Goal: Task Accomplishment & Management: Use online tool/utility

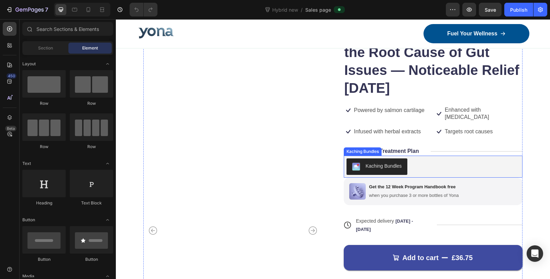
scroll to position [2297, 0]
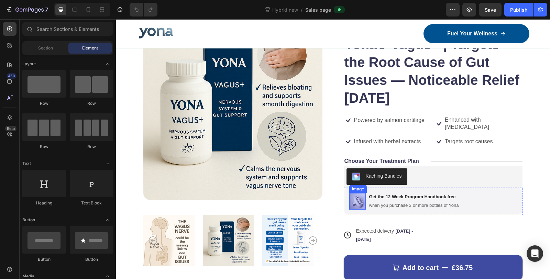
click at [358, 197] on img at bounding box center [357, 201] width 17 height 17
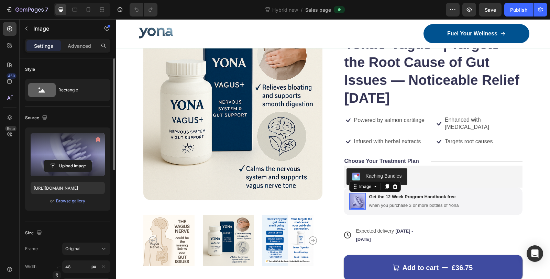
click at [57, 149] on label at bounding box center [68, 154] width 74 height 43
click at [57, 160] on input "file" at bounding box center [67, 166] width 47 height 12
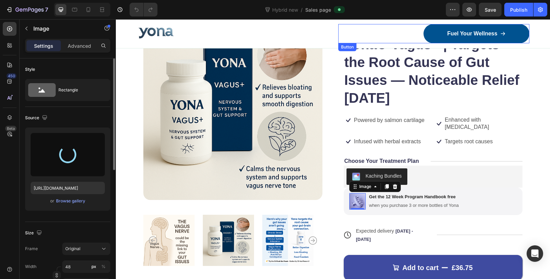
type input "https://cdn.shopify.com/s/files/1/0836/4271/2406/files/gempages_573703203716072…"
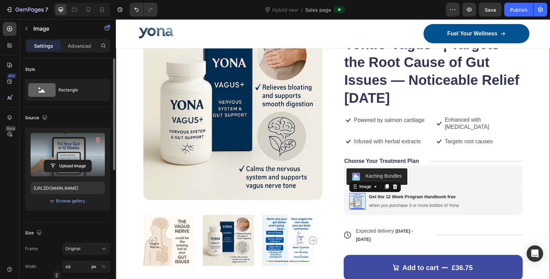
click at [530, 160] on div "Product Images Icon Icon Icon Icon Icon Icon List 7,200+ Happy Customers Text B…" at bounding box center [333, 169] width 434 height 338
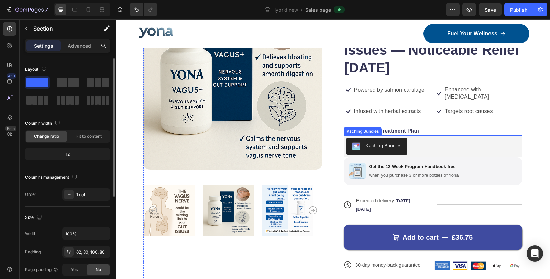
scroll to position [2335, 0]
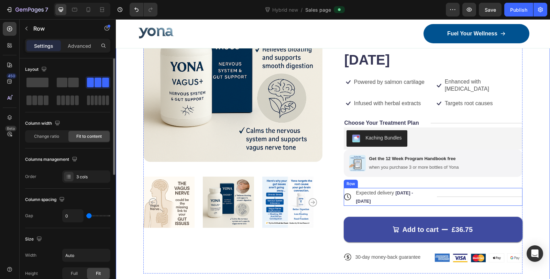
click at [453, 189] on div "Title Line" at bounding box center [480, 197] width 86 height 18
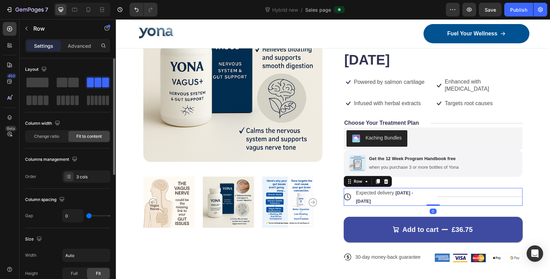
click at [453, 190] on div "Title Line" at bounding box center [480, 197] width 86 height 18
click at [451, 192] on div "Title Line" at bounding box center [480, 197] width 86 height 18
click at [452, 190] on div "Title Line" at bounding box center [480, 197] width 86 height 18
click at [401, 188] on div "Expected delivery Aug 29 - Aug 31" at bounding box center [391, 197] width 71 height 18
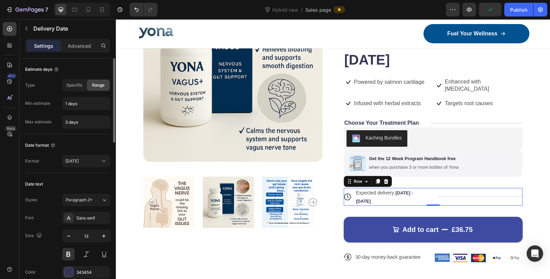
click at [447, 188] on div "Title Line" at bounding box center [480, 197] width 86 height 18
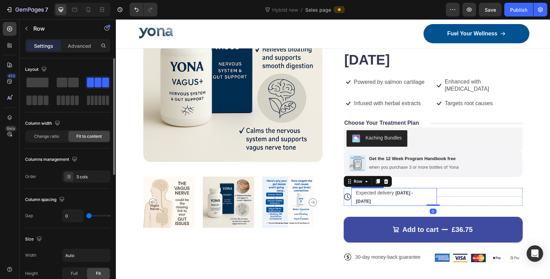
click at [429, 190] on div "Expected delivery Aug 29 - Aug 31 Delivery Date" at bounding box center [394, 197] width 86 height 18
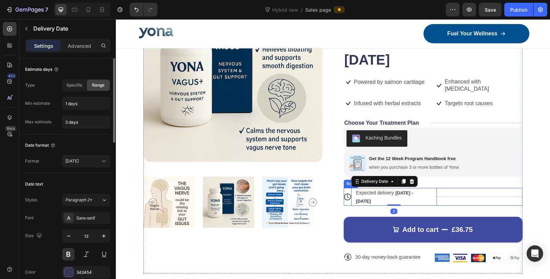
click at [450, 190] on div "Title Line" at bounding box center [480, 197] width 86 height 18
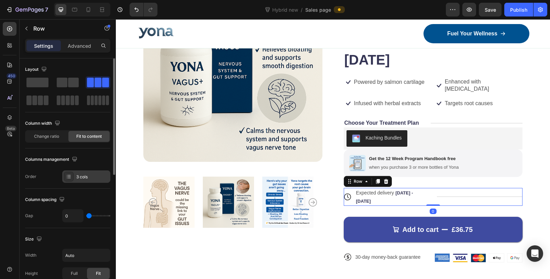
click at [85, 172] on div "3 cols" at bounding box center [86, 177] width 48 height 12
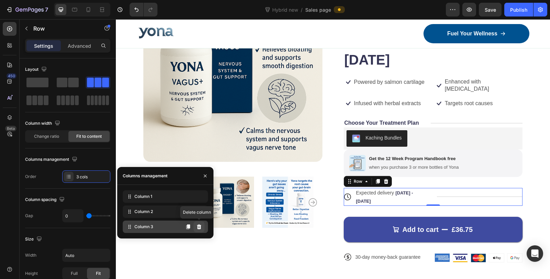
click at [201, 227] on icon at bounding box center [199, 227] width 6 height 6
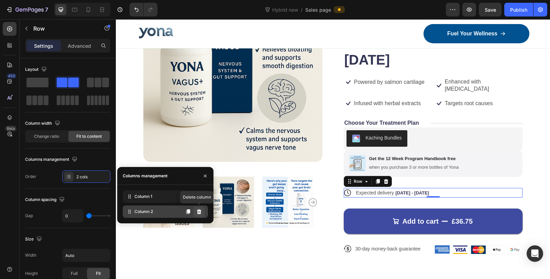
click at [198, 210] on icon at bounding box center [199, 211] width 4 height 5
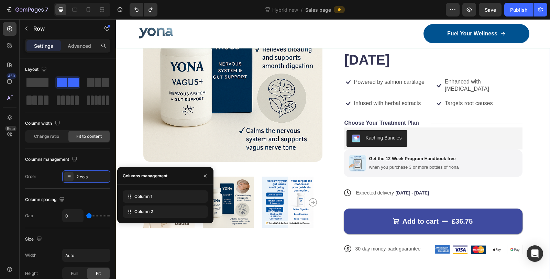
click at [525, 153] on div "Product Images Icon Icon Icon Icon Icon Icon List 7,200+ Happy Customers Text B…" at bounding box center [333, 131] width 434 height 338
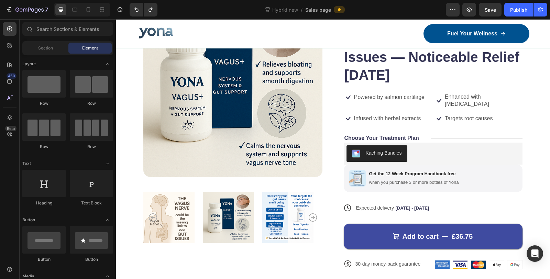
scroll to position [2305, 0]
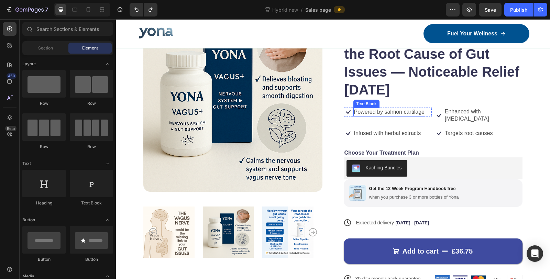
click at [386, 113] on p "Powered by salmon cartilage" at bounding box center [389, 112] width 71 height 7
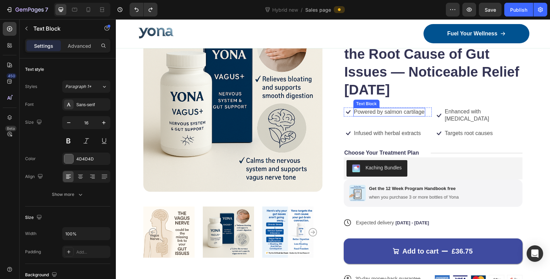
click at [386, 113] on p "Powered by salmon cartilage" at bounding box center [389, 112] width 71 height 7
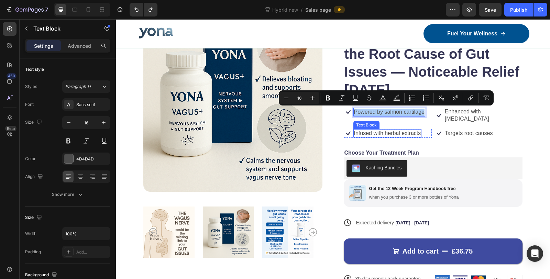
click at [383, 130] on p "Infused with herbal extracts" at bounding box center [387, 133] width 67 height 7
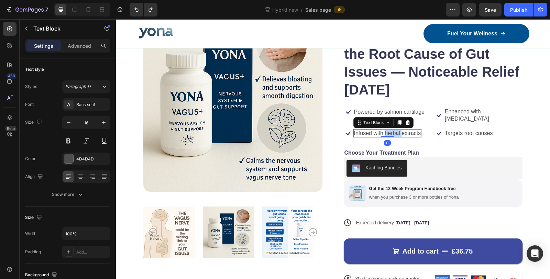
click at [383, 130] on p "Infused with herbal extracts" at bounding box center [387, 133] width 67 height 7
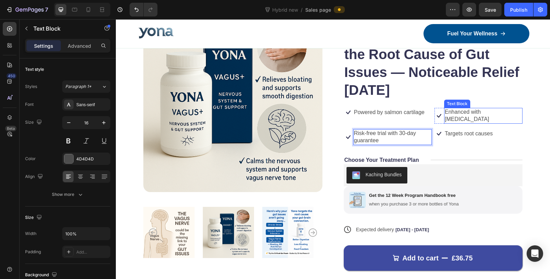
click at [454, 110] on p "Enhanced with biotin" at bounding box center [483, 116] width 77 height 14
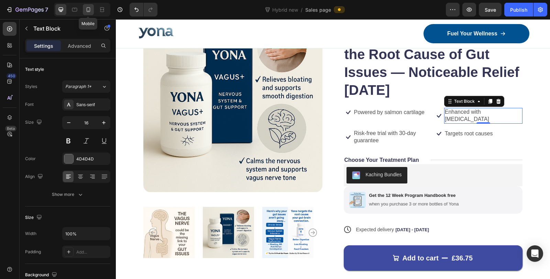
click at [90, 7] on icon at bounding box center [88, 9] width 7 height 7
type input "14"
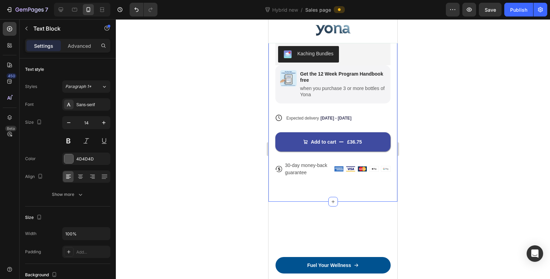
scroll to position [2407, 0]
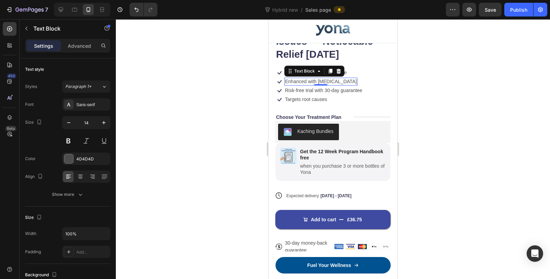
click at [208, 90] on div at bounding box center [333, 149] width 434 height 260
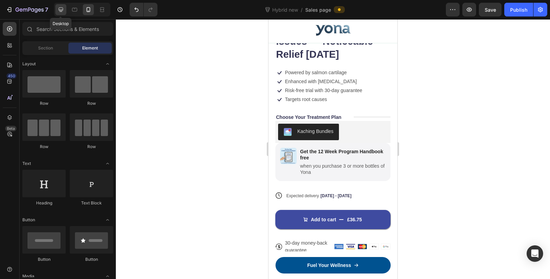
click at [61, 9] on icon at bounding box center [60, 9] width 7 height 7
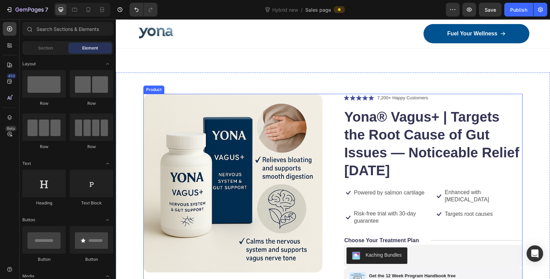
scroll to position [2305, 0]
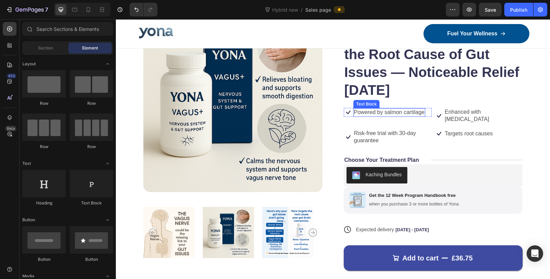
click at [386, 110] on p "Powered by salmon cartilage" at bounding box center [389, 112] width 71 height 7
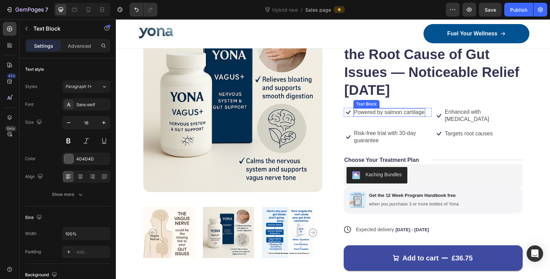
click at [386, 110] on p "Powered by salmon cartilage" at bounding box center [389, 112] width 71 height 7
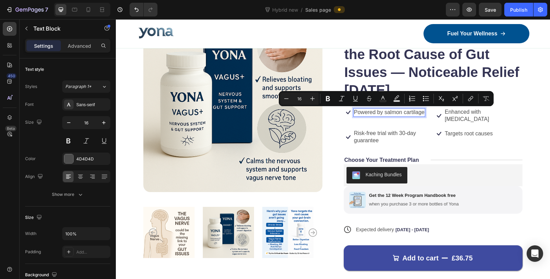
scroll to position [2304, 0]
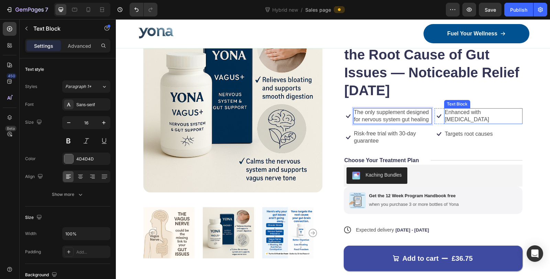
click at [461, 112] on p "Enhanced with biotin" at bounding box center [483, 116] width 77 height 14
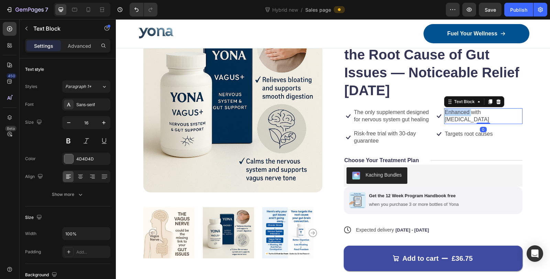
click at [461, 112] on p "Enhanced with biotin" at bounding box center [483, 116] width 77 height 14
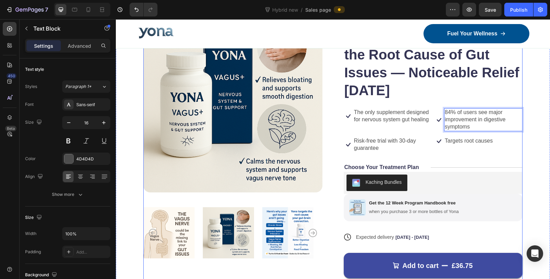
click at [515, 155] on div "Icon Icon Icon Icon Icon Icon List 7,200+ Happy Customers Text Block Row Yona® …" at bounding box center [433, 162] width 179 height 296
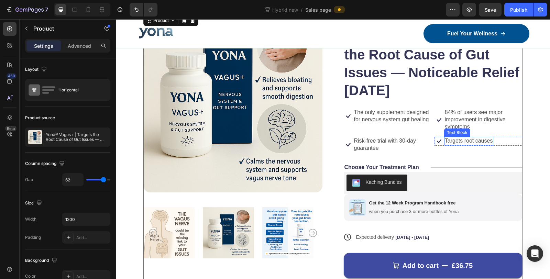
click at [470, 142] on p "Targets root causes" at bounding box center [469, 141] width 48 height 7
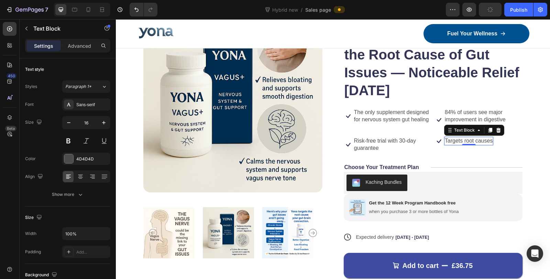
click at [466, 142] on p "Targets root causes" at bounding box center [469, 141] width 48 height 7
click at [472, 139] on p "Targets root causes" at bounding box center [469, 141] width 48 height 7
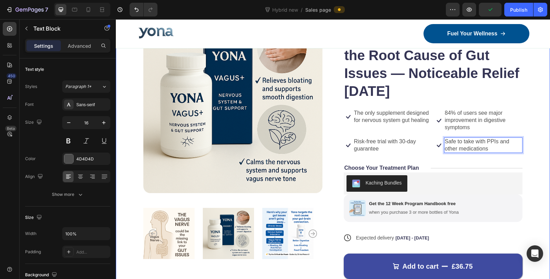
click at [525, 164] on div "Product Images Icon Icon Icon Icon Icon Icon List 7,200+ Happy Customers Text B…" at bounding box center [333, 169] width 434 height 352
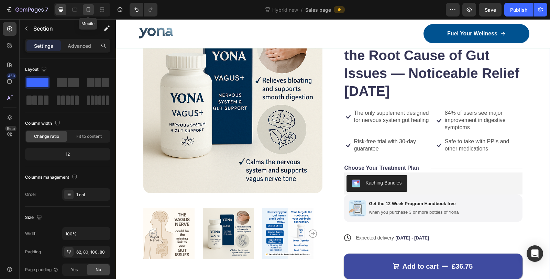
click at [91, 9] on icon at bounding box center [88, 9] width 7 height 7
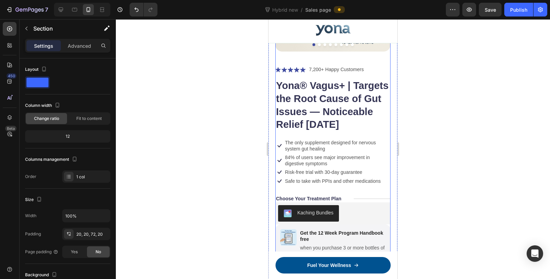
scroll to position [2292, 0]
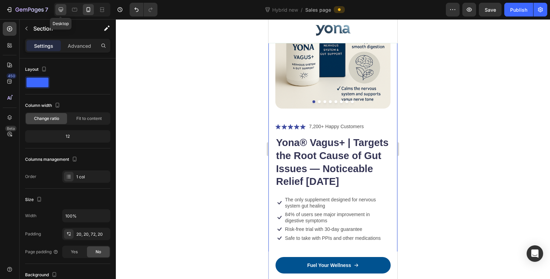
click at [59, 10] on icon at bounding box center [61, 10] width 4 height 4
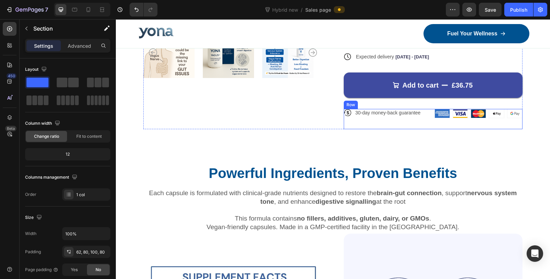
scroll to position [2511, 0]
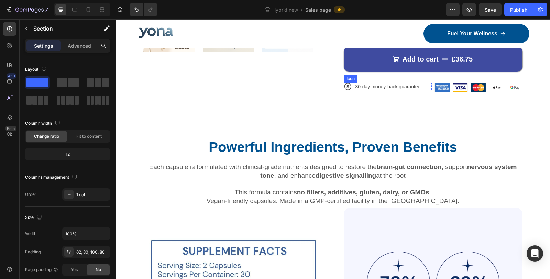
click at [347, 86] on icon at bounding box center [348, 87] width 3 height 4
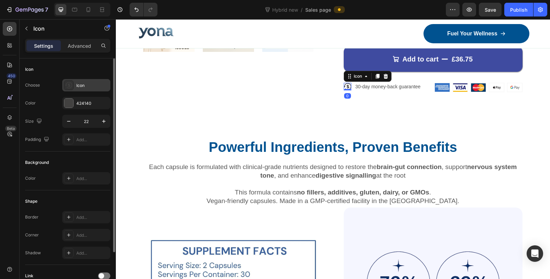
click at [73, 90] on div "Icon" at bounding box center [86, 85] width 48 height 12
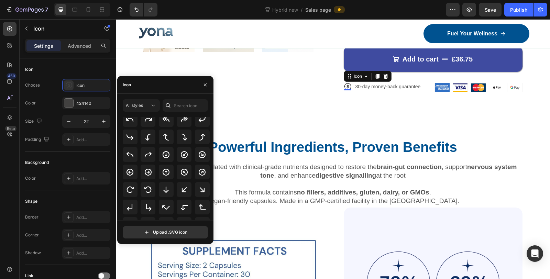
scroll to position [152, 0]
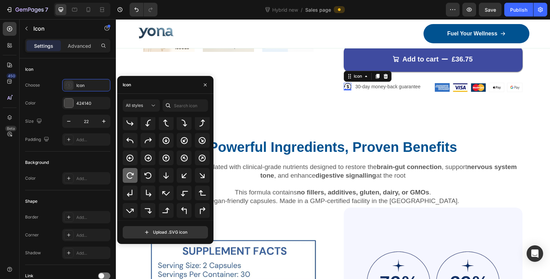
click at [131, 176] on icon at bounding box center [130, 176] width 8 height 8
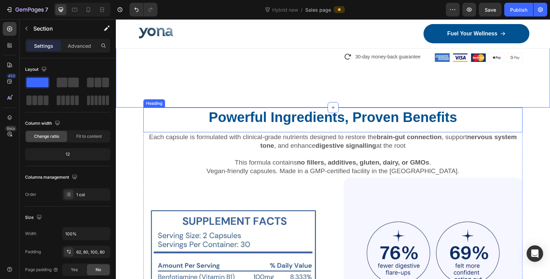
scroll to position [2549, 0]
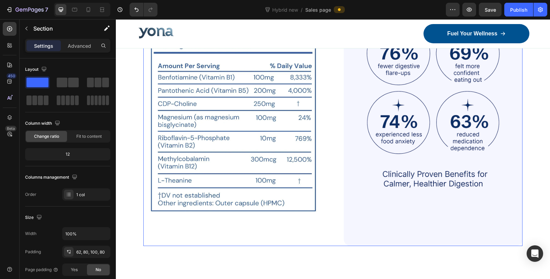
scroll to position [2664, 0]
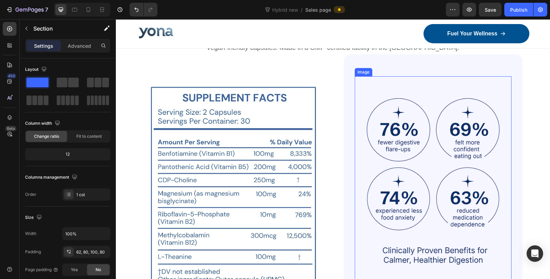
click at [359, 82] on img at bounding box center [433, 194] width 157 height 236
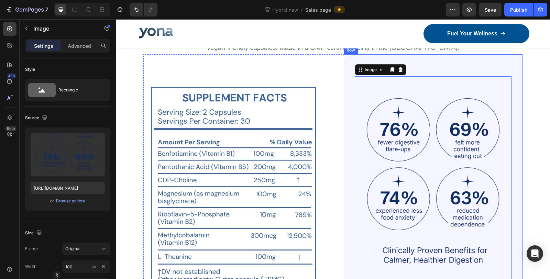
click at [430, 61] on div "Image 0 Row Row" at bounding box center [433, 188] width 179 height 269
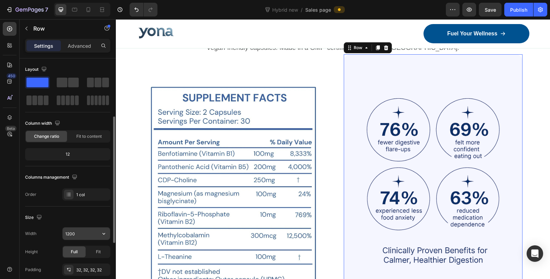
scroll to position [115, 0]
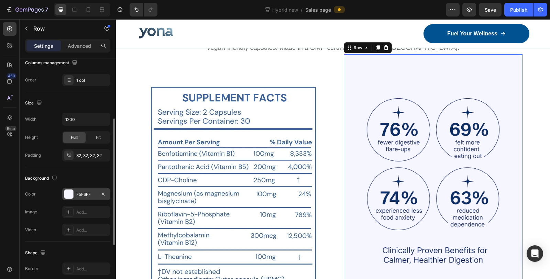
click at [71, 194] on div at bounding box center [68, 194] width 9 height 9
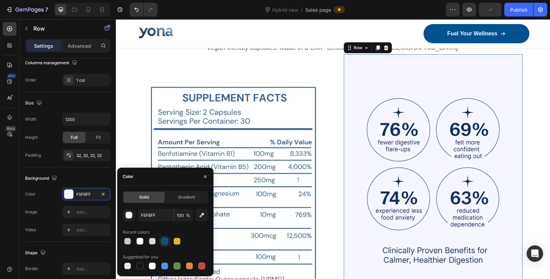
click at [162, 240] on div at bounding box center [164, 241] width 7 height 7
type input "005290"
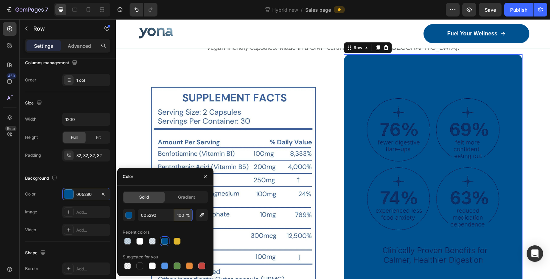
click at [182, 215] on input "100" at bounding box center [183, 215] width 19 height 12
type input "10"
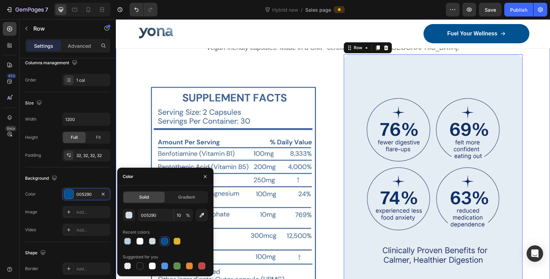
click at [131, 90] on div "Powerful Ingredients, Proven Benefits Heading Each capsule is formulated with c…" at bounding box center [333, 170] width 434 height 373
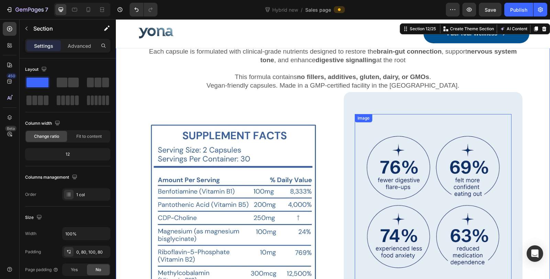
scroll to position [2626, 0]
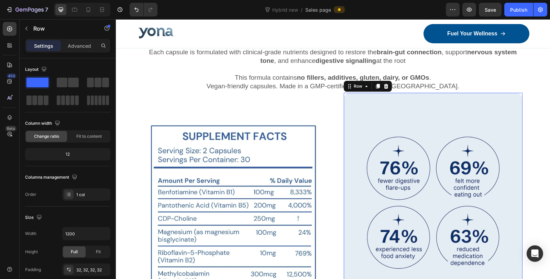
click at [348, 100] on div "Image Row Row 0" at bounding box center [433, 227] width 179 height 269
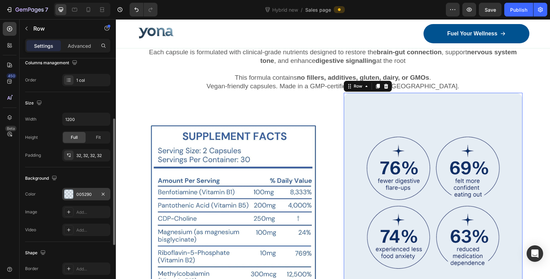
click at [67, 191] on div at bounding box center [68, 194] width 9 height 9
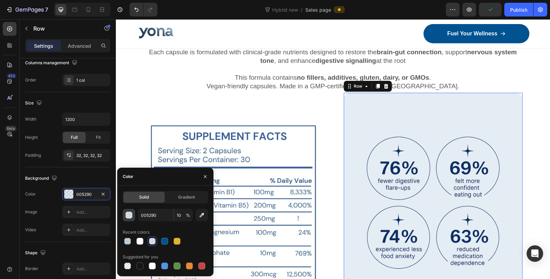
click at [129, 215] on div "button" at bounding box center [129, 215] width 7 height 7
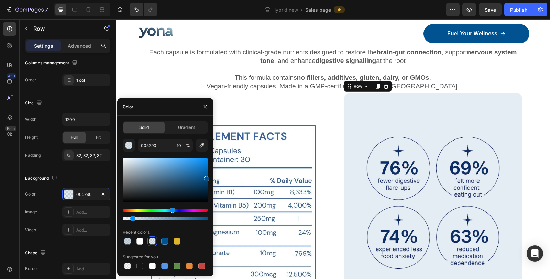
click at [202, 171] on div at bounding box center [165, 181] width 85 height 44
click at [192, 166] on div at bounding box center [165, 181] width 85 height 44
click at [183, 162] on div at bounding box center [165, 181] width 85 height 44
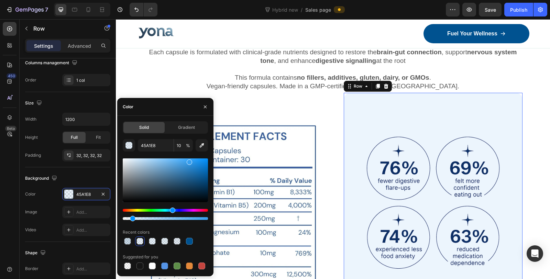
click at [189, 161] on div at bounding box center [165, 181] width 85 height 44
click at [175, 159] on div at bounding box center [165, 181] width 85 height 44
type input "63B8F9"
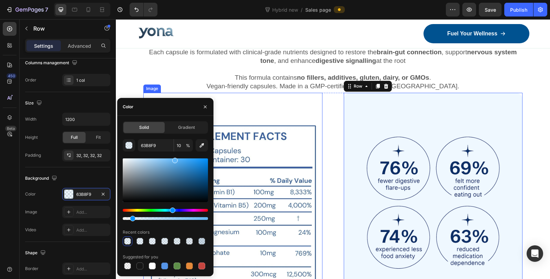
click at [322, 147] on div "Image Image Row Row 0 Row" at bounding box center [332, 227] width 379 height 269
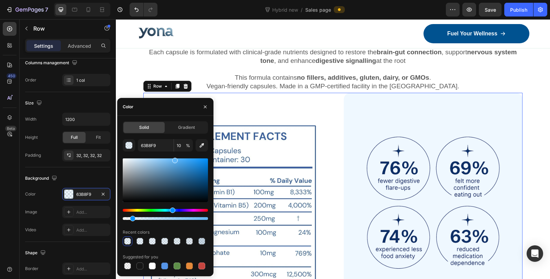
scroll to position [114, 0]
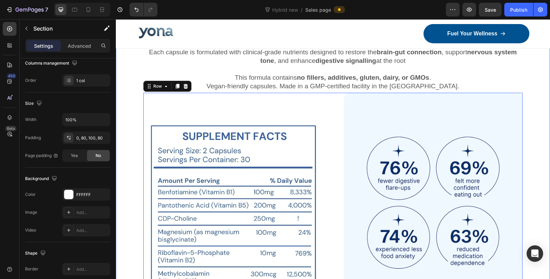
click at [536, 111] on div "Powerful Ingredients, Proven Benefits Heading Each capsule is formulated with c…" at bounding box center [333, 209] width 434 height 373
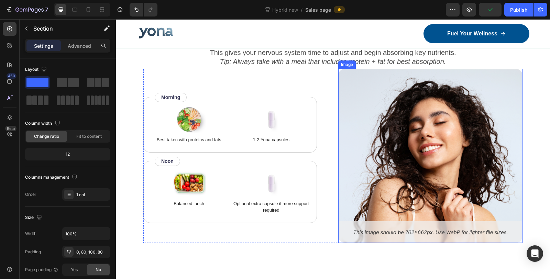
scroll to position [3008, 0]
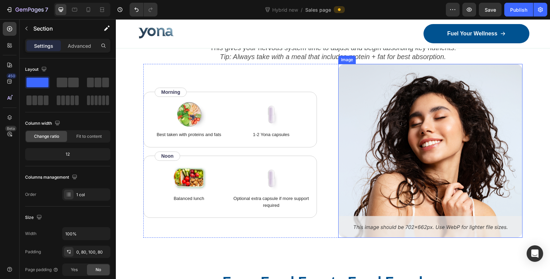
click at [425, 153] on img at bounding box center [430, 151] width 185 height 174
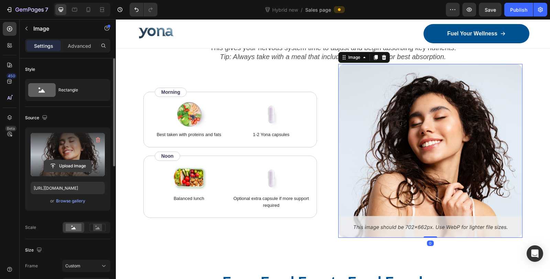
click at [69, 163] on input "file" at bounding box center [67, 166] width 47 height 12
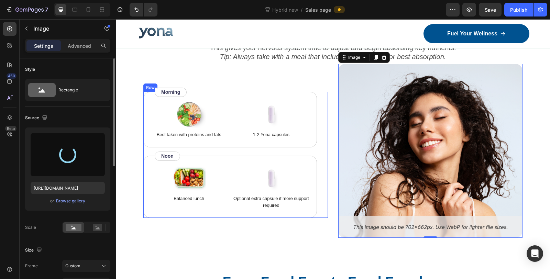
type input "https://cdn.shopify.com/s/files/1/0836/4271/2406/files/gempages_573703203716072…"
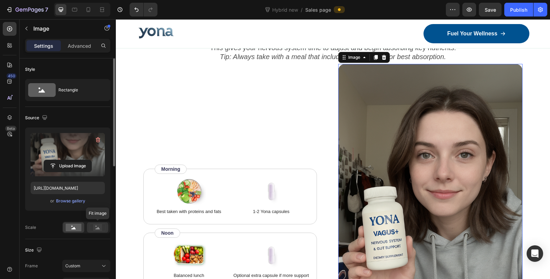
click at [95, 227] on rect at bounding box center [97, 227] width 9 height 7
click at [77, 227] on rect at bounding box center [74, 228] width 16 height 8
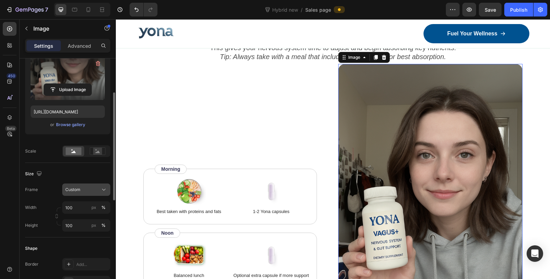
click at [83, 193] on button "Custom" at bounding box center [86, 190] width 48 height 12
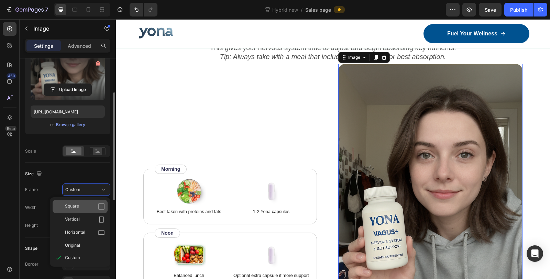
click at [83, 203] on div "Square" at bounding box center [85, 206] width 40 height 7
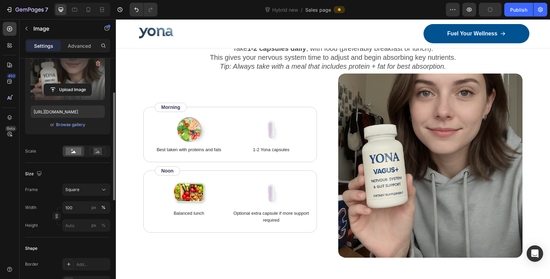
scroll to position [3008, 0]
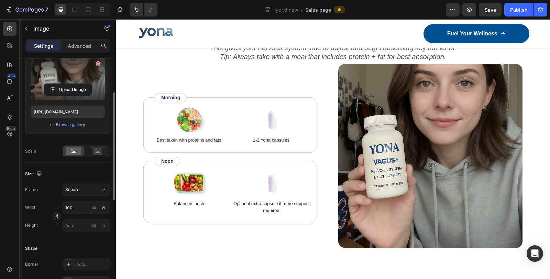
click at [65, 82] on label at bounding box center [68, 78] width 74 height 43
click at [65, 84] on input "file" at bounding box center [67, 90] width 47 height 12
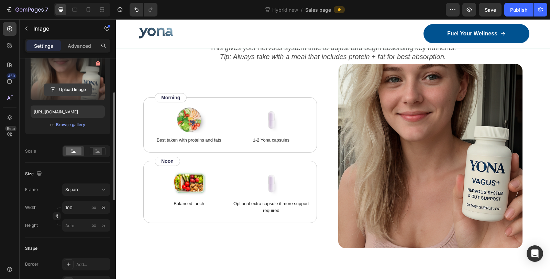
click at [75, 87] on input "file" at bounding box center [67, 90] width 47 height 12
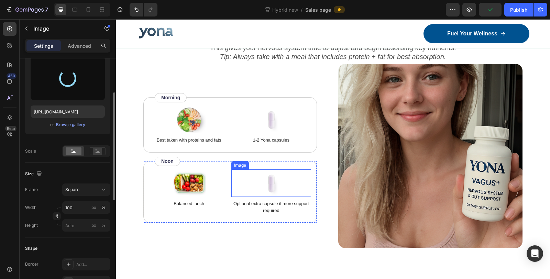
type input "https://cdn.shopify.com/s/files/1/0836/4271/2406/files/gempages_573703203716072…"
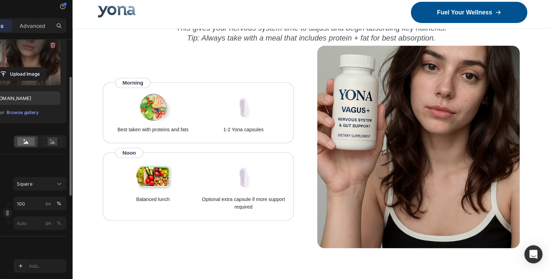
scroll to position [0, 0]
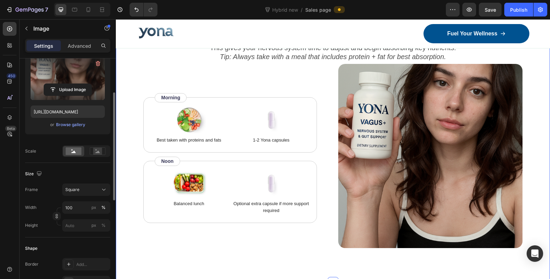
click at [536, 117] on div "How to use Heading Take 1-2 capsules daily , with food (preferably breakfast or…" at bounding box center [333, 146] width 434 height 274
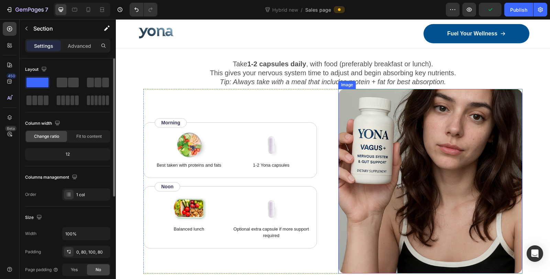
scroll to position [3008, 0]
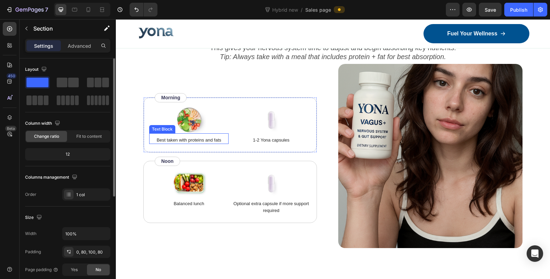
click at [192, 139] on p "Best taken with proteins and fats" at bounding box center [189, 140] width 78 height 7
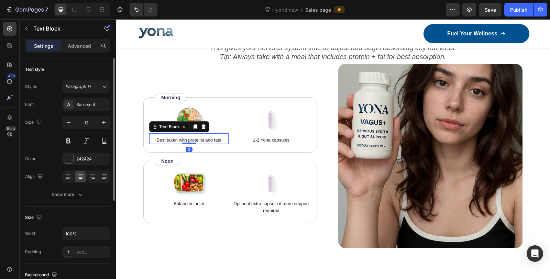
click at [192, 139] on p "Best taken with proteins and fats" at bounding box center [189, 140] width 78 height 7
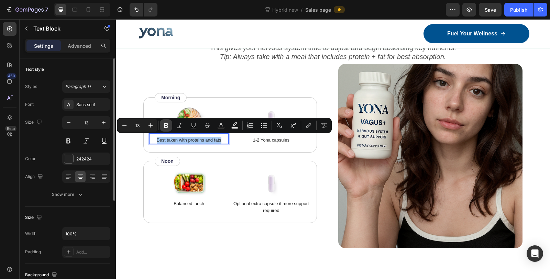
click at [166, 126] on icon "Editor contextual toolbar" at bounding box center [166, 125] width 7 height 7
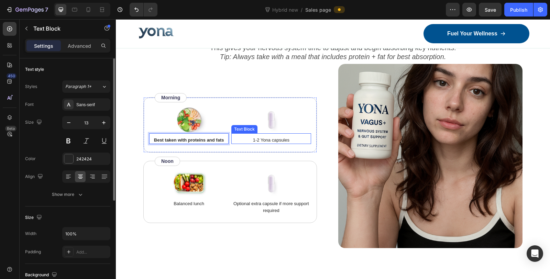
click at [238, 137] on p "1-2 Yona capsules" at bounding box center [271, 140] width 78 height 7
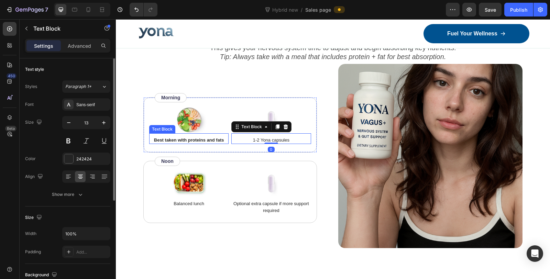
click at [205, 138] on strong "Best taken with proteins and fats" at bounding box center [189, 140] width 70 height 5
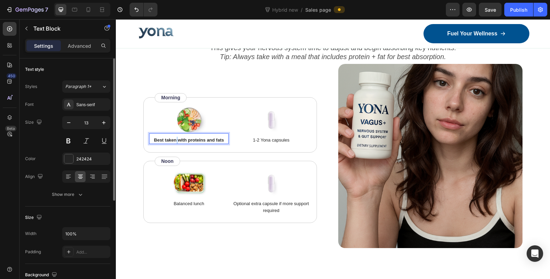
click at [175, 139] on strong "Best taken with proteins and fats" at bounding box center [189, 140] width 70 height 5
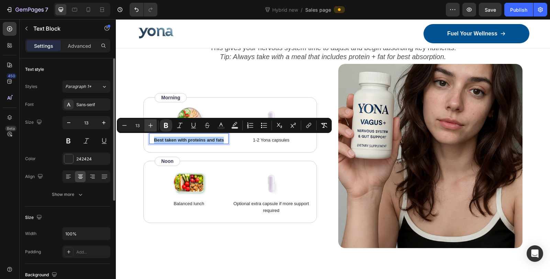
click at [154, 126] on button "Plus" at bounding box center [150, 125] width 12 height 12
type input "14"
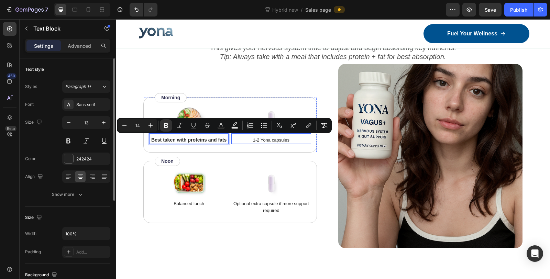
click at [272, 139] on p "1-2 Yona capsules" at bounding box center [271, 140] width 78 height 7
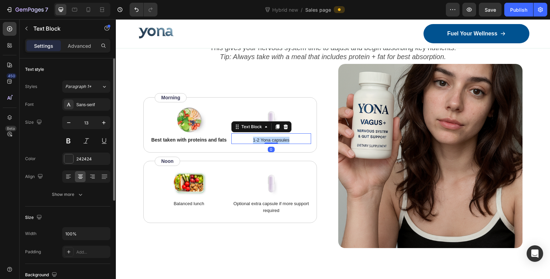
click at [272, 139] on p "1-2 Yona capsules" at bounding box center [271, 140] width 78 height 7
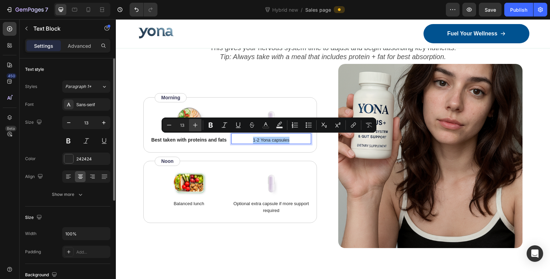
click at [197, 128] on button "Plus" at bounding box center [195, 125] width 12 height 12
type input "14"
click at [210, 127] on icon "Editor contextual toolbar" at bounding box center [211, 125] width 4 height 5
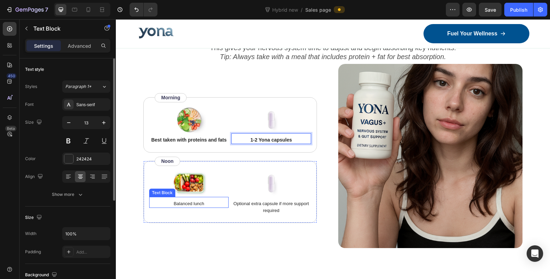
click at [188, 202] on p "Balanced lunch" at bounding box center [189, 203] width 78 height 7
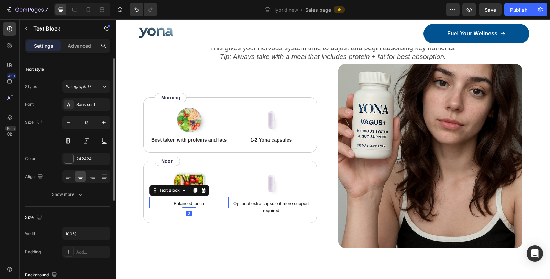
click at [188, 202] on p "Balanced lunch" at bounding box center [189, 203] width 78 height 7
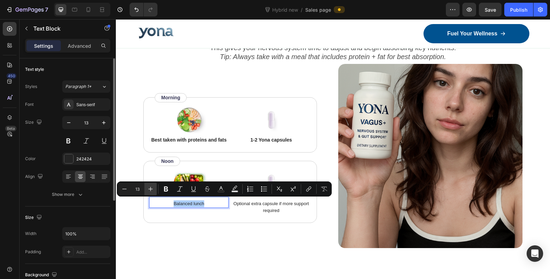
click at [150, 190] on icon "Editor contextual toolbar" at bounding box center [151, 189] width 4 height 4
type input "14"
click at [165, 189] on icon "Editor contextual toolbar" at bounding box center [166, 189] width 4 height 5
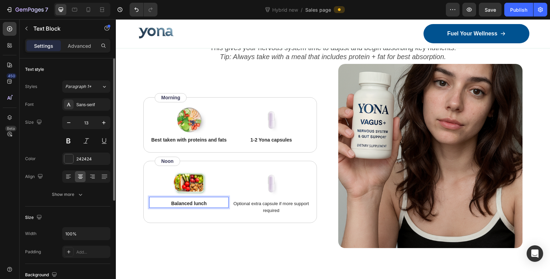
click at [198, 204] on strong "Balanced lunch" at bounding box center [188, 204] width 35 height 6
click at [193, 203] on strong "Balanced lunch" at bounding box center [188, 204] width 35 height 6
drag, startPoint x: 194, startPoint y: 203, endPoint x: 170, endPoint y: 203, distance: 24.1
click at [171, 203] on strong "Balanced lunch" at bounding box center [188, 204] width 35 height 6
click at [269, 207] on p "Optional extra capsule if more support required" at bounding box center [271, 206] width 78 height 13
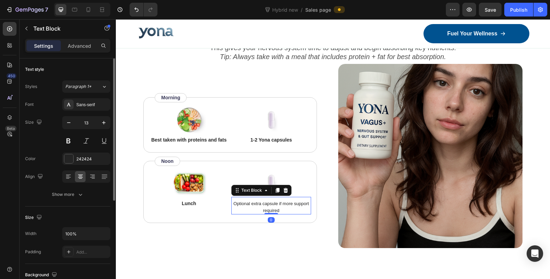
click at [269, 207] on p "Optional extra capsule if more support required" at bounding box center [271, 206] width 78 height 13
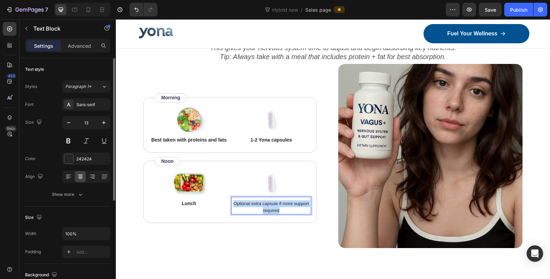
click at [269, 207] on p "Optional extra capsule if more support required" at bounding box center [271, 206] width 78 height 13
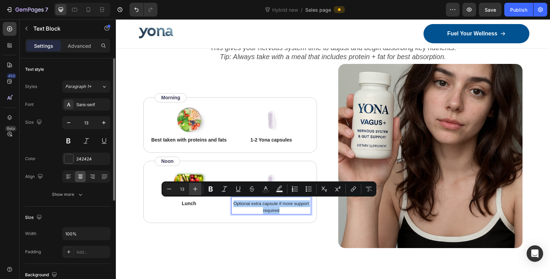
click at [196, 188] on icon "Editor contextual toolbar" at bounding box center [195, 189] width 7 height 7
type input "14"
click at [214, 189] on icon "Editor contextual toolbar" at bounding box center [210, 189] width 7 height 7
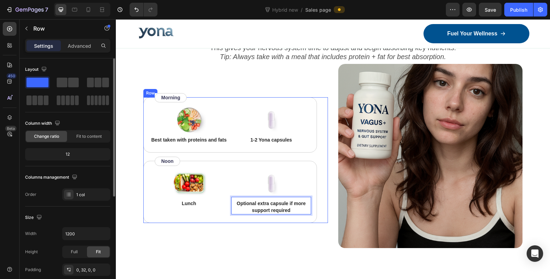
click at [320, 215] on div "Image Best taken with proteins and fats Text Block Image 1-2 Yona capsules Text…" at bounding box center [235, 160] width 185 height 126
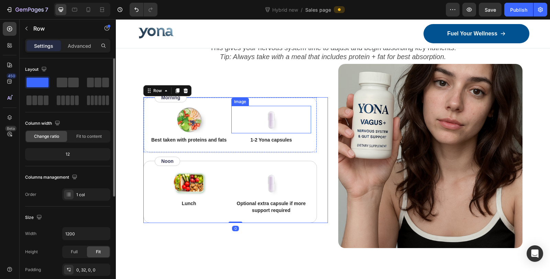
click at [268, 119] on img at bounding box center [271, 120] width 34 height 28
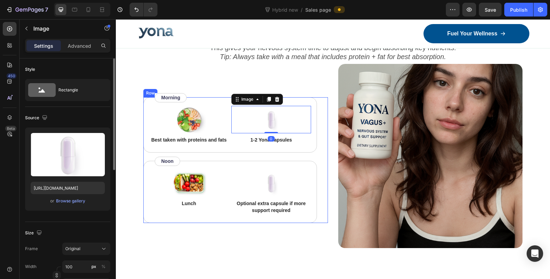
click at [314, 155] on div "Image Best taken with proteins and fats Text Block Image 0 1-2 Yona capsules Te…" at bounding box center [235, 160] width 185 height 126
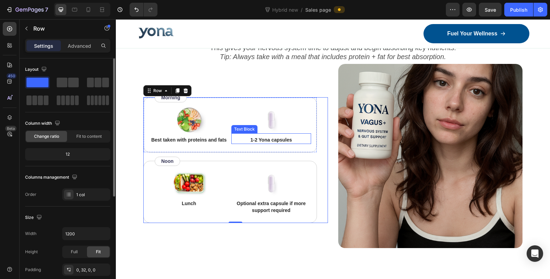
click at [288, 139] on strong "1-2 Yona capsules" at bounding box center [271, 140] width 42 height 6
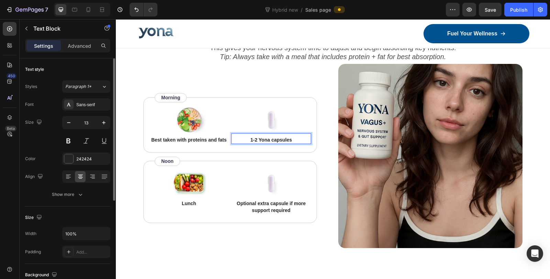
click at [297, 139] on p "1-2 Yona capsules" at bounding box center [271, 140] width 78 height 7
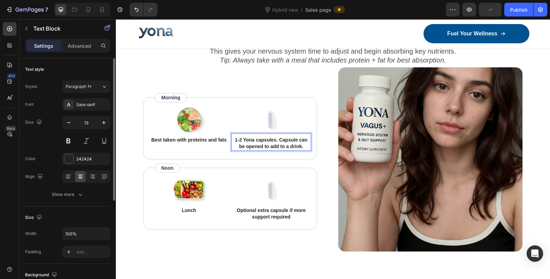
click at [280, 137] on strong "1-2 Yona capsules. Capsule can be opened to add to a drink." at bounding box center [271, 143] width 73 height 12
click at [278, 139] on strong "1-2 Yona capsules. Capsule can be opened to add to a drink." at bounding box center [271, 143] width 73 height 12
click at [297, 137] on strong "1-2 Yona capsules. Capsule can be opened to add to a drink." at bounding box center [271, 143] width 73 height 12
click at [295, 138] on strong "1-2 Yona capsules. Capsule can be opened to add to a drink." at bounding box center [271, 143] width 73 height 12
drag, startPoint x: 276, startPoint y: 137, endPoint x: 281, endPoint y: 142, distance: 7.5
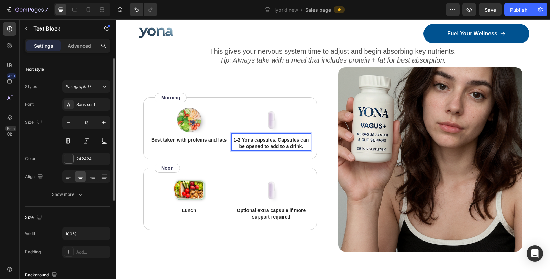
click at [276, 138] on strong "1-2 Yona capsules. Capsules can be opened to add to a drink." at bounding box center [271, 143] width 75 height 12
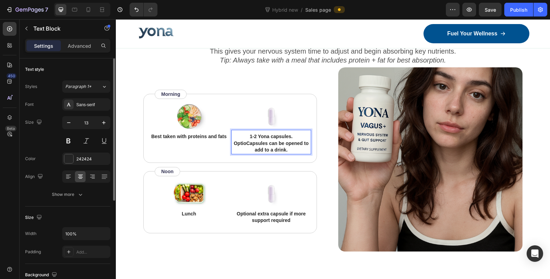
scroll to position [3001, 0]
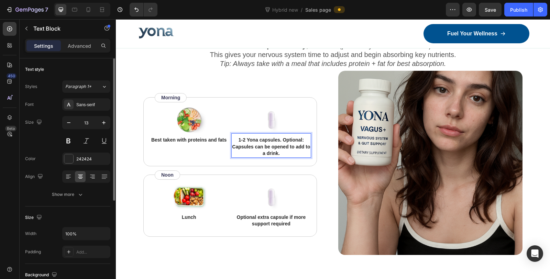
click at [281, 140] on strong "1-2 Yona capsules. Optional: Capsules can be opened to add to a drink." at bounding box center [271, 146] width 78 height 19
click at [321, 144] on div "Image Best taken with proteins and fats Text Block Image 1-2 Yona capsules. Opt…" at bounding box center [235, 167] width 185 height 140
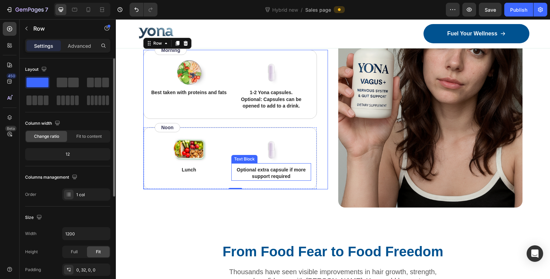
scroll to position [3039, 0]
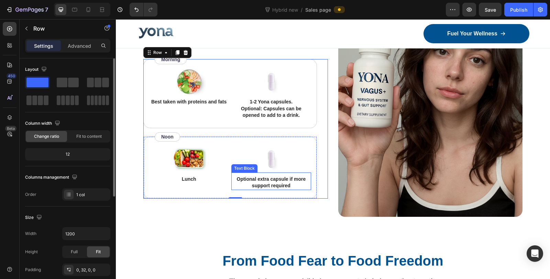
click at [263, 181] on strong "Optional extra capsule if more support required" at bounding box center [271, 182] width 69 height 12
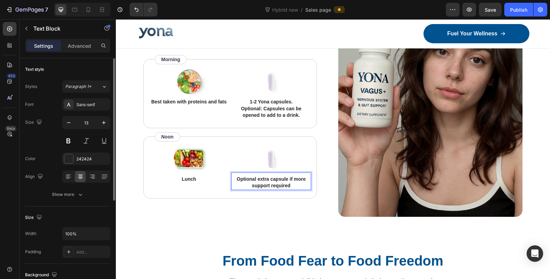
click at [256, 182] on strong "Optional extra capsule if more support required" at bounding box center [271, 182] width 69 height 12
drag, startPoint x: 290, startPoint y: 183, endPoint x: 233, endPoint y: 176, distance: 57.1
click at [233, 176] on p "Optional extra capsule if more support required" at bounding box center [271, 182] width 78 height 13
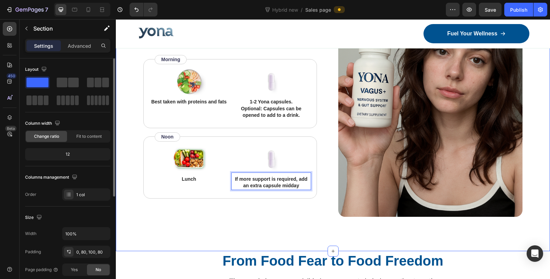
click at [313, 217] on div "How to use Heading Take 1-2 capsules daily , with food (preferably breakfast or…" at bounding box center [333, 115] width 434 height 274
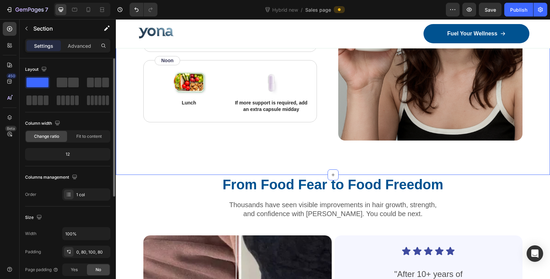
scroll to position [3001, 0]
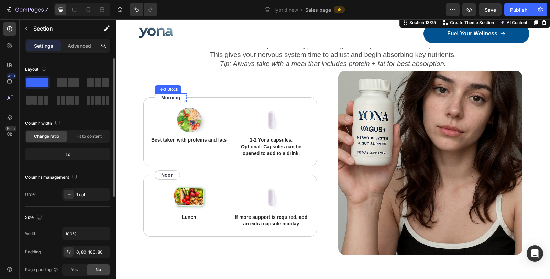
click at [176, 97] on p "Morning" at bounding box center [170, 97] width 19 height 7
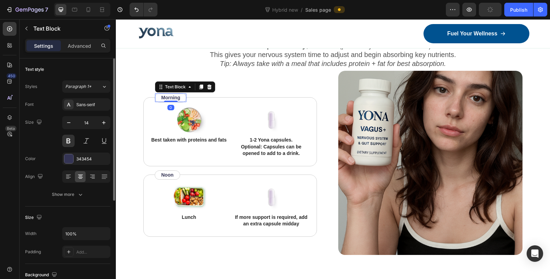
click at [176, 97] on p "Morning" at bounding box center [170, 97] width 19 height 7
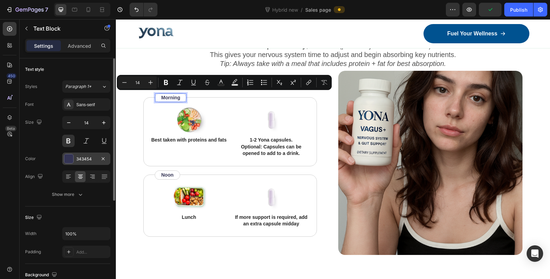
click at [81, 159] on div "343454" at bounding box center [86, 159] width 20 height 6
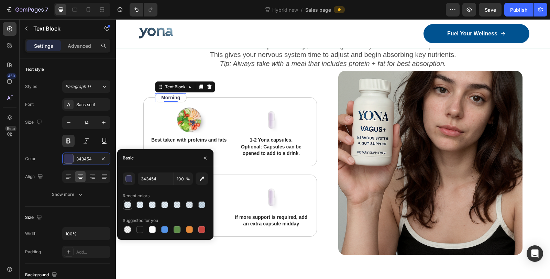
click at [128, 204] on div at bounding box center [127, 205] width 7 height 7
type input "63B8F9"
click at [181, 181] on input "10" at bounding box center [183, 179] width 19 height 12
type input "100"
click at [135, 203] on div at bounding box center [165, 205] width 85 height 10
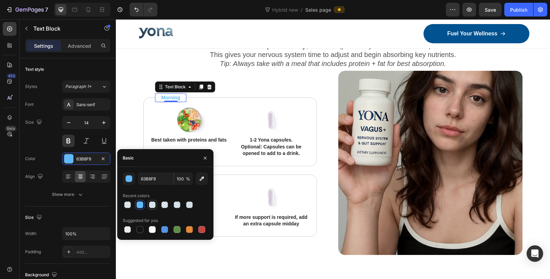
click at [152, 204] on div at bounding box center [152, 205] width 7 height 7
type input "379FEF"
click at [181, 178] on input "10" at bounding box center [183, 179] width 19 height 12
type input "100"
click at [275, 188] on img at bounding box center [271, 197] width 34 height 28
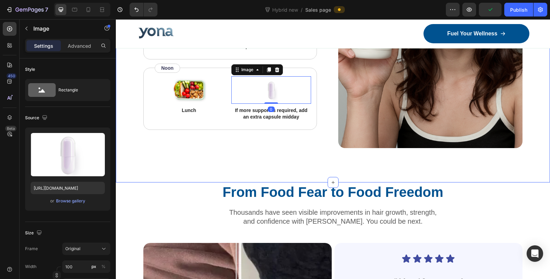
scroll to position [2886, 0]
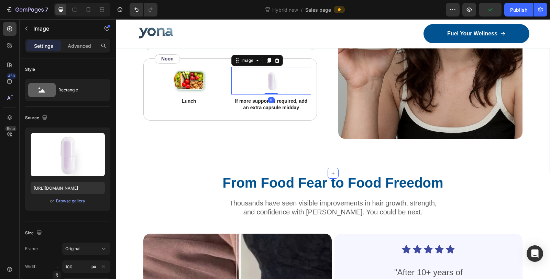
click at [300, 175] on h2 "From Food Fear to Food Freedom" at bounding box center [332, 182] width 379 height 19
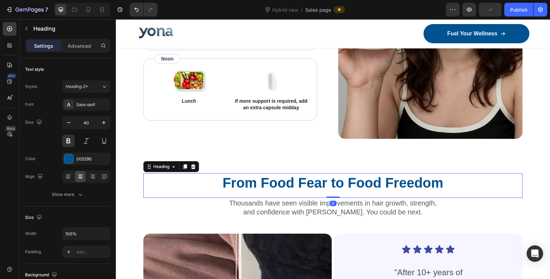
click at [300, 175] on h2 "From Food Fear to Food Freedom" at bounding box center [332, 182] width 379 height 19
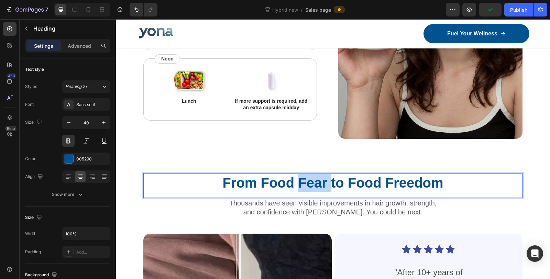
click at [300, 175] on p "From Food Fear to Food Freedom" at bounding box center [333, 183] width 378 height 18
click at [279, 177] on p "From Food Fear to Food Freedom" at bounding box center [333, 183] width 378 height 18
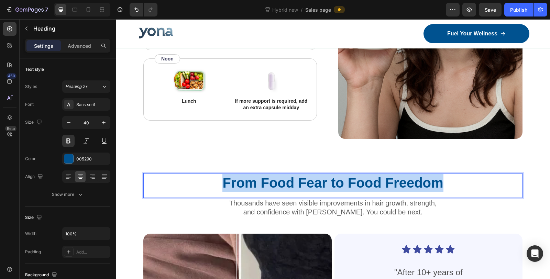
click at [279, 177] on p "From Food Fear to Food Freedom" at bounding box center [333, 183] width 378 height 18
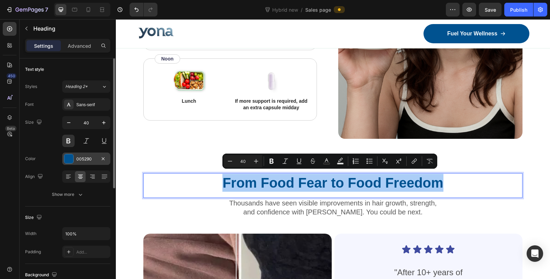
click at [85, 160] on div "005290" at bounding box center [86, 159] width 20 height 6
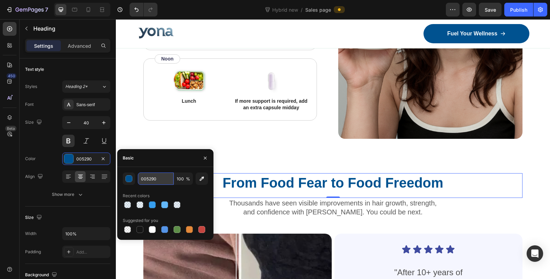
click at [153, 179] on input "005290" at bounding box center [156, 179] width 36 height 12
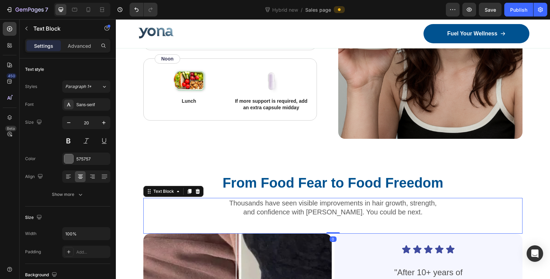
click at [271, 202] on p "Thousands have seen visible improvements in hair growth, strength," at bounding box center [333, 203] width 378 height 9
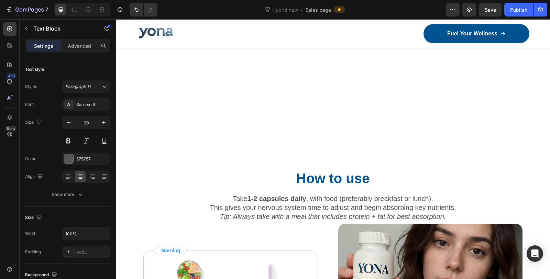
scroll to position [3039, 0]
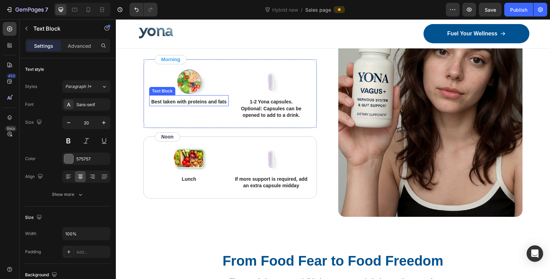
click at [198, 100] on strong "Best taken with proteins and fats" at bounding box center [188, 102] width 75 height 6
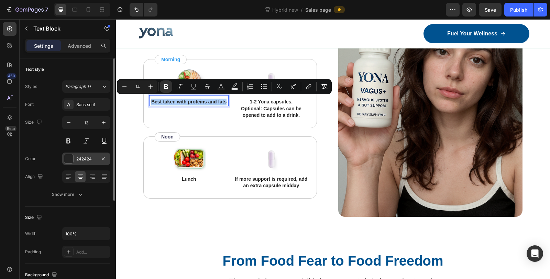
click at [79, 162] on div "242424" at bounding box center [86, 159] width 48 height 12
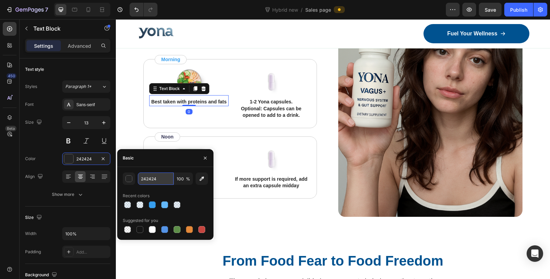
click at [155, 177] on input "242424" at bounding box center [156, 179] width 36 height 12
paste input "005290"
type input "005290"
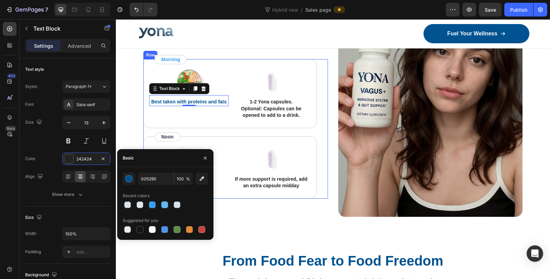
click at [210, 120] on div "Image Best taken with proteins and fats Text Block 0 Image 1-2 Yona capsules. O…" at bounding box center [230, 93] width 174 height 69
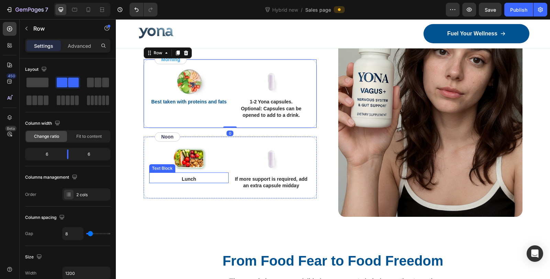
click at [185, 178] on strong "Lunch" at bounding box center [189, 179] width 14 height 6
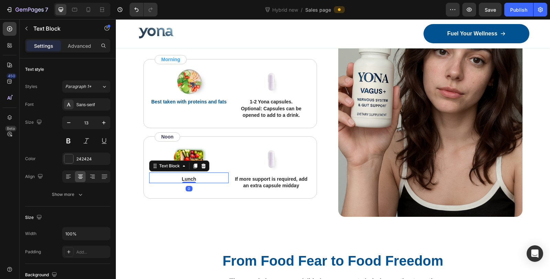
click at [185, 178] on strong "Lunch" at bounding box center [189, 179] width 14 height 6
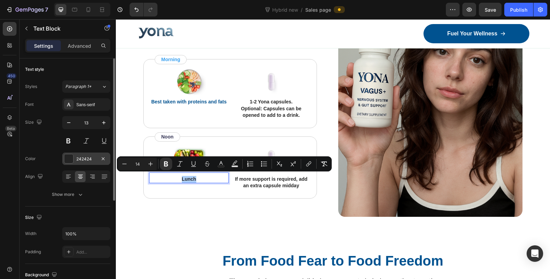
click at [92, 162] on div "242424" at bounding box center [86, 159] width 48 height 12
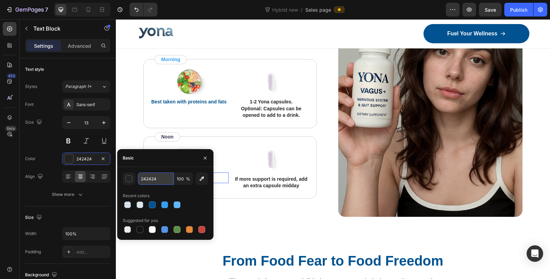
click at [154, 179] on input "242424" at bounding box center [156, 179] width 36 height 12
paste input "005290"
type input "005290"
click at [291, 196] on div "Image Lunch Text Block 0 Image If more support is required, add an extra capsul…" at bounding box center [230, 168] width 174 height 62
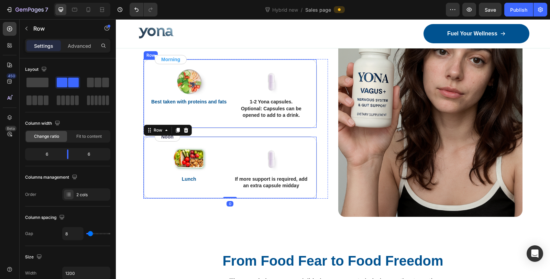
click at [275, 100] on strong "1-2 Yona capsules." at bounding box center [271, 102] width 43 height 6
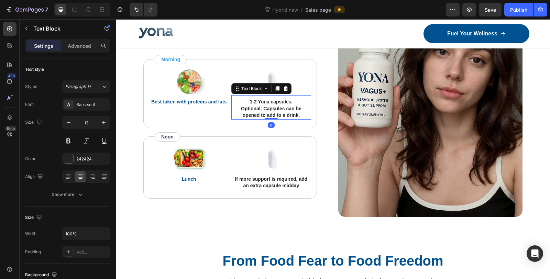
click at [275, 100] on strong "1-2 Yona capsules." at bounding box center [271, 102] width 43 height 6
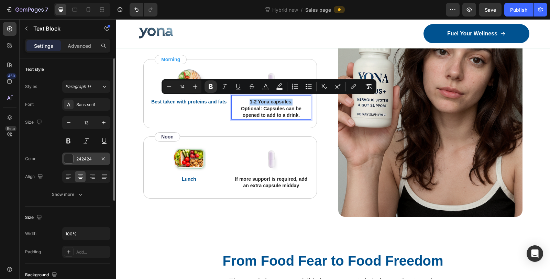
click at [74, 157] on div "242424" at bounding box center [86, 159] width 48 height 12
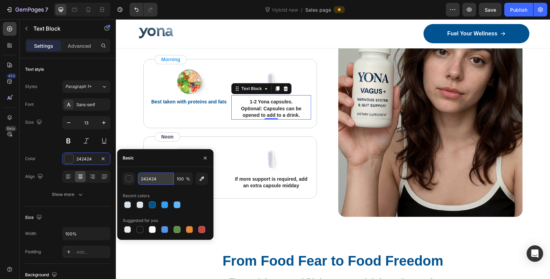
click at [159, 179] on input "242424" at bounding box center [156, 179] width 36 height 12
paste input "005290"
type input "005290"
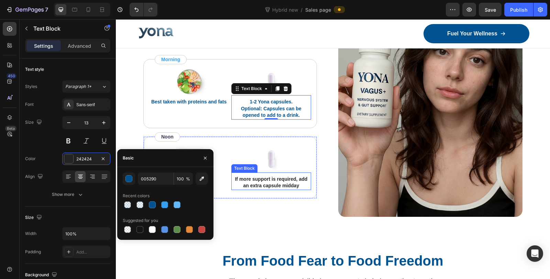
click at [271, 178] on strong "If more support is required, add an extra capsule midday" at bounding box center [271, 182] width 73 height 12
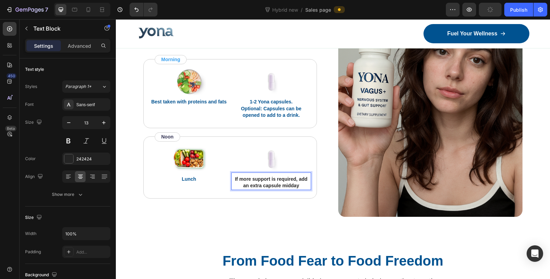
click at [271, 180] on p "If more support is required, add an extra capsule midday" at bounding box center [271, 182] width 78 height 13
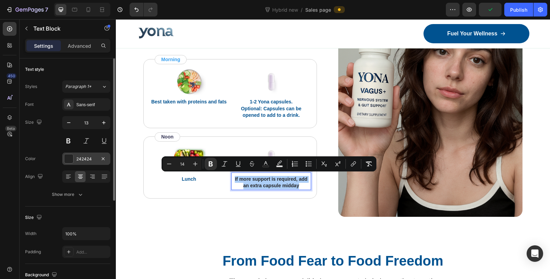
click at [83, 162] on div "242424" at bounding box center [86, 159] width 48 height 12
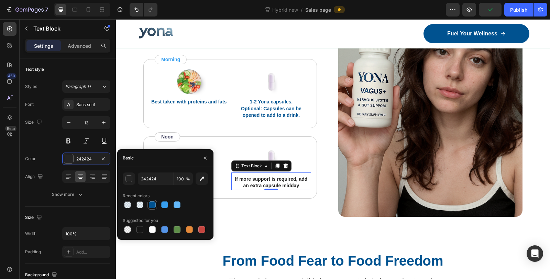
click at [156, 203] on div at bounding box center [152, 205] width 8 height 8
type input "005290"
click at [287, 219] on div "How to use Heading Take 1-2 capsules daily , with food (preferably breakfast or…" at bounding box center [333, 115] width 434 height 274
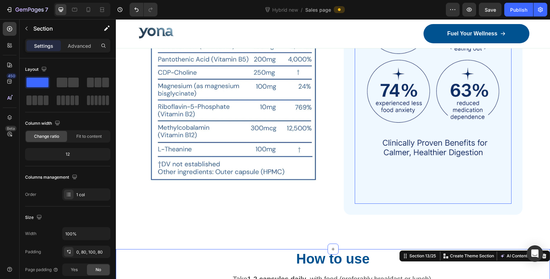
scroll to position [2695, 0]
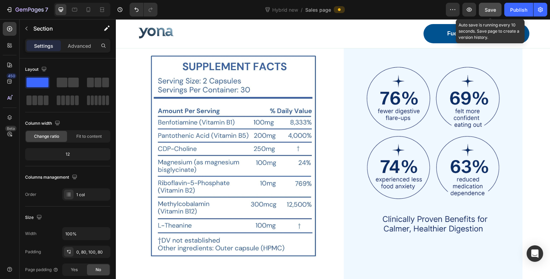
click at [488, 11] on span "Save" at bounding box center [490, 10] width 11 height 6
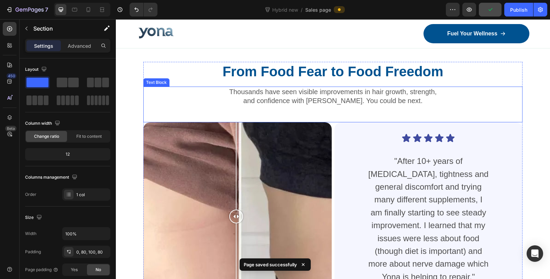
scroll to position [3230, 0]
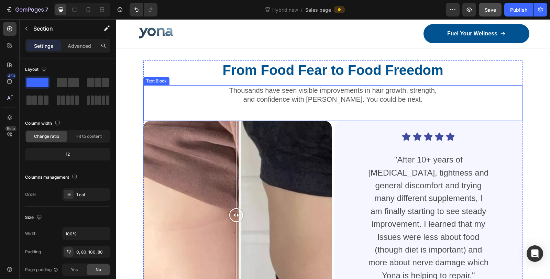
click at [331, 95] on p "and confidence with Gemix. You could be next." at bounding box center [333, 99] width 378 height 9
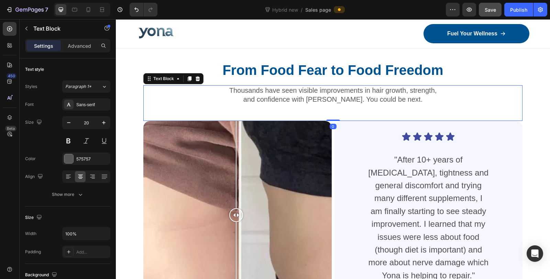
click at [331, 95] on p "and confidence with Gemix. You could be next." at bounding box center [333, 99] width 378 height 9
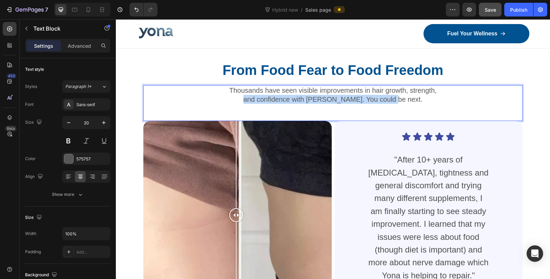
click at [331, 95] on p "and confidence with Gemix. You could be next." at bounding box center [333, 99] width 378 height 9
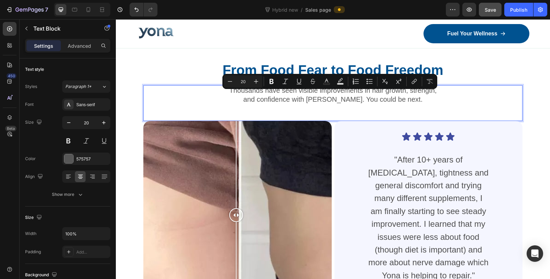
click at [334, 90] on p "Thousands have seen visible improvements in hair growth, strength," at bounding box center [333, 90] width 378 height 9
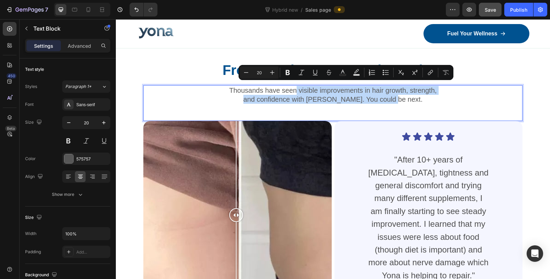
drag, startPoint x: 410, startPoint y: 97, endPoint x: 296, endPoint y: 87, distance: 114.3
click at [295, 87] on div "Thousands have seen visible improvements in hair growth, strength, and confiden…" at bounding box center [332, 94] width 379 height 19
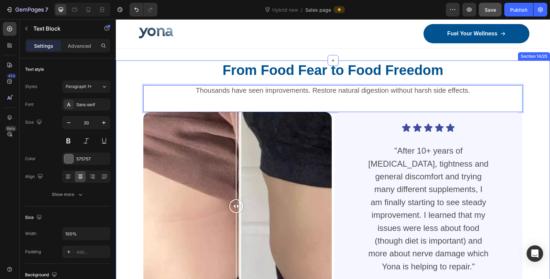
click at [536, 113] on div "From Food Fear to Food Freedom Heading Thousands have seen improvements. Restor…" at bounding box center [333, 206] width 434 height 291
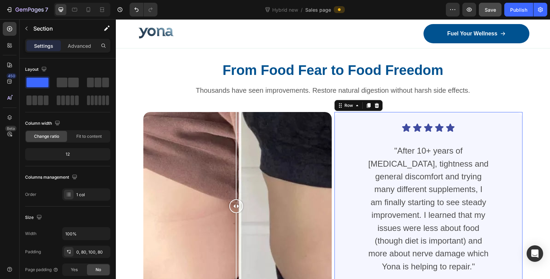
click at [353, 115] on div "Icon Icon Icon Icon Icon Icon List "After 10+ years of bloating, tightness and …" at bounding box center [429, 211] width 188 height 199
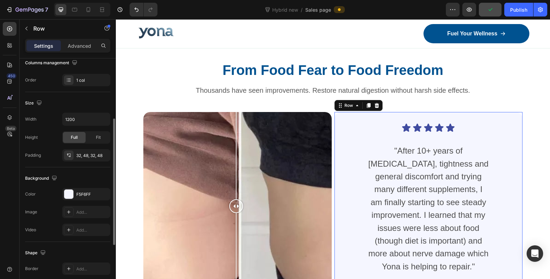
click at [77, 184] on div "Background The changes might be hidden by the video. Color F5F6FF Image Add... …" at bounding box center [67, 204] width 85 height 75
click at [75, 188] on div "F5F6FF" at bounding box center [86, 194] width 48 height 12
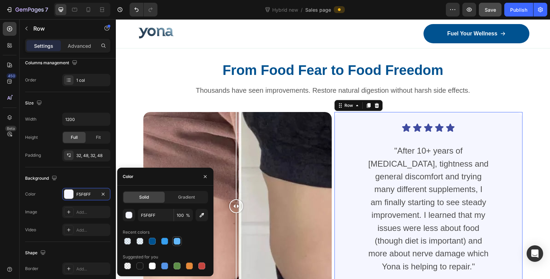
click at [177, 245] on div at bounding box center [177, 241] width 7 height 7
type input "63B8F9"
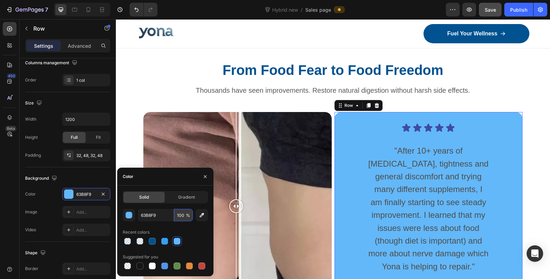
click at [183, 218] on input "100" at bounding box center [183, 215] width 19 height 12
type input "10"
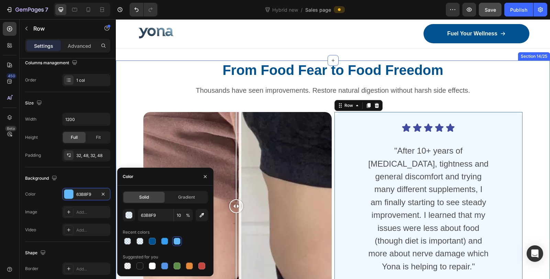
click at [532, 154] on div "From Food Fear to Food Freedom Heading Thousands have seen improvements. Restor…" at bounding box center [333, 206] width 434 height 291
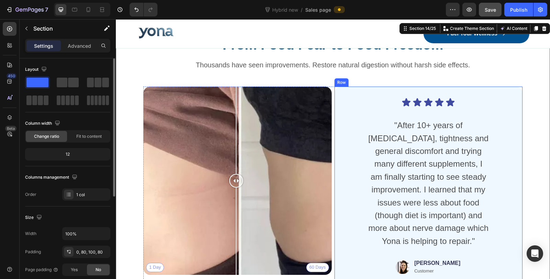
scroll to position [3268, 0]
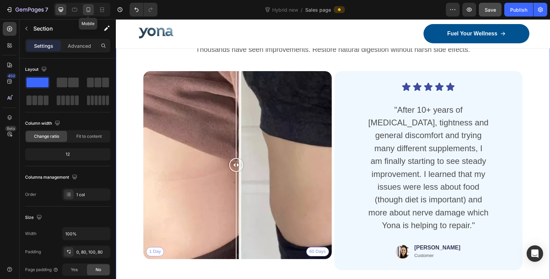
click at [87, 11] on icon at bounding box center [88, 9] width 7 height 7
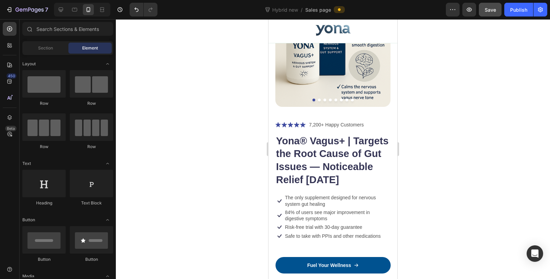
scroll to position [2367, 0]
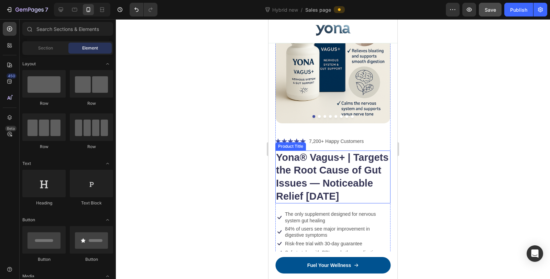
click at [327, 156] on h1 "Yona® Vagus+ | Targets the Root Cause of Gut Issues — Noticeable Relief in 6 We…" at bounding box center [332, 177] width 115 height 53
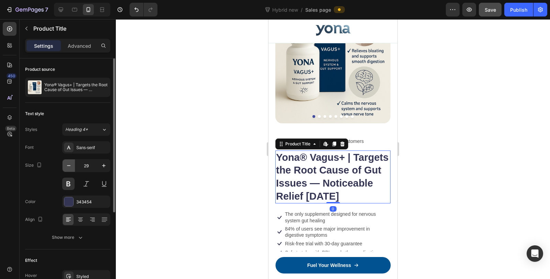
click at [69, 167] on icon "button" at bounding box center [68, 165] width 7 height 7
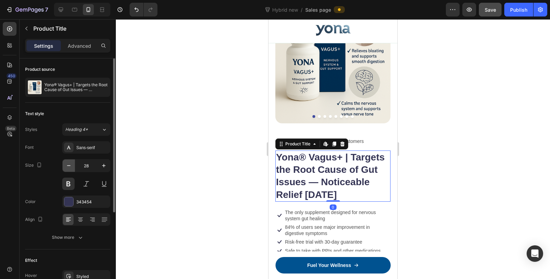
click at [69, 167] on icon "button" at bounding box center [68, 165] width 7 height 7
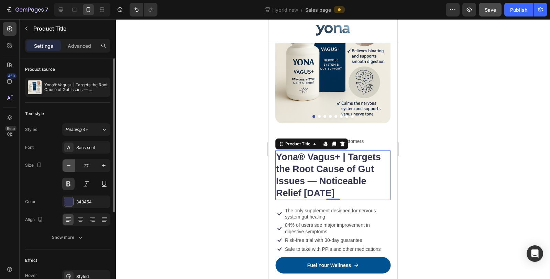
click at [69, 167] on icon "button" at bounding box center [68, 165] width 7 height 7
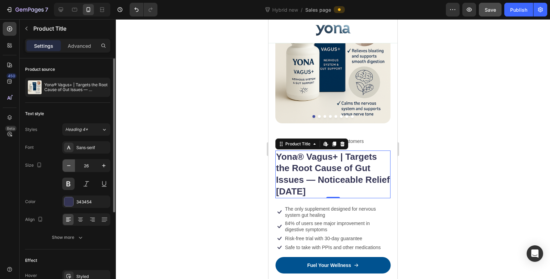
click at [69, 167] on icon "button" at bounding box center [68, 165] width 7 height 7
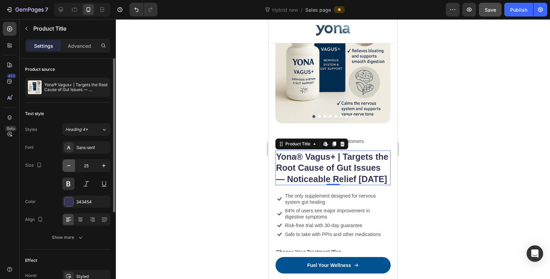
click at [69, 167] on icon "button" at bounding box center [68, 165] width 7 height 7
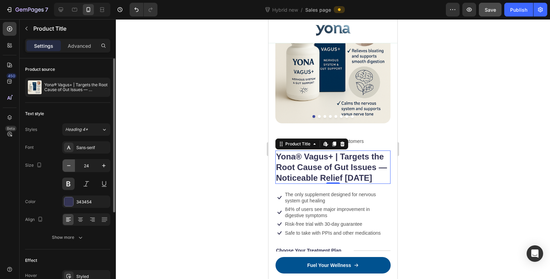
click at [69, 167] on icon "button" at bounding box center [68, 165] width 7 height 7
type input "23"
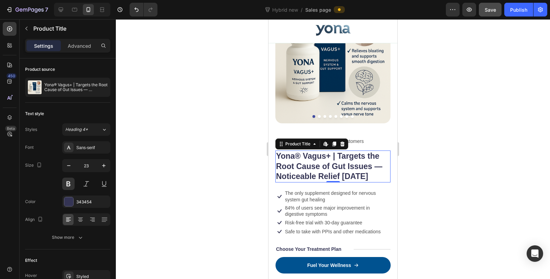
click at [215, 182] on div at bounding box center [333, 149] width 434 height 260
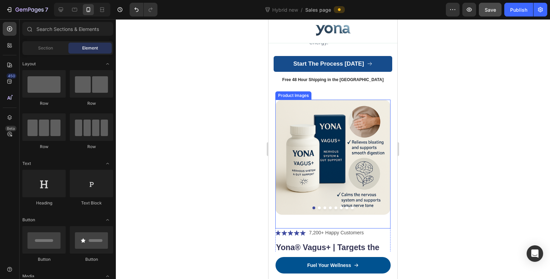
scroll to position [2129, 0]
click at [377, 171] on img at bounding box center [332, 157] width 115 height 115
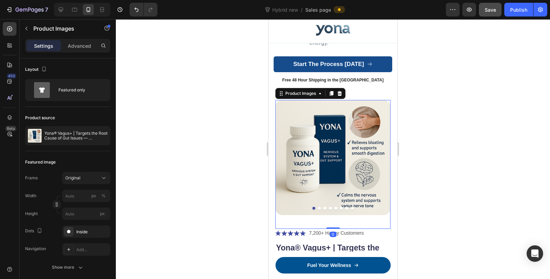
click at [445, 177] on div at bounding box center [333, 149] width 434 height 260
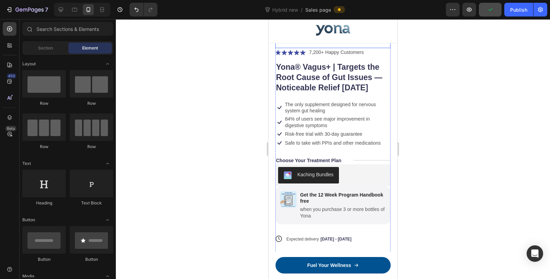
scroll to position [2359, 0]
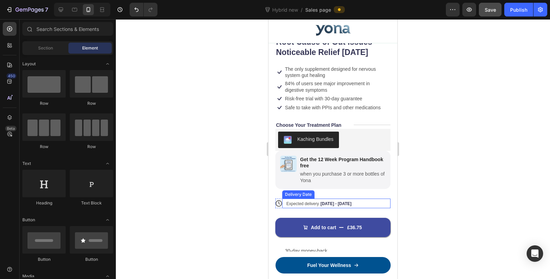
click at [329, 202] on span "[DATE] - [DATE]" at bounding box center [336, 204] width 31 height 5
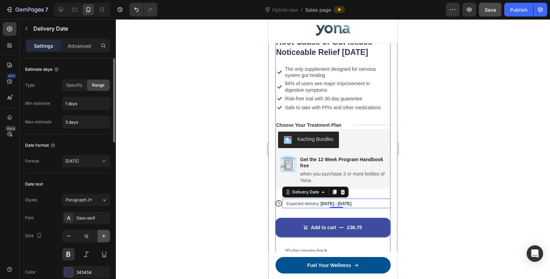
click at [103, 234] on icon "button" at bounding box center [103, 236] width 7 height 7
type input "15"
click at [303, 202] on span "Expected delivery" at bounding box center [302, 204] width 33 height 5
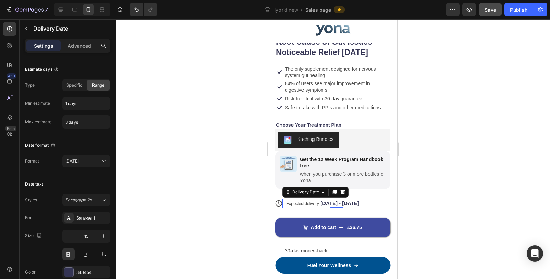
click at [303, 202] on span "Expected delivery" at bounding box center [302, 204] width 33 height 5
click at [231, 198] on div at bounding box center [333, 149] width 434 height 260
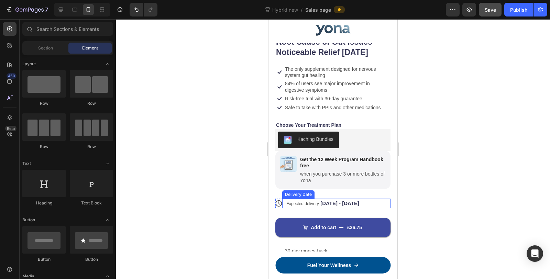
click at [316, 202] on span "Expected delivery" at bounding box center [302, 204] width 33 height 5
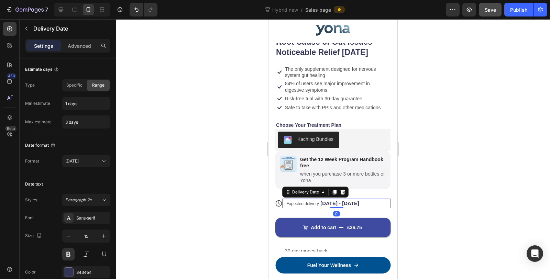
click at [316, 202] on span "Expected delivery" at bounding box center [302, 204] width 33 height 5
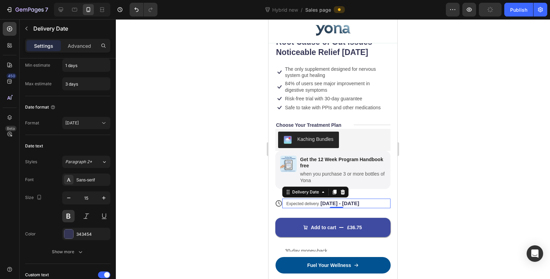
click at [218, 180] on div at bounding box center [333, 149] width 434 height 260
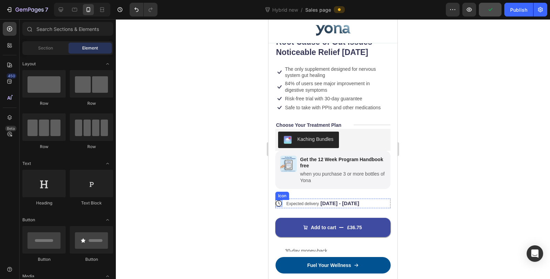
click at [288, 202] on span "Expected delivery" at bounding box center [302, 204] width 33 height 5
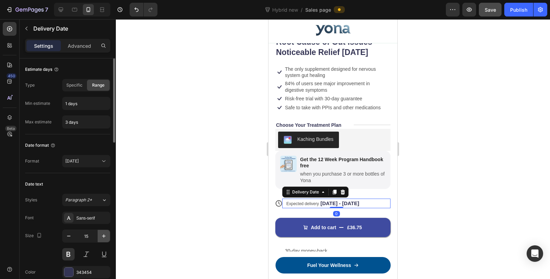
click at [105, 234] on icon "button" at bounding box center [103, 236] width 7 height 7
click at [74, 236] on button "button" at bounding box center [69, 236] width 12 height 12
click at [73, 236] on button "button" at bounding box center [69, 236] width 12 height 12
type input "14"
click at [300, 200] on div "Expected delivery Aug 29 - Aug 31" at bounding box center [333, 204] width 95 height 10
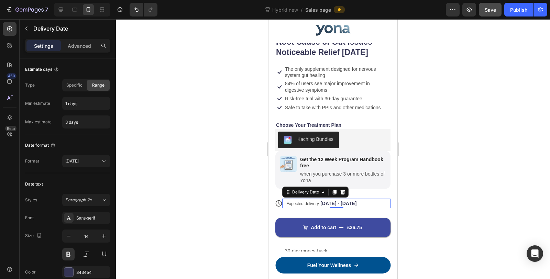
click at [301, 202] on span "Expected delivery" at bounding box center [302, 204] width 33 height 5
click at [231, 196] on div at bounding box center [333, 149] width 434 height 260
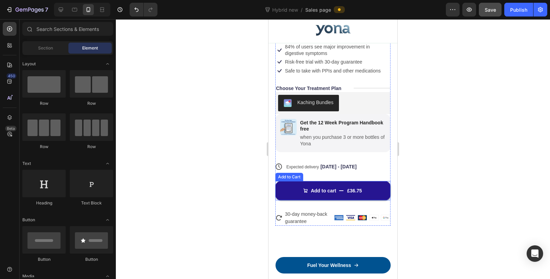
scroll to position [2397, 0]
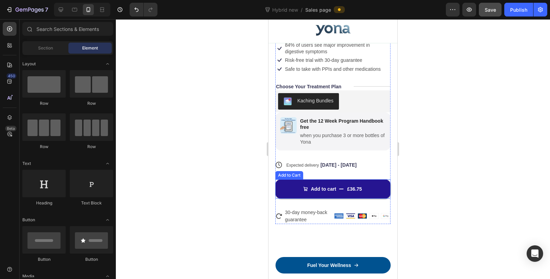
click at [339, 187] on icon "Add to cart" at bounding box center [341, 189] width 5 height 5
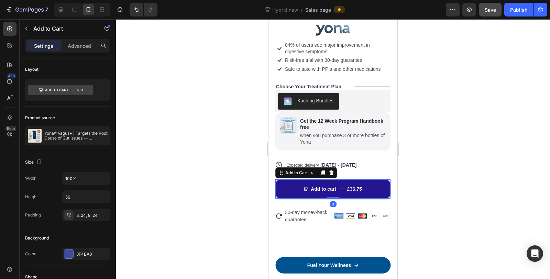
click at [339, 187] on icon "Add to cart" at bounding box center [341, 189] width 5 height 5
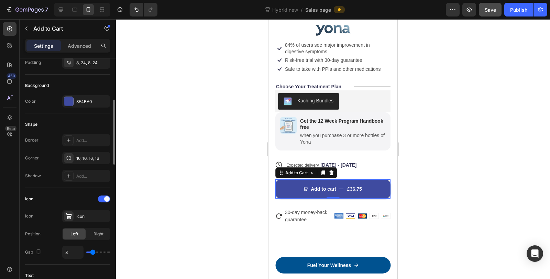
scroll to position [267, 0]
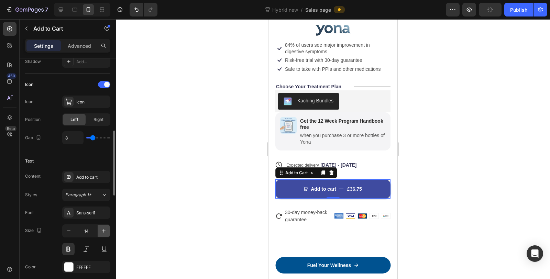
click at [101, 228] on icon "button" at bounding box center [103, 231] width 7 height 7
type input "16"
click at [212, 175] on div at bounding box center [333, 149] width 434 height 260
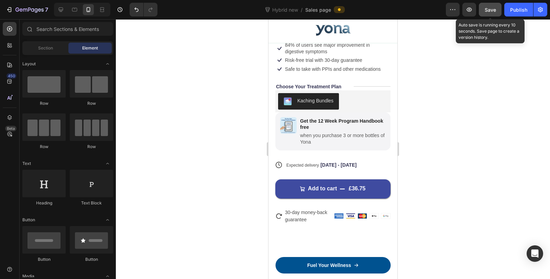
click at [488, 12] on div "Save" at bounding box center [490, 9] width 11 height 7
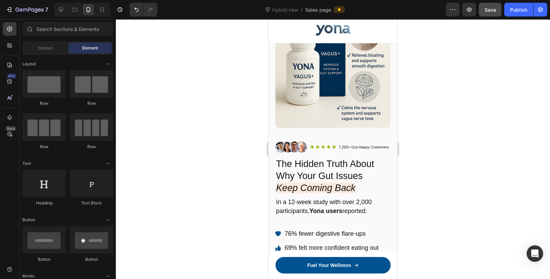
scroll to position [0, 0]
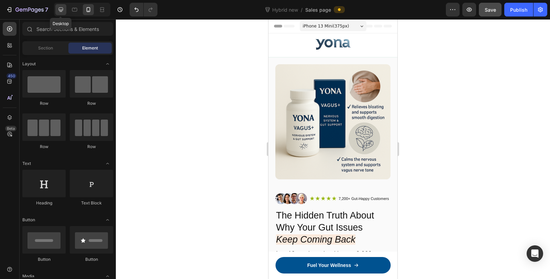
click at [63, 6] on div at bounding box center [60, 9] width 11 height 11
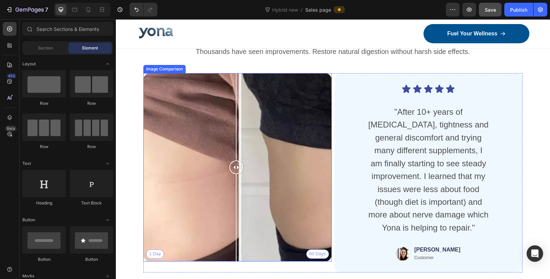
scroll to position [2741, 0]
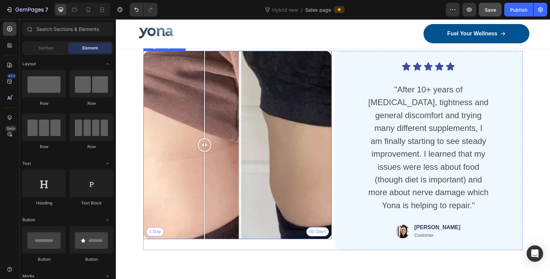
click at [205, 142] on div "1 Day 60 Days" at bounding box center [237, 145] width 188 height 188
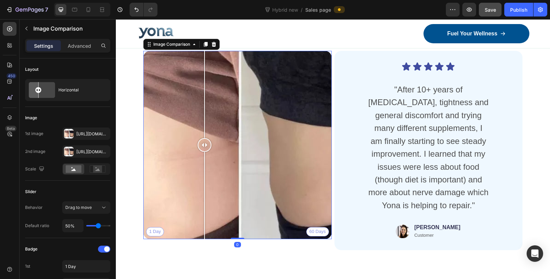
click at [237, 140] on div "1 Day 60 Days" at bounding box center [237, 145] width 188 height 188
click at [190, 135] on div "1 Day 60 Days" at bounding box center [237, 145] width 188 height 188
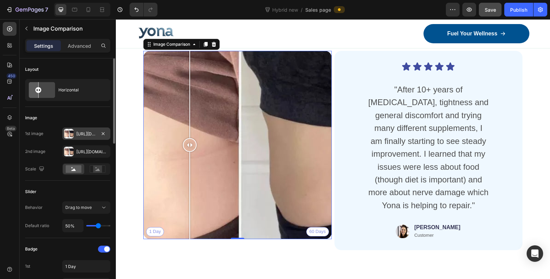
click at [75, 132] on div "Https://cdn.Shopify.Com/s/files/1/0836/4271/2406/files/gempages_573703203716072…" at bounding box center [86, 134] width 48 height 12
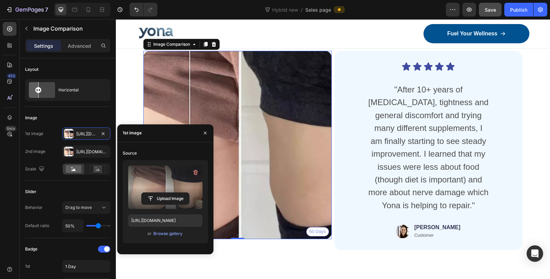
click at [151, 177] on label at bounding box center [165, 187] width 74 height 43
click at [151, 193] on input "file" at bounding box center [165, 199] width 47 height 12
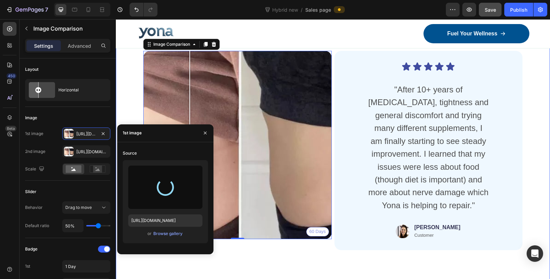
type input "https://cdn.shopify.com/s/files/1/0836/4271/2406/files/gempages_573703203716072…"
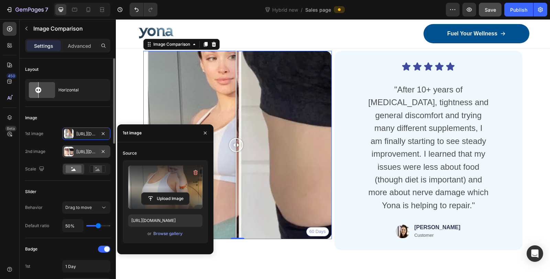
click at [79, 151] on div "Https://cdn.Shopify.Com/s/files/1/0836/4271/2406/files/gempages_573703203716072…" at bounding box center [86, 152] width 20 height 6
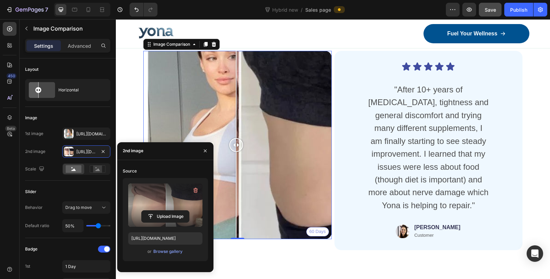
click at [155, 209] on label at bounding box center [165, 205] width 74 height 43
click at [0, 0] on input "file" at bounding box center [0, 0] width 0 height 0
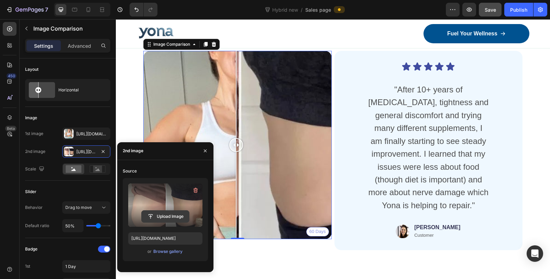
click at [162, 214] on input "file" at bounding box center [165, 217] width 47 height 12
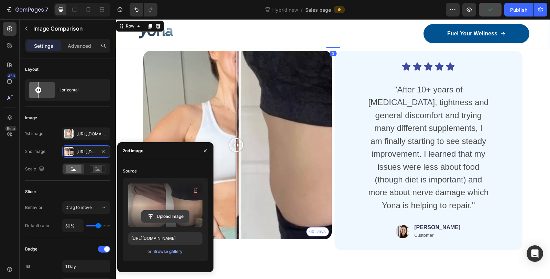
click at [128, 22] on div "Image Fuel Your Wellness Button Row Row 0" at bounding box center [333, 33] width 434 height 29
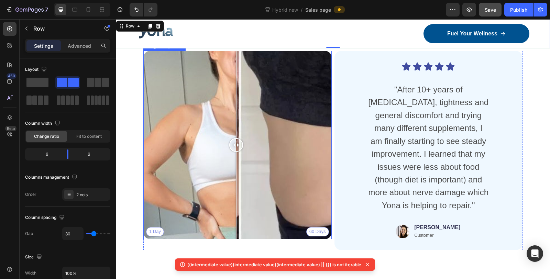
click at [299, 173] on div "1 Day 60 Days" at bounding box center [237, 145] width 188 height 188
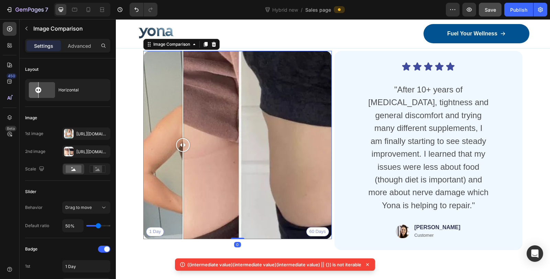
drag, startPoint x: 299, startPoint y: 173, endPoint x: 193, endPoint y: 161, distance: 107.2
click at [179, 166] on div at bounding box center [183, 145] width 14 height 188
click at [291, 150] on div "1 Day 60 Days" at bounding box center [237, 145] width 188 height 188
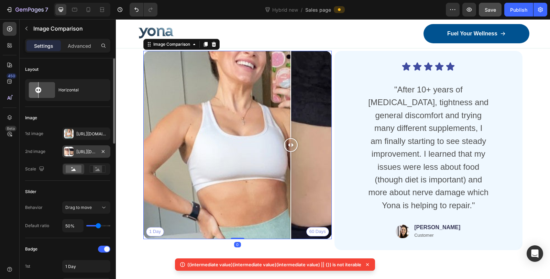
click at [78, 156] on div "Https://cdn.Shopify.Com/s/files/1/0836/4271/2406/files/gempages_573703203716072…" at bounding box center [86, 151] width 48 height 12
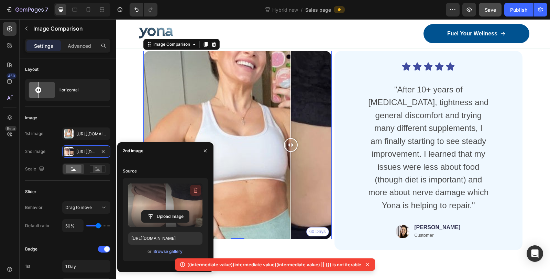
click at [196, 192] on icon "button" at bounding box center [195, 190] width 7 height 7
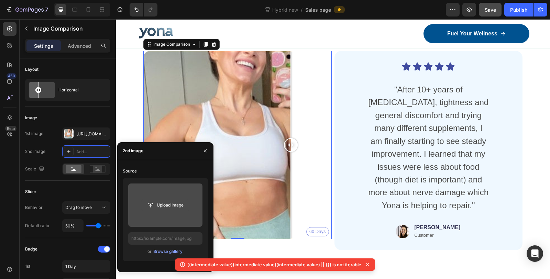
click at [171, 204] on input "file" at bounding box center [165, 205] width 47 height 12
type input "https://cdn.shopify.com/s/files/1/0836/4271/2406/files/gempages_573703203716072…"
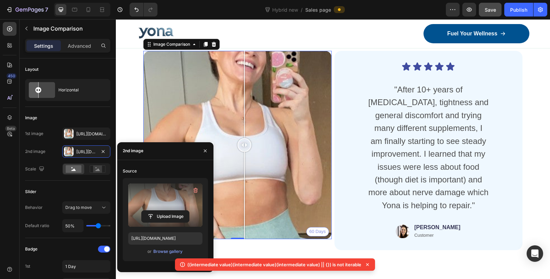
drag, startPoint x: 288, startPoint y: 139, endPoint x: 241, endPoint y: 143, distance: 46.9
click at [241, 143] on div at bounding box center [245, 145] width 14 height 14
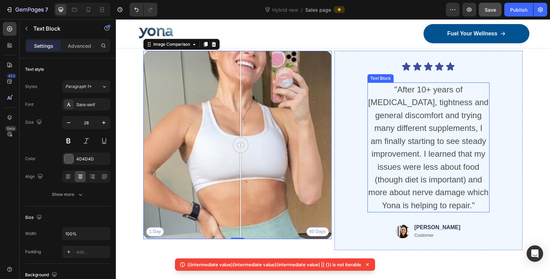
click at [373, 158] on span ""After 10+ years of bloating, tightness and general discomfort and trying many …" at bounding box center [428, 147] width 120 height 125
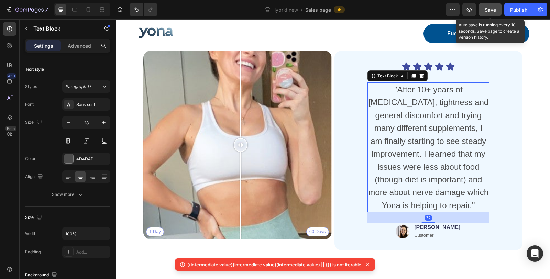
click at [480, 10] on button "Save" at bounding box center [490, 10] width 23 height 14
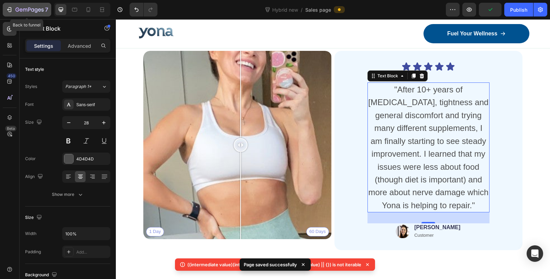
click at [20, 10] on icon "button" at bounding box center [21, 9] width 3 height 3
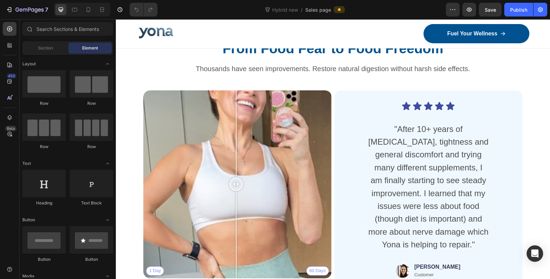
scroll to position [3245, 0]
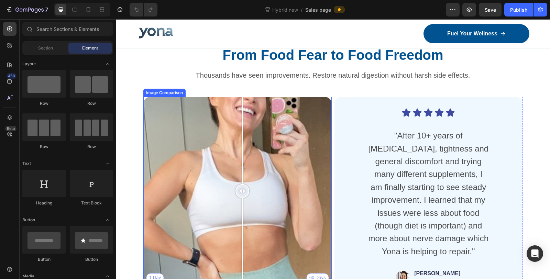
drag, startPoint x: 223, startPoint y: 192, endPoint x: 242, endPoint y: 199, distance: 20.8
click at [242, 199] on div at bounding box center [243, 191] width 14 height 188
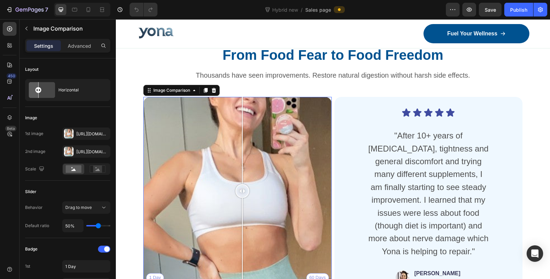
click at [213, 158] on div "1 Day 60 Days" at bounding box center [237, 191] width 188 height 188
click at [71, 135] on div at bounding box center [69, 134] width 10 height 10
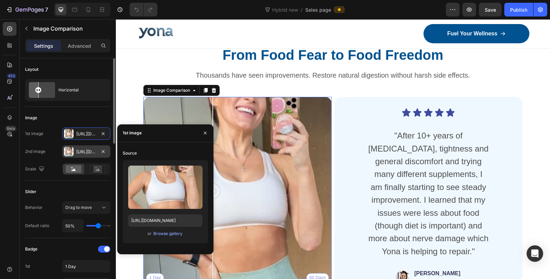
click at [69, 155] on div at bounding box center [69, 152] width 10 height 10
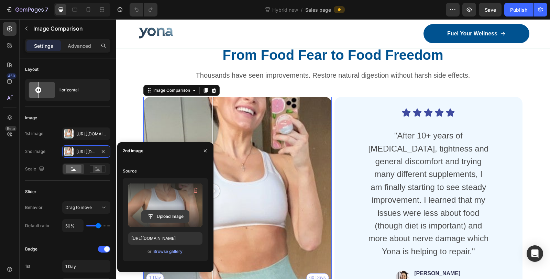
click at [166, 216] on input "file" at bounding box center [165, 217] width 47 height 12
click at [84, 131] on div "Https://cdn.Shopify.Com/s/files/1/0836/4271/2406/files/gempages_573703203716072…" at bounding box center [86, 134] width 20 height 6
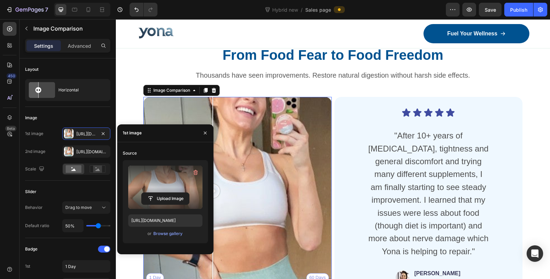
click at [185, 187] on label at bounding box center [165, 187] width 74 height 43
click at [185, 193] on input "file" at bounding box center [165, 199] width 47 height 12
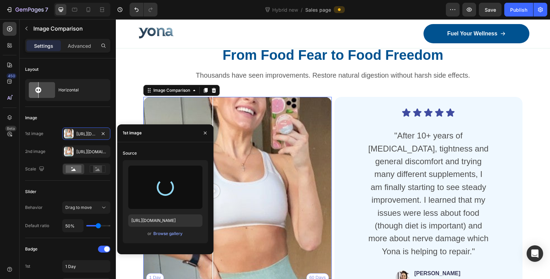
type input "https://cdn.shopify.com/s/files/1/0836/4271/2406/files/gempages_573703203716072…"
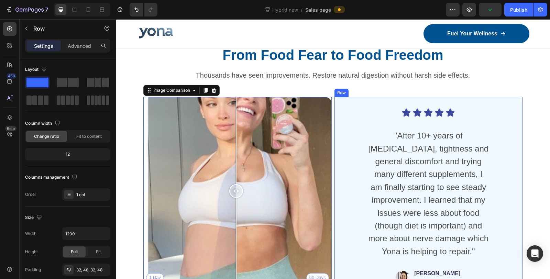
click at [362, 206] on div "Icon Icon Icon Icon Icon Icon List "After 10+ years of bloating, tightness and …" at bounding box center [428, 196] width 155 height 177
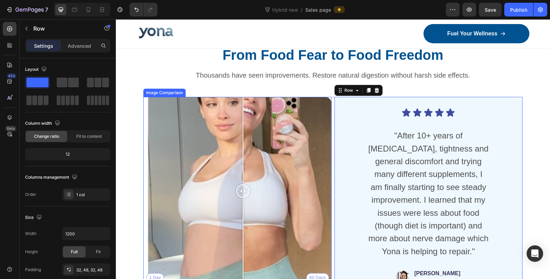
drag, startPoint x: 239, startPoint y: 188, endPoint x: 260, endPoint y: 196, distance: 22.4
click at [250, 197] on div at bounding box center [243, 191] width 14 height 188
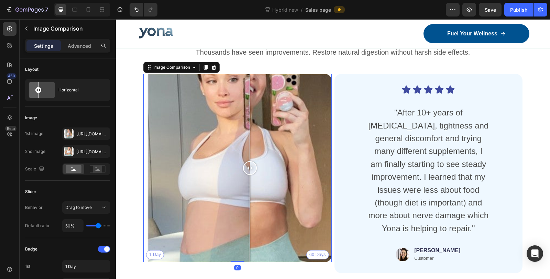
scroll to position [3283, 0]
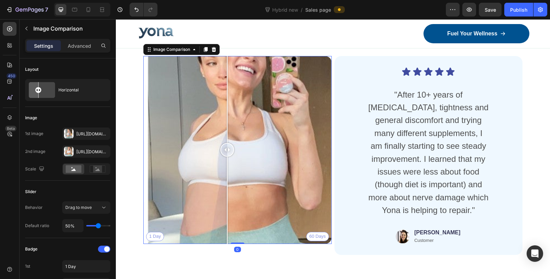
drag, startPoint x: 251, startPoint y: 145, endPoint x: 239, endPoint y: 150, distance: 13.4
click at [234, 150] on div at bounding box center [227, 150] width 14 height 14
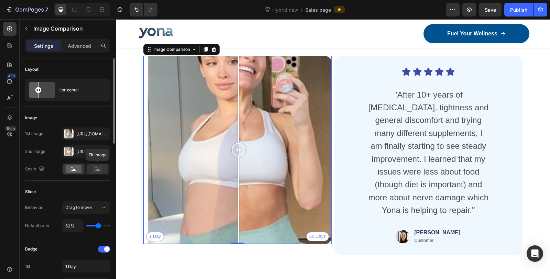
click at [94, 169] on rect at bounding box center [97, 169] width 9 height 7
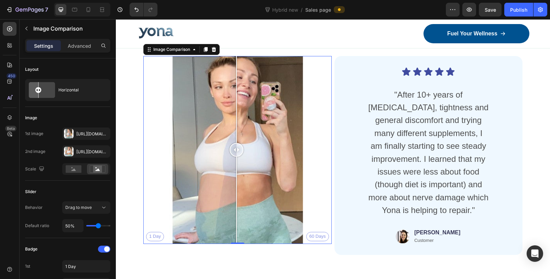
drag, startPoint x: 241, startPoint y: 147, endPoint x: 237, endPoint y: 169, distance: 21.8
click at [237, 169] on div at bounding box center [237, 150] width 14 height 188
click at [308, 234] on div "1 Day 60 Days" at bounding box center [237, 150] width 188 height 188
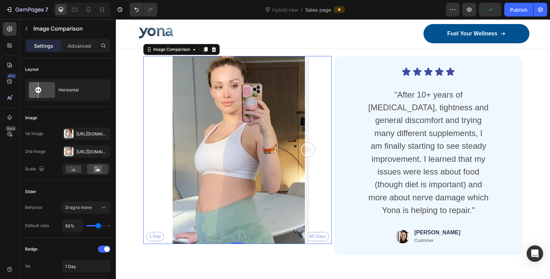
click at [308, 234] on div at bounding box center [307, 200] width 1 height 87
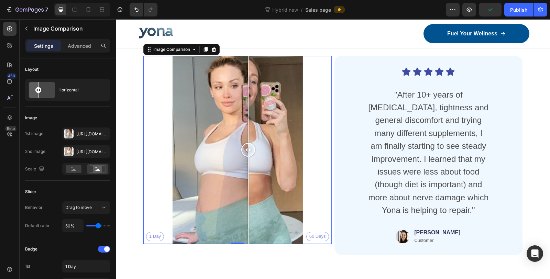
drag, startPoint x: 310, startPoint y: 235, endPoint x: 248, endPoint y: 229, distance: 61.8
click at [248, 229] on div at bounding box center [248, 150] width 14 height 188
click at [320, 235] on div "1 Day 60 Days" at bounding box center [237, 150] width 188 height 188
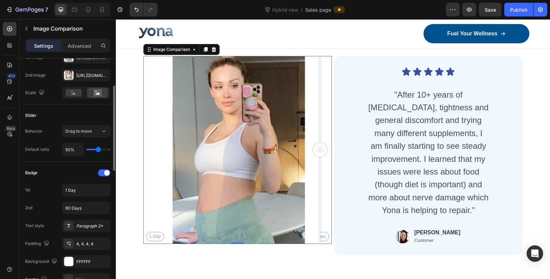
scroll to position [115, 0]
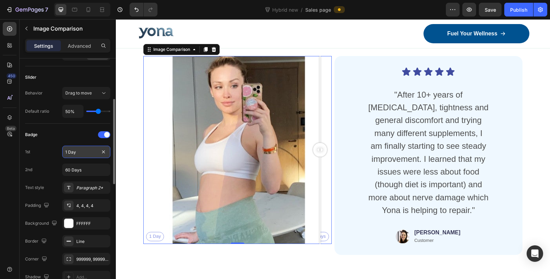
click at [83, 152] on input "1 Day" at bounding box center [86, 152] width 48 height 12
type input "Bloated after meals"
click at [86, 171] on input "60 Days" at bounding box center [86, 170] width 48 height 12
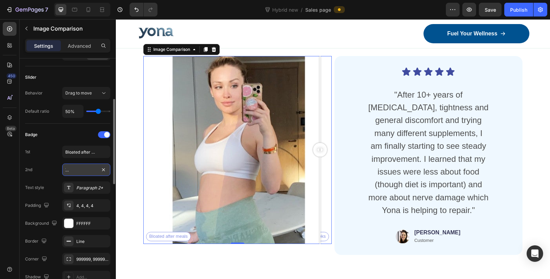
drag, startPoint x: 82, startPoint y: 170, endPoint x: 87, endPoint y: 172, distance: 5.8
click at [80, 170] on input "After taking Yona for 3 weeks" at bounding box center [86, 170] width 48 height 12
click at [198, 184] on div "Bloated after meals After taking Yona for 6 weeks" at bounding box center [237, 150] width 188 height 188
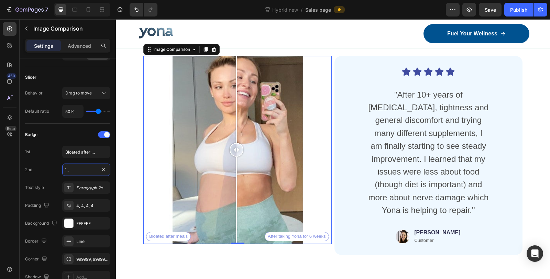
drag, startPoint x: 203, startPoint y: 150, endPoint x: 231, endPoint y: 169, distance: 34.5
click at [241, 167] on div at bounding box center [237, 150] width 14 height 188
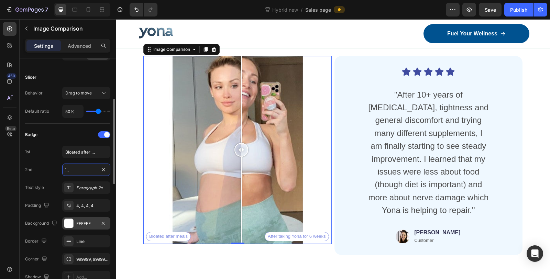
scroll to position [153, 0]
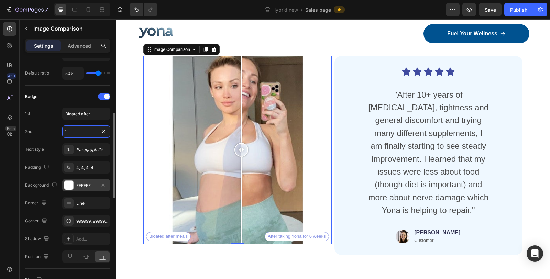
type input "After taking Yona for 6 weeks"
click at [83, 184] on div "FFFFFF" at bounding box center [86, 186] width 20 height 6
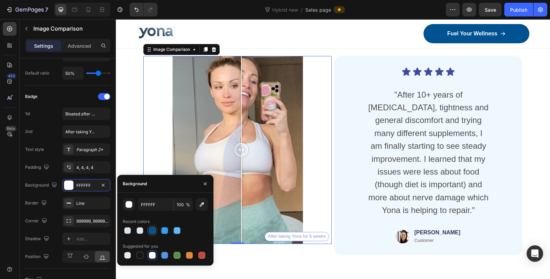
click at [153, 229] on div at bounding box center [152, 230] width 7 height 7
type input "005290"
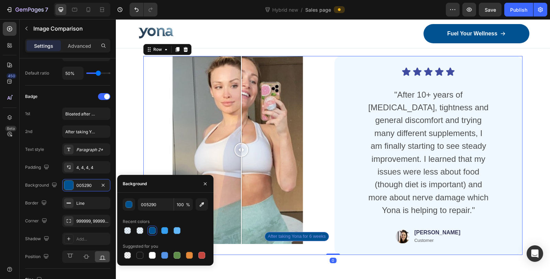
click at [284, 256] on div "Bloated after meals After taking Yona for 6 weeks Image Comparison" at bounding box center [237, 155] width 188 height 199
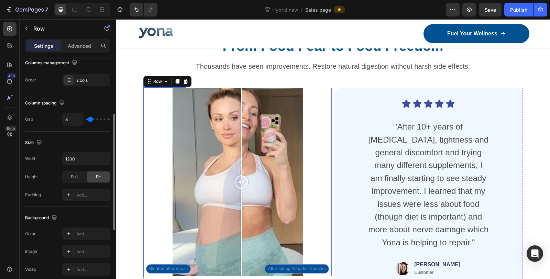
scroll to position [3245, 0]
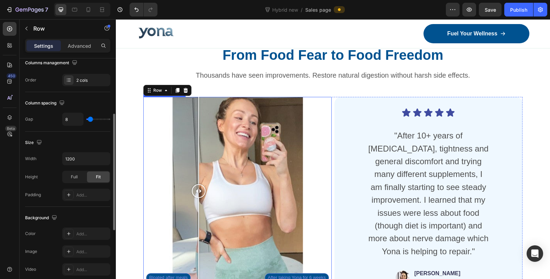
click at [199, 206] on div "Bloated after meals After taking Yona for 6 weeks" at bounding box center [237, 191] width 188 height 188
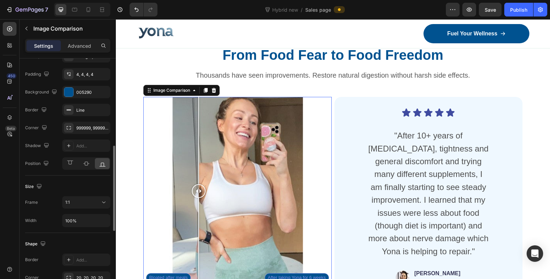
scroll to position [131, 0]
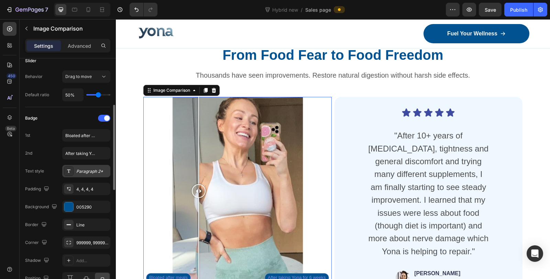
click at [92, 170] on div "Paragraph 2*" at bounding box center [92, 172] width 32 height 6
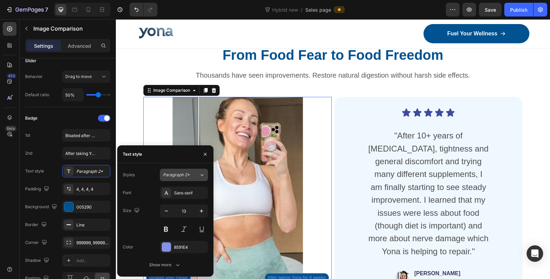
click at [190, 176] on div "Paragraph 2*" at bounding box center [177, 175] width 28 height 6
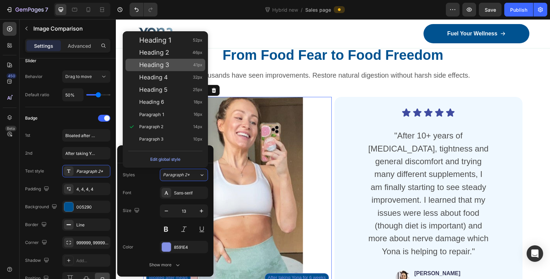
click at [174, 65] on div "Heading 3 41px" at bounding box center [170, 65] width 63 height 7
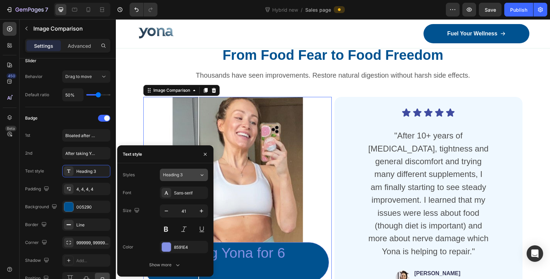
click at [178, 174] on span "Heading 3" at bounding box center [173, 175] width 20 height 6
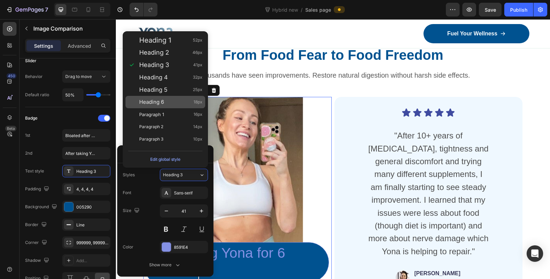
click at [179, 99] on div "Heading 6 18px" at bounding box center [170, 102] width 63 height 7
type input "18"
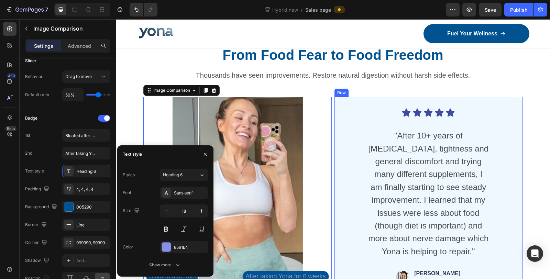
click at [339, 200] on div "Icon Icon Icon Icon Icon Icon List "After 10+ years of bloating, tightness and …" at bounding box center [429, 196] width 188 height 199
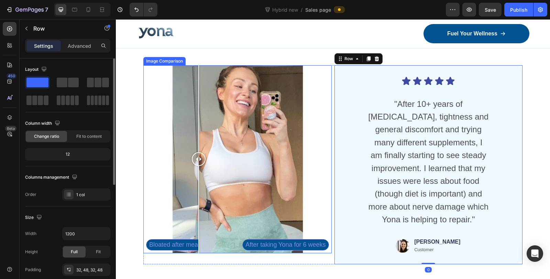
scroll to position [3283, 0]
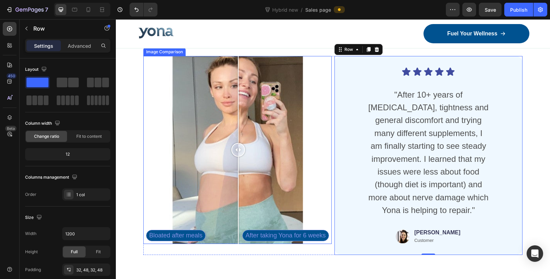
drag, startPoint x: 193, startPoint y: 144, endPoint x: 237, endPoint y: 164, distance: 48.2
click at [237, 164] on div at bounding box center [238, 150] width 14 height 188
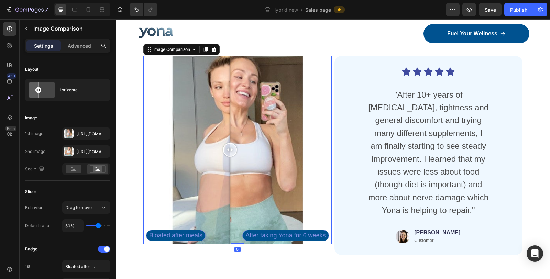
click at [230, 189] on div at bounding box center [230, 150] width 14 height 188
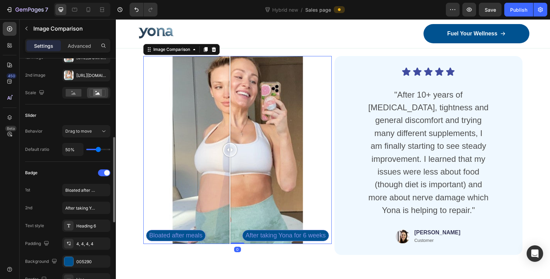
scroll to position [115, 0]
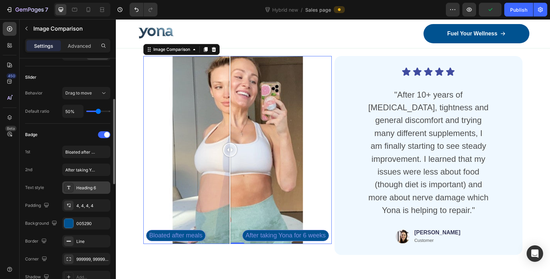
click at [87, 186] on div "Heading 6" at bounding box center [92, 188] width 32 height 6
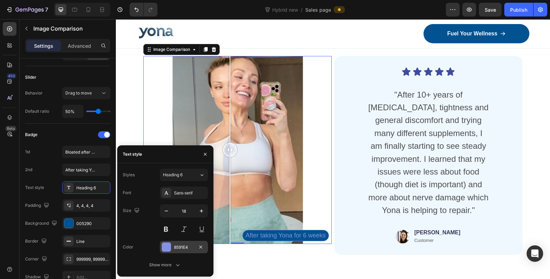
click at [167, 248] on div at bounding box center [166, 247] width 9 height 9
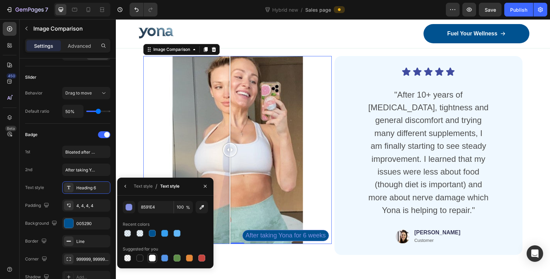
click at [151, 259] on div at bounding box center [152, 258] width 7 height 7
type input "FFFFFF"
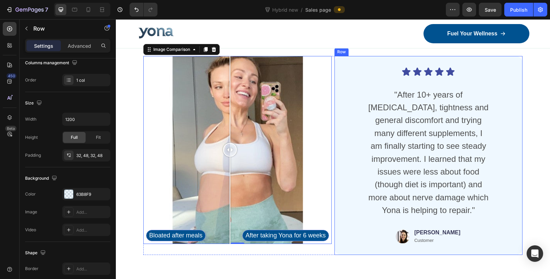
click at [343, 191] on div "Icon Icon Icon Icon Icon Icon List "After 10+ years of bloating, tightness and …" at bounding box center [429, 155] width 188 height 199
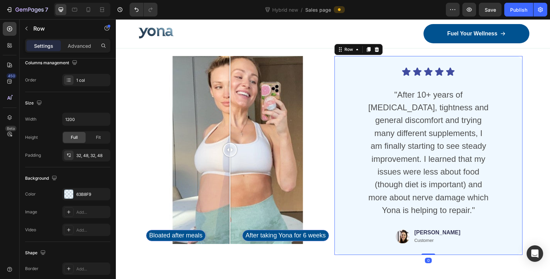
scroll to position [0, 0]
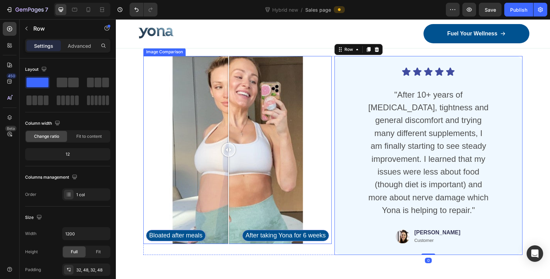
drag, startPoint x: 215, startPoint y: 150, endPoint x: 236, endPoint y: 161, distance: 24.0
click at [236, 161] on div at bounding box center [229, 150] width 14 height 188
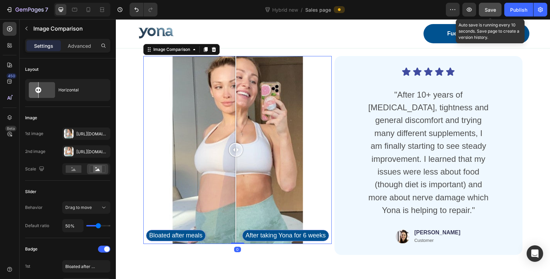
click at [493, 13] on div "Save" at bounding box center [490, 9] width 11 height 7
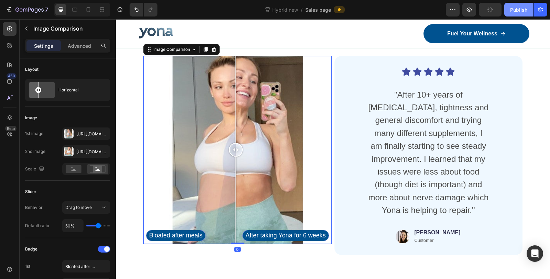
click at [510, 13] on button "Publish" at bounding box center [519, 10] width 29 height 14
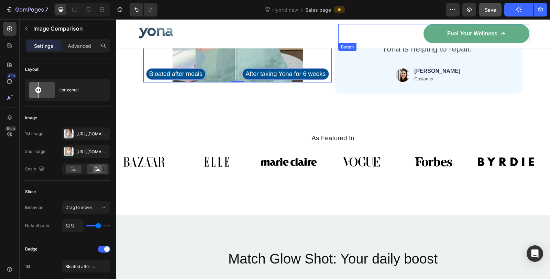
scroll to position [3474, 0]
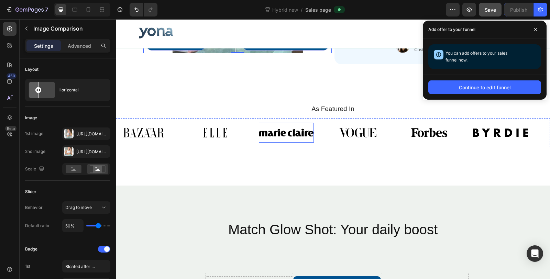
click at [307, 138] on img at bounding box center [286, 133] width 55 height 20
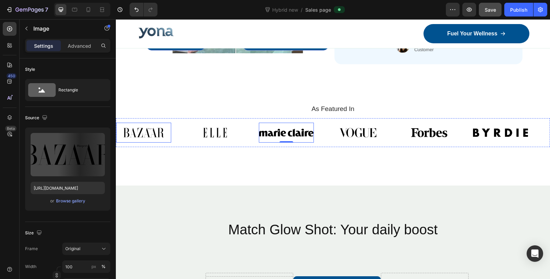
click at [144, 134] on img at bounding box center [143, 133] width 55 height 20
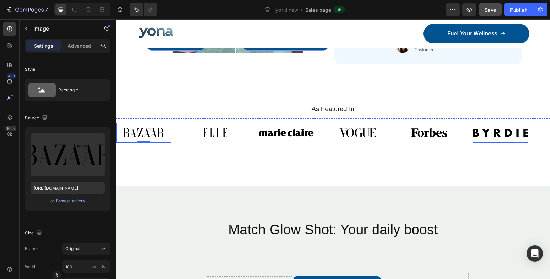
click at [501, 134] on img at bounding box center [500, 133] width 55 height 20
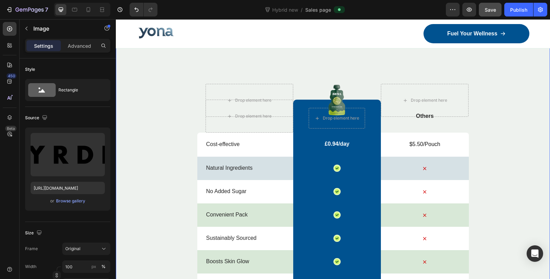
scroll to position [3589, 0]
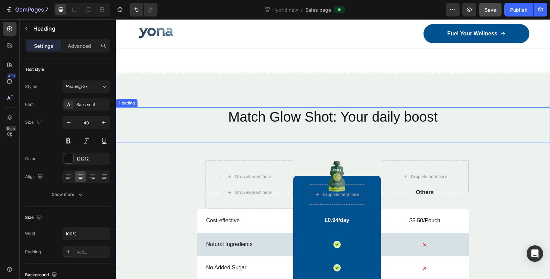
click at [344, 118] on h2 "Match Glow Shot: Your daily boost" at bounding box center [333, 116] width 434 height 19
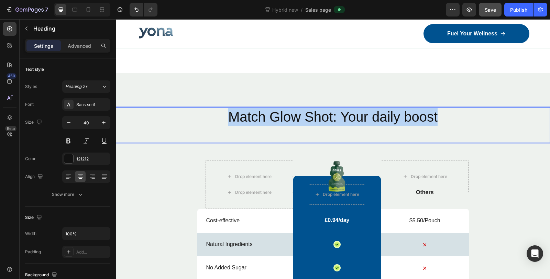
click at [344, 118] on p "Match Glow Shot: Your daily boost" at bounding box center [333, 117] width 433 height 18
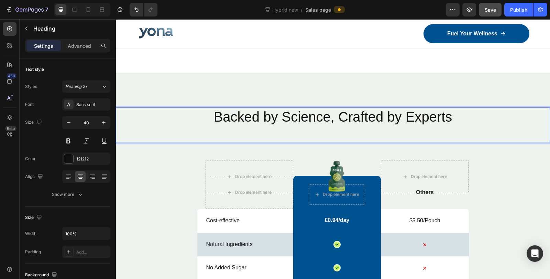
click at [344, 118] on p "Backed by Science, Crafted by Experts" at bounding box center [333, 117] width 433 height 18
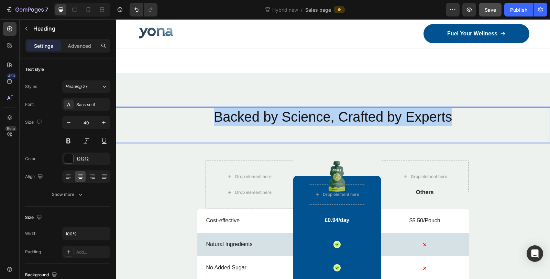
click at [344, 118] on p "Backed by Science, Crafted by Experts" at bounding box center [333, 117] width 433 height 18
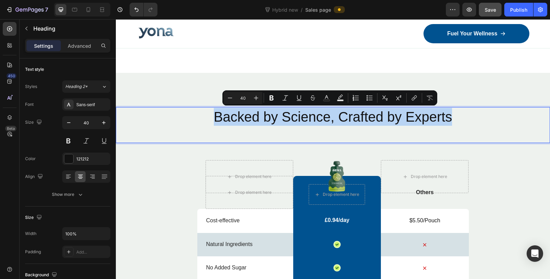
copy p "Backed by Science, Crafted by Experts"
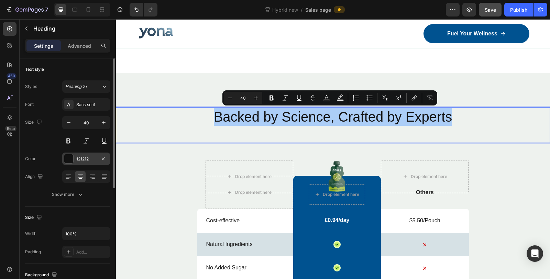
click at [75, 158] on div "121212" at bounding box center [86, 159] width 48 height 12
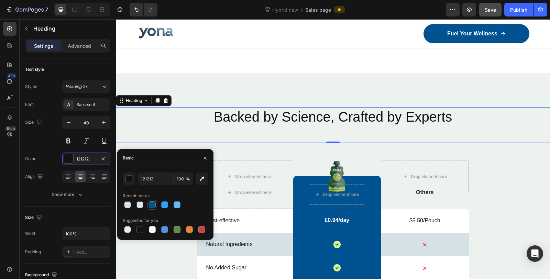
click at [153, 206] on div at bounding box center [152, 205] width 7 height 7
type input "005290"
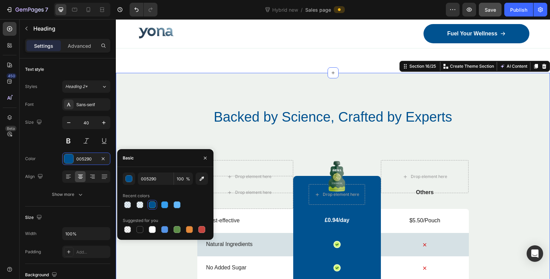
click at [309, 81] on div "Backed by Science, Crafted by Experts Heading Drop element here Image Drop elem…" at bounding box center [333, 276] width 434 height 406
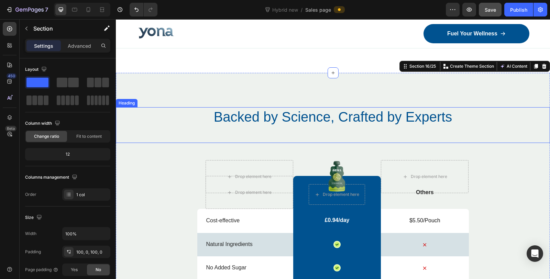
click at [301, 116] on p "Backed by Science, Crafted by Experts" at bounding box center [333, 117] width 433 height 18
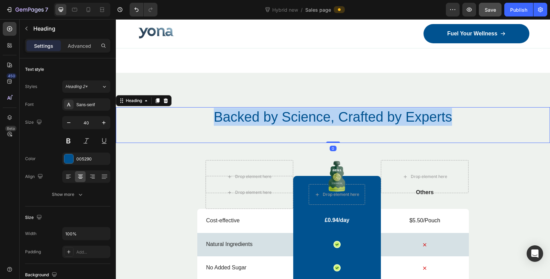
click at [301, 116] on p "Backed by Science, Crafted by Experts" at bounding box center [333, 117] width 433 height 18
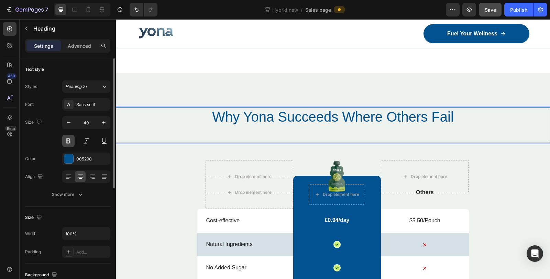
click at [64, 142] on button at bounding box center [68, 141] width 12 height 12
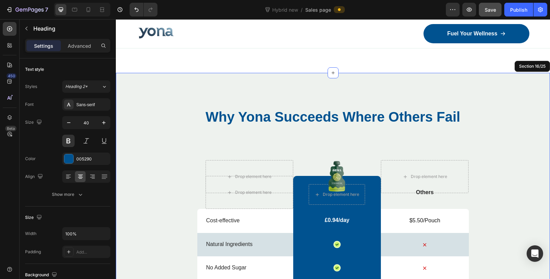
click at [361, 91] on div "Why Yona Succeeds Where Others Fail Heading 0 Drop element here Image Drop elem…" at bounding box center [333, 276] width 434 height 406
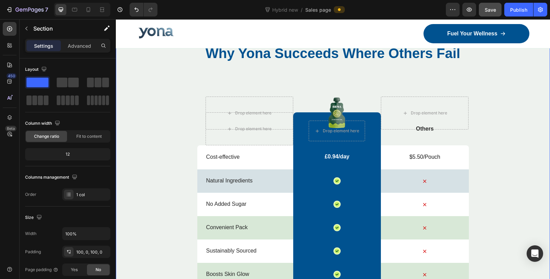
scroll to position [3665, 0]
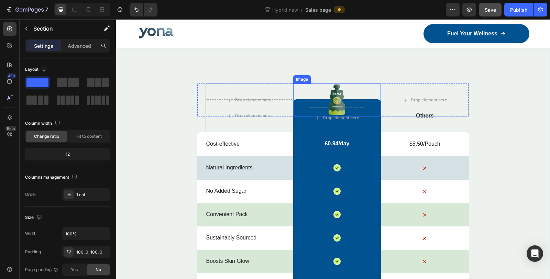
click at [339, 106] on img at bounding box center [337, 100] width 19 height 33
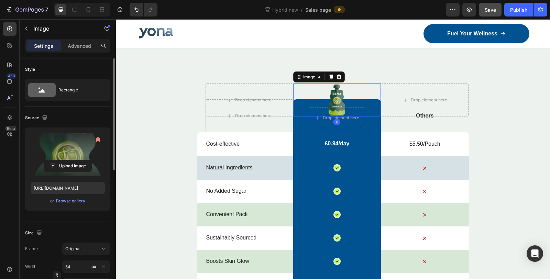
click at [69, 150] on label at bounding box center [68, 154] width 74 height 43
click at [69, 160] on input "file" at bounding box center [67, 166] width 47 height 12
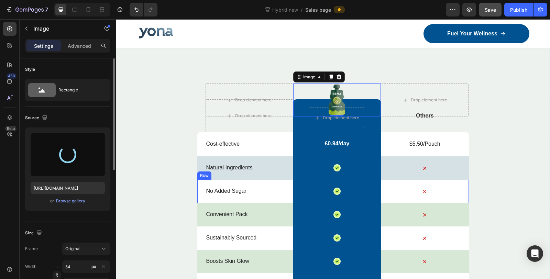
type input "https://cdn.shopify.com/s/files/1/0836/4271/2406/files/gempages_573703203716072…"
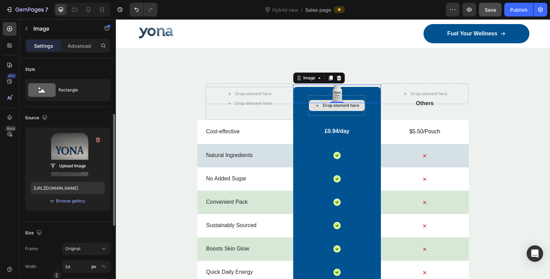
scroll to position [76, 0]
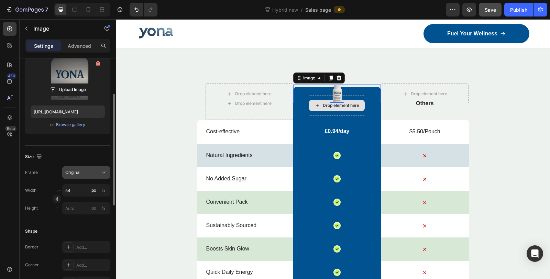
click at [97, 173] on div "Original" at bounding box center [82, 173] width 34 height 6
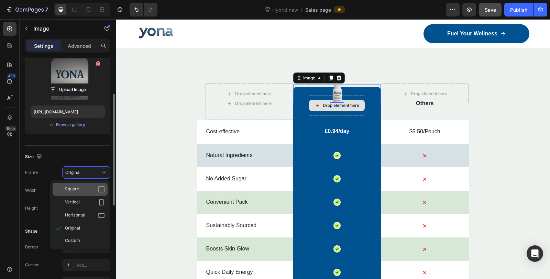
click at [91, 192] on div "Square" at bounding box center [85, 189] width 40 height 7
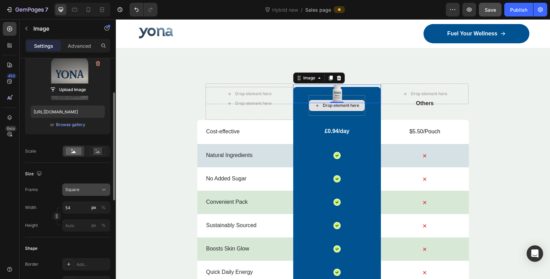
click at [76, 190] on span "Square" at bounding box center [72, 190] width 14 height 6
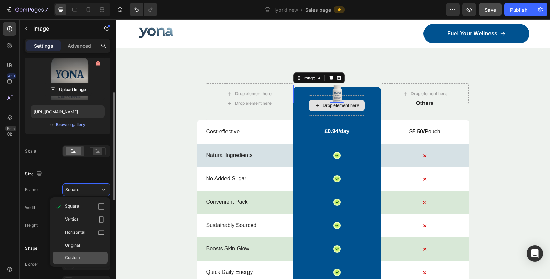
click at [82, 256] on div "Custom" at bounding box center [85, 258] width 40 height 6
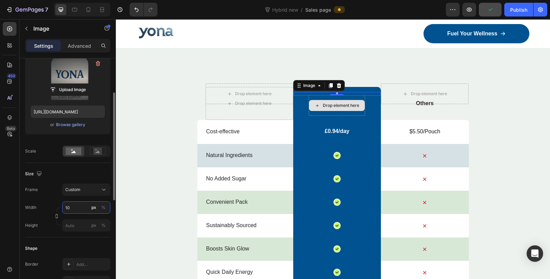
type input "100"
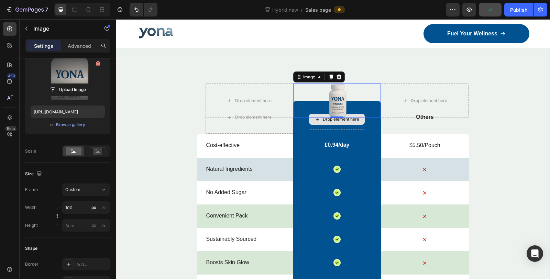
click at [142, 166] on div "Why Yona Succeeds Where Others Fail Heading Drop element here Image 0 Drop elem…" at bounding box center [333, 200] width 434 height 338
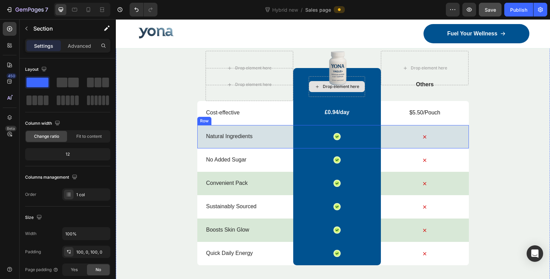
scroll to position [3704, 0]
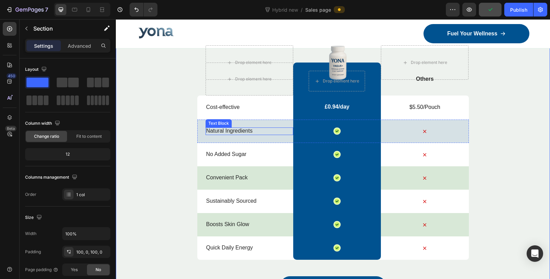
click at [231, 131] on p "Natural Ingredients" at bounding box center [249, 131] width 86 height 7
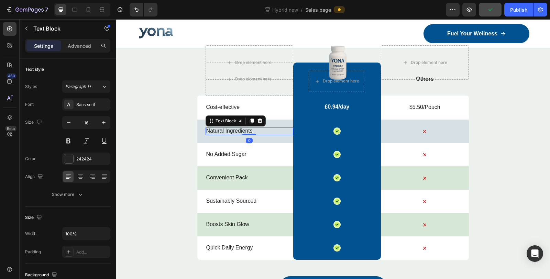
click at [231, 131] on p "Natural Ingredients" at bounding box center [249, 131] width 86 height 7
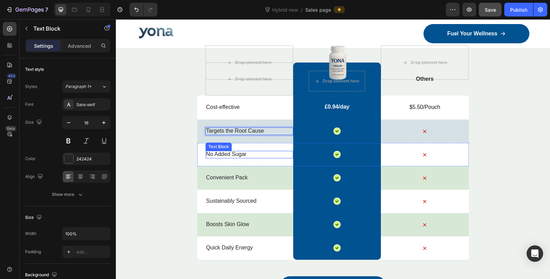
click at [225, 155] on p "No Added Sugar" at bounding box center [249, 154] width 86 height 7
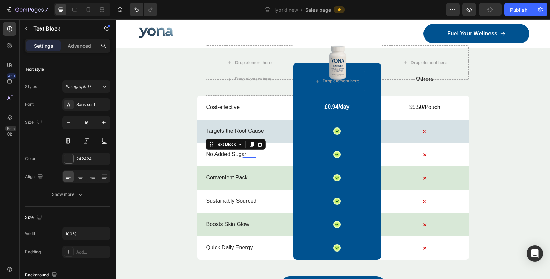
click at [217, 156] on p "No Added Sugar" at bounding box center [249, 154] width 86 height 7
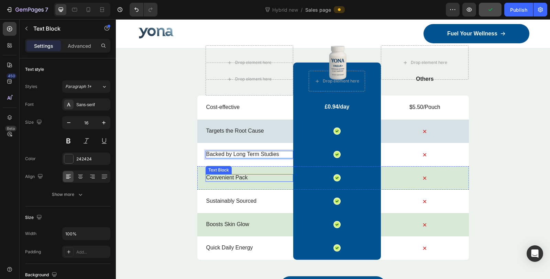
click at [229, 177] on p "Convenient Pack" at bounding box center [249, 177] width 86 height 7
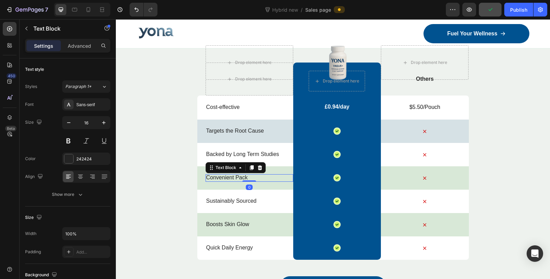
click at [229, 177] on p "Convenient Pack" at bounding box center [249, 177] width 86 height 7
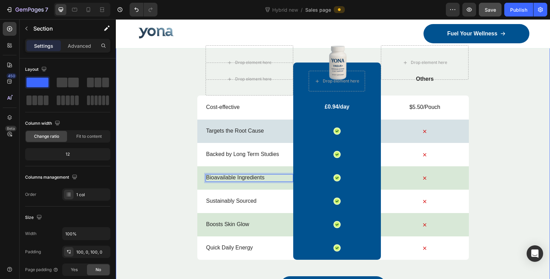
click at [177, 174] on div "Why Yona Succeeds Where Others Fail Heading Drop element here Image Drop elemen…" at bounding box center [333, 161] width 434 height 338
click at [227, 201] on p "Sustainably Sourced" at bounding box center [249, 201] width 86 height 7
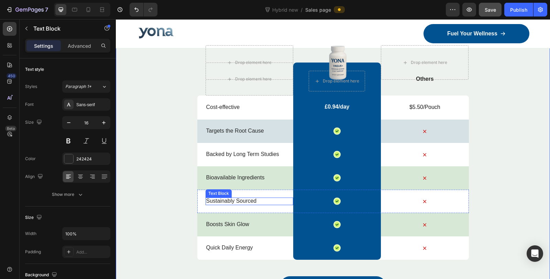
click at [227, 201] on p "Sustainably Sourced" at bounding box center [249, 201] width 86 height 7
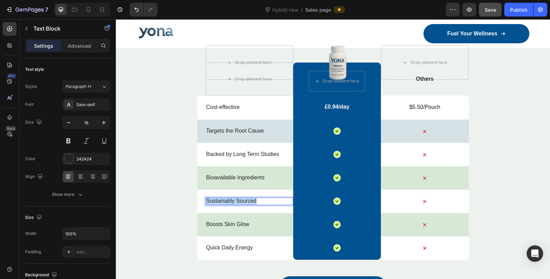
click at [227, 201] on p "Sustainably Sourced" at bounding box center [249, 201] width 86 height 7
click at [233, 177] on p "Bioavailable Ingredients" at bounding box center [249, 177] width 86 height 7
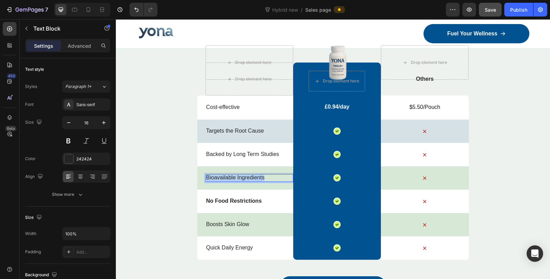
click at [233, 177] on p "Bioavailable Ingredients" at bounding box center [249, 177] width 86 height 7
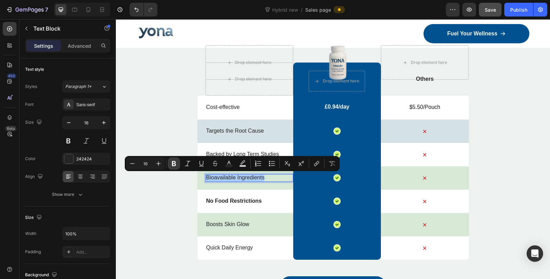
click at [174, 166] on icon "Editor contextual toolbar" at bounding box center [174, 163] width 4 height 5
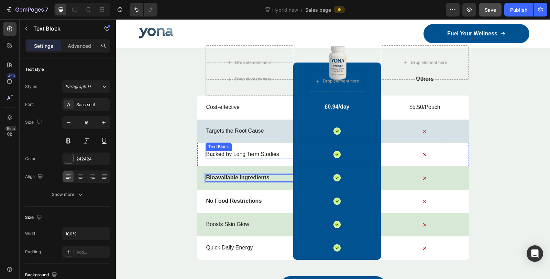
click at [223, 155] on p "Backed by Long Term Studies" at bounding box center [249, 154] width 86 height 7
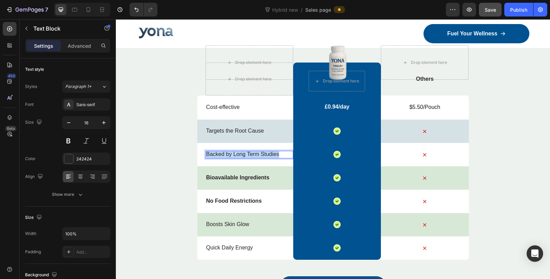
click at [223, 155] on p "Backed by Long Term Studies" at bounding box center [249, 154] width 86 height 7
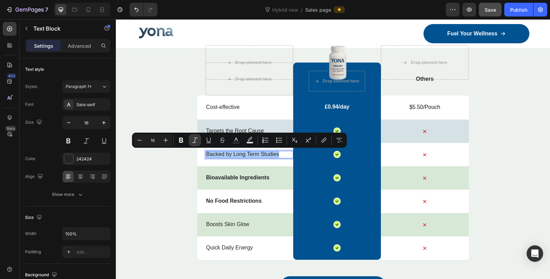
drag, startPoint x: 185, startPoint y: 139, endPoint x: 192, endPoint y: 139, distance: 6.5
click at [185, 139] on button "Bold" at bounding box center [181, 140] width 12 height 12
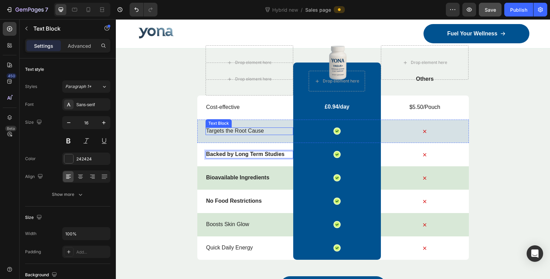
click at [219, 131] on p "Targets the Root Cause" at bounding box center [249, 131] width 86 height 7
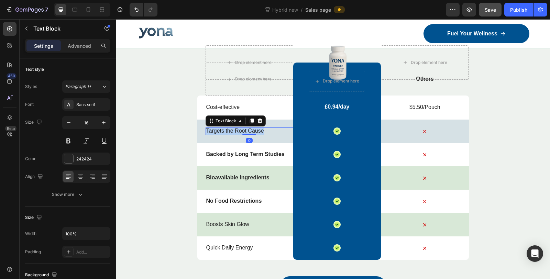
click at [219, 131] on p "Targets the Root Cause" at bounding box center [249, 131] width 86 height 7
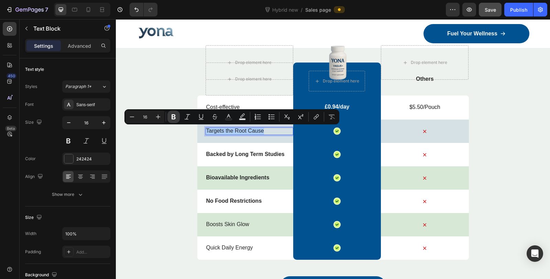
click at [170, 118] on button "Bold" at bounding box center [173, 117] width 12 height 12
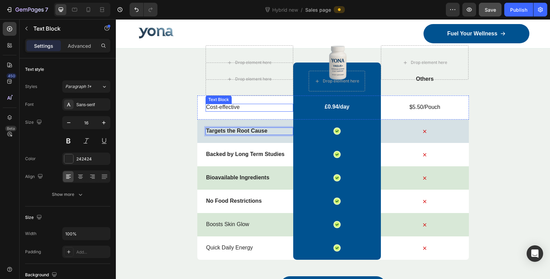
click at [209, 107] on p "Cost-effective" at bounding box center [249, 107] width 86 height 7
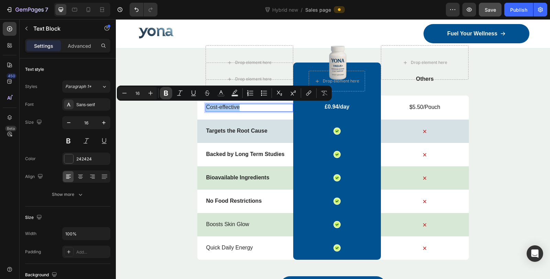
click at [164, 93] on icon "Editor contextual toolbar" at bounding box center [166, 93] width 4 height 5
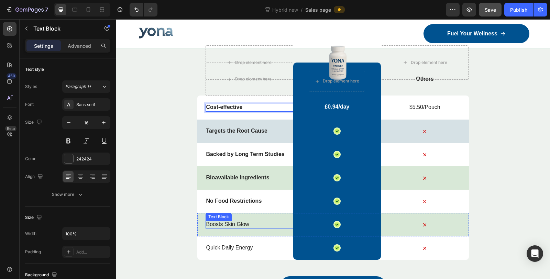
click at [226, 222] on p "Boosts Skin Glow" at bounding box center [249, 224] width 86 height 7
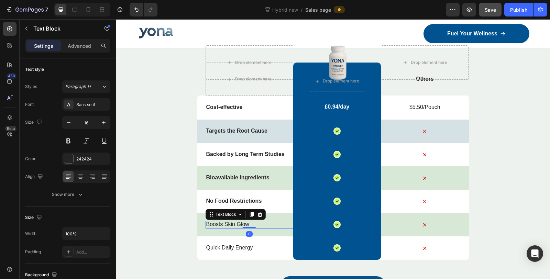
click at [226, 222] on p "Boosts Skin Glow" at bounding box center [249, 224] width 86 height 7
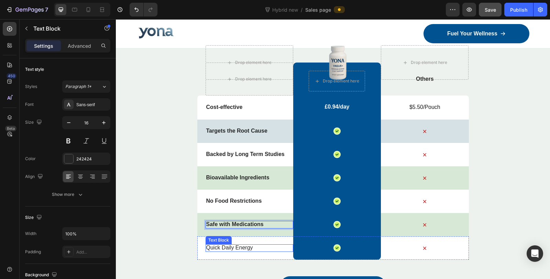
click at [227, 245] on p "Quick Daily Energy" at bounding box center [249, 248] width 86 height 7
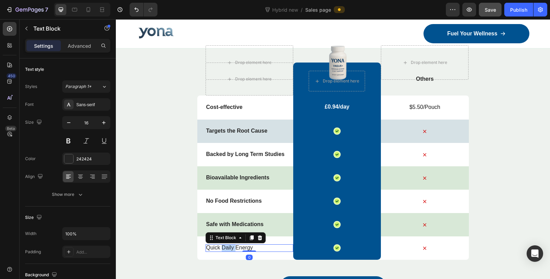
click at [227, 245] on p "Quick Daily Energy" at bounding box center [249, 248] width 86 height 7
click at [227, 251] on div "Clinically Tested Formula" at bounding box center [250, 249] width 88 height 8
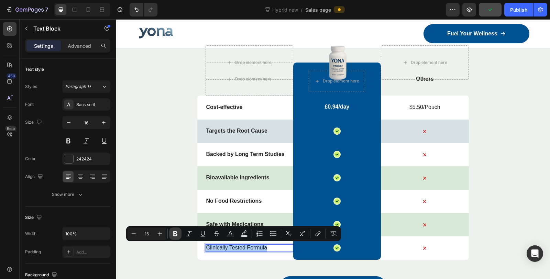
click at [176, 234] on icon "Editor contextual toolbar" at bounding box center [175, 233] width 7 height 7
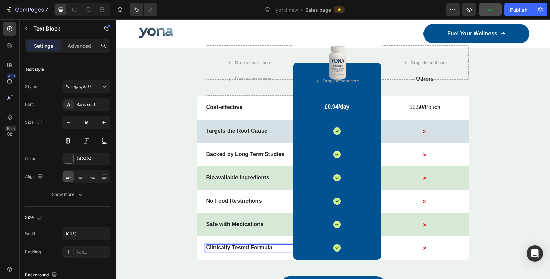
click at [161, 179] on div "Why Yona Succeeds Where Others Fail Heading Drop element here Image Drop elemen…" at bounding box center [333, 161] width 434 height 338
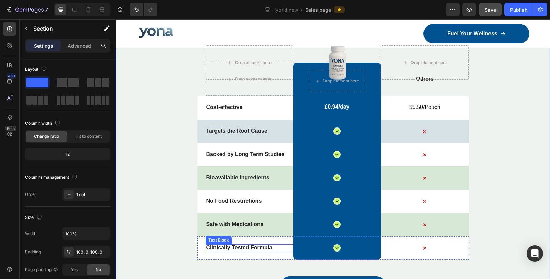
click at [231, 248] on strong "Clinically Tested Formula" at bounding box center [239, 248] width 66 height 6
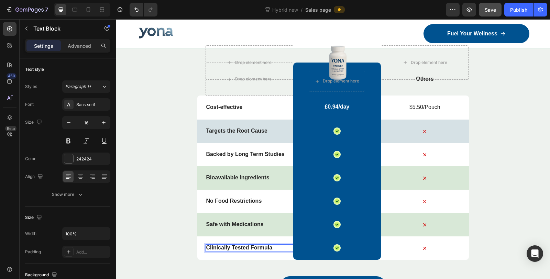
click at [231, 248] on strong "Clinically Tested Formula" at bounding box center [239, 248] width 66 height 6
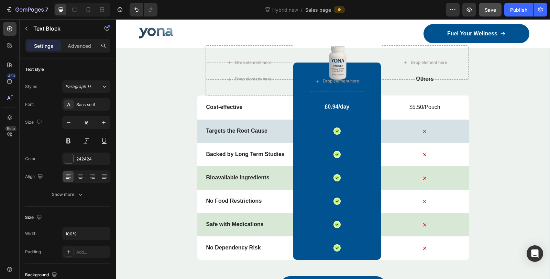
click at [160, 217] on div "Why Yona Succeeds Where Others Fail Heading Drop element here Image Drop elemen…" at bounding box center [333, 161] width 434 height 338
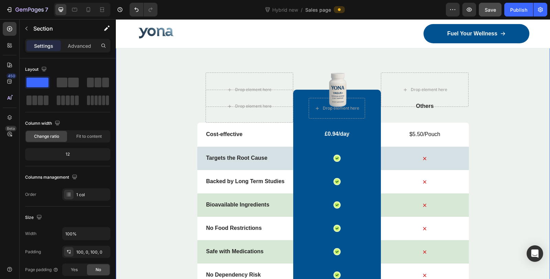
scroll to position [3665, 0]
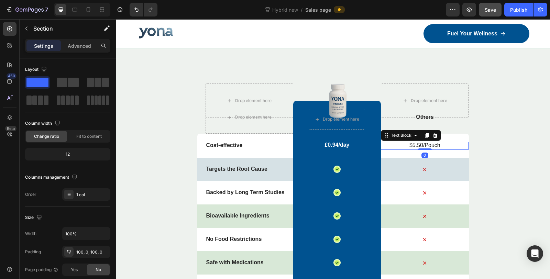
click at [422, 145] on p "$5.50/Pouch" at bounding box center [425, 145] width 86 height 7
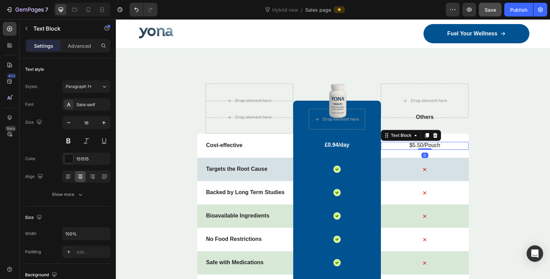
click at [422, 145] on p "$5.50/Pouch" at bounding box center [425, 145] width 86 height 7
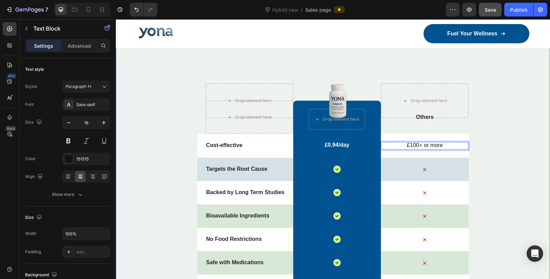
click at [502, 141] on div "Why Yona Succeeds Where Others Fail Heading Drop element here Image Drop elemen…" at bounding box center [333, 200] width 434 height 338
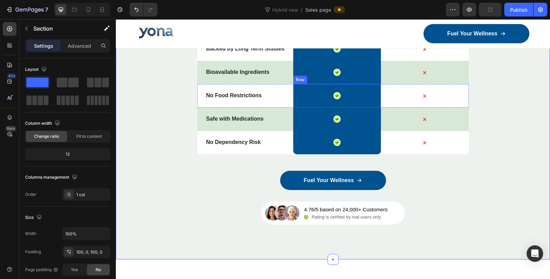
scroll to position [3818, 0]
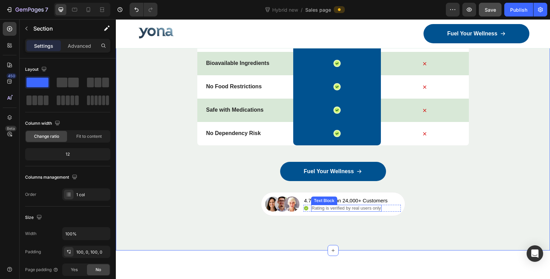
click at [348, 202] on p "4.76/5 based on 24,000+ Customers" at bounding box center [346, 200] width 84 height 7
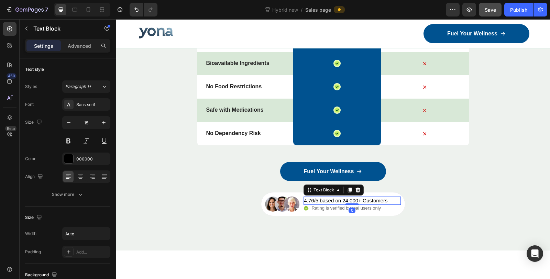
click at [348, 204] on div at bounding box center [352, 204] width 14 height 1
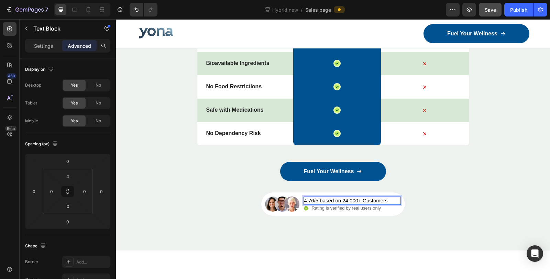
click at [344, 199] on p "4.76/5 based on 24,000+ Customers" at bounding box center [346, 200] width 84 height 7
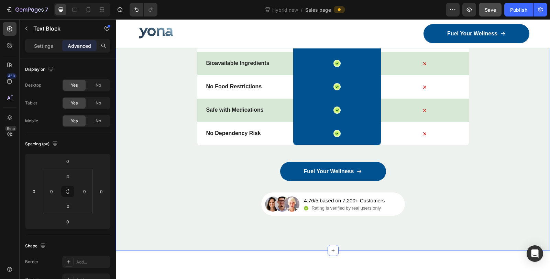
click at [448, 224] on div "Why Yona Succeeds Where Others Fail Heading Drop element here Image Drop elemen…" at bounding box center [333, 47] width 434 height 407
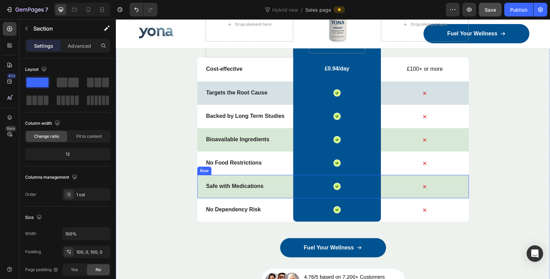
scroll to position [3580, 0]
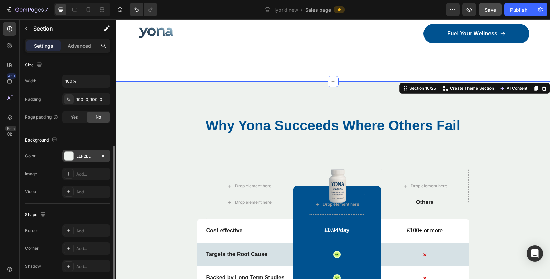
click at [71, 155] on div at bounding box center [68, 156] width 9 height 9
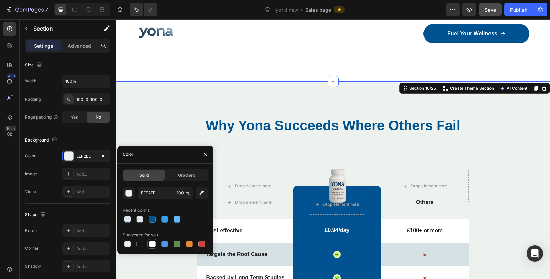
click at [150, 243] on div at bounding box center [152, 244] width 7 height 7
type input "FFFFFF"
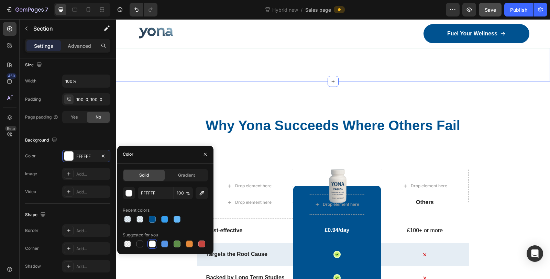
click at [250, 70] on div "As Featured In Heading Image Image Image Image Image Image Image Image Image Im…" at bounding box center [333, 40] width 434 height 81
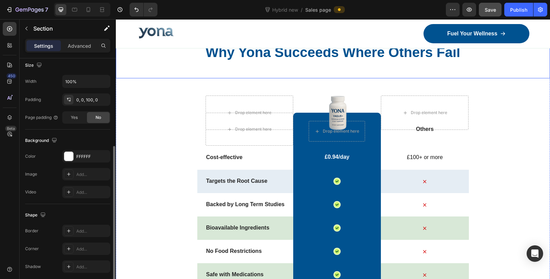
scroll to position [3657, 0]
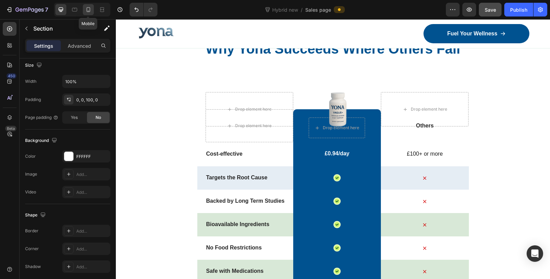
click at [87, 10] on icon at bounding box center [89, 9] width 4 height 5
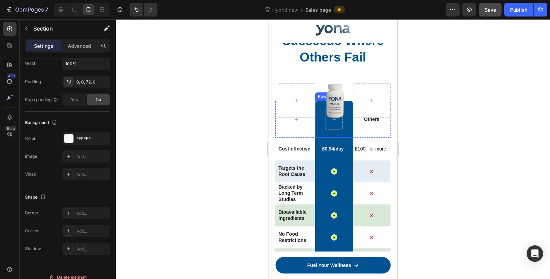
scroll to position [3853, 0]
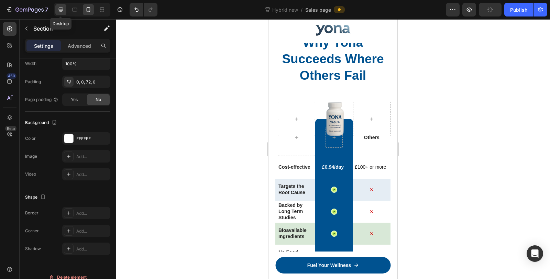
click at [64, 11] on icon at bounding box center [60, 9] width 7 height 7
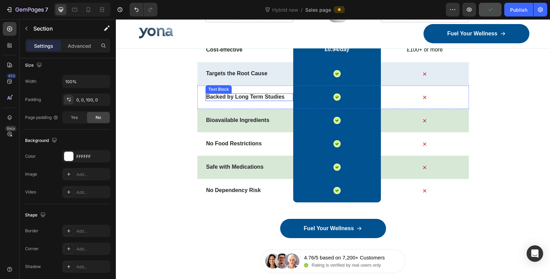
scroll to position [3751, 0]
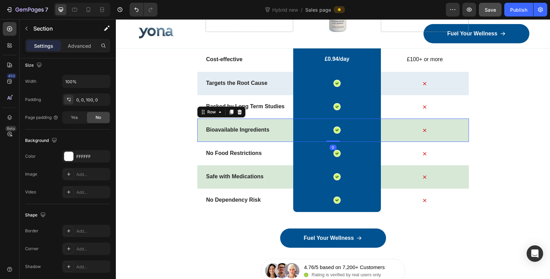
click at [283, 122] on div "Bioavailable Ingredients Text Block" at bounding box center [250, 130] width 88 height 23
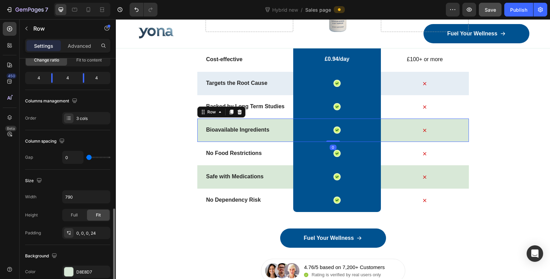
scroll to position [153, 0]
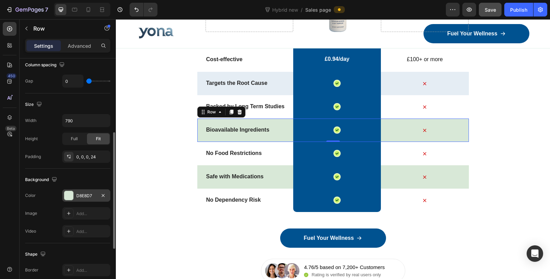
click at [68, 194] on div at bounding box center [68, 195] width 9 height 9
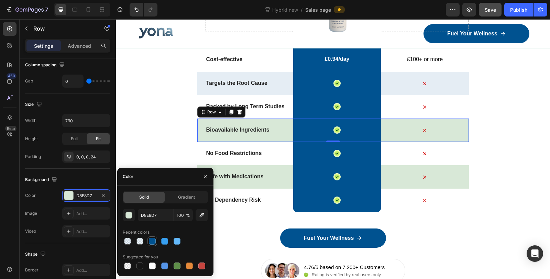
click at [153, 241] on div at bounding box center [152, 241] width 7 height 7
type input "005290"
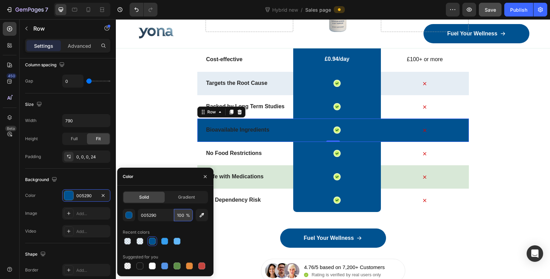
click at [187, 219] on input "100" at bounding box center [183, 215] width 19 height 12
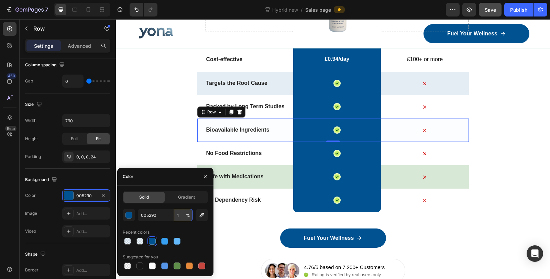
type input "10"
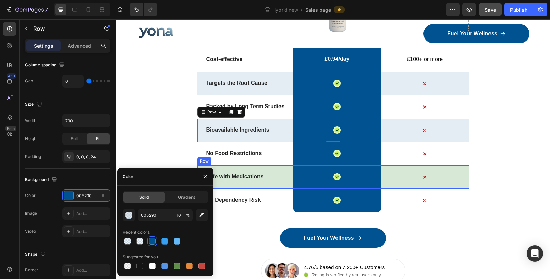
click at [279, 169] on div "Safe with Medications Text Block" at bounding box center [250, 176] width 88 height 23
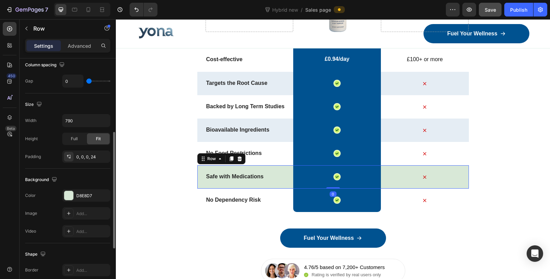
scroll to position [152, 0]
click at [77, 193] on div "D8E8D7" at bounding box center [86, 196] width 20 height 6
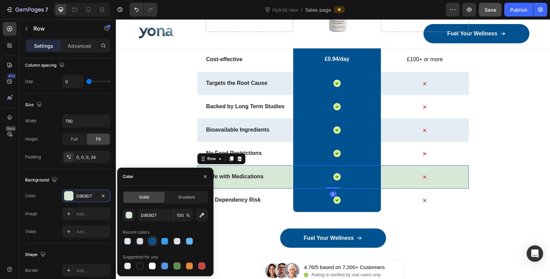
click at [154, 240] on div at bounding box center [152, 241] width 7 height 7
type input "005290"
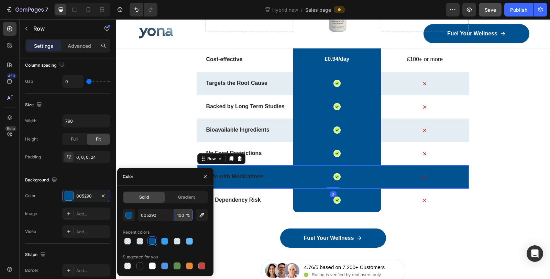
click at [180, 215] on input "100" at bounding box center [183, 215] width 19 height 12
type input "10"
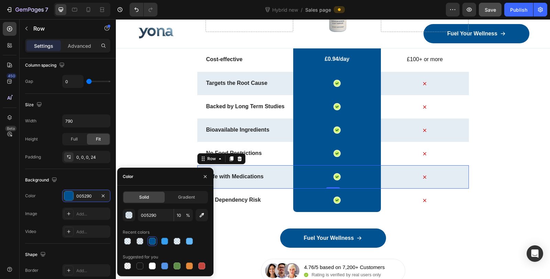
click at [168, 150] on div "Why Yona Succeeds Where Others Fail Heading Drop element here Image Drop elemen…" at bounding box center [333, 114] width 434 height 338
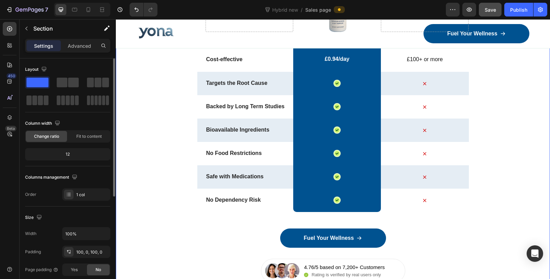
scroll to position [3675, 0]
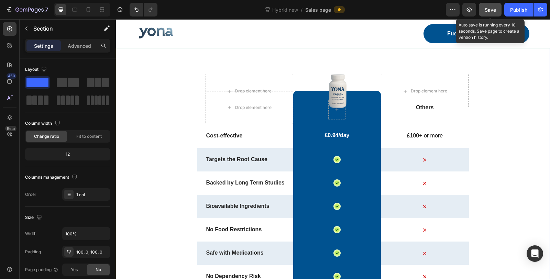
drag, startPoint x: 485, startPoint y: 4, endPoint x: 489, endPoint y: 5, distance: 4.3
click at [485, 4] on button "Save" at bounding box center [490, 10] width 23 height 14
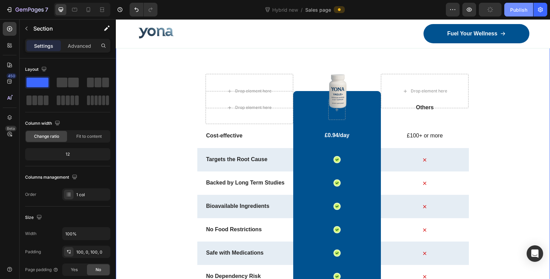
click at [527, 10] on div "Publish" at bounding box center [518, 9] width 17 height 7
click at [82, 8] on div at bounding box center [82, 10] width 56 height 14
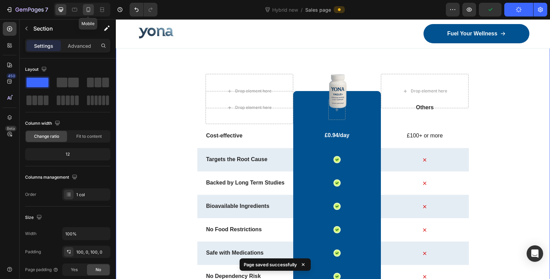
click at [86, 8] on icon at bounding box center [88, 9] width 7 height 7
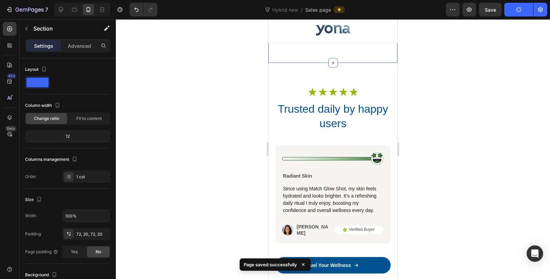
scroll to position [4026, 0]
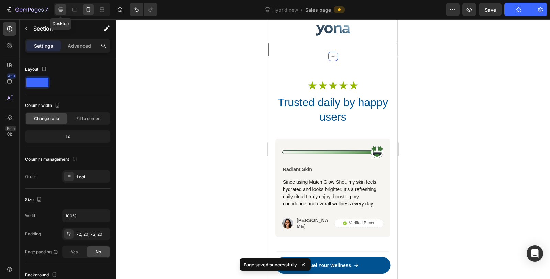
click at [57, 5] on div at bounding box center [60, 9] width 11 height 11
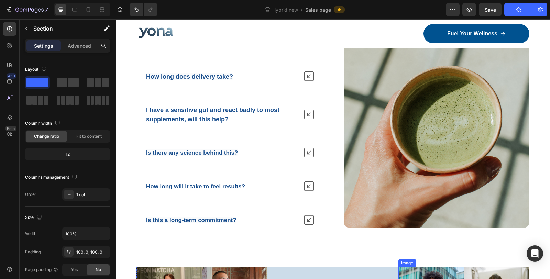
scroll to position [4254, 0]
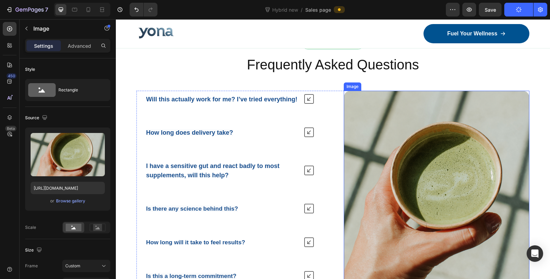
click at [441, 173] on img at bounding box center [437, 188] width 186 height 194
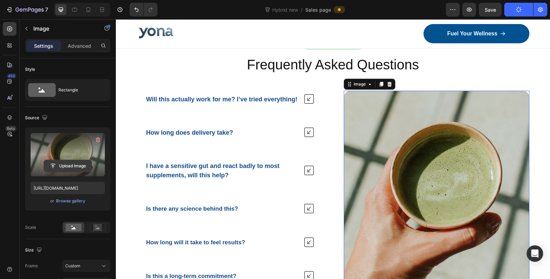
click at [73, 166] on input "file" at bounding box center [67, 166] width 47 height 12
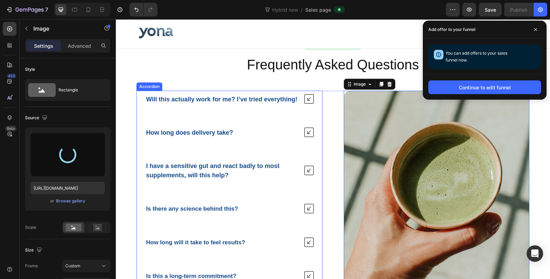
type input "https://cdn.shopify.com/s/files/1/0836/4271/2406/files/gempages_573703203716072…"
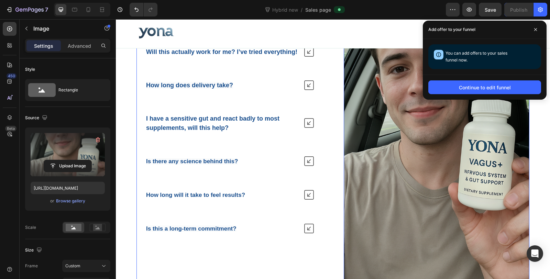
scroll to position [4445, 0]
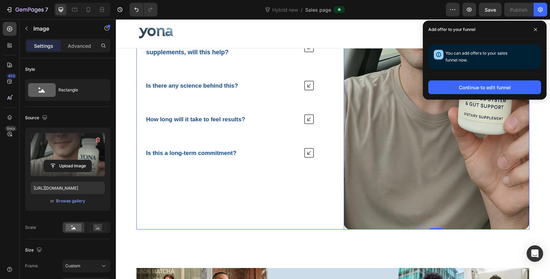
click at [305, 192] on div "Will this actually work for me? I’ve tried everything! How long does delivery t…" at bounding box center [230, 65] width 186 height 330
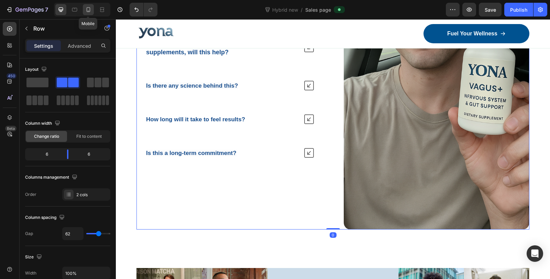
click at [87, 11] on icon at bounding box center [88, 9] width 7 height 7
type input "0"
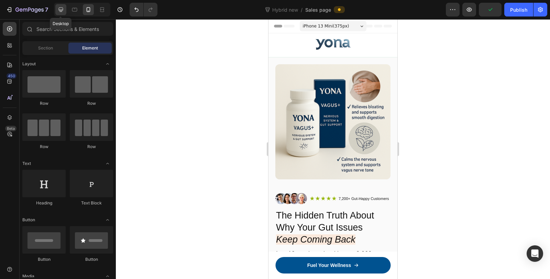
click at [61, 8] on icon at bounding box center [60, 9] width 7 height 7
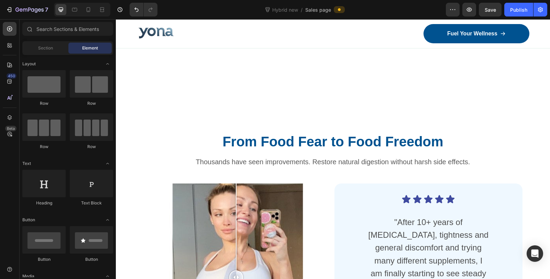
scroll to position [3431, 0]
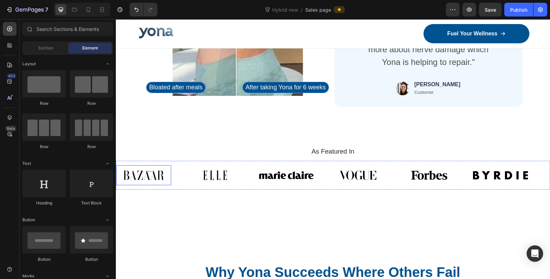
click at [144, 178] on img at bounding box center [143, 175] width 55 height 20
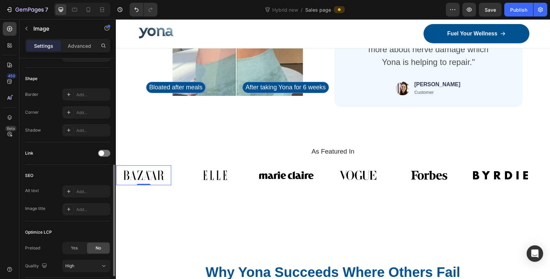
scroll to position [278, 0]
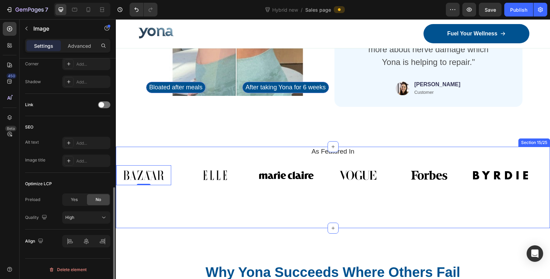
click at [229, 210] on div "As Featured In Heading Image 0 Image Image Image Image Image Image 0 Image Imag…" at bounding box center [333, 187] width 434 height 81
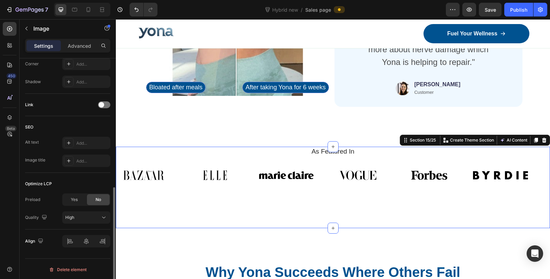
scroll to position [0, 0]
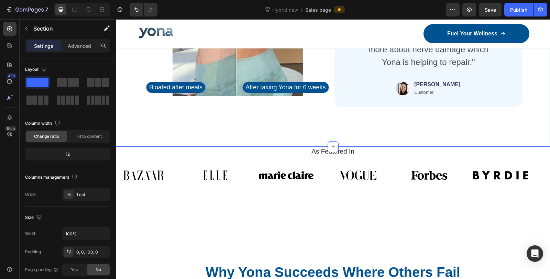
click at [357, 117] on div "From Food Fear to Food Freedom Heading Thousands have seen improvements. Restor…" at bounding box center [333, 1] width 434 height 291
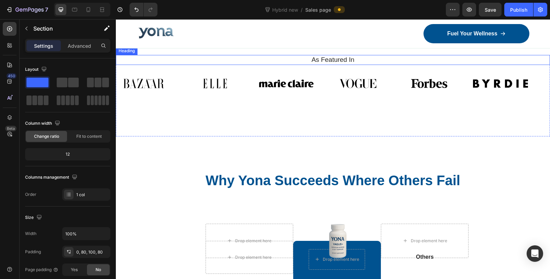
scroll to position [3508, 0]
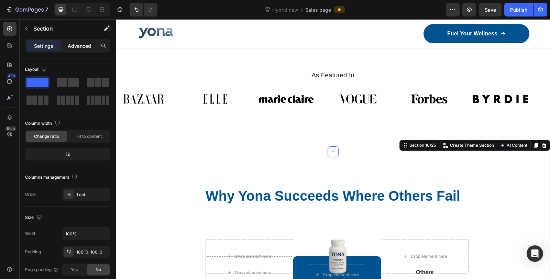
click at [78, 42] on p "Advanced" at bounding box center [79, 45] width 23 height 7
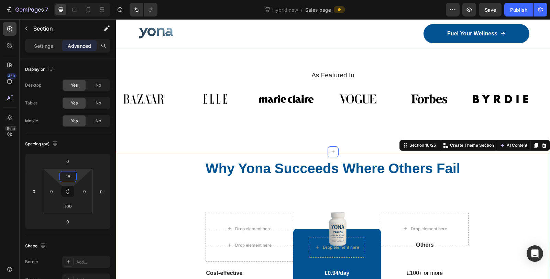
type input "16"
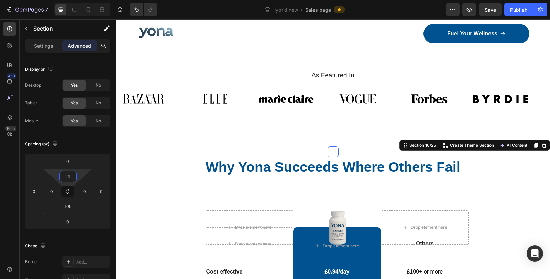
drag, startPoint x: 73, startPoint y: 183, endPoint x: 73, endPoint y: 199, distance: 16.2
click at [73, 0] on html "7 Version history Hybrid new / Sales page Preview Save Publish 450 Beta Section…" at bounding box center [275, 0] width 550 height 0
click at [67, 0] on html "7 Version history Hybrid new / Sales page Preview Save Publish 450 Beta Section…" at bounding box center [275, 0] width 550 height 0
type input "16"
drag, startPoint x: 67, startPoint y: 213, endPoint x: 68, endPoint y: 229, distance: 16.5
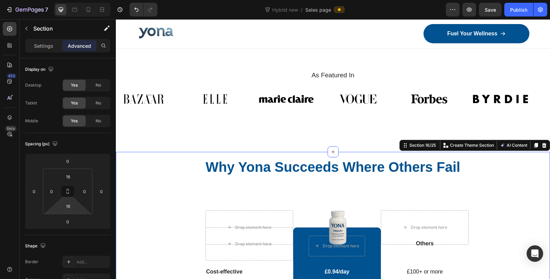
click at [68, 0] on html "7 Version history Hybrid new / Sales page Preview Save Publish 450 Beta Section…" at bounding box center [275, 0] width 550 height 0
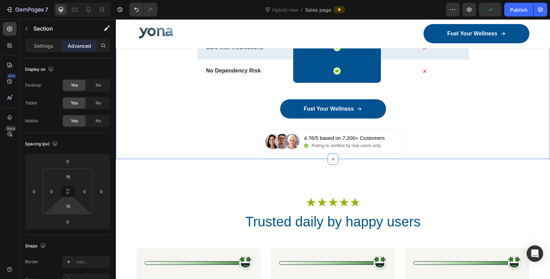
scroll to position [3928, 0]
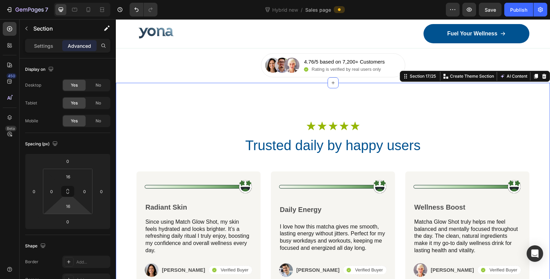
click at [334, 102] on div "Icon Icon Icon Icon Icon Icon List Row Trusted daily by happy users Heading Ima…" at bounding box center [333, 203] width 434 height 241
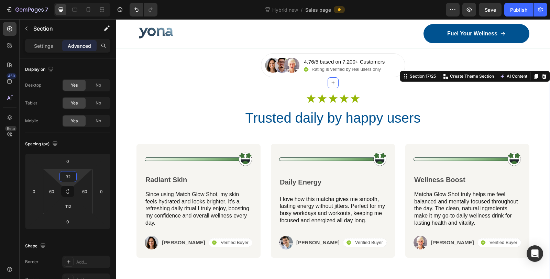
type input "30"
drag, startPoint x: 67, startPoint y: 184, endPoint x: 68, endPoint y: 200, distance: 15.8
click at [68, 0] on html "7 Version history Hybrid new / Sales page Preview Save Publish 450 Beta Section…" at bounding box center [275, 0] width 550 height 0
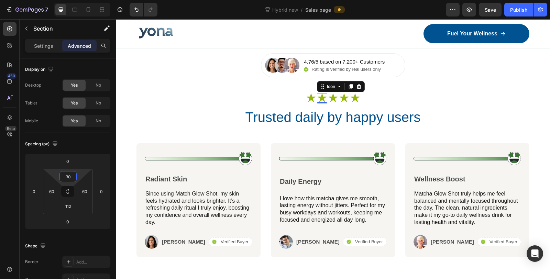
click at [321, 98] on icon at bounding box center [322, 98] width 10 height 10
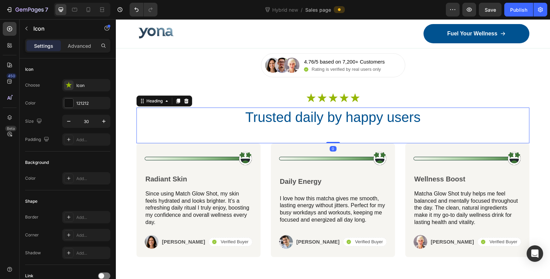
click at [290, 117] on h2 "Trusted daily by happy users" at bounding box center [333, 117] width 393 height 19
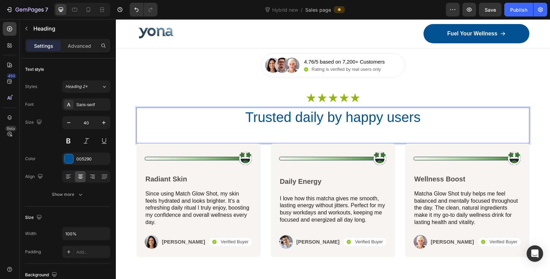
click at [332, 117] on h2 "Trusted daily by happy users" at bounding box center [333, 117] width 393 height 19
click at [332, 117] on p "Trusted daily by happy users" at bounding box center [333, 117] width 392 height 18
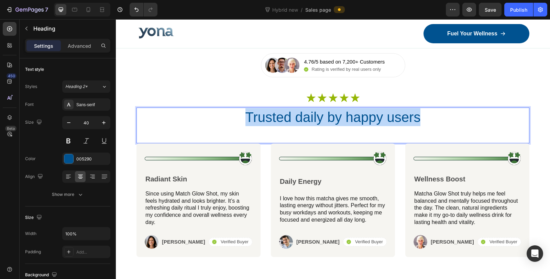
click at [332, 117] on p "Trusted daily by happy users" at bounding box center [333, 117] width 392 height 18
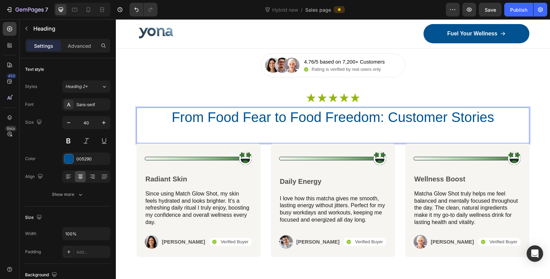
click at [322, 119] on p "From Food Fear to Food Freedom: Customer Stories" at bounding box center [333, 117] width 392 height 18
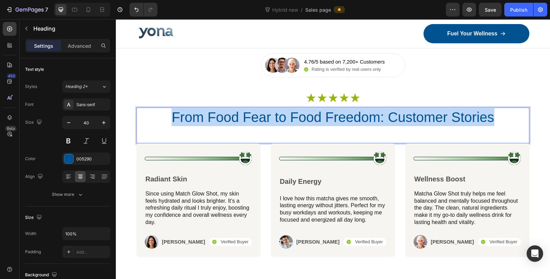
click at [322, 119] on p "From Food Fear to Food Freedom: Customer Stories" at bounding box center [333, 117] width 392 height 18
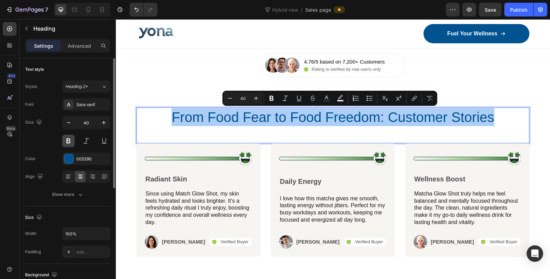
click at [69, 139] on button at bounding box center [68, 141] width 12 height 12
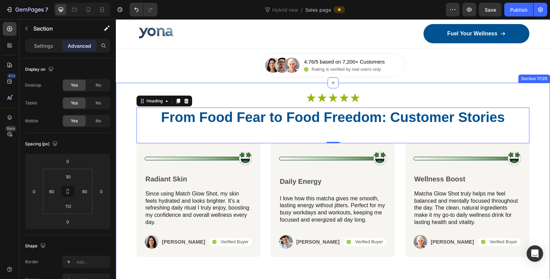
click at [424, 88] on div "Icon Icon Icon Icon Icon Icon List Row From Food Fear to Food Freedom: Customer…" at bounding box center [333, 189] width 434 height 213
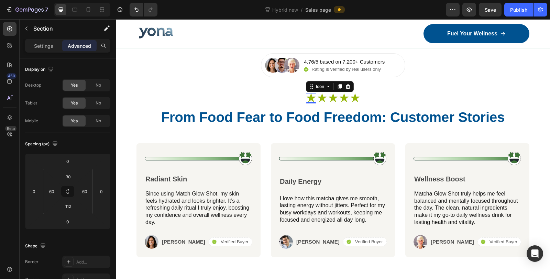
click at [306, 96] on icon at bounding box center [311, 98] width 10 height 10
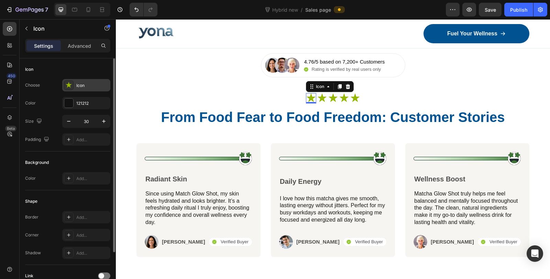
click at [71, 84] on icon at bounding box center [68, 85] width 7 height 7
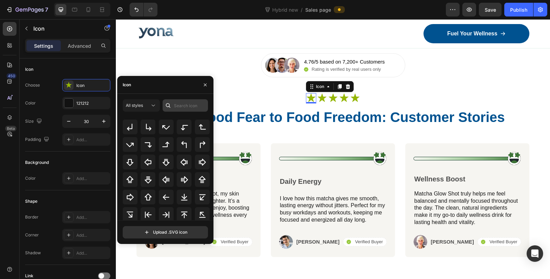
scroll to position [224, 0]
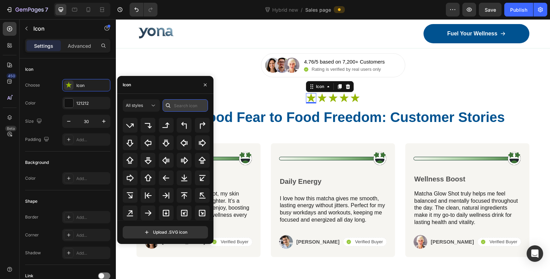
click at [191, 107] on input "text" at bounding box center [185, 105] width 45 height 12
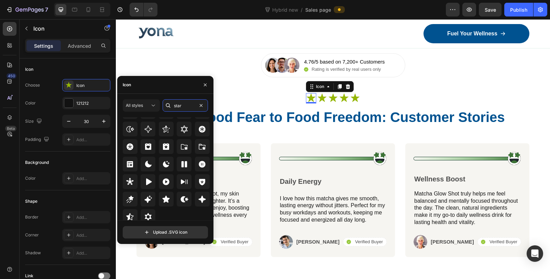
scroll to position [208, 0]
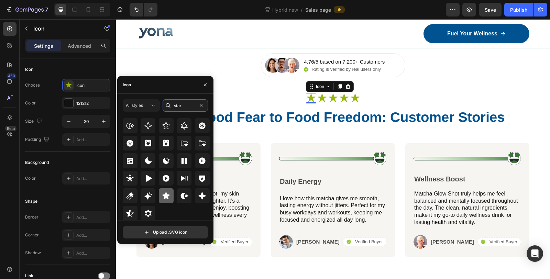
type input "star"
click at [163, 198] on icon at bounding box center [166, 196] width 8 height 8
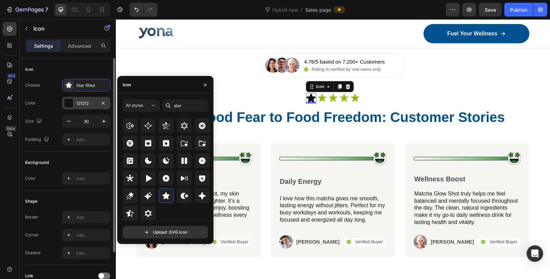
click at [66, 102] on div at bounding box center [68, 103] width 9 height 9
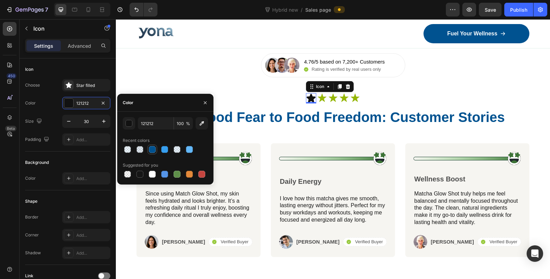
click at [152, 152] on div at bounding box center [152, 149] width 7 height 7
type input "005290"
click at [320, 95] on icon at bounding box center [322, 98] width 10 height 10
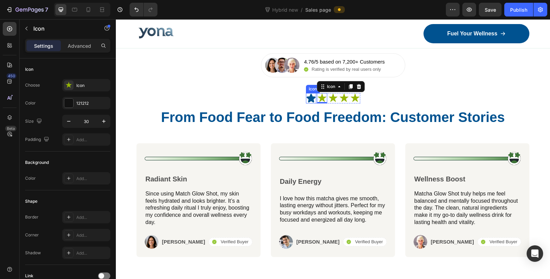
click at [307, 97] on icon at bounding box center [310, 98] width 9 height 9
click at [318, 99] on icon at bounding box center [322, 98] width 9 height 8
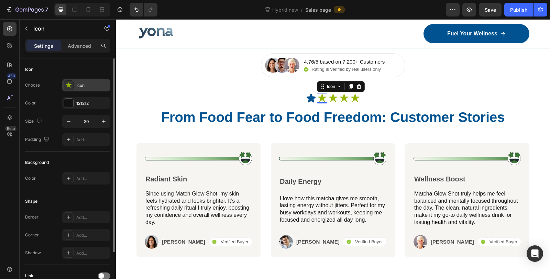
click at [89, 88] on div "Icon" at bounding box center [86, 85] width 48 height 12
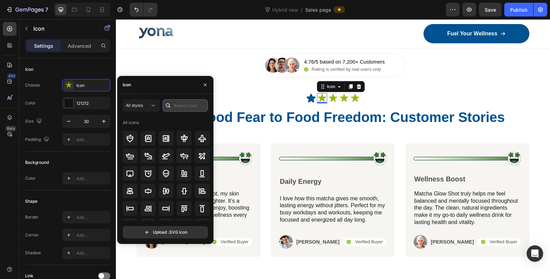
click at [177, 105] on input "text" at bounding box center [185, 105] width 45 height 12
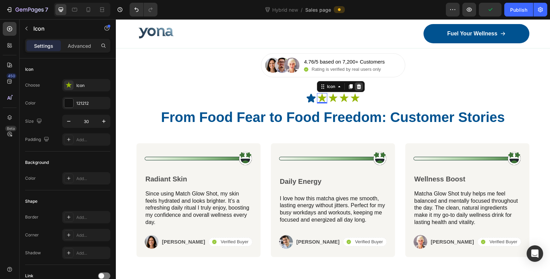
click at [357, 88] on icon at bounding box center [359, 86] width 4 height 5
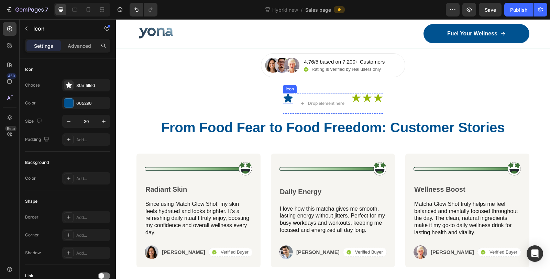
click at [283, 97] on icon at bounding box center [287, 98] width 9 height 9
click at [315, 87] on icon at bounding box center [317, 87] width 4 height 5
drag, startPoint x: 284, startPoint y: 110, endPoint x: 317, endPoint y: 103, distance: 33.8
click at [317, 103] on div "Icon Icon 0 Drop element here Icon Icon Icon" at bounding box center [333, 103] width 100 height 21
drag, startPoint x: 285, startPoint y: 95, endPoint x: 312, endPoint y: 100, distance: 28.0
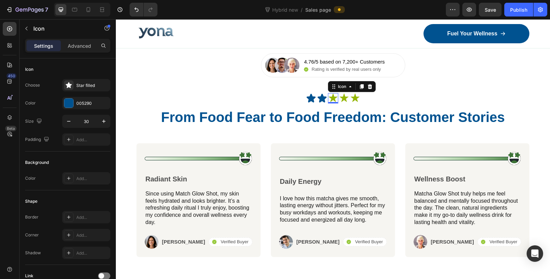
click at [332, 98] on icon at bounding box center [333, 98] width 9 height 8
click at [368, 85] on icon at bounding box center [370, 86] width 4 height 5
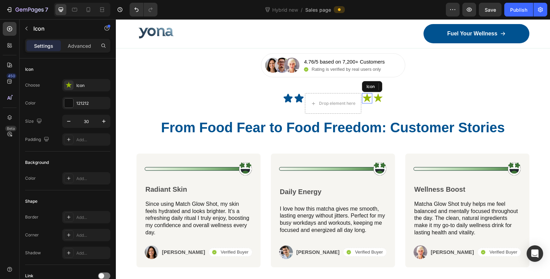
click at [364, 98] on icon at bounding box center [367, 98] width 9 height 8
click at [401, 86] on icon at bounding box center [404, 87] width 6 height 6
click at [399, 97] on icon at bounding box center [401, 98] width 9 height 8
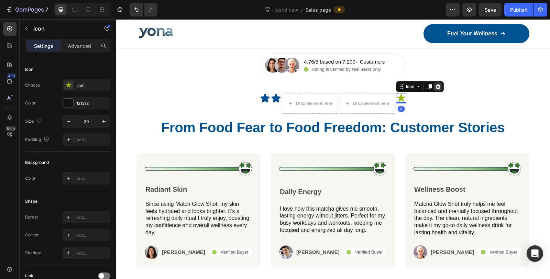
click at [436, 86] on icon at bounding box center [438, 86] width 4 height 5
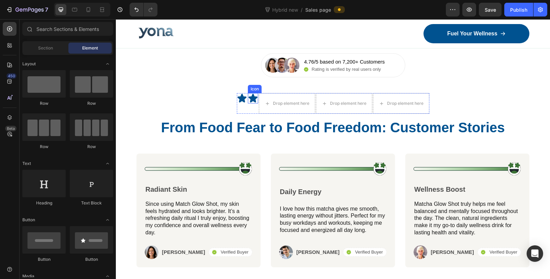
click at [250, 99] on icon at bounding box center [252, 98] width 9 height 9
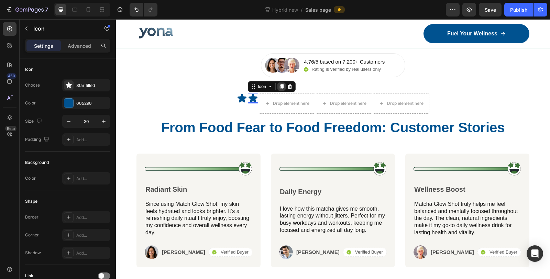
click at [280, 87] on icon at bounding box center [282, 87] width 4 height 5
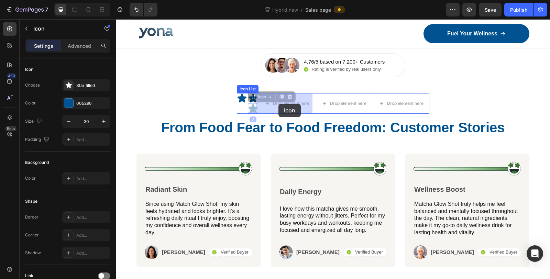
drag, startPoint x: 252, startPoint y: 98, endPoint x: 274, endPoint y: 104, distance: 23.0
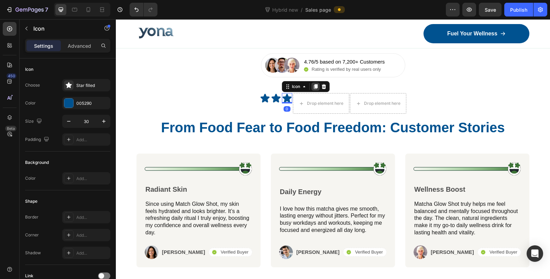
click at [314, 87] on icon at bounding box center [316, 87] width 4 height 5
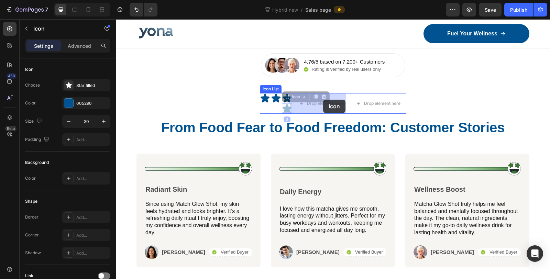
drag, startPoint x: 283, startPoint y: 95, endPoint x: 323, endPoint y: 100, distance: 40.5
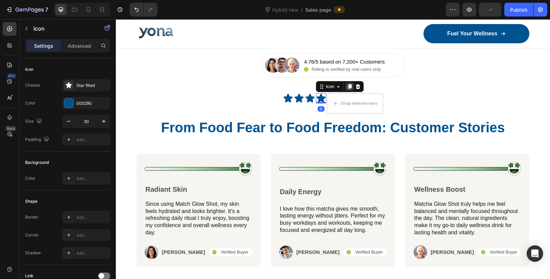
click at [347, 86] on icon at bounding box center [350, 87] width 6 height 6
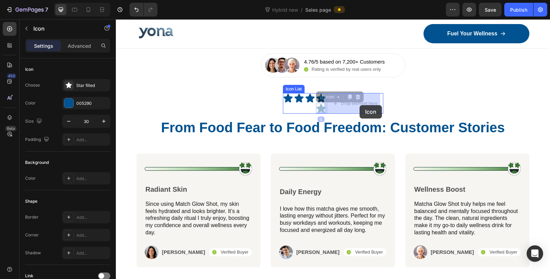
drag, startPoint x: 318, startPoint y: 98, endPoint x: 360, endPoint y: 105, distance: 42.2
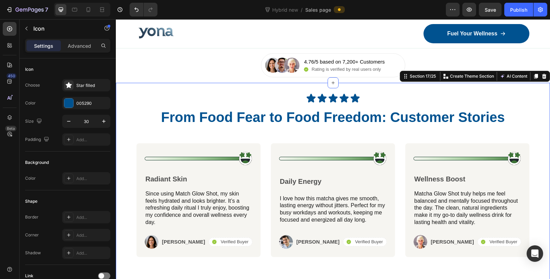
click at [433, 84] on div "Icon Icon Icon Icon Icon Icon List Row From Food Fear to Food Freedom: Customer…" at bounding box center [333, 189] width 434 height 213
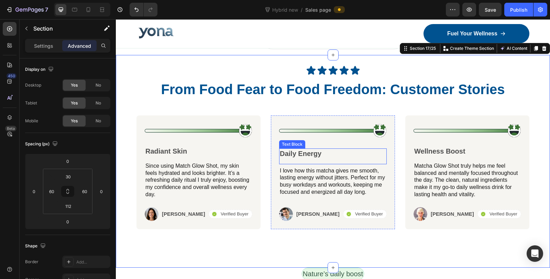
scroll to position [3966, 0]
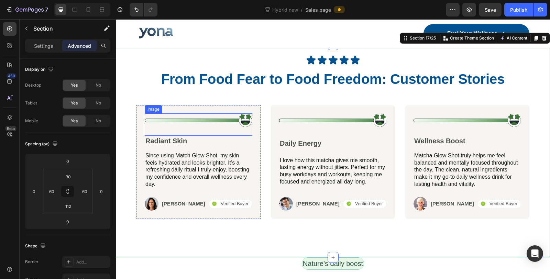
click at [218, 122] on img at bounding box center [199, 120] width 108 height 14
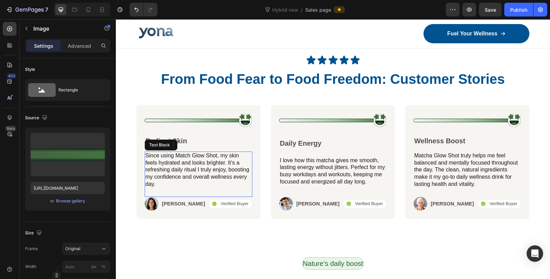
click at [179, 170] on p "Since using Match Glow Shot, my skin feels hydrated and looks brighter. It’s a …" at bounding box center [198, 170] width 106 height 36
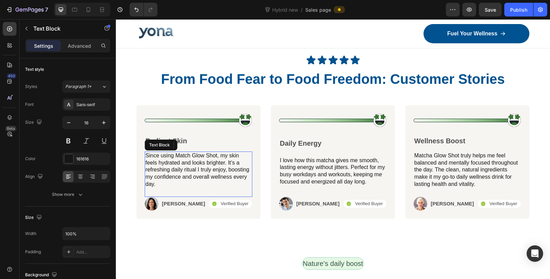
click at [179, 170] on p "Since using Match Glow Shot, my skin feels hydrated and looks brighter. It’s a …" at bounding box center [198, 170] width 106 height 36
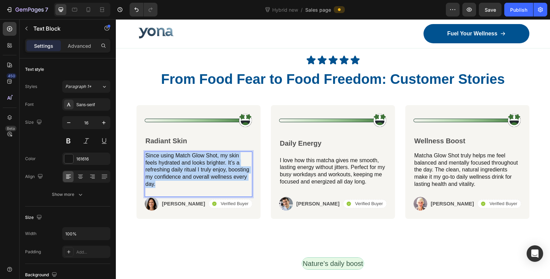
click at [179, 170] on p "Since using Match Glow Shot, my skin feels hydrated and looks brighter. It’s a …" at bounding box center [198, 170] width 106 height 36
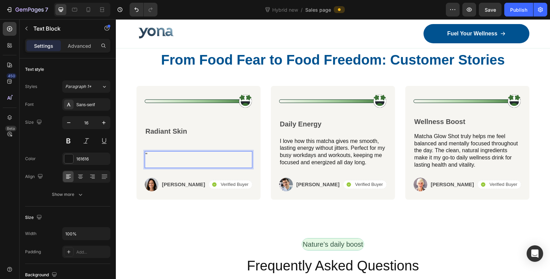
scroll to position [3971, 0]
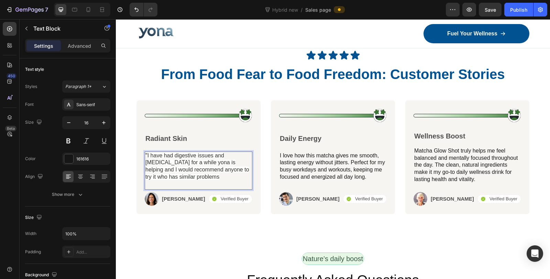
click at [218, 181] on div "" I have had digestive issues and diverticulosis for a while yona is helping an…" at bounding box center [199, 171] width 108 height 38
click at [212, 178] on p "" I have had digestive issues and diverticulosis for a while yona is helping an…" at bounding box center [198, 166] width 106 height 29
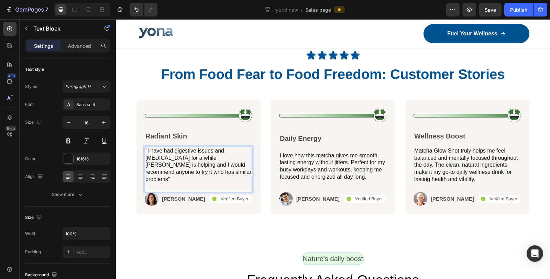
click at [224, 180] on div ""I have had digestive issues and diverticulosis for a while yona is helping and…" at bounding box center [199, 165] width 108 height 37
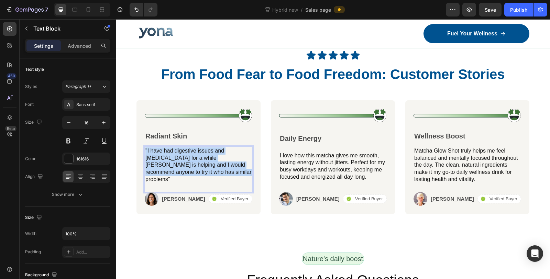
drag, startPoint x: 219, startPoint y: 176, endPoint x: 144, endPoint y: 153, distance: 78.0
click at [145, 153] on div ""I have had digestive issues and diverticulosis for a while yona is helping and…" at bounding box center [199, 165] width 108 height 37
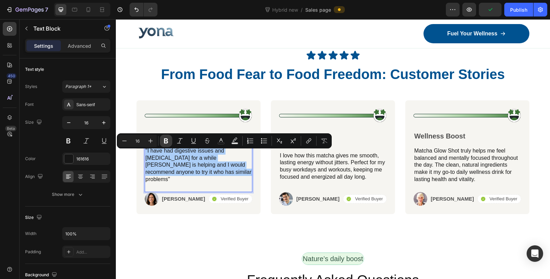
click at [169, 140] on icon "Editor contextual toolbar" at bounding box center [166, 141] width 7 height 7
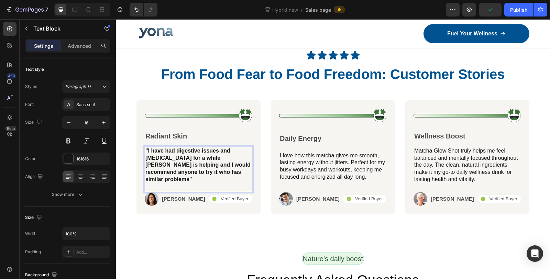
click at [166, 166] on strong ""I have had digestive issues and diverticulosis for a while yona is helping and…" at bounding box center [197, 165] width 105 height 34
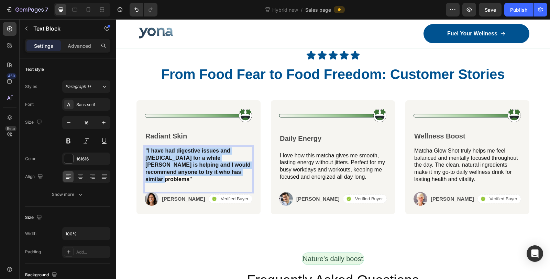
click at [166, 166] on strong ""I have had digestive issues and diverticulosis for a while yona is helping and…" at bounding box center [197, 165] width 105 height 34
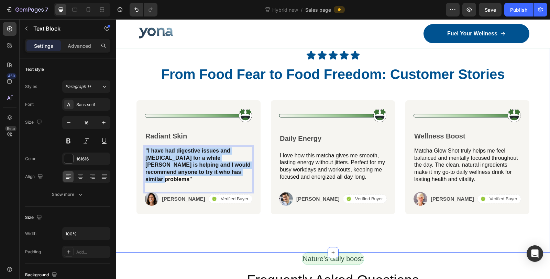
click at [221, 226] on div "Icon Icon Icon Icon Icon Icon List Row From Food Fear to Food Freedom: Customer…" at bounding box center [333, 146] width 434 height 213
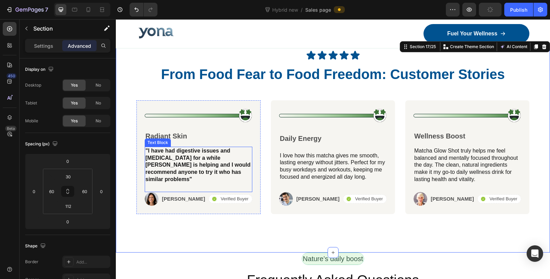
click at [192, 162] on strong ""I have had digestive issues and diverticulosis for a while yona is helping and…" at bounding box center [197, 165] width 105 height 34
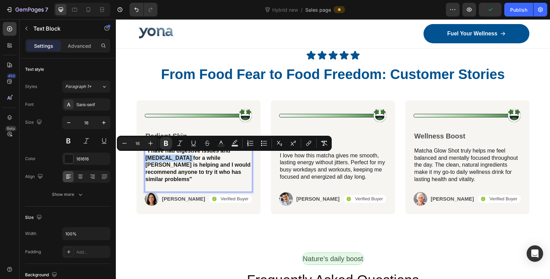
drag, startPoint x: 182, startPoint y: 159, endPoint x: 146, endPoint y: 160, distance: 36.1
click at [146, 160] on strong ""I have had digestive issues and diverticulosis for a while yona is helping and…" at bounding box center [197, 165] width 105 height 34
copy strong "diverticulosis"
click at [189, 159] on strong ""I have had digestive issues and diverticulosis for a while yona is helping and…" at bounding box center [197, 165] width 105 height 34
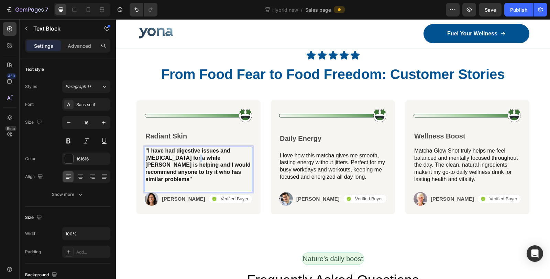
click at [189, 159] on strong ""I have had digestive issues and diverticulosis for a while yona is helping and…" at bounding box center [197, 165] width 105 height 34
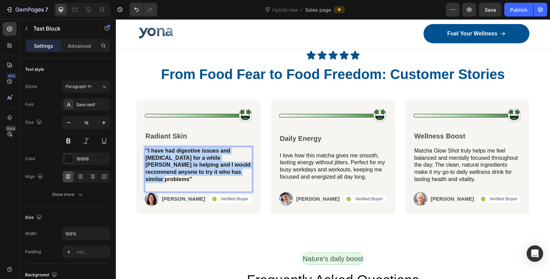
click at [189, 159] on strong ""I have had digestive issues and diverticulosis for a while yona is helping and…" at bounding box center [197, 165] width 105 height 34
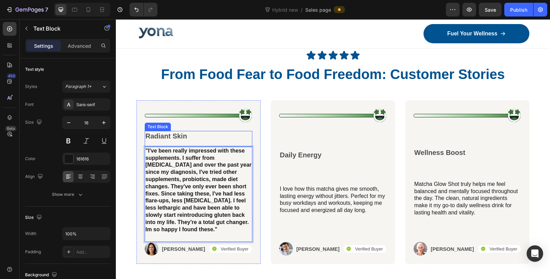
click at [179, 137] on p "Radiant Skin" at bounding box center [198, 136] width 106 height 9
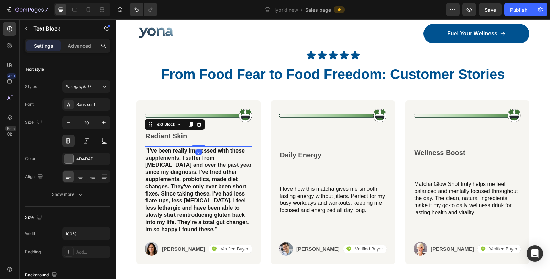
click at [179, 137] on p "Radiant Skin" at bounding box center [198, 136] width 106 height 9
click at [178, 137] on p "Radiant Skin" at bounding box center [198, 136] width 106 height 9
click at [174, 133] on p "Radiant Skin" at bounding box center [198, 136] width 106 height 9
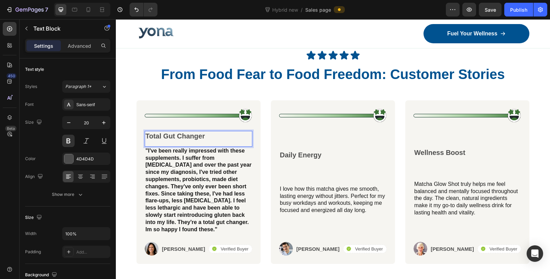
click at [183, 137] on p "Total Gut Changer" at bounding box center [198, 136] width 106 height 9
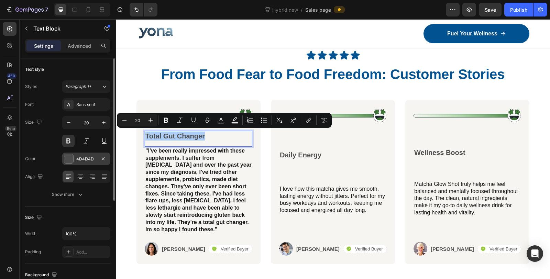
click at [69, 159] on div at bounding box center [68, 158] width 9 height 9
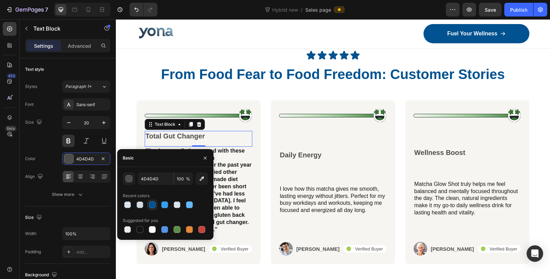
click at [154, 206] on div at bounding box center [152, 205] width 7 height 7
type input "005290"
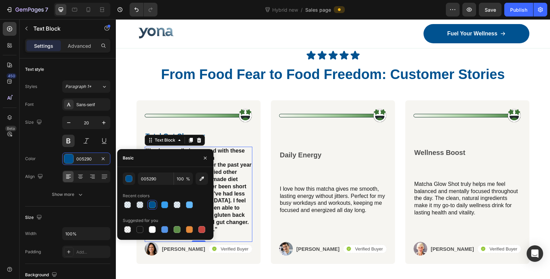
click at [235, 195] on p ""I've been really impressed with these supplements. I suffer from colitis and o…" at bounding box center [198, 191] width 106 height 86
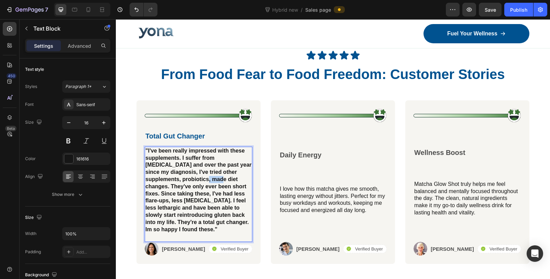
click at [200, 180] on strong ""I've been really impressed with these supplements. I suffer from colitis and o…" at bounding box center [198, 190] width 106 height 85
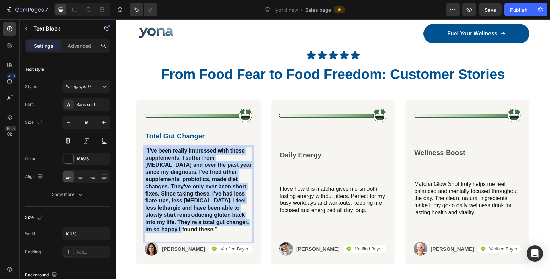
click at [200, 180] on strong ""I've been really impressed with these supplements. I suffer from colitis and o…" at bounding box center [198, 190] width 106 height 85
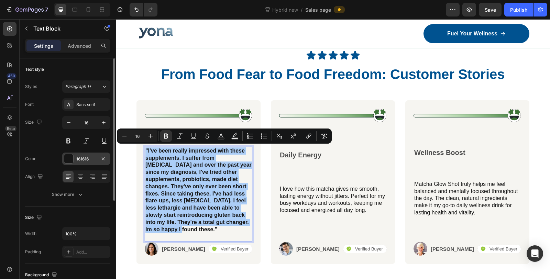
click at [75, 161] on div "161616" at bounding box center [86, 159] width 48 height 12
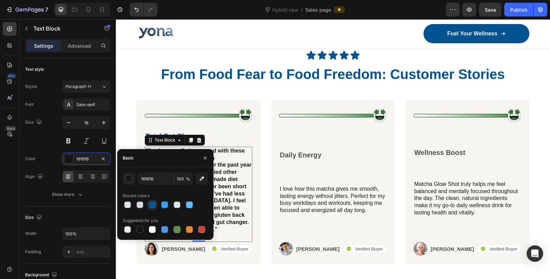
click at [151, 205] on div at bounding box center [152, 205] width 7 height 7
type input "005290"
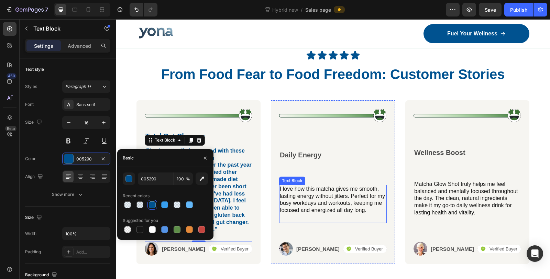
click at [308, 209] on p "I love how this matcha gives me smooth, lasting energy without jitters. Perfect…" at bounding box center [333, 200] width 106 height 29
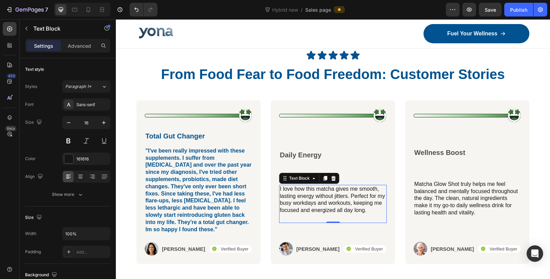
click at [316, 200] on p "I love how this matcha gives me smooth, lasting energy without jitters. Perfect…" at bounding box center [333, 200] width 106 height 29
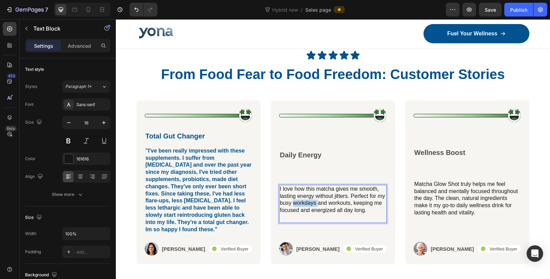
click at [316, 200] on p "I love how this matcha gives me smooth, lasting energy without jitters. Perfect…" at bounding box center [333, 200] width 106 height 29
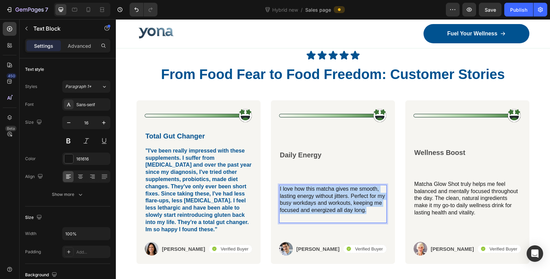
click at [316, 200] on p "I love how this matcha gives me smooth, lasting energy without jitters. Perfect…" at bounding box center [333, 200] width 106 height 29
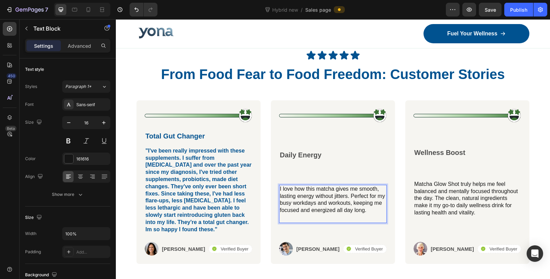
scroll to position [3947, 0]
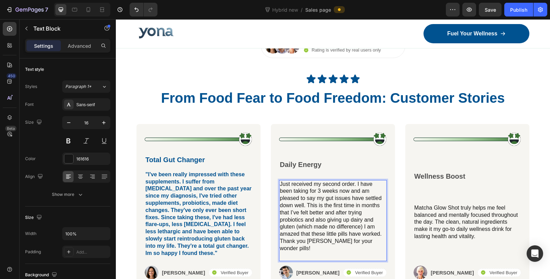
click at [280, 188] on p "Just received my second order. I have been taking for 3 weeks now and am please…" at bounding box center [333, 217] width 106 height 72
click at [372, 243] on p ""Just received my second order. I have been taking for 3 weeks now and am pleas…" at bounding box center [333, 217] width 106 height 72
click at [338, 221] on p ""Just received my second order. I have been taking for 3 weeks now and am pleas…" at bounding box center [333, 217] width 106 height 72
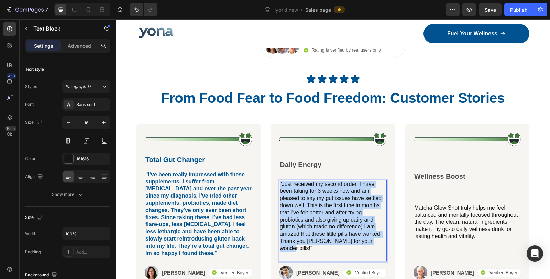
click at [338, 221] on p ""Just received my second order. I have been taking for 3 weeks now and am pleas…" at bounding box center [333, 217] width 106 height 72
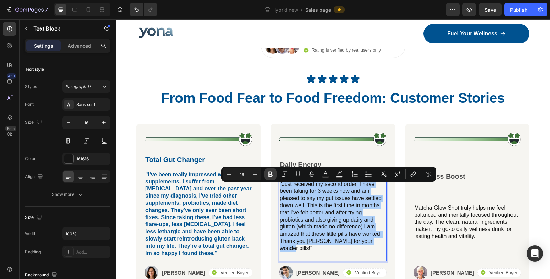
click at [275, 175] on button "Bold" at bounding box center [270, 174] width 12 height 12
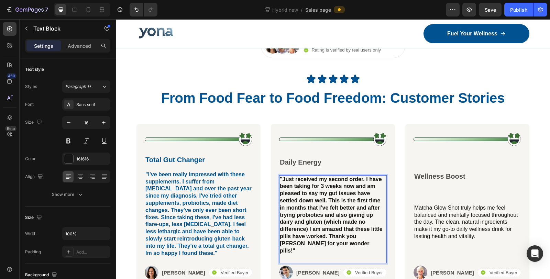
click at [288, 210] on strong ""Just received my second order. I have been taking for 3 weeks now and am pleas…" at bounding box center [331, 214] width 103 height 77
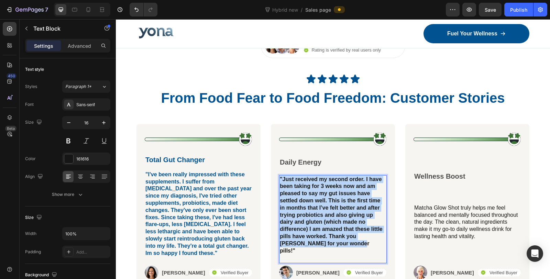
click at [288, 210] on strong ""Just received my second order. I have been taking for 3 weeks now and am pleas…" at bounding box center [331, 214] width 103 height 77
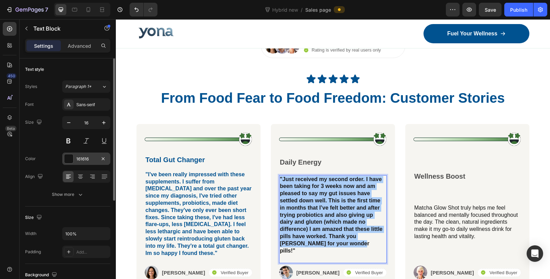
click at [75, 155] on div "161616" at bounding box center [86, 159] width 48 height 12
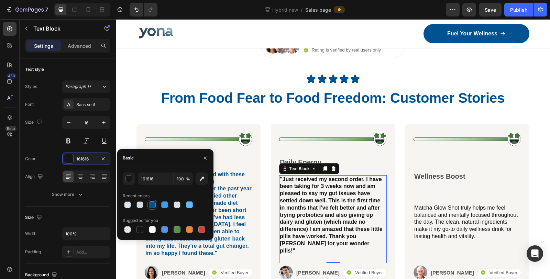
click at [150, 205] on div at bounding box center [152, 205] width 7 height 7
type input "005290"
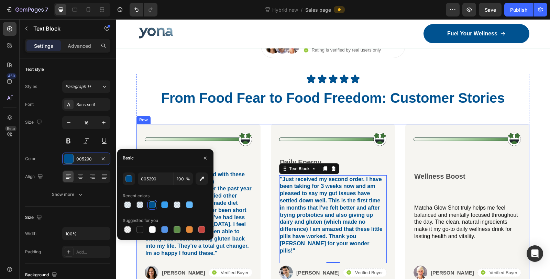
click at [414, 187] on div "Image Wellness Boost Text Block Matcha Glow Shot truly helps me feel balanced a…" at bounding box center [468, 205] width 108 height 147
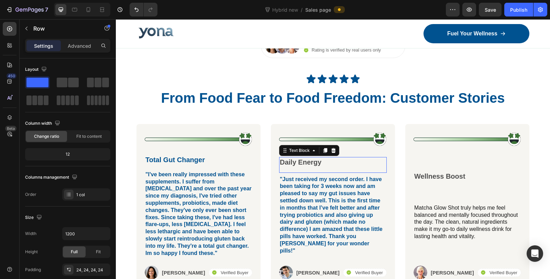
click at [308, 161] on p "Daily Energy" at bounding box center [333, 162] width 106 height 9
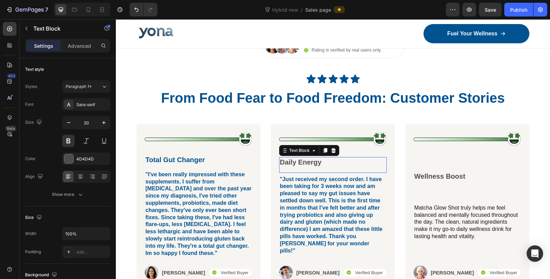
click at [308, 161] on p "Daily Energy" at bounding box center [333, 162] width 106 height 9
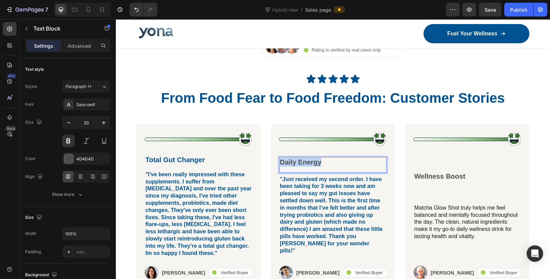
click at [308, 161] on p "Daily Energy" at bounding box center [333, 162] width 106 height 9
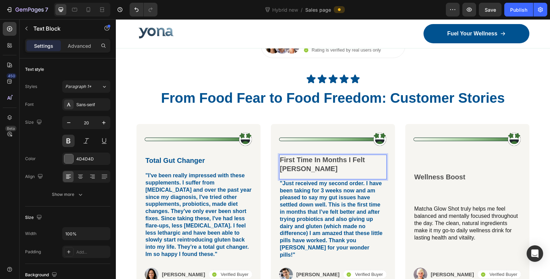
scroll to position [3945, 0]
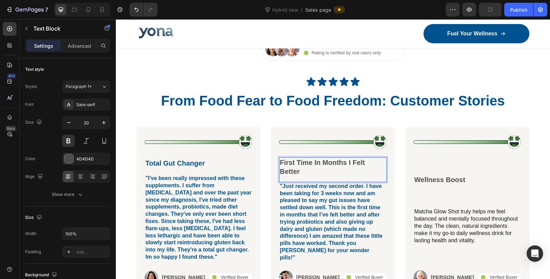
click at [302, 163] on p "First Time In Months I Felt Better" at bounding box center [333, 167] width 106 height 18
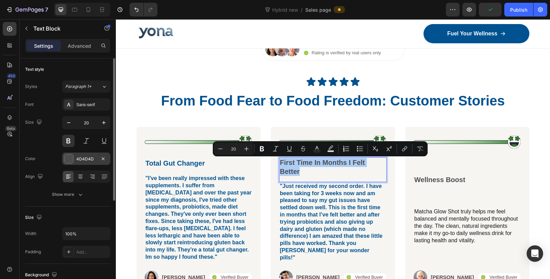
click at [79, 156] on div "4D4D4D" at bounding box center [86, 159] width 20 height 6
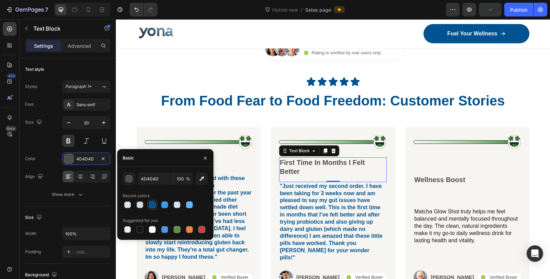
click at [153, 206] on div at bounding box center [152, 205] width 7 height 7
type input "005290"
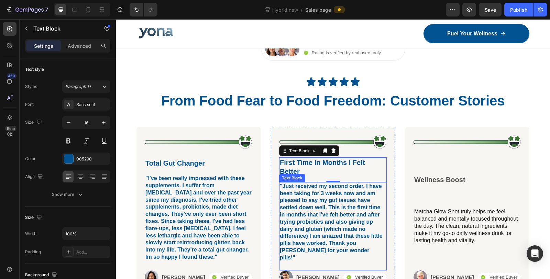
click at [343, 212] on strong ""Just received my second order. I have been taking for 3 weeks now and am pleas…" at bounding box center [331, 221] width 103 height 77
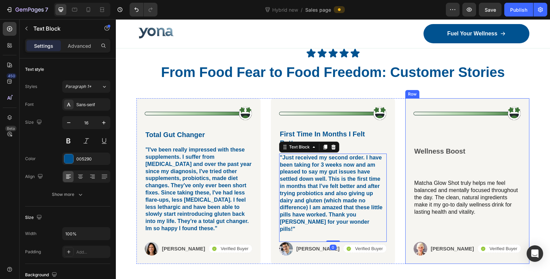
scroll to position [3983, 0]
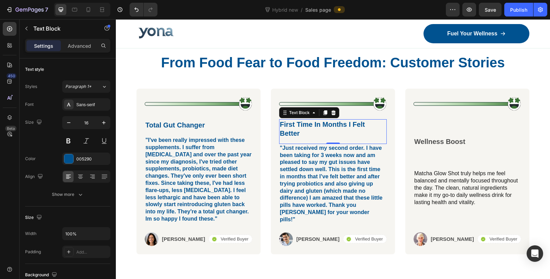
click at [339, 123] on p "First Time In Months I Felt Better" at bounding box center [333, 129] width 106 height 18
click at [342, 131] on p "First Time In Months I Felt Better" at bounding box center [333, 129] width 106 height 18
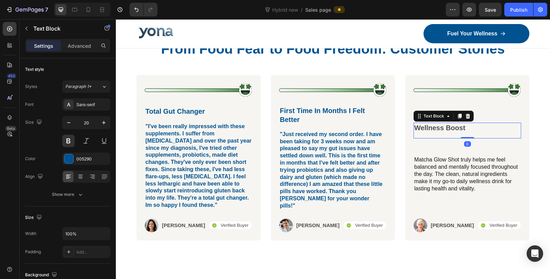
click at [441, 132] on p "Wellness Boost" at bounding box center [467, 127] width 106 height 9
click at [437, 189] on p "Matcha Glow Shot truly helps me feel balanced and mentally focused throughout t…" at bounding box center [467, 174] width 106 height 36
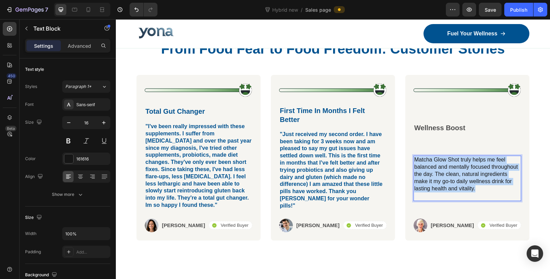
click at [437, 189] on p "Matcha Glow Shot truly helps me feel balanced and mentally focused throughout t…" at bounding box center [467, 174] width 106 height 36
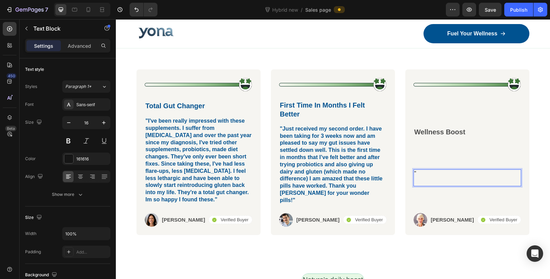
scroll to position [3968, 0]
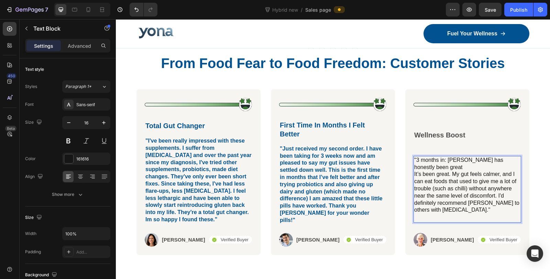
click at [444, 174] on p ""3 months in: Yona has honestly been great It’s been great. My gut feels calmer…" at bounding box center [467, 185] width 106 height 57
click at [414, 186] on p ""3 months in Yona has honestly been great It’s been great. My gut feels calmer,…" at bounding box center [467, 185] width 106 height 57
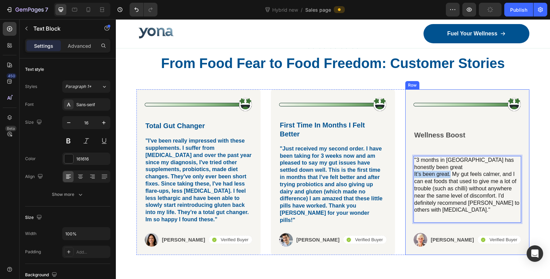
drag, startPoint x: 447, startPoint y: 187, endPoint x: 409, endPoint y: 186, distance: 38.2
click at [409, 186] on div "Image Wellness Boost Text Block "3 months in Yona has honestly been great It’s …" at bounding box center [467, 171] width 124 height 165
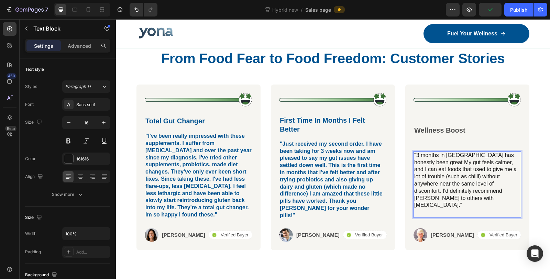
scroll to position [3978, 0]
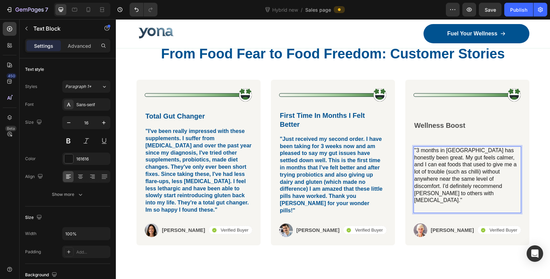
click at [456, 204] on p ""3 months in [GEOGRAPHIC_DATA] has honestly been great. My gut feels calmer, an…" at bounding box center [467, 175] width 106 height 57
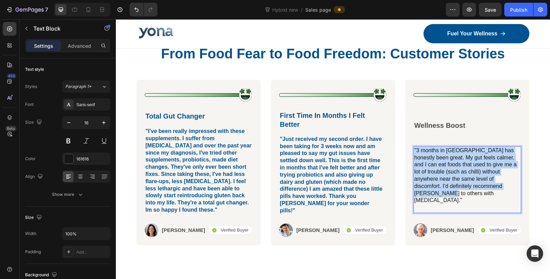
click at [456, 204] on p ""3 months in [GEOGRAPHIC_DATA] has honestly been great. My gut feels calmer, an…" at bounding box center [467, 175] width 106 height 57
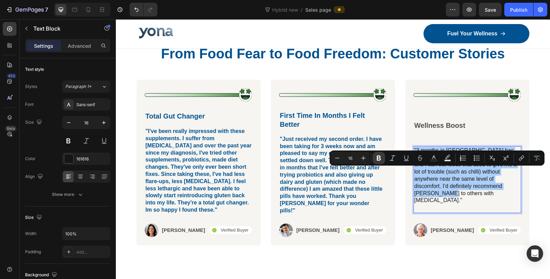
click at [376, 160] on icon "Editor contextual toolbar" at bounding box center [379, 158] width 7 height 7
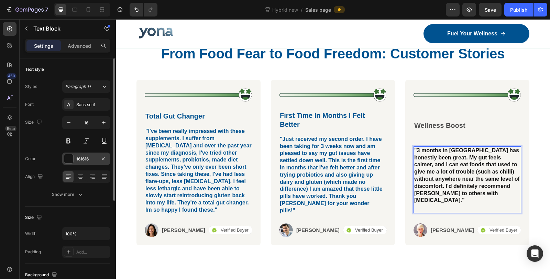
click at [77, 158] on div "161616" at bounding box center [86, 159] width 20 height 6
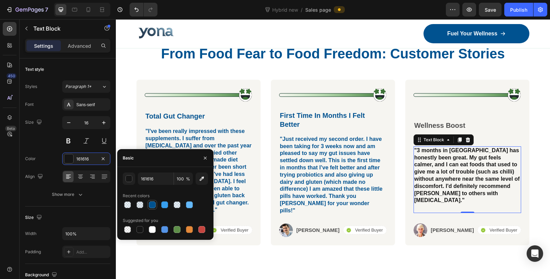
click at [150, 206] on div at bounding box center [152, 205] width 7 height 7
type input "005290"
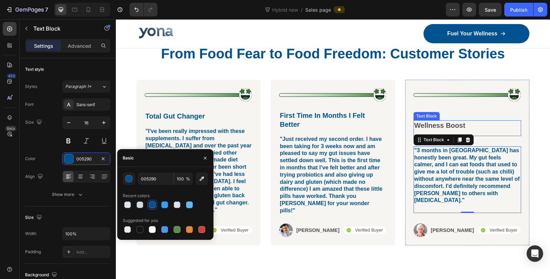
click at [441, 130] on p "Wellness Boost" at bounding box center [467, 125] width 106 height 9
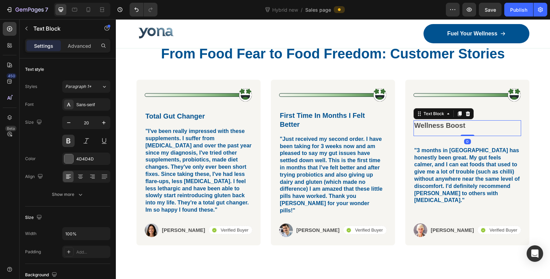
click at [441, 130] on p "Wellness Boost" at bounding box center [467, 125] width 106 height 9
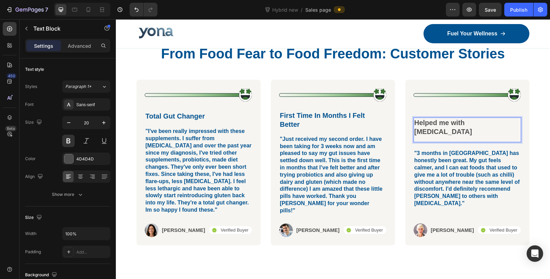
click at [428, 137] on div "Helped me with [MEDICAL_DATA]" at bounding box center [468, 127] width 108 height 19
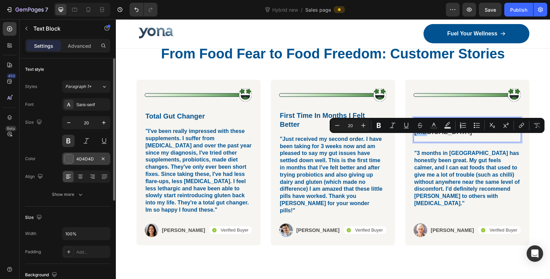
click at [73, 158] on div at bounding box center [68, 158] width 9 height 9
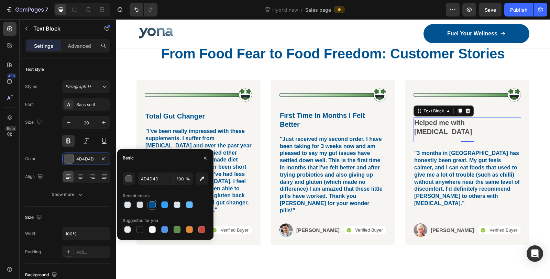
click at [152, 202] on div at bounding box center [152, 205] width 7 height 7
type input "005290"
click at [432, 198] on p ""3 months in [GEOGRAPHIC_DATA] has honestly been great. My gut feels calmer, an…" at bounding box center [467, 178] width 106 height 57
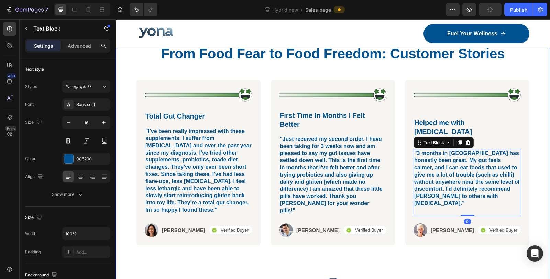
click at [533, 202] on div "Icon Icon Icon Icon Icon Icon List Row From Food Fear to Food Freedom: Customer…" at bounding box center [333, 151] width 434 height 264
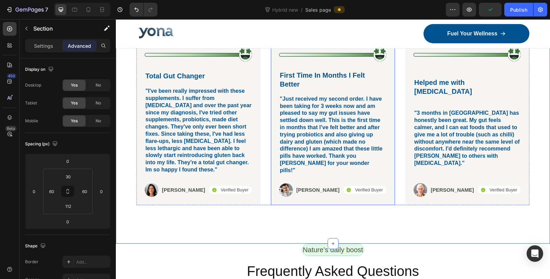
scroll to position [4092, 0]
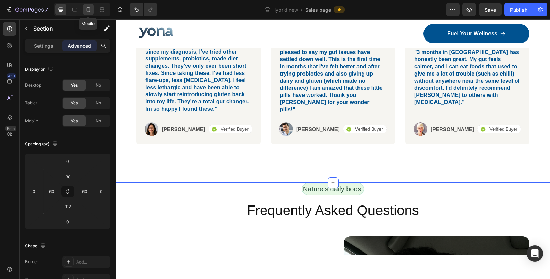
click at [89, 10] on icon at bounding box center [89, 9] width 4 height 5
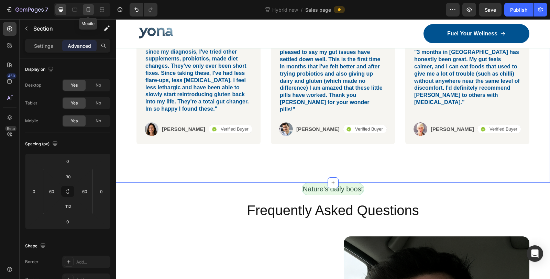
type input "72"
type input "20"
type input "72"
type input "20"
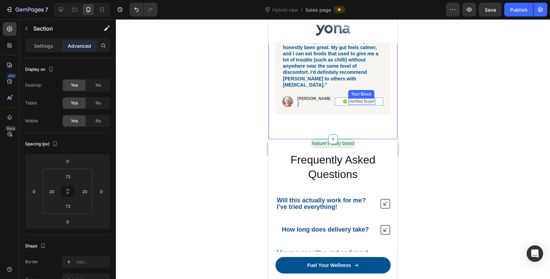
scroll to position [4628, 0]
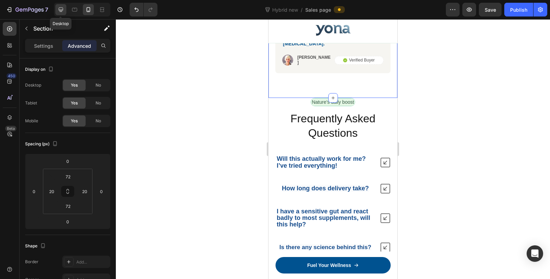
click at [62, 12] on icon at bounding box center [60, 9] width 7 height 7
type input "30"
type input "60"
type input "112"
type input "60"
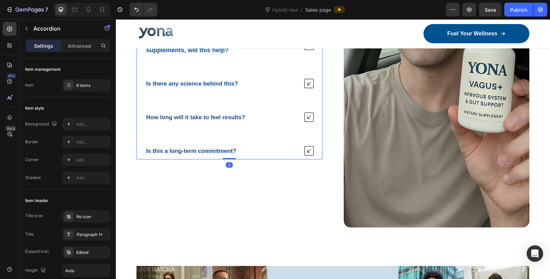
click at [305, 155] on icon at bounding box center [309, 151] width 10 height 10
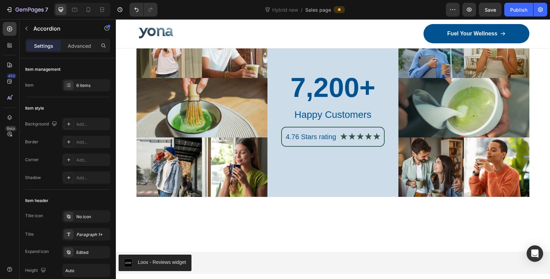
scroll to position [4600, 0]
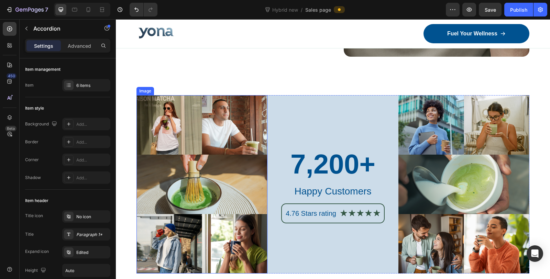
click at [167, 126] on img at bounding box center [202, 184] width 131 height 178
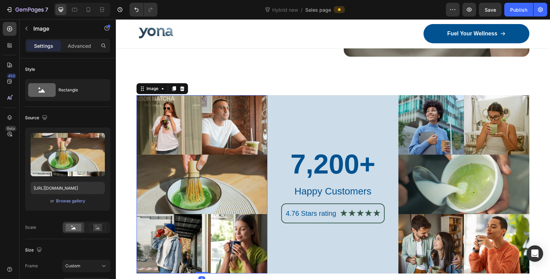
click at [224, 126] on img at bounding box center [202, 184] width 131 height 178
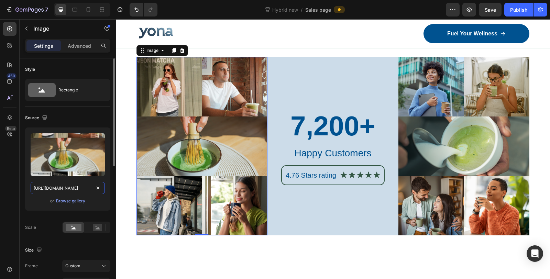
click at [63, 183] on input "https://cdn.shopify.com/s/files/1/0836/4271/2406/files/gempages_573703203716072…" at bounding box center [68, 188] width 74 height 12
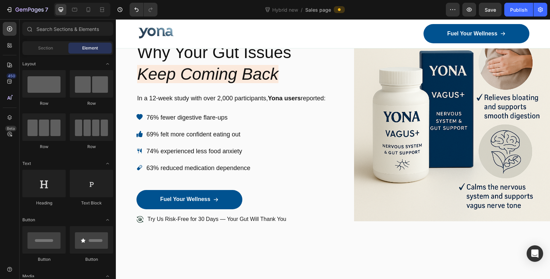
scroll to position [44, 0]
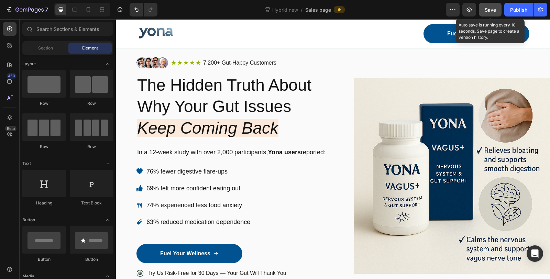
click at [496, 11] on span "Save" at bounding box center [490, 10] width 11 height 6
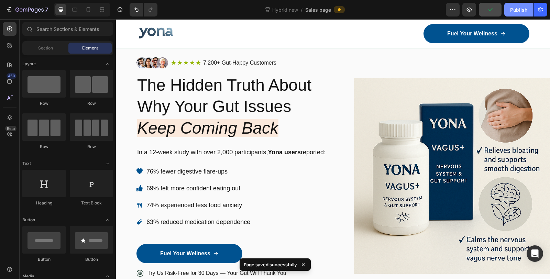
click at [508, 11] on button "Publish" at bounding box center [519, 10] width 29 height 14
click at [92, 8] on div at bounding box center [88, 9] width 11 height 11
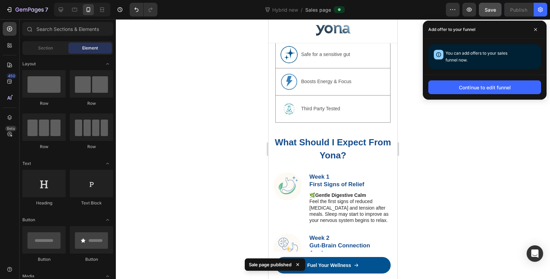
scroll to position [2091, 0]
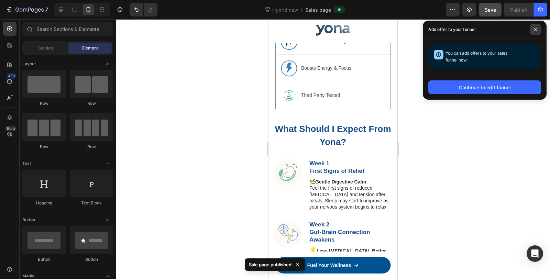
click at [534, 28] on span at bounding box center [535, 29] width 11 height 11
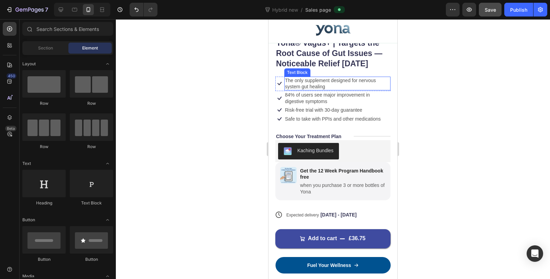
scroll to position [3008, 0]
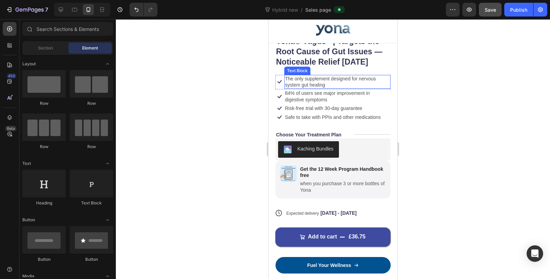
click at [311, 76] on p "The only supplement designed for nervous system gut healing" at bounding box center [337, 82] width 105 height 12
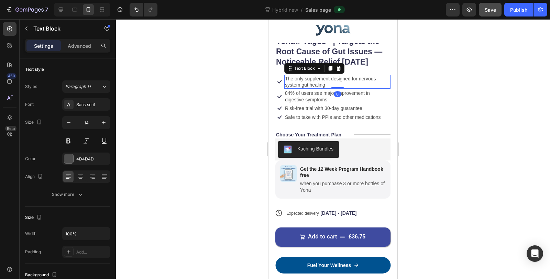
click at [311, 76] on p "The only supplement designed for nervous system gut healing" at bounding box center [337, 82] width 105 height 12
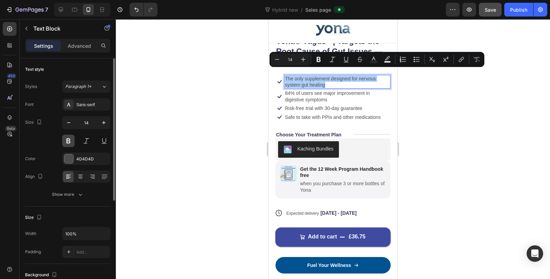
drag, startPoint x: 67, startPoint y: 141, endPoint x: 23, endPoint y: 103, distance: 58.3
click at [67, 141] on button at bounding box center [68, 141] width 12 height 12
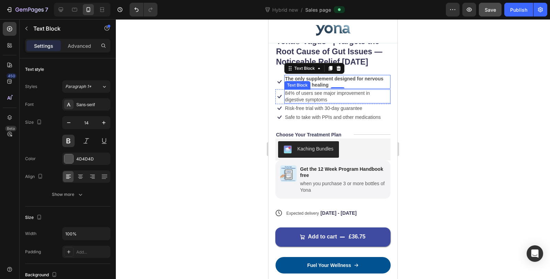
click at [316, 90] on p "84% of users see major improvement in digestive symptoms" at bounding box center [337, 96] width 105 height 12
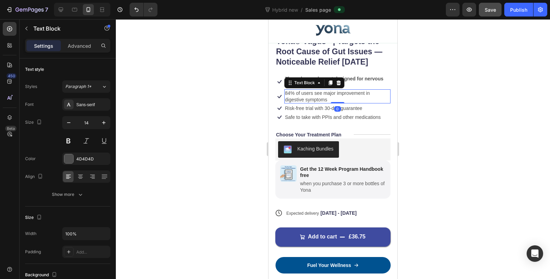
click at [316, 90] on p "84% of users see major improvement in digestive symptoms" at bounding box center [337, 96] width 105 height 12
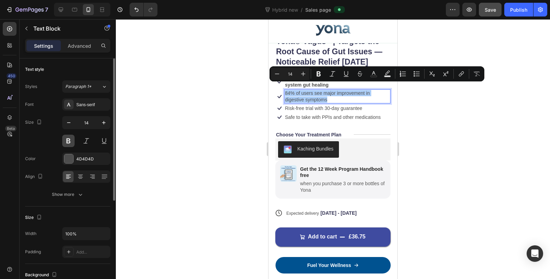
click at [68, 140] on button at bounding box center [68, 141] width 12 height 12
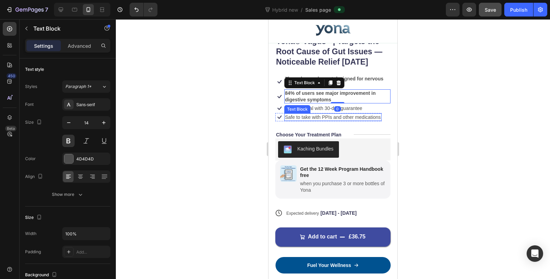
click at [311, 105] on p "Risk-free trial with 30-day guarantee" at bounding box center [323, 108] width 77 height 6
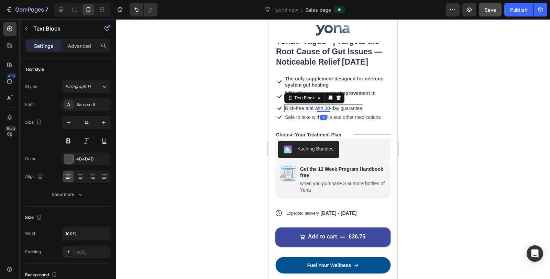
click at [308, 105] on p "Risk-free trial with 30-day guarantee" at bounding box center [323, 108] width 77 height 6
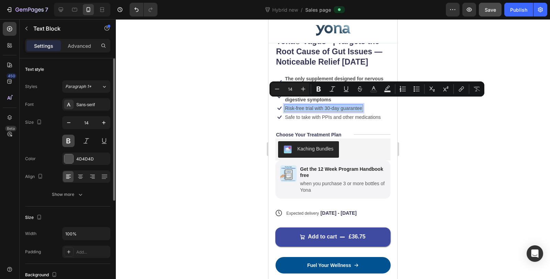
click at [68, 141] on button at bounding box center [68, 141] width 12 height 12
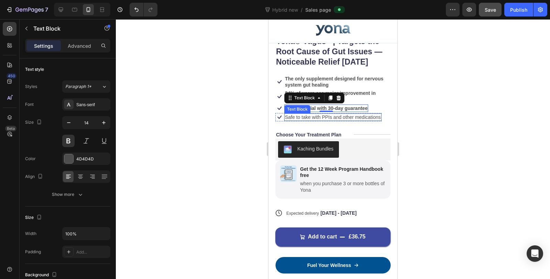
click at [334, 114] on p "Safe to take with PPIs and other medications" at bounding box center [333, 117] width 96 height 6
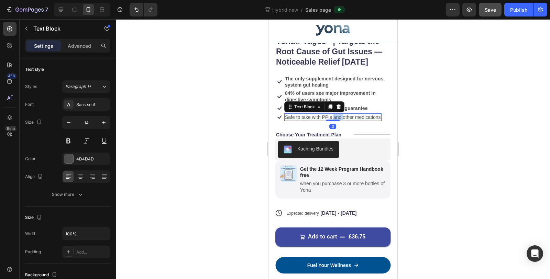
click at [334, 114] on p "Safe to take with PPIs and other medications" at bounding box center [333, 117] width 96 height 6
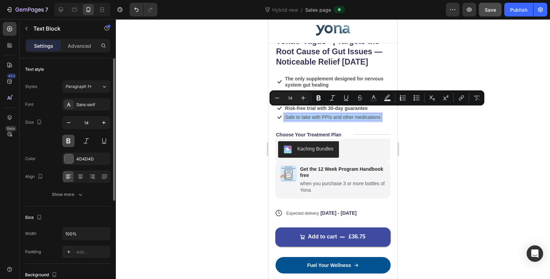
click at [67, 140] on button at bounding box center [68, 141] width 12 height 12
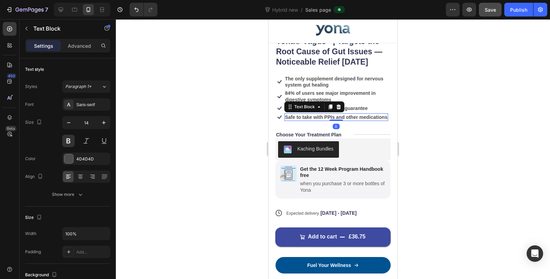
click at [220, 122] on div at bounding box center [333, 149] width 434 height 260
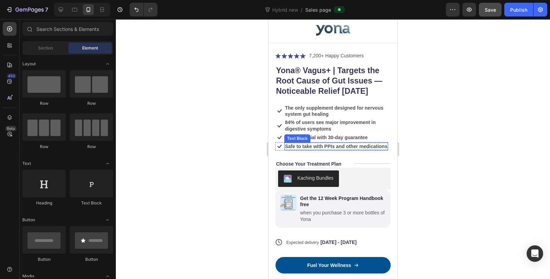
scroll to position [2970, 0]
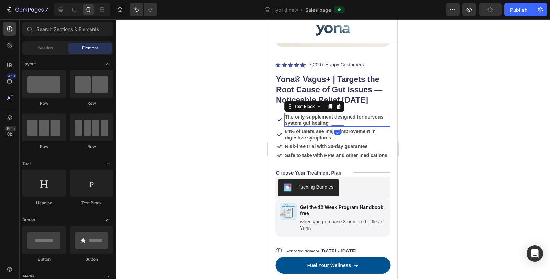
click at [325, 114] on p "The only supplement designed for nervous system gut healing" at bounding box center [337, 120] width 105 height 12
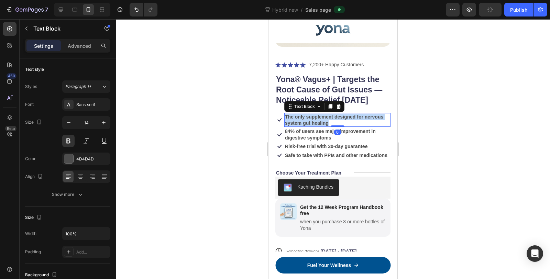
click at [325, 114] on p "The only supplement designed for nervous system gut healing" at bounding box center [337, 120] width 105 height 12
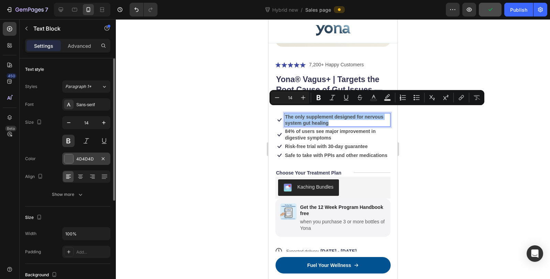
click at [79, 158] on div "4D4D4D" at bounding box center [86, 159] width 20 height 6
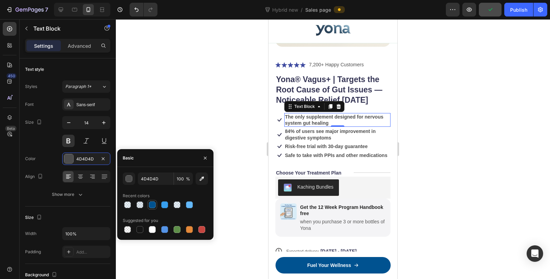
click at [153, 207] on div at bounding box center [152, 205] width 7 height 7
type input "005290"
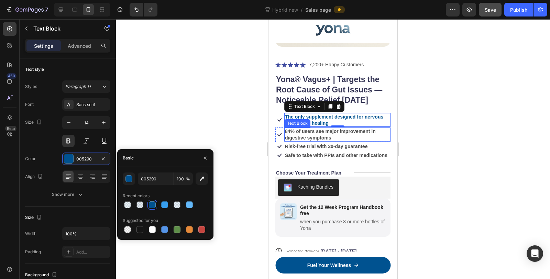
click at [311, 129] on p "84% of users see major improvement in digestive symptoms" at bounding box center [337, 134] width 105 height 12
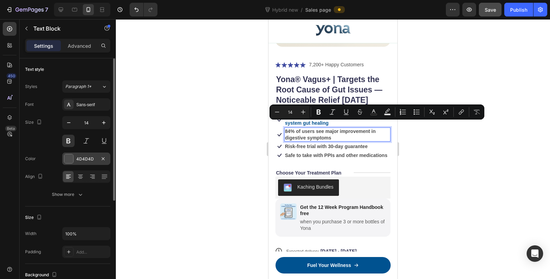
click at [83, 158] on div "4D4D4D" at bounding box center [86, 159] width 20 height 6
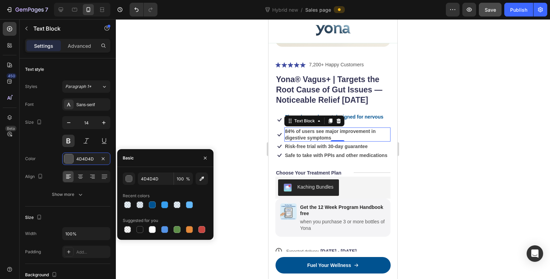
drag, startPoint x: 151, startPoint y: 205, endPoint x: 242, endPoint y: 184, distance: 93.4
click at [151, 205] on div at bounding box center [152, 205] width 7 height 7
type input "005290"
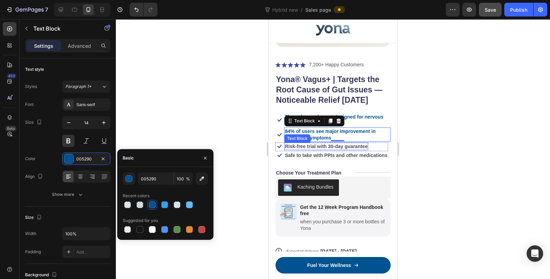
click at [317, 143] on p "Risk-free trial with 30-day guarantee" at bounding box center [326, 146] width 83 height 6
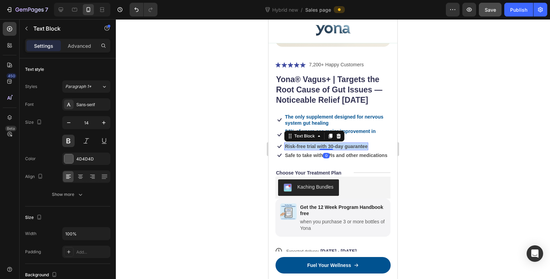
click at [318, 143] on p "Risk-free trial with 30-day guarantee" at bounding box center [326, 146] width 83 height 6
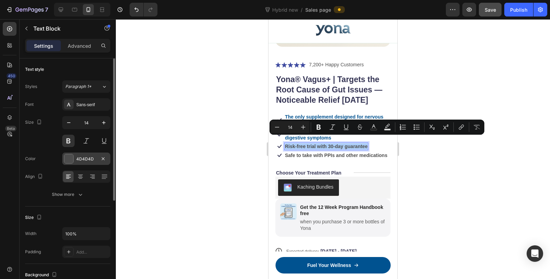
click at [77, 156] on div "4D4D4D" at bounding box center [86, 159] width 20 height 6
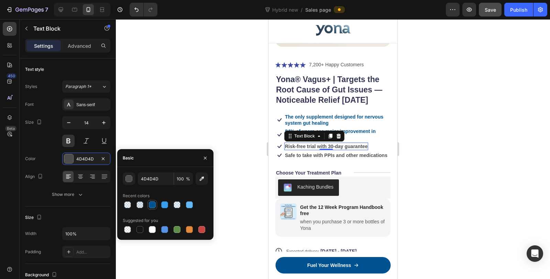
click at [155, 206] on div at bounding box center [152, 205] width 7 height 7
type input "005290"
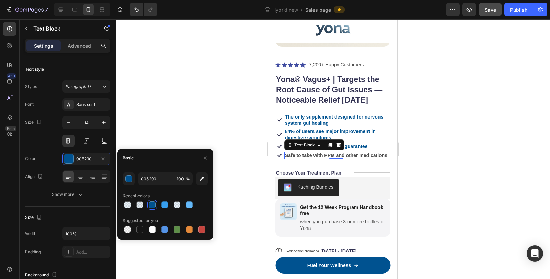
click at [302, 152] on p "Safe to take with PPIs and other medications" at bounding box center [336, 155] width 102 height 6
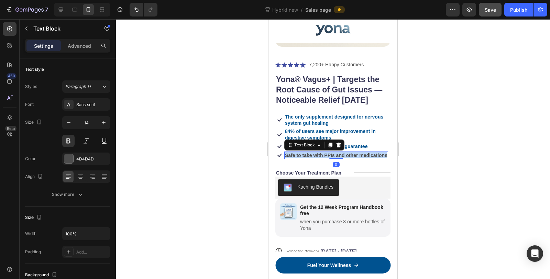
click at [302, 152] on p "Safe to take with PPIs and other medications" at bounding box center [336, 155] width 102 height 6
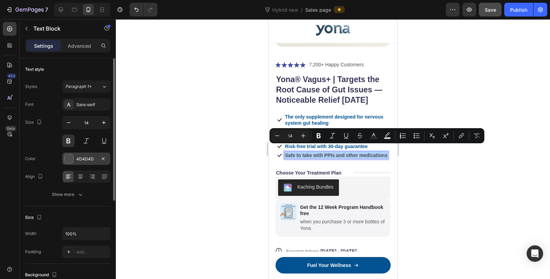
click at [67, 159] on div at bounding box center [68, 158] width 9 height 9
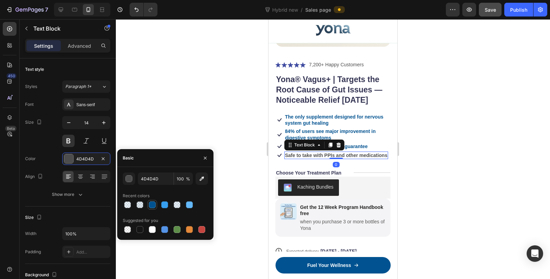
click at [152, 203] on div at bounding box center [152, 205] width 7 height 7
type input "005290"
click at [205, 102] on div at bounding box center [333, 149] width 434 height 260
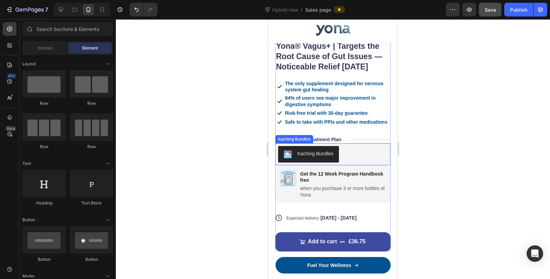
scroll to position [3008, 0]
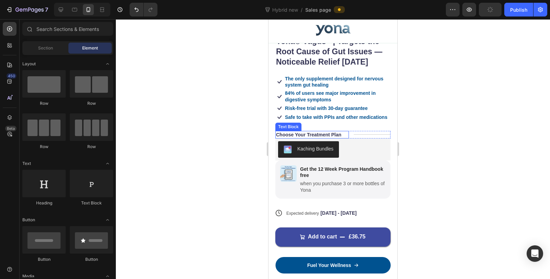
click at [319, 133] on p "Choose Your Treatment Plan" at bounding box center [308, 135] width 65 height 6
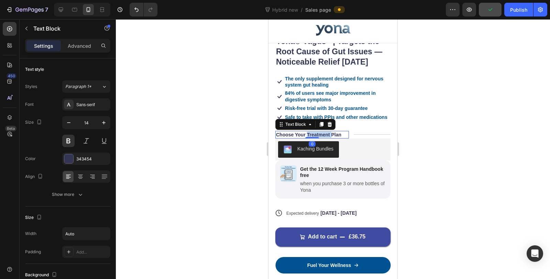
click at [319, 133] on p "Choose Your Treatment Plan" at bounding box center [308, 135] width 65 height 6
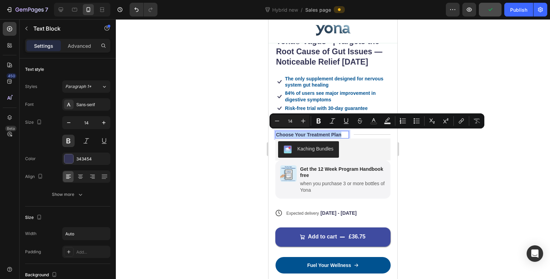
click at [328, 134] on p "Choose Your Treatment Plan" at bounding box center [308, 135] width 65 height 6
drag, startPoint x: 330, startPoint y: 134, endPoint x: 307, endPoint y: 137, distance: 23.5
click at [307, 137] on p "Choose Your Treatment Plan" at bounding box center [308, 135] width 65 height 6
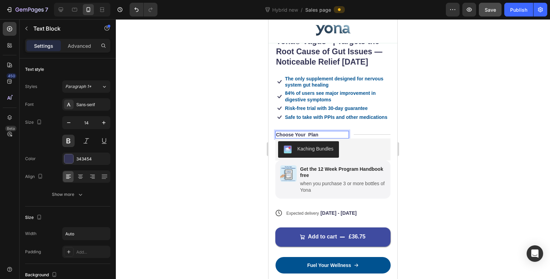
click at [204, 110] on div at bounding box center [333, 149] width 434 height 260
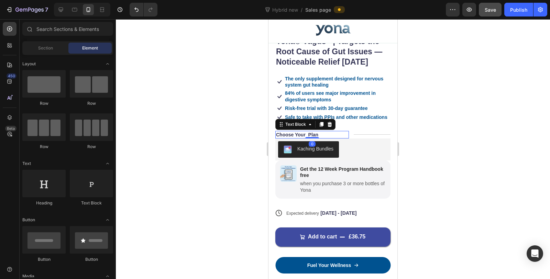
click at [319, 133] on div "Choose Your Plan" at bounding box center [312, 135] width 74 height 8
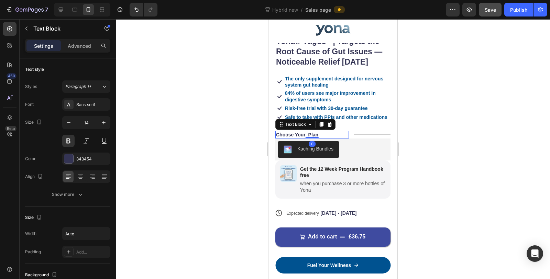
click at [319, 133] on div "Choose Your Plan" at bounding box center [312, 135] width 74 height 8
click at [310, 134] on p "Choose Your Plan" at bounding box center [297, 135] width 42 height 6
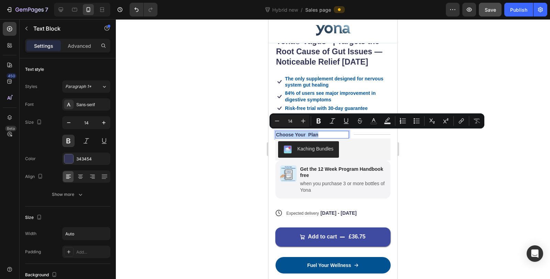
click at [310, 135] on p "Choose Your Plan" at bounding box center [297, 135] width 42 height 6
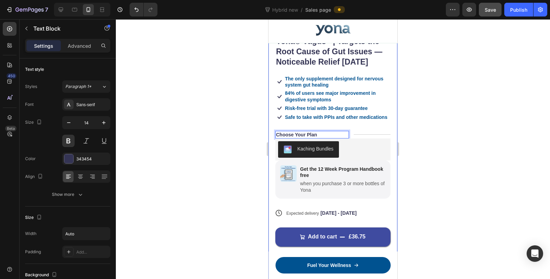
click at [258, 129] on div at bounding box center [333, 149] width 434 height 260
click at [299, 132] on p "Choose Your Plan" at bounding box center [296, 135] width 41 height 6
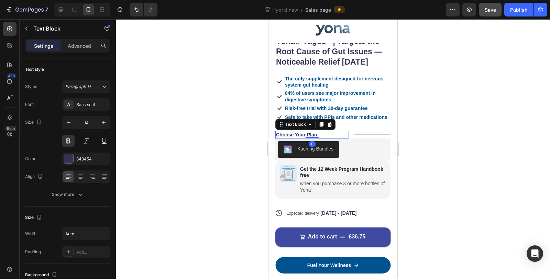
click at [299, 132] on p "Choose Your Plan" at bounding box center [296, 135] width 41 height 6
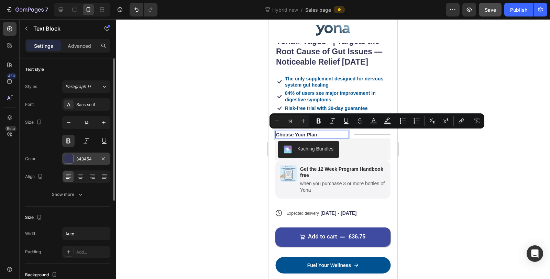
click at [87, 163] on div "343454" at bounding box center [86, 159] width 48 height 12
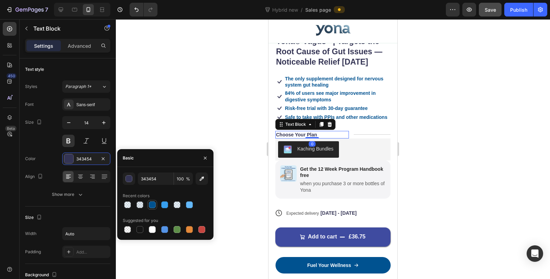
click at [151, 202] on div at bounding box center [152, 205] width 7 height 7
type input "005290"
click at [219, 76] on div at bounding box center [333, 149] width 434 height 260
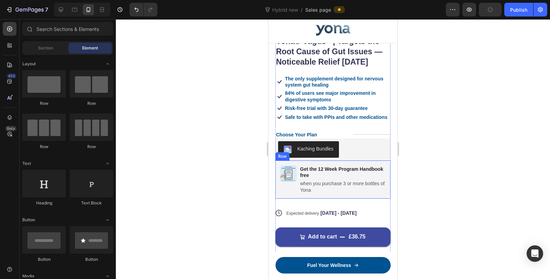
click at [288, 196] on div "Image Get the 12 Week Program Handbook free Text Block when you purchase 3 or m…" at bounding box center [332, 180] width 115 height 38
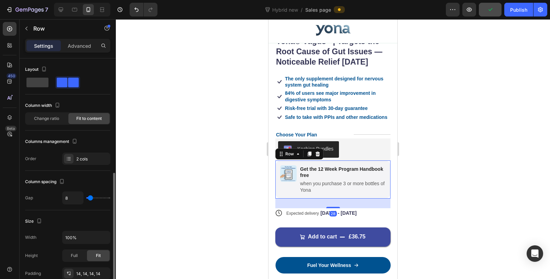
scroll to position [115, 0]
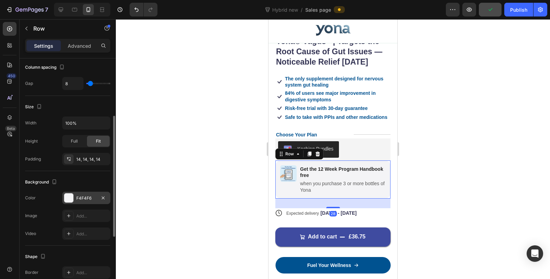
click at [71, 200] on div at bounding box center [68, 198] width 9 height 9
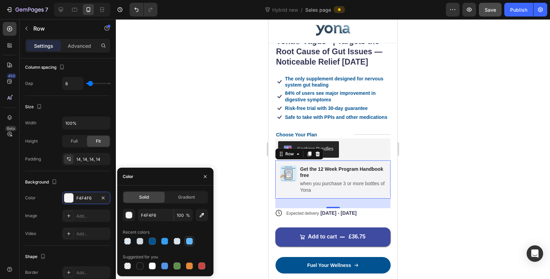
click at [191, 242] on div at bounding box center [189, 241] width 7 height 7
type input "63B8F9"
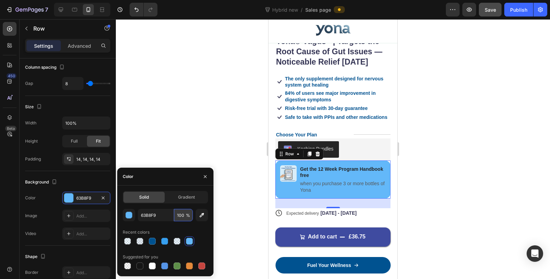
click at [185, 218] on input "100" at bounding box center [183, 215] width 19 height 12
type input "10"
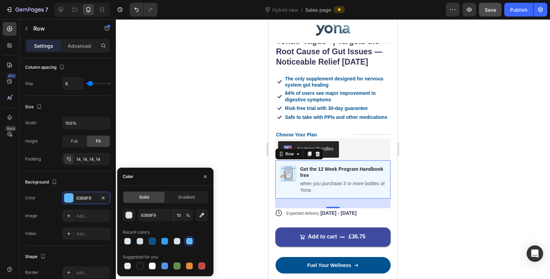
click at [192, 116] on div at bounding box center [333, 149] width 434 height 260
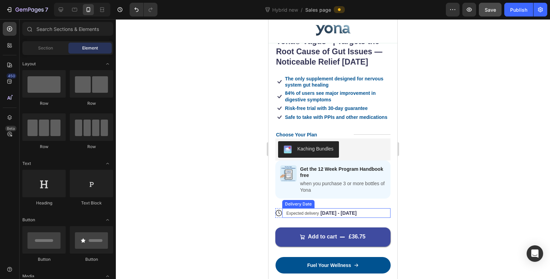
click at [327, 216] on div "Expected delivery Aug 29 - Aug 31" at bounding box center [333, 213] width 95 height 10
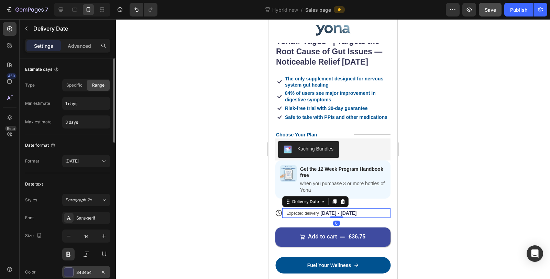
click at [78, 272] on div "343454" at bounding box center [86, 273] width 20 height 6
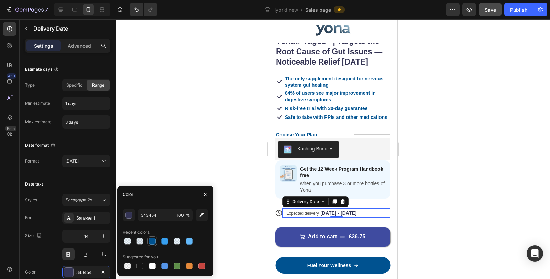
click at [153, 243] on div at bounding box center [152, 241] width 7 height 7
type input "005290"
click at [108, 233] on button "button" at bounding box center [104, 236] width 12 height 12
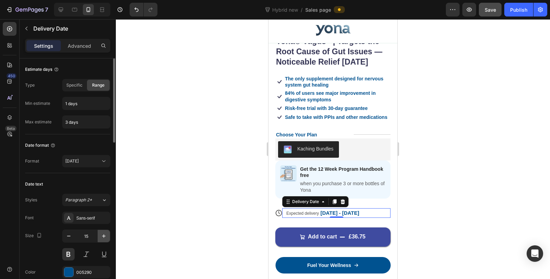
click at [106, 235] on icon "button" at bounding box center [103, 236] width 7 height 7
type input "16"
click at [187, 202] on div at bounding box center [333, 149] width 434 height 260
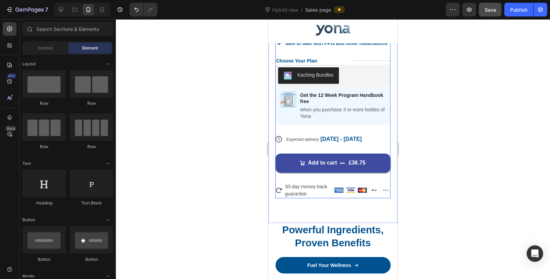
scroll to position [3084, 0]
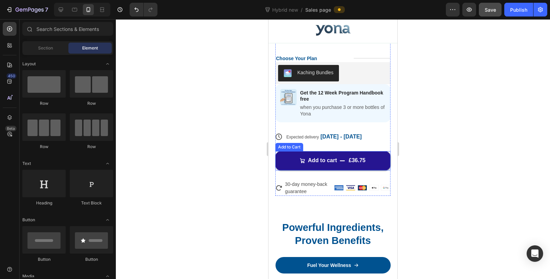
click at [285, 159] on button "Add to cart £36.75" at bounding box center [332, 160] width 115 height 19
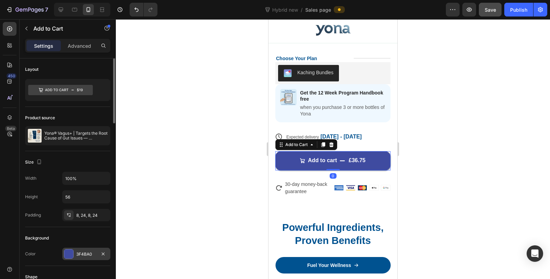
click at [78, 252] on div "3F4BA0" at bounding box center [86, 254] width 20 height 6
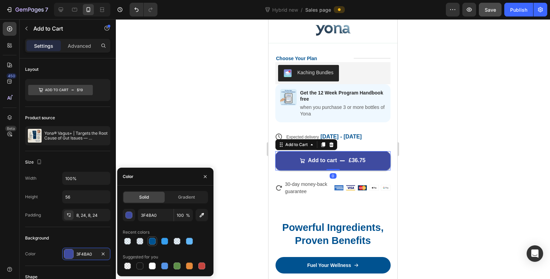
click at [150, 240] on div at bounding box center [152, 241] width 7 height 7
type input "005290"
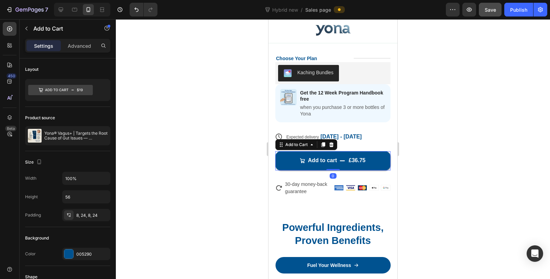
click at [212, 129] on div at bounding box center [333, 149] width 434 height 260
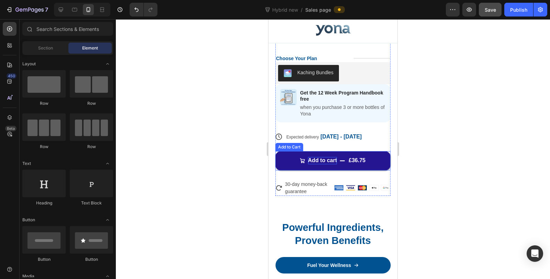
click at [329, 159] on div "Add to cart" at bounding box center [322, 160] width 29 height 7
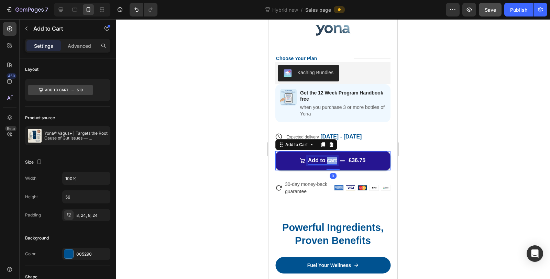
click at [329, 159] on div "Add to cart" at bounding box center [322, 160] width 29 height 7
click at [329, 159] on p "Add to cart" at bounding box center [322, 160] width 29 height 7
click at [354, 160] on div "£36.75" at bounding box center [357, 160] width 18 height 9
click at [348, 160] on div "£36.75" at bounding box center [357, 160] width 18 height 9
click at [377, 160] on button "Add to cart £36.75" at bounding box center [332, 160] width 115 height 19
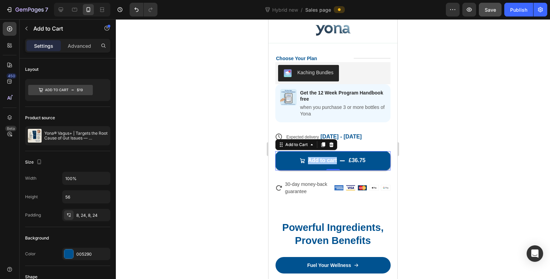
click at [462, 173] on div at bounding box center [333, 149] width 434 height 260
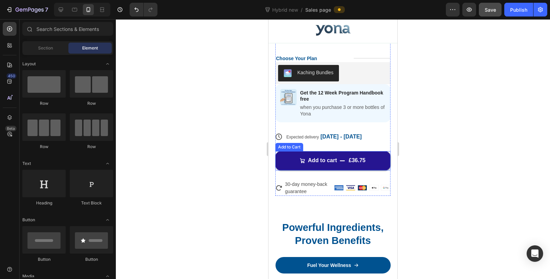
click at [340, 162] on icon "Add to cart" at bounding box center [343, 161] width 6 height 6
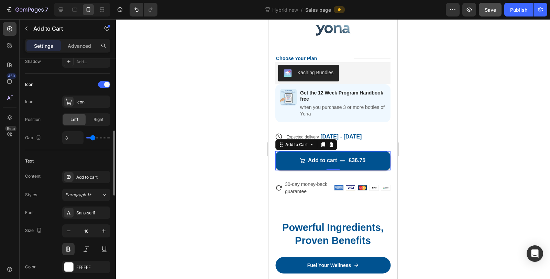
scroll to position [305, 0]
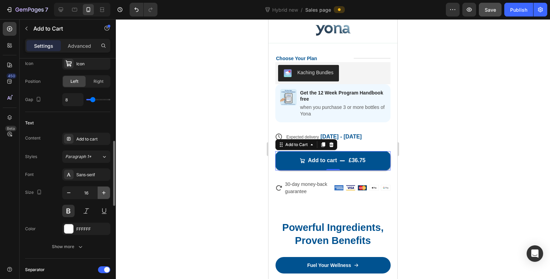
click at [105, 193] on icon "button" at bounding box center [103, 192] width 7 height 7
type input "18"
click at [159, 160] on div at bounding box center [333, 149] width 434 height 260
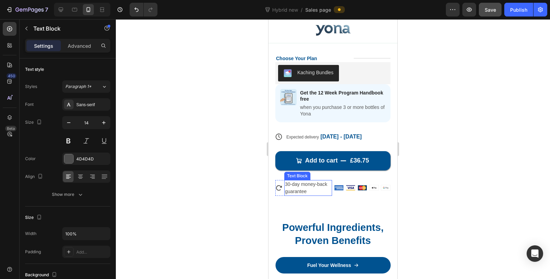
click at [302, 191] on p "30-day money-back guarantee" at bounding box center [308, 188] width 46 height 14
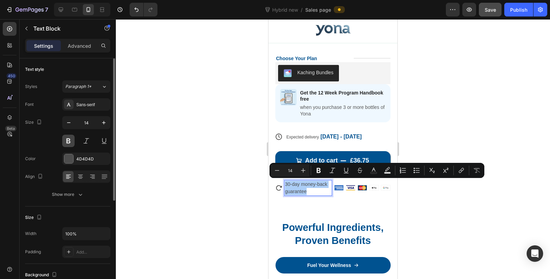
click at [62, 142] on button at bounding box center [68, 141] width 12 height 12
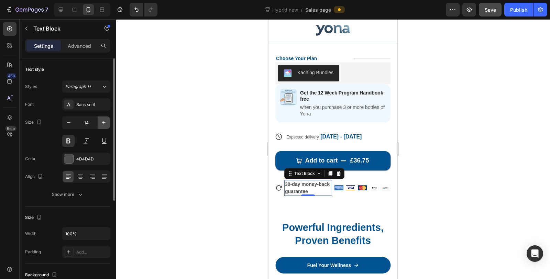
click at [105, 122] on icon "button" at bounding box center [103, 122] width 3 height 3
click at [106, 122] on icon "button" at bounding box center [103, 122] width 3 height 3
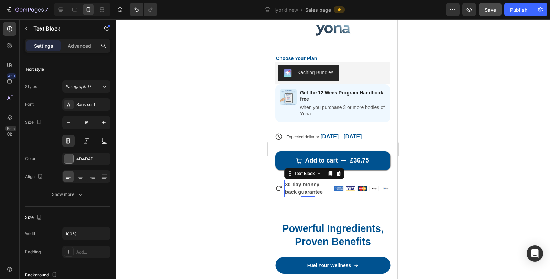
type input "16"
click at [202, 154] on div at bounding box center [333, 149] width 434 height 260
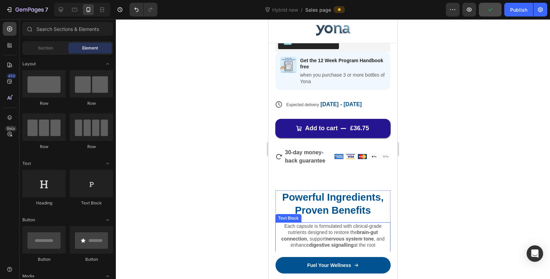
scroll to position [3084, 0]
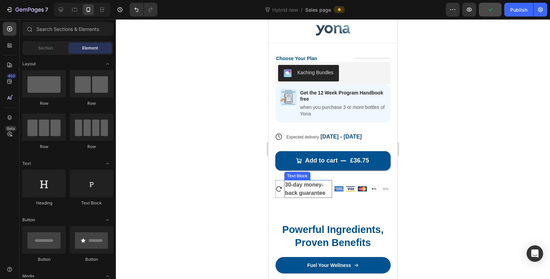
click at [307, 185] on p "30-day money-back guarantee" at bounding box center [308, 189] width 46 height 17
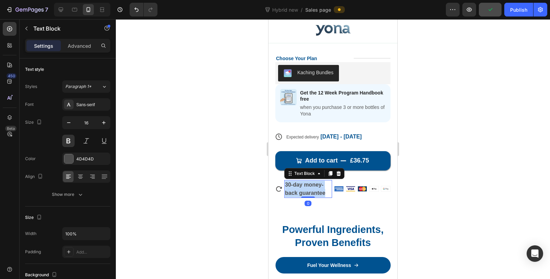
click at [307, 185] on p "30-day money-back guarantee" at bounding box center [308, 189] width 46 height 17
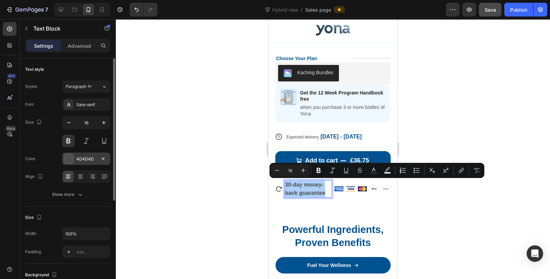
click at [74, 156] on div "4D4D4D" at bounding box center [86, 159] width 48 height 12
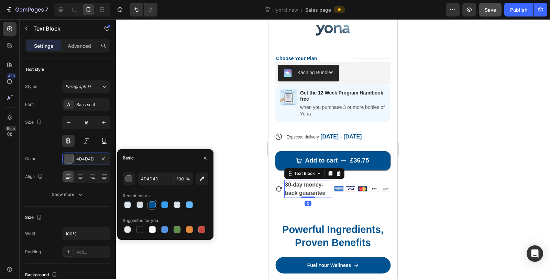
click at [152, 204] on div at bounding box center [152, 205] width 7 height 7
type input "005290"
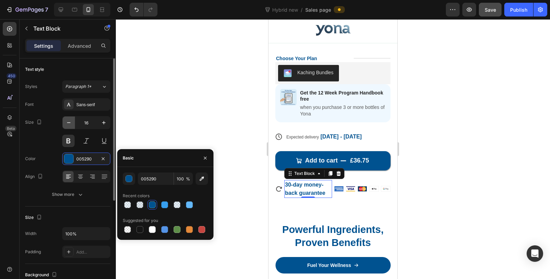
click at [72, 123] on button "button" at bounding box center [69, 123] width 12 height 12
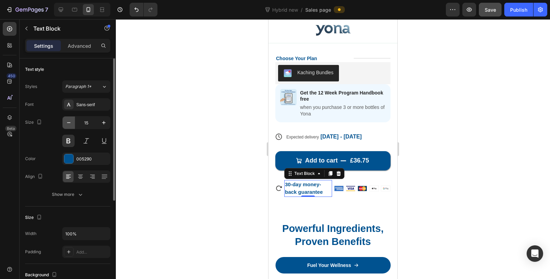
click at [71, 123] on icon "button" at bounding box center [68, 122] width 7 height 7
click at [69, 121] on icon "button" at bounding box center [68, 122] width 7 height 7
type input "13"
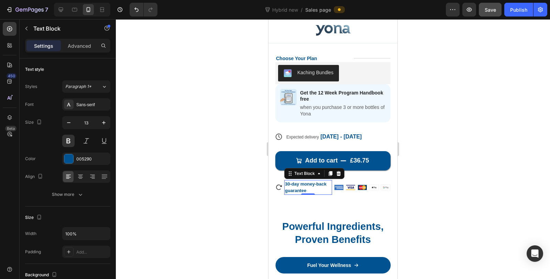
click at [194, 185] on div at bounding box center [333, 149] width 434 height 260
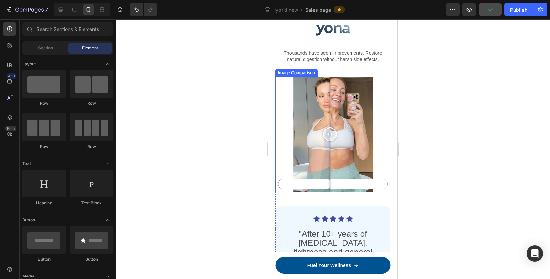
scroll to position [4042, 0]
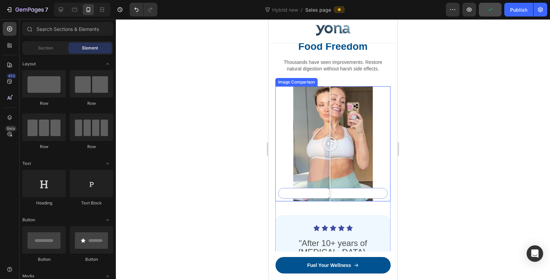
click at [324, 151] on div at bounding box center [330, 144] width 14 height 14
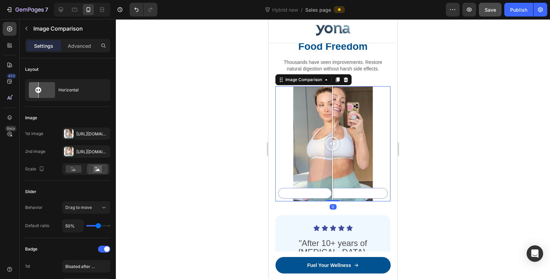
drag, startPoint x: 324, startPoint y: 199, endPoint x: 327, endPoint y: 207, distance: 9.1
click at [327, 202] on div at bounding box center [333, 143] width 14 height 115
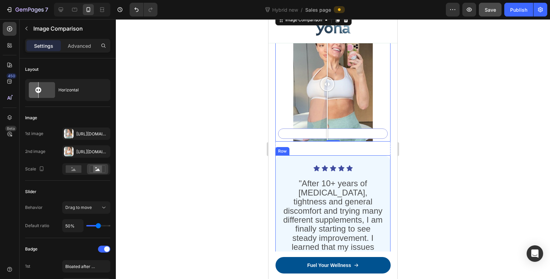
scroll to position [4157, 0]
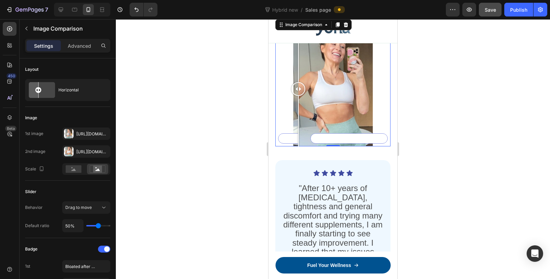
click at [299, 133] on div "Bloated after meals After taking Yona for 6 weeks" at bounding box center [332, 88] width 115 height 115
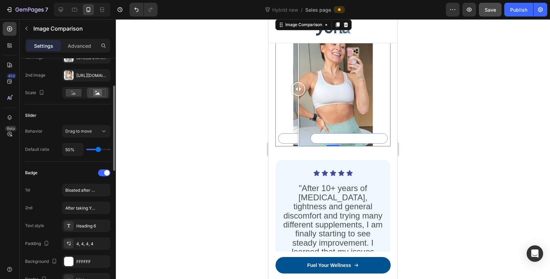
scroll to position [153, 0]
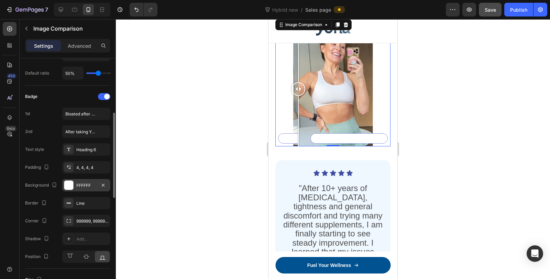
click at [73, 183] on div at bounding box center [69, 186] width 10 height 10
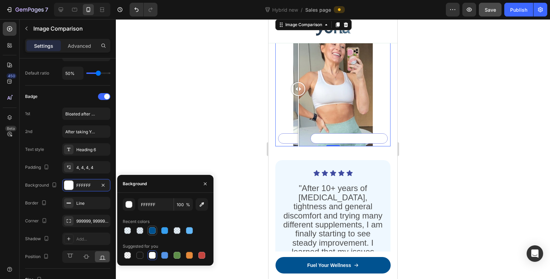
click at [154, 228] on div at bounding box center [152, 230] width 7 height 7
type input "005290"
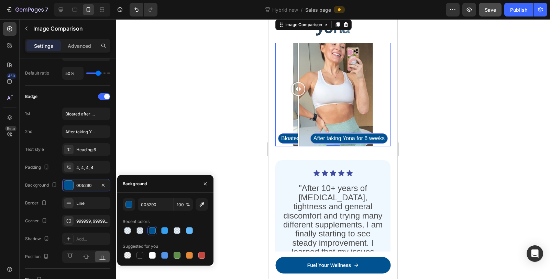
click at [186, 140] on div at bounding box center [333, 149] width 434 height 260
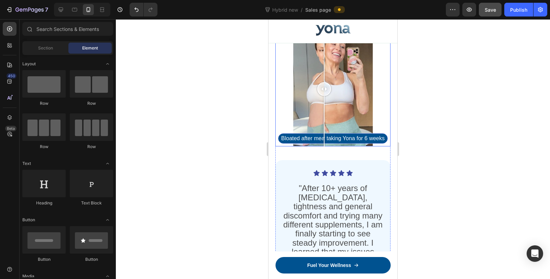
drag, startPoint x: 296, startPoint y: 85, endPoint x: 324, endPoint y: 99, distance: 31.7
click at [324, 99] on div at bounding box center [324, 88] width 14 height 115
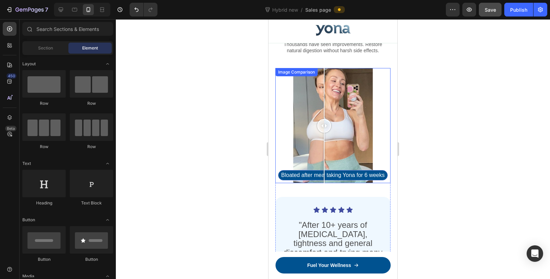
scroll to position [4119, 0]
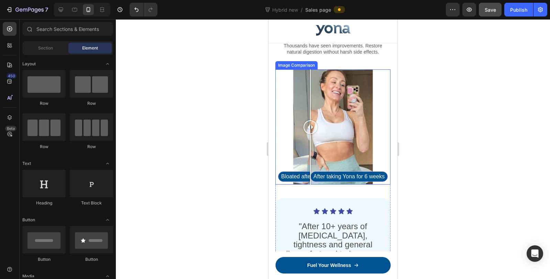
drag, startPoint x: 323, startPoint y: 126, endPoint x: 311, endPoint y: 133, distance: 14.8
click at [311, 133] on div at bounding box center [311, 126] width 14 height 115
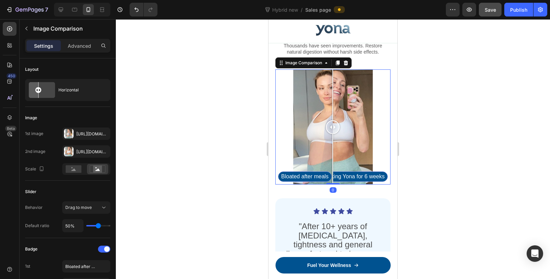
drag, startPoint x: 312, startPoint y: 126, endPoint x: 331, endPoint y: 126, distance: 18.9
click at [331, 126] on div at bounding box center [333, 127] width 14 height 14
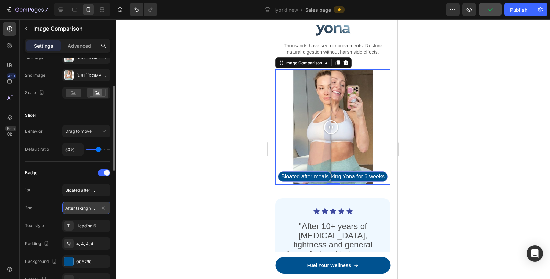
click at [81, 207] on input "After taking Yona for 6 weeks" at bounding box center [86, 208] width 48 height 12
click at [90, 208] on input "After taking Yona for 6 weeks" at bounding box center [86, 208] width 48 height 12
click at [89, 208] on input "After taking Yona for 6 weeks" at bounding box center [86, 208] width 48 height 12
click at [91, 208] on input "After Yona for 6 weeks" at bounding box center [86, 208] width 48 height 12
drag, startPoint x: 93, startPoint y: 206, endPoint x: 87, endPoint y: 206, distance: 5.8
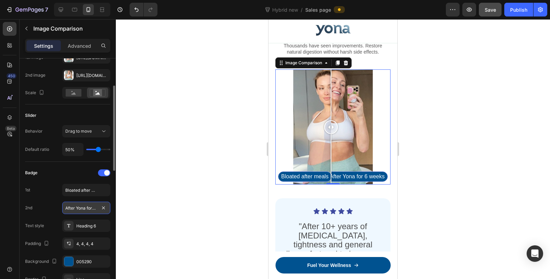
click at [87, 206] on input "After Yona for 6 weeks" at bounding box center [86, 208] width 48 height 12
drag, startPoint x: 103, startPoint y: 208, endPoint x: 113, endPoint y: 208, distance: 9.6
click at [113, 208] on div "Layout Horizontal Image 1st image Https://cdn.Shopify.Com/s/files/1/0836/4271/2…" at bounding box center [68, 178] width 96 height 240
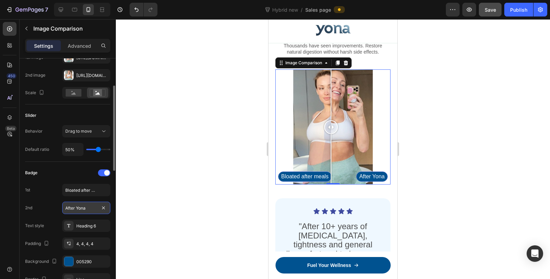
drag, startPoint x: 77, startPoint y: 206, endPoint x: 95, endPoint y: 207, distance: 18.0
click at [77, 206] on input "After Yona" at bounding box center [86, 208] width 48 height 12
type input "After 6 Weeks on Yona"
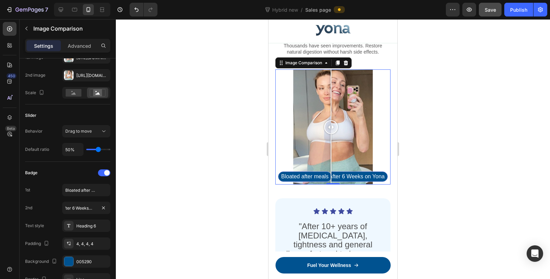
click at [235, 147] on div at bounding box center [333, 149] width 434 height 260
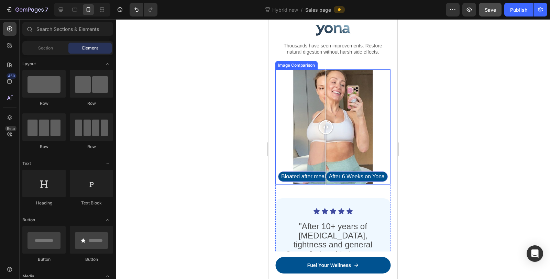
drag, startPoint x: 334, startPoint y: 126, endPoint x: 326, endPoint y: 142, distance: 18.5
click at [326, 142] on div at bounding box center [326, 126] width 14 height 115
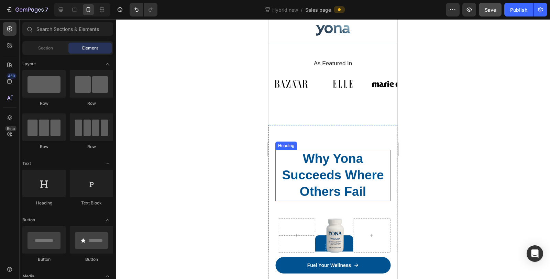
scroll to position [4386, 0]
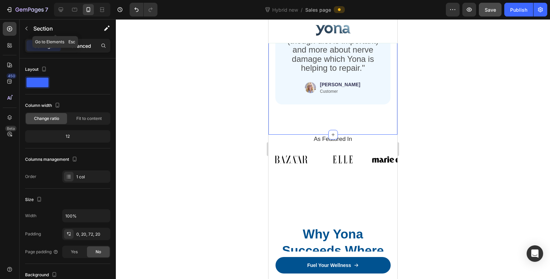
click at [76, 43] on p "Advanced" at bounding box center [79, 45] width 23 height 7
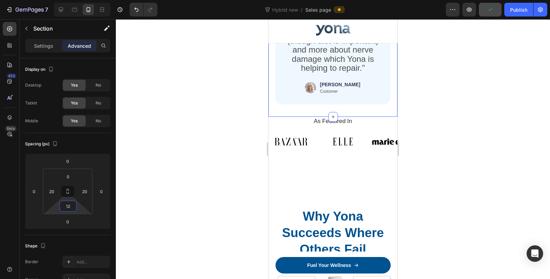
type input "10"
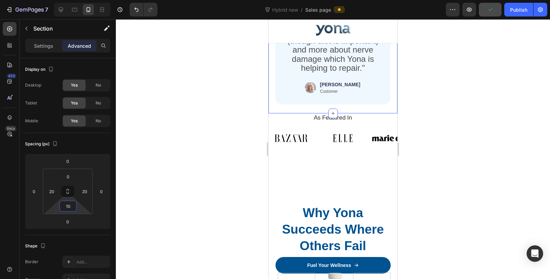
drag, startPoint x: 67, startPoint y: 213, endPoint x: 67, endPoint y: 225, distance: 12.0
click at [67, 0] on html "7 Version history Hybrid new / Sales page Preview Publish 450 Beta Sections(18)…" at bounding box center [275, 0] width 550 height 0
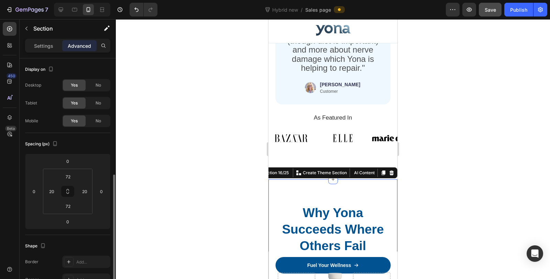
scroll to position [76, 0]
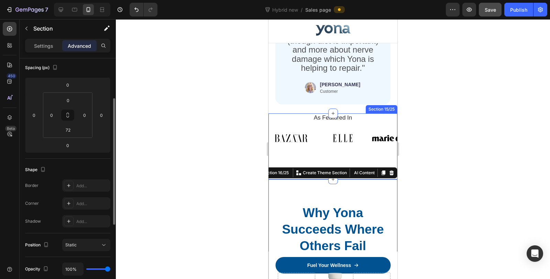
click at [311, 145] on div "As Featured In Heading Image Image Image Image Image Image Image Image Image Im…" at bounding box center [333, 146] width 129 height 66
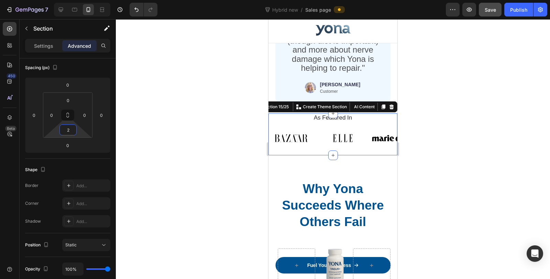
type input "0"
drag, startPoint x: 71, startPoint y: 137, endPoint x: 83, endPoint y: 155, distance: 21.7
click at [83, 0] on html "7 Version history Hybrid new / Sales page Preview Save Publish 450 Beta Section…" at bounding box center [275, 0] width 550 height 0
click at [243, 159] on div at bounding box center [333, 149] width 434 height 260
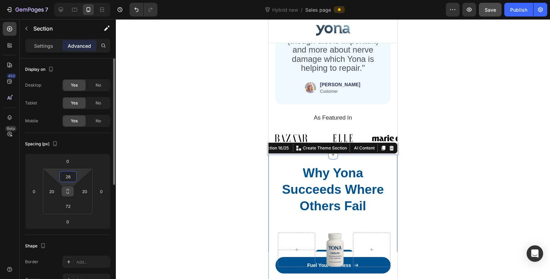
type input "26"
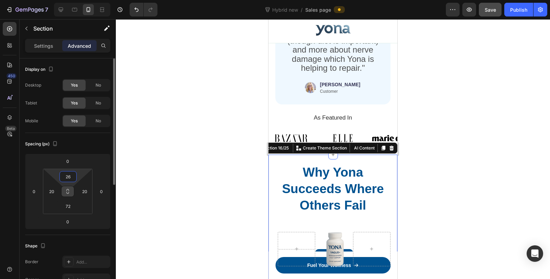
drag, startPoint x: 73, startPoint y: 183, endPoint x: 73, endPoint y: 192, distance: 8.6
click at [73, 0] on html "7 Version history Hybrid new / Sales page Preview Save Publish 450 Beta Section…" at bounding box center [275, 0] width 550 height 0
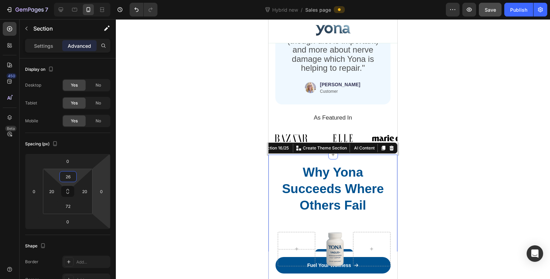
click at [147, 174] on div at bounding box center [333, 149] width 434 height 260
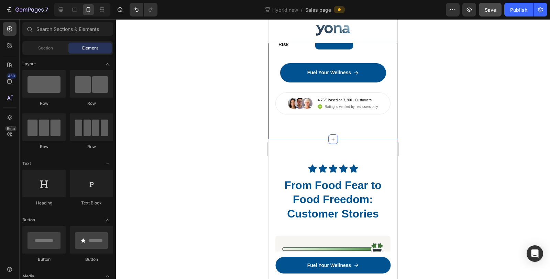
scroll to position [4768, 0]
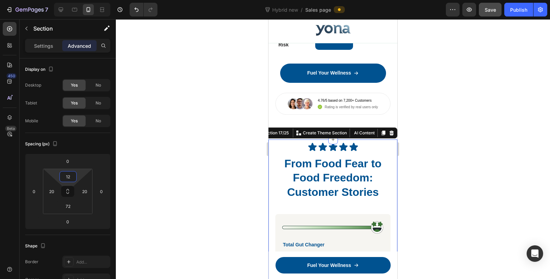
type input "0"
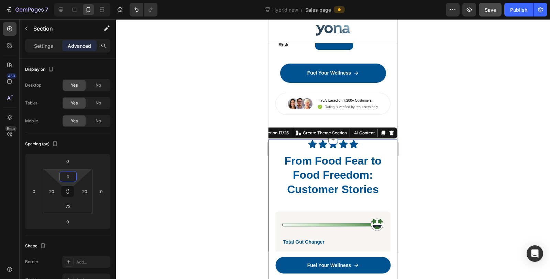
drag, startPoint x: 67, startPoint y: 183, endPoint x: 67, endPoint y: 197, distance: 14.1
click at [67, 0] on html "7 Version history Hybrid new / Sales page Preview Save Publish 450 Beta Section…" at bounding box center [275, 0] width 550 height 0
click at [187, 147] on div at bounding box center [333, 149] width 434 height 260
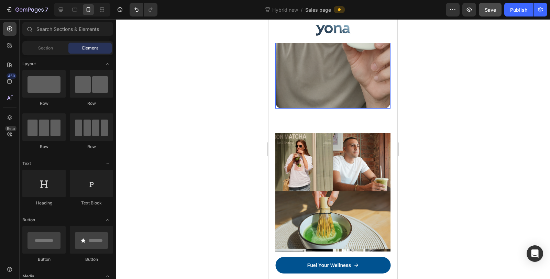
scroll to position [5800, 0]
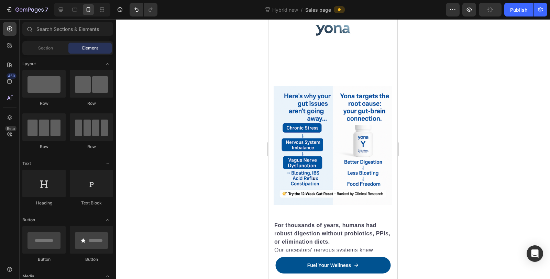
drag, startPoint x: 394, startPoint y: 247, endPoint x: 659, endPoint y: 26, distance: 344.8
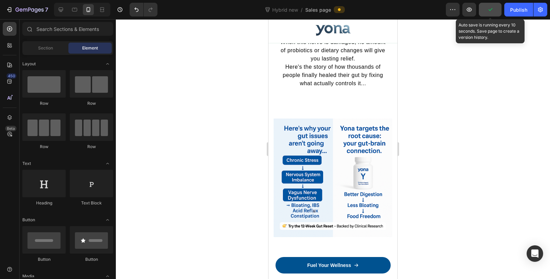
click at [487, 10] on button "button" at bounding box center [490, 10] width 23 height 14
click at [514, 10] on div "Publish" at bounding box center [518, 9] width 17 height 7
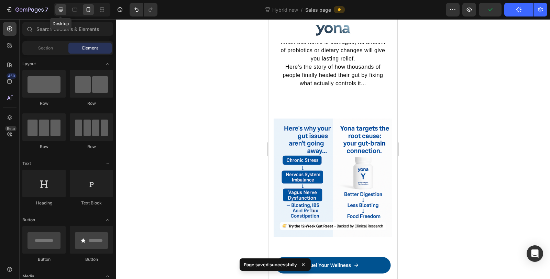
click at [58, 8] on icon at bounding box center [60, 9] width 7 height 7
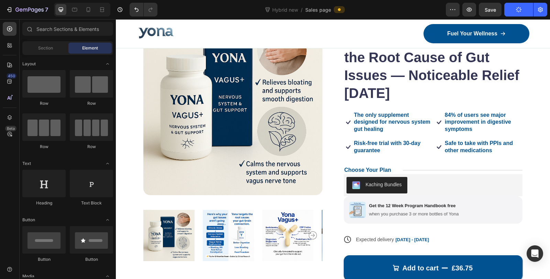
scroll to position [2199, 0]
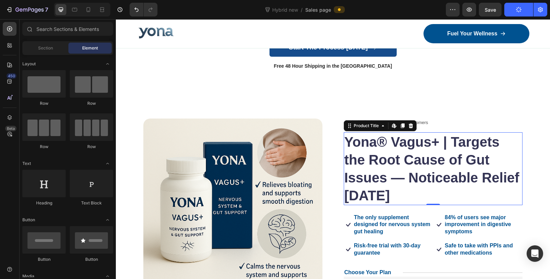
click at [424, 167] on h1 "Yona® Vagus+ | Targets the Root Cause of Gut Issues — Noticeable Relief [DATE]" at bounding box center [433, 168] width 179 height 73
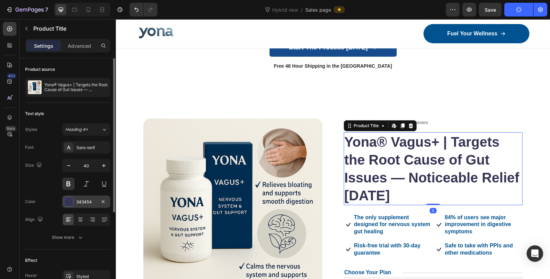
click at [75, 200] on div "343454" at bounding box center [86, 202] width 48 height 12
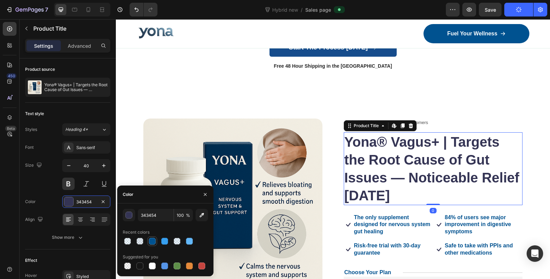
click at [153, 241] on div at bounding box center [152, 241] width 7 height 7
type input "005290"
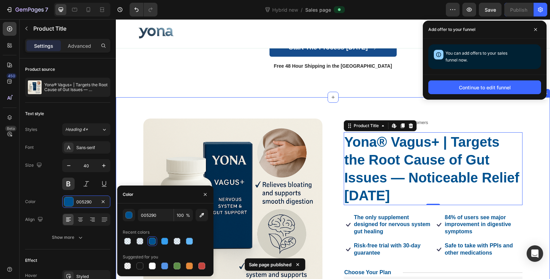
click at [506, 100] on div "Product Images Icon Icon Icon Icon Icon Icon List 7,200+ Happy Customers Text B…" at bounding box center [333, 273] width 434 height 352
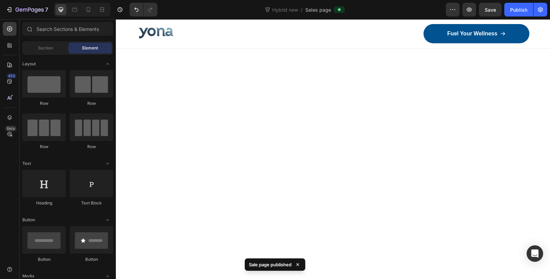
scroll to position [0, 0]
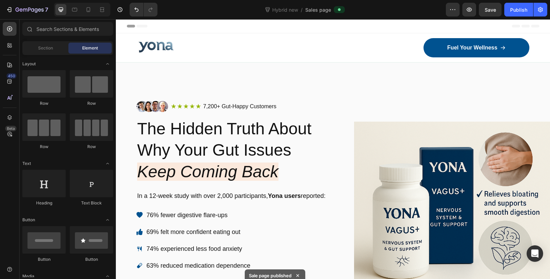
drag, startPoint x: 548, startPoint y: 121, endPoint x: 607, endPoint y: 23, distance: 115.1
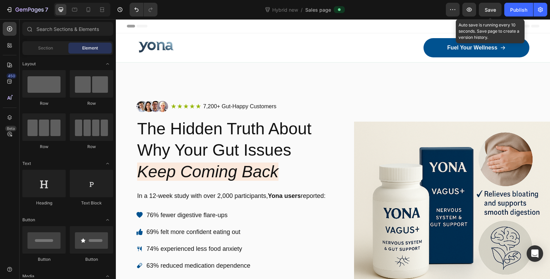
click at [490, 7] on span "Save" at bounding box center [490, 10] width 11 height 6
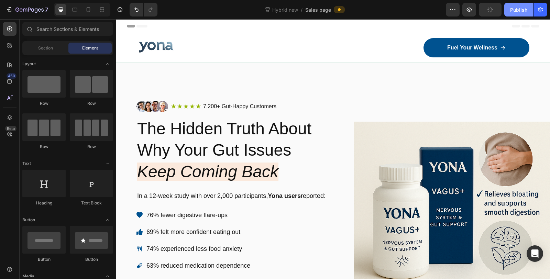
click at [516, 10] on div "Publish" at bounding box center [518, 9] width 17 height 7
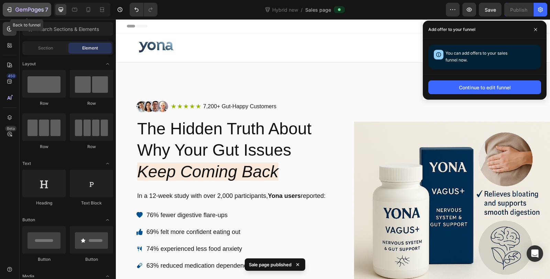
click at [35, 9] on icon "button" at bounding box center [29, 10] width 28 height 6
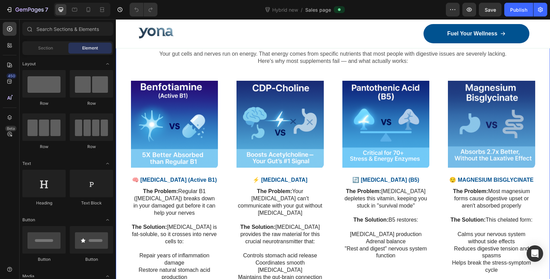
scroll to position [886, 0]
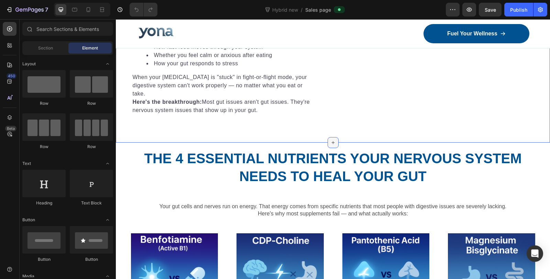
click at [330, 141] on div at bounding box center [333, 142] width 11 height 11
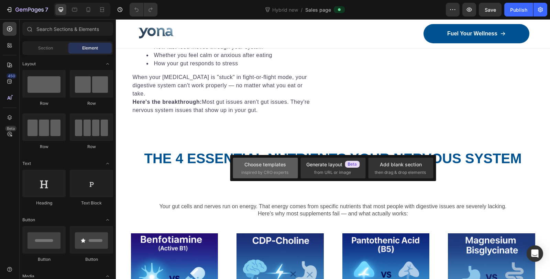
click at [275, 167] on div "Choose templates" at bounding box center [266, 164] width 42 height 7
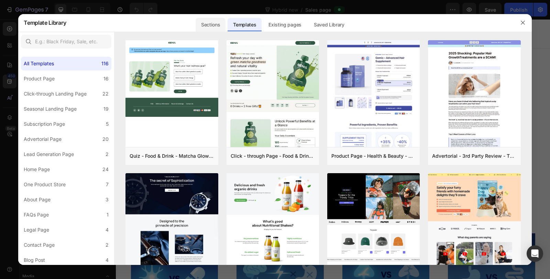
click at [213, 27] on div "Sections" at bounding box center [211, 25] width 30 height 14
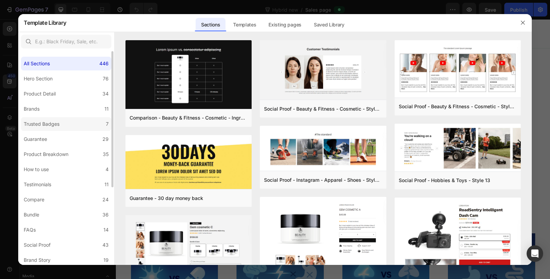
click at [54, 128] on label "Trusted Badges 7" at bounding box center [66, 124] width 90 height 14
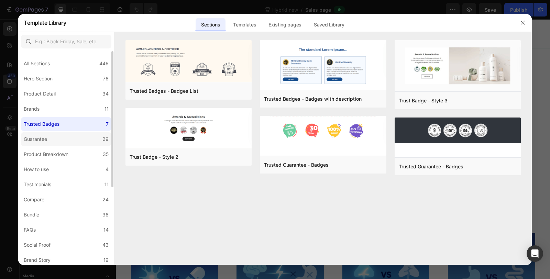
click at [63, 136] on label "Guarantee 29" at bounding box center [66, 139] width 90 height 14
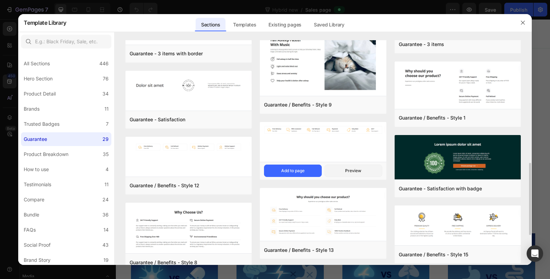
scroll to position [474, 0]
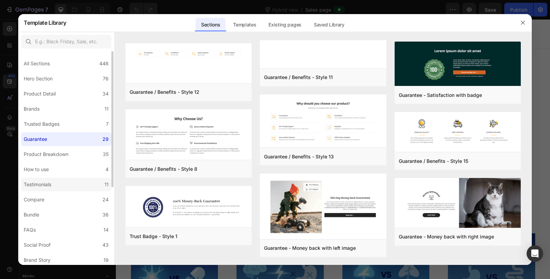
click at [76, 183] on label "Testimonials 11" at bounding box center [66, 185] width 90 height 14
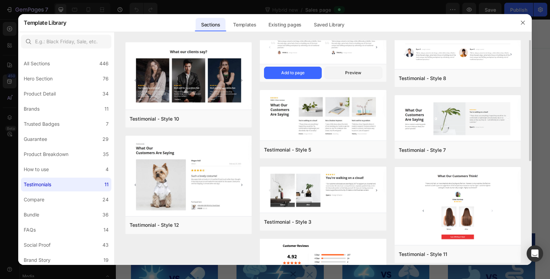
scroll to position [0, 0]
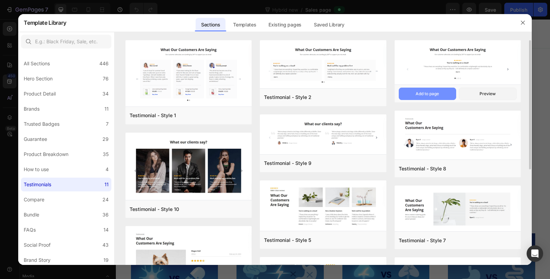
click at [427, 94] on div "Add to page" at bounding box center [427, 94] width 23 height 6
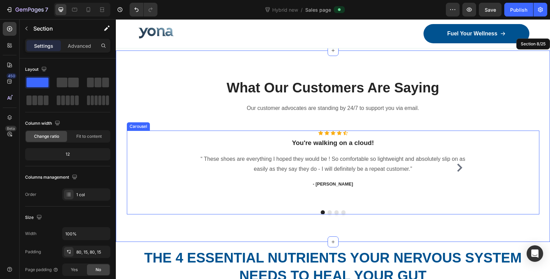
scroll to position [973, 0]
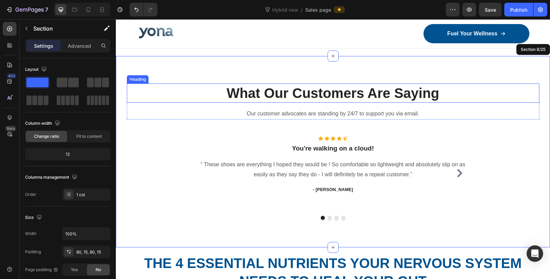
click at [364, 93] on p "What Our Customers Are Saying" at bounding box center [333, 93] width 411 height 18
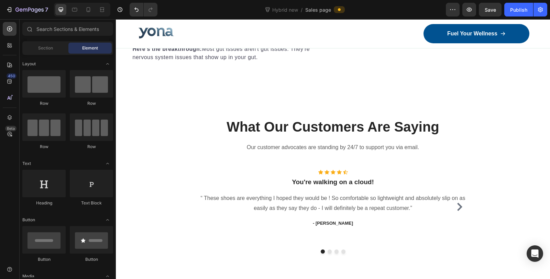
scroll to position [930, 0]
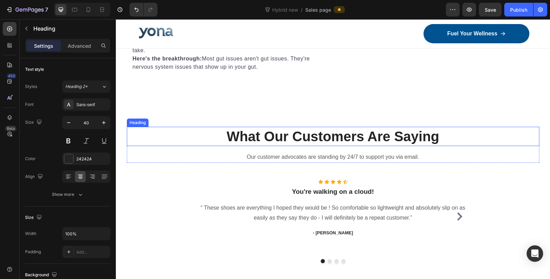
click at [343, 136] on p "What Our Customers Are Saying" at bounding box center [333, 137] width 411 height 18
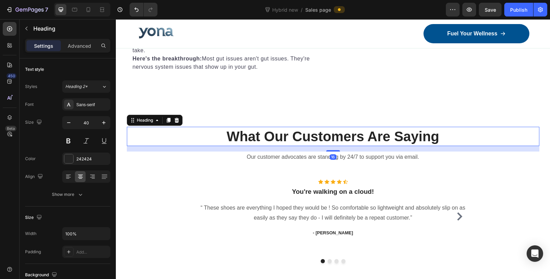
click at [343, 136] on p "What Our Customers Are Saying" at bounding box center [333, 137] width 411 height 18
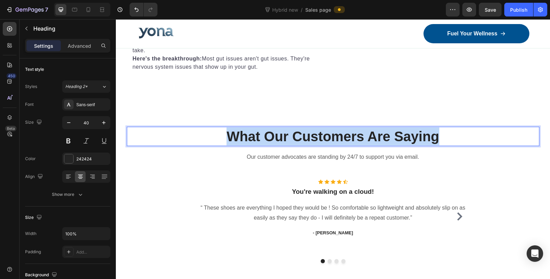
click at [343, 136] on p "What Our Customers Are Saying" at bounding box center [333, 137] width 411 height 18
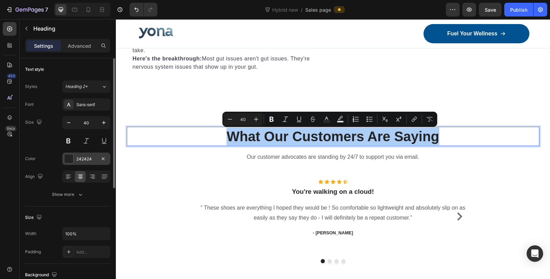
click at [90, 161] on div "242424" at bounding box center [86, 159] width 20 height 6
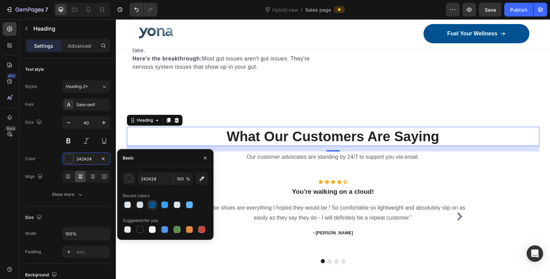
click at [155, 206] on div at bounding box center [152, 205] width 7 height 7
type input "005290"
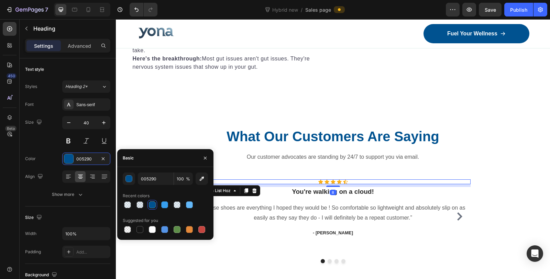
click at [439, 184] on div "Icon Icon Icon Icon Icon" at bounding box center [333, 182] width 275 height 5
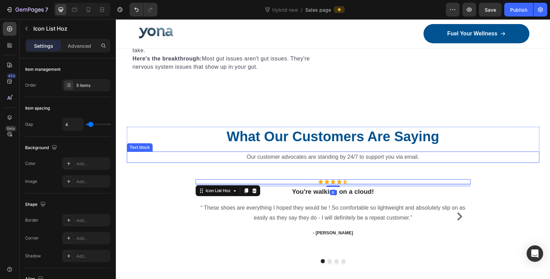
click at [393, 159] on p "Our customer advocates are standing by 24/7 to support you via email." at bounding box center [333, 157] width 411 height 10
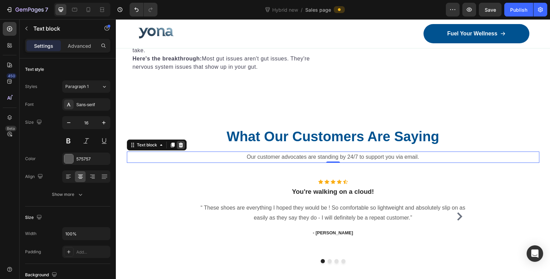
click at [178, 147] on icon at bounding box center [180, 145] width 4 height 5
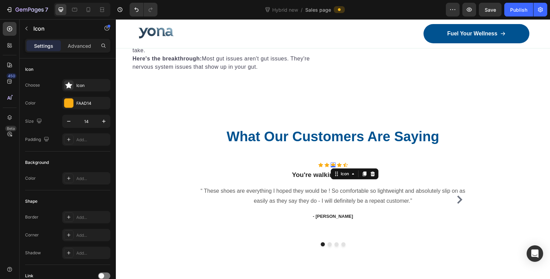
click at [331, 167] on div "Icon 0" at bounding box center [333, 165] width 5 height 5
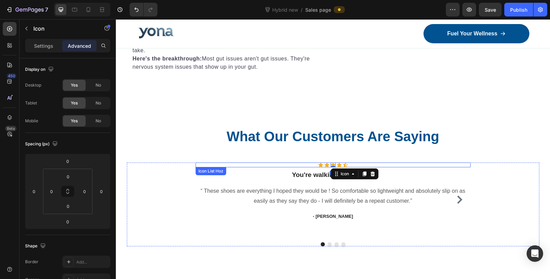
click at [374, 166] on div "Icon Icon Icon 0 Icon Icon" at bounding box center [333, 165] width 275 height 5
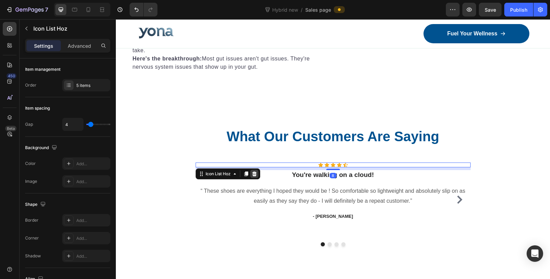
click at [253, 174] on icon at bounding box center [254, 174] width 4 height 5
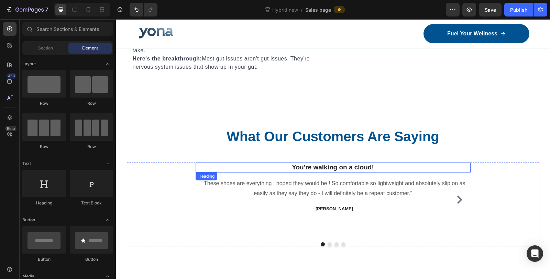
click at [366, 171] on p "You're walking on a cloud!" at bounding box center [333, 167] width 274 height 9
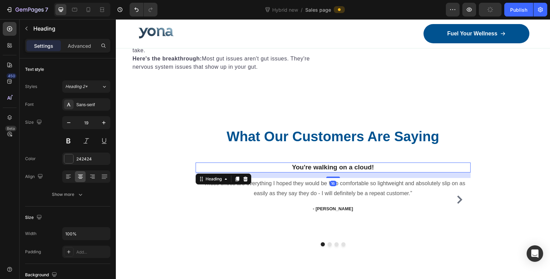
click at [387, 169] on p "You're walking on a cloud!" at bounding box center [333, 167] width 274 height 9
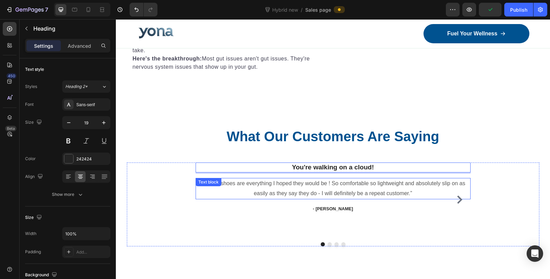
click at [258, 192] on p "“ These shoes are everything I hoped they would be ! So comfortable so lightwei…" at bounding box center [333, 189] width 274 height 20
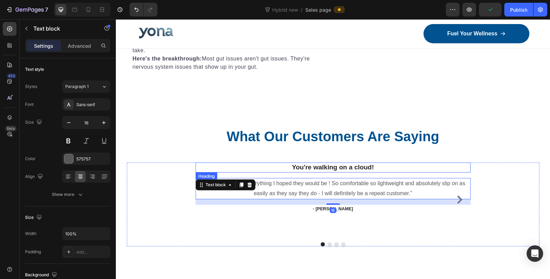
click at [273, 165] on p "You're walking on a cloud!" at bounding box center [333, 167] width 274 height 9
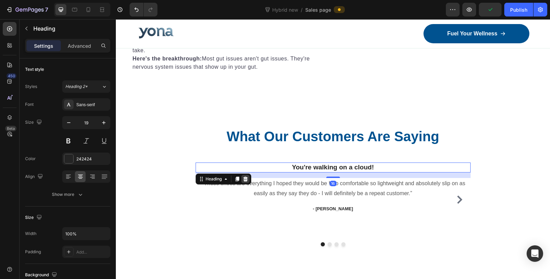
click at [243, 179] on icon at bounding box center [245, 179] width 4 height 5
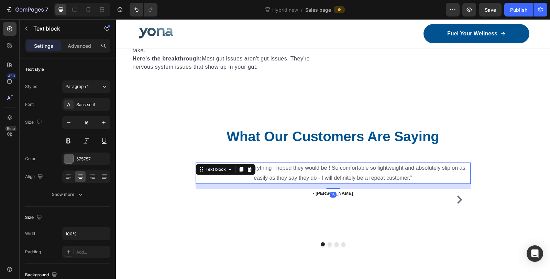
click at [308, 174] on p "“ These shoes are everything I hoped they would be ! So comfortable so lightwei…" at bounding box center [333, 173] width 274 height 20
click at [348, 195] on p "- [PERSON_NAME]" at bounding box center [333, 193] width 274 height 7
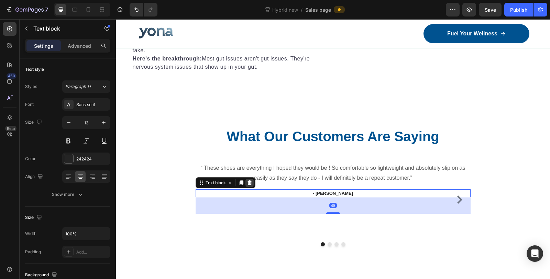
click at [250, 184] on div at bounding box center [250, 183] width 8 height 8
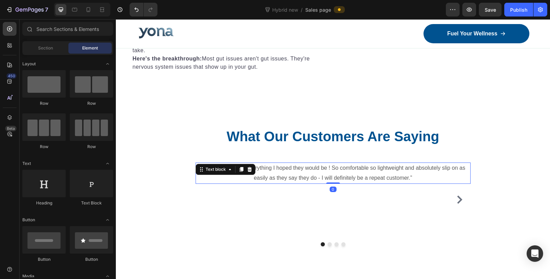
click at [340, 178] on p "“ These shoes are everything I hoped they would be ! So comfortable so lightwei…" at bounding box center [333, 173] width 274 height 20
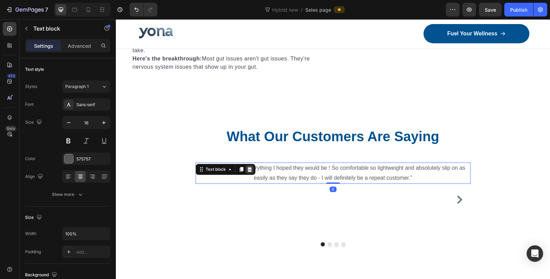
click at [247, 170] on icon at bounding box center [249, 169] width 4 height 5
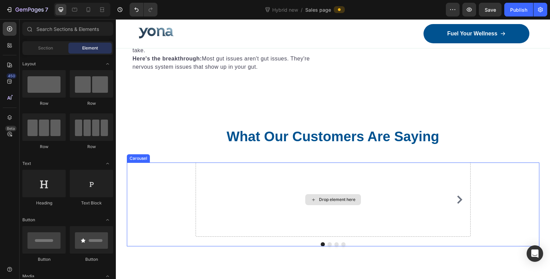
click at [322, 199] on div "Drop element here" at bounding box center [337, 200] width 36 height 6
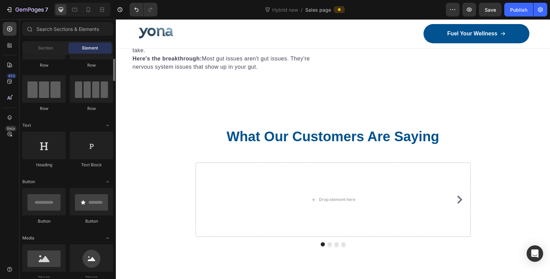
scroll to position [115, 0]
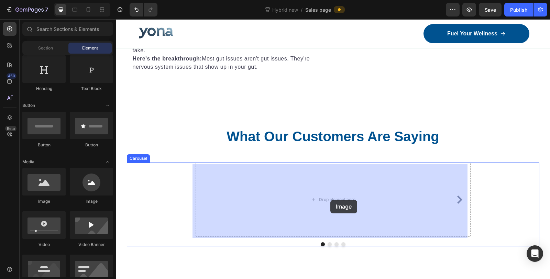
drag, startPoint x: 163, startPoint y: 206, endPoint x: 330, endPoint y: 200, distance: 167.6
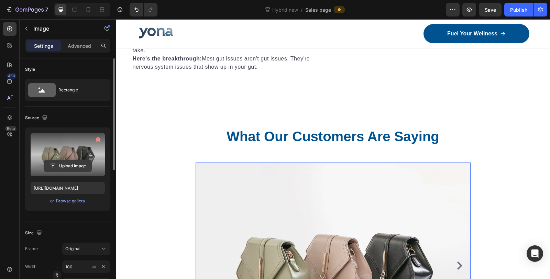
click at [74, 166] on input "file" at bounding box center [67, 166] width 47 height 12
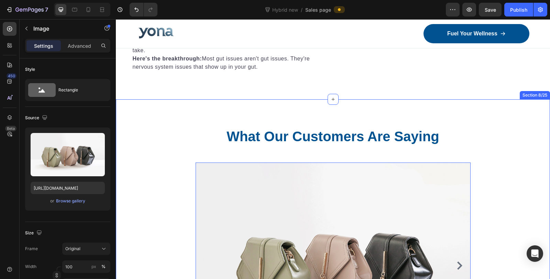
scroll to position [1044, 0]
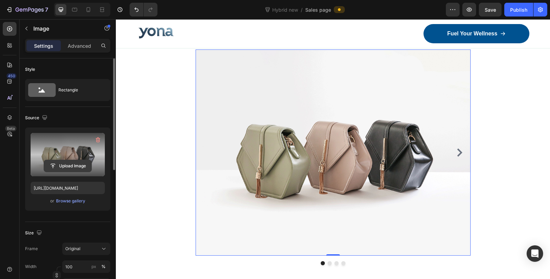
click at [64, 166] on input "file" at bounding box center [67, 166] width 47 height 12
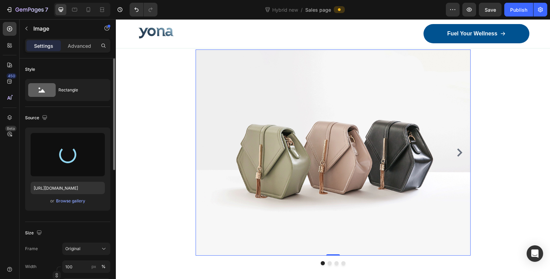
type input "[URL][DOMAIN_NAME]"
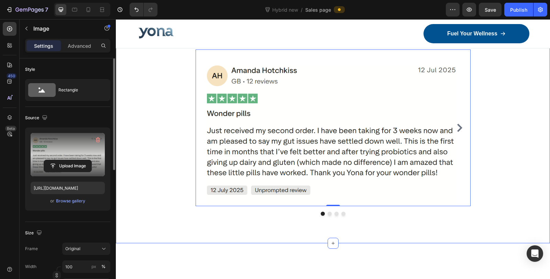
click at [470, 231] on div "What Our Customers Are Saying Heading Row Image 0 Icon Icon Icon Icon Icon Icon…" at bounding box center [333, 114] width 434 height 257
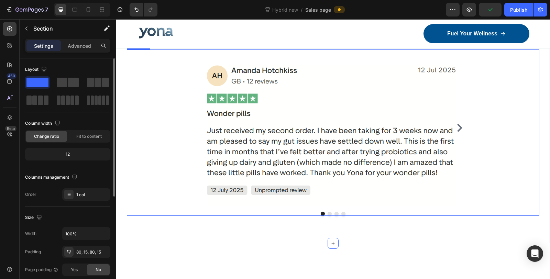
click at [458, 127] on icon "Carousel Next Arrow" at bounding box center [459, 128] width 5 height 8
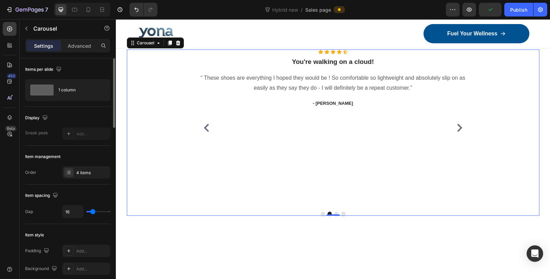
click at [332, 110] on div "Icon Icon Icon Icon Icon Icon List Hoz You're walking on a cloud! Heading “ The…" at bounding box center [333, 128] width 275 height 157
click at [337, 51] on icon at bounding box center [339, 52] width 5 height 4
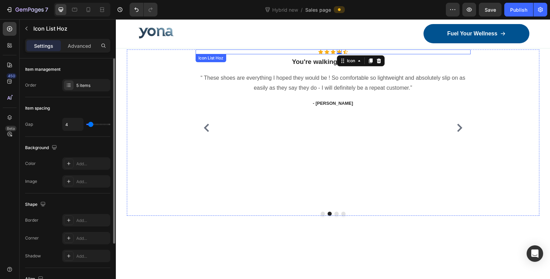
click at [368, 51] on div "Icon Icon Icon Icon 0 Icon" at bounding box center [333, 52] width 275 height 5
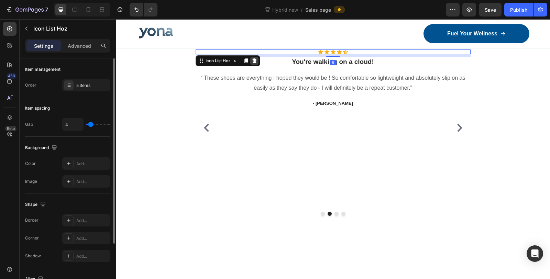
click at [252, 59] on icon at bounding box center [254, 60] width 4 height 5
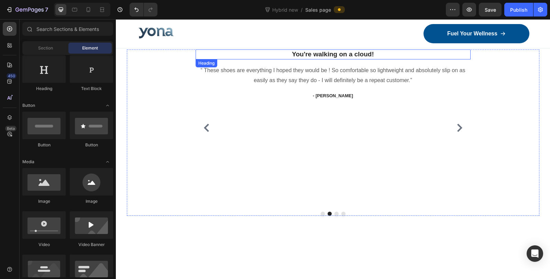
click at [346, 58] on p "You're walking on a cloud!" at bounding box center [333, 54] width 274 height 9
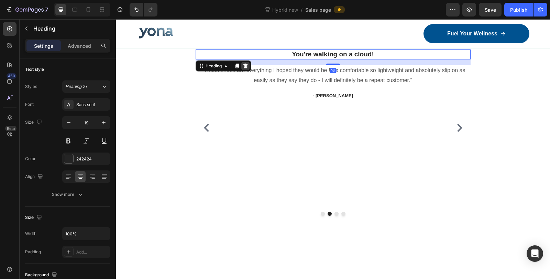
click at [246, 63] on div at bounding box center [245, 66] width 8 height 8
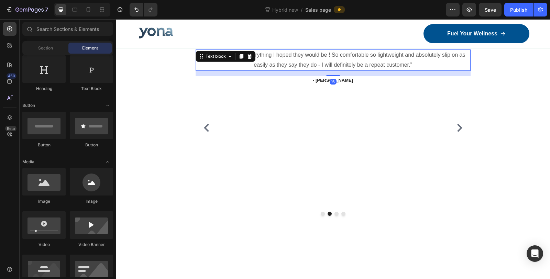
click at [291, 57] on p "“ These shoes are everything I hoped they would be ! So comfortable so lightwei…" at bounding box center [333, 60] width 274 height 20
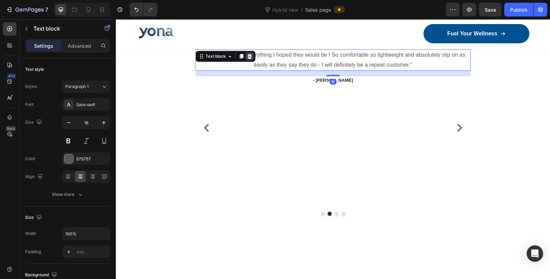
click at [249, 57] on icon at bounding box center [250, 57] width 6 height 6
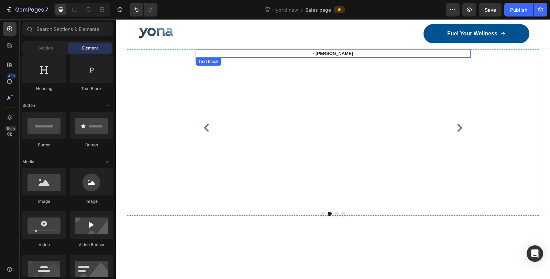
click at [335, 54] on p "- [PERSON_NAME]" at bounding box center [333, 53] width 274 height 7
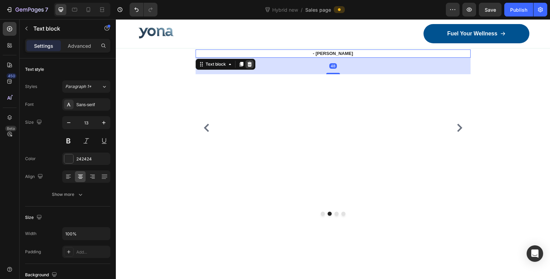
click at [248, 63] on icon at bounding box center [249, 64] width 4 height 5
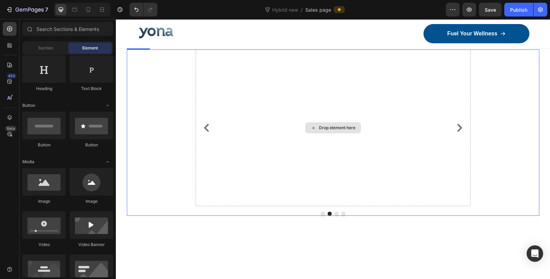
click at [322, 128] on div "Drop element here" at bounding box center [337, 128] width 36 height 6
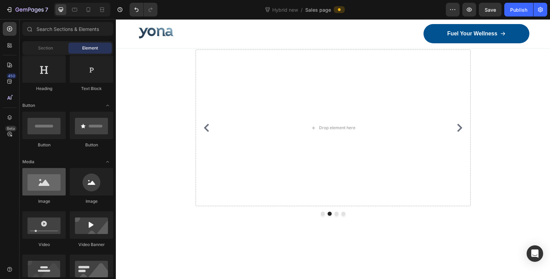
click at [35, 185] on div at bounding box center [43, 182] width 43 height 28
click at [46, 185] on div at bounding box center [43, 182] width 43 height 28
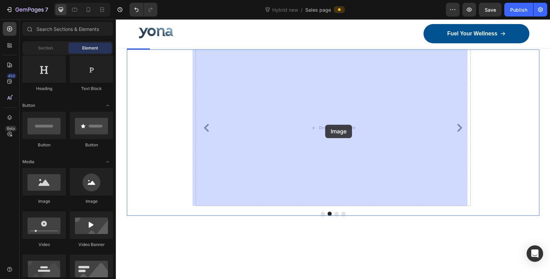
drag, startPoint x: 190, startPoint y: 195, endPoint x: 324, endPoint y: 122, distance: 153.0
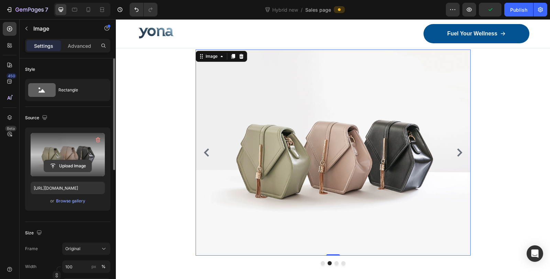
click at [67, 163] on input "file" at bounding box center [67, 166] width 47 height 12
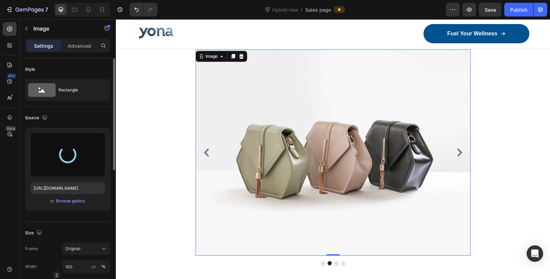
type input "[URL][DOMAIN_NAME]"
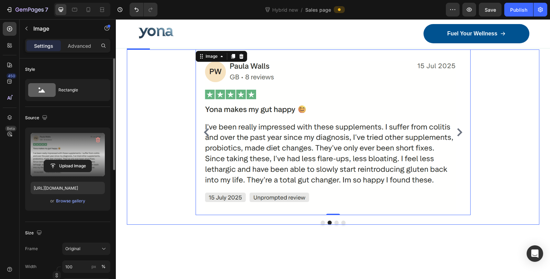
click at [458, 133] on icon "Carousel Next Arrow" at bounding box center [459, 132] width 5 height 8
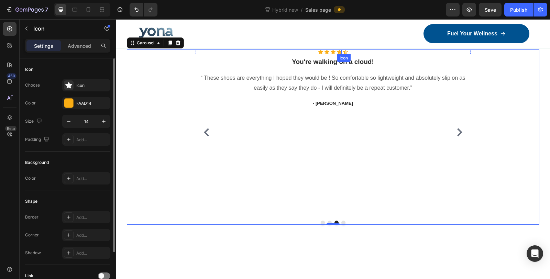
click at [337, 53] on div "Icon" at bounding box center [339, 52] width 5 height 5
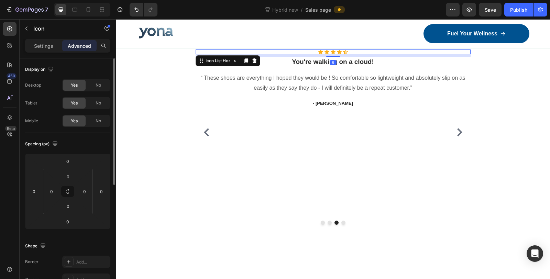
click at [360, 50] on div "Icon Icon Icon Icon Icon" at bounding box center [333, 52] width 275 height 5
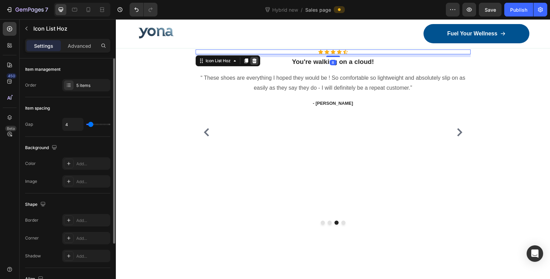
click at [252, 61] on icon at bounding box center [254, 60] width 4 height 5
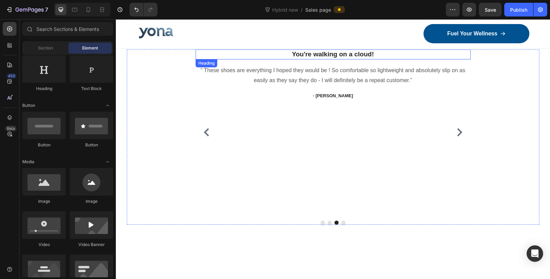
click at [379, 53] on p "You're walking on a cloud!" at bounding box center [333, 54] width 274 height 9
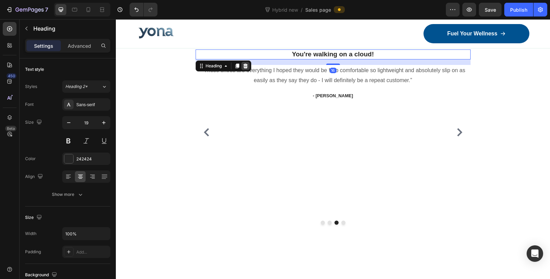
click at [243, 66] on icon at bounding box center [245, 66] width 4 height 5
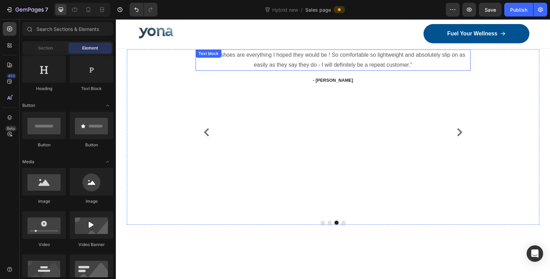
click at [391, 54] on p "“ These shoes are everything I hoped they would be ! So comfortable so lightwei…" at bounding box center [333, 60] width 274 height 20
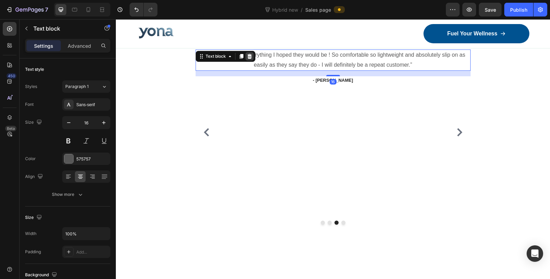
click at [249, 57] on icon at bounding box center [250, 57] width 6 height 6
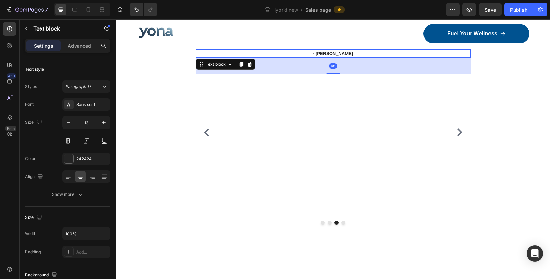
click at [350, 56] on p "- [PERSON_NAME]" at bounding box center [333, 53] width 274 height 7
click at [247, 65] on icon at bounding box center [249, 64] width 4 height 5
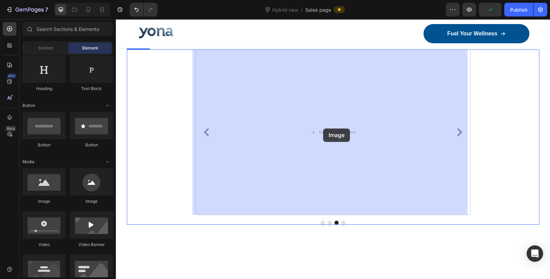
drag, startPoint x: 230, startPoint y: 193, endPoint x: 323, endPoint y: 129, distance: 113.7
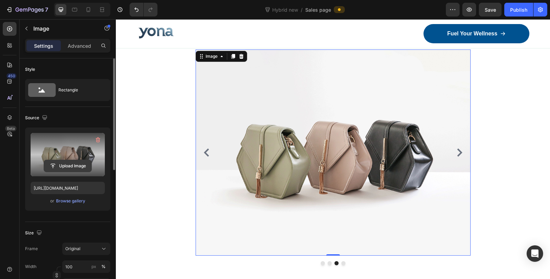
click at [63, 162] on input "file" at bounding box center [67, 166] width 47 height 12
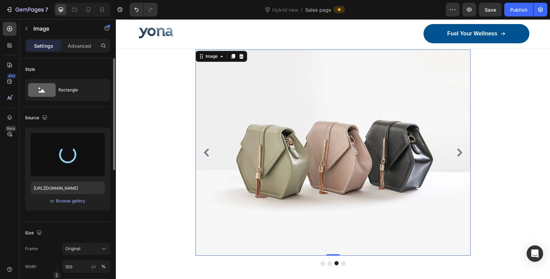
type input "[URL][DOMAIN_NAME]"
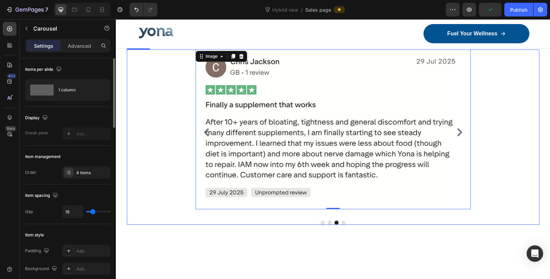
click at [459, 131] on icon "Carousel Next Arrow" at bounding box center [460, 132] width 8 height 8
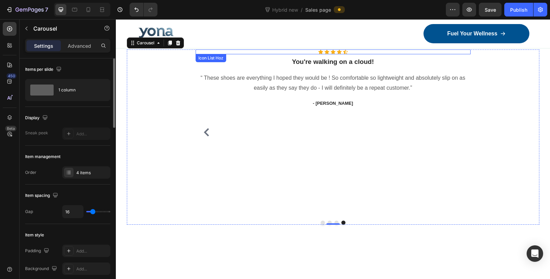
click at [360, 53] on div "Icon Icon Icon Icon Icon" at bounding box center [333, 52] width 275 height 5
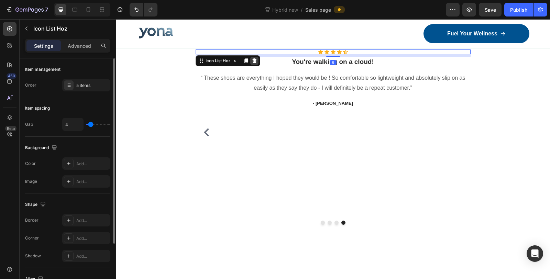
click at [254, 59] on div at bounding box center [254, 61] width 8 height 8
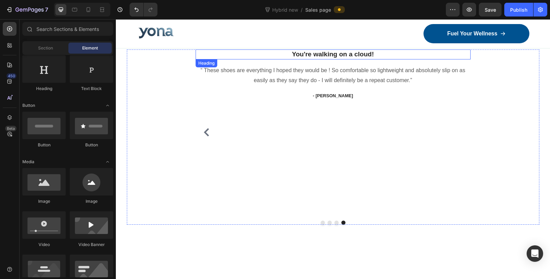
click at [395, 54] on p "You're walking on a cloud!" at bounding box center [333, 54] width 274 height 9
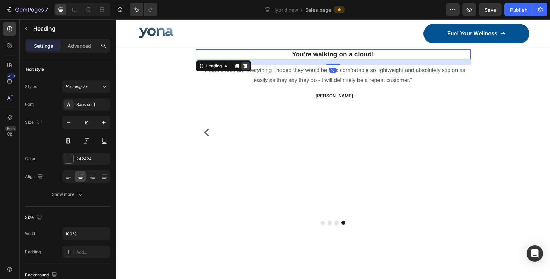
click at [244, 68] on div at bounding box center [245, 66] width 8 height 8
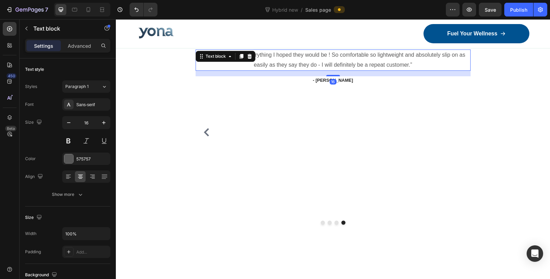
click at [349, 57] on p "“ These shoes are everything I hoped they would be ! So comfortable so lightwei…" at bounding box center [333, 60] width 274 height 20
click at [247, 56] on icon at bounding box center [249, 56] width 4 height 5
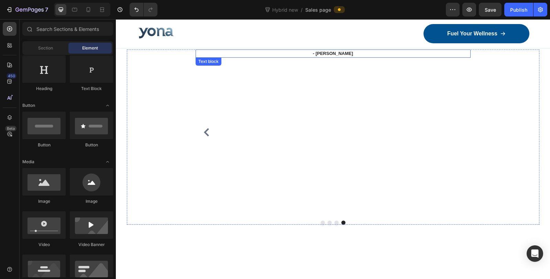
click at [354, 54] on p "- [PERSON_NAME]" at bounding box center [333, 53] width 274 height 7
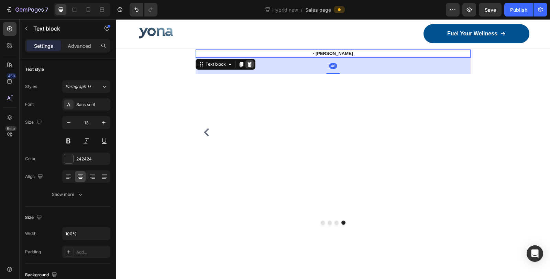
click at [249, 65] on div at bounding box center [250, 64] width 8 height 8
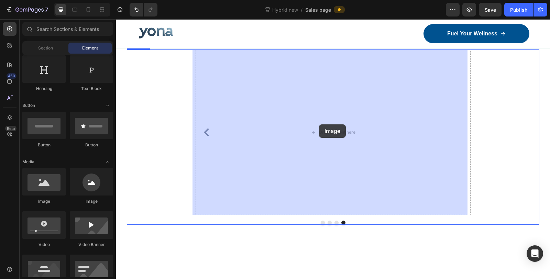
drag, startPoint x: 166, startPoint y: 214, endPoint x: 320, endPoint y: 133, distance: 173.4
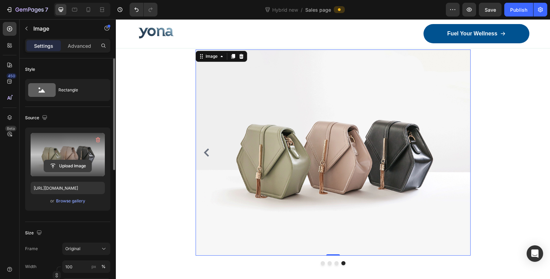
click at [76, 162] on input "file" at bounding box center [67, 166] width 47 height 12
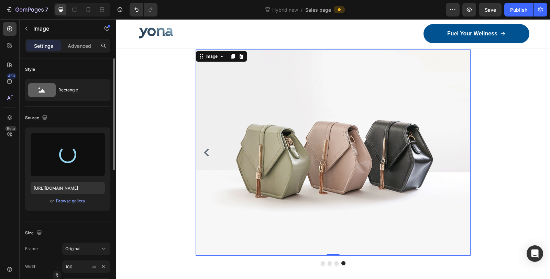
type input "[URL][DOMAIN_NAME]"
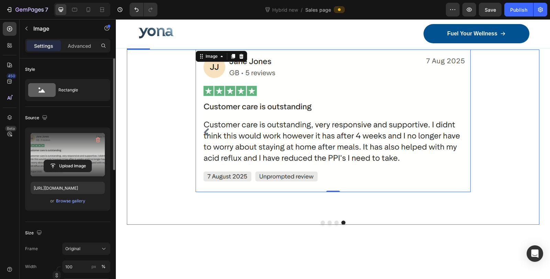
click at [160, 103] on div "Image Image Image Image 0 [GEOGRAPHIC_DATA]" at bounding box center [333, 137] width 413 height 175
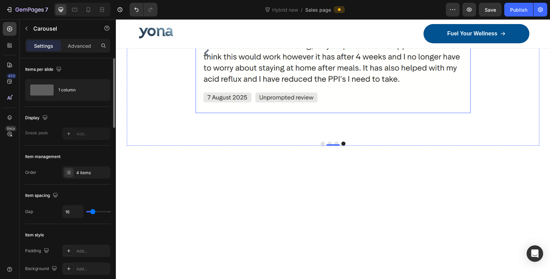
scroll to position [1123, 0]
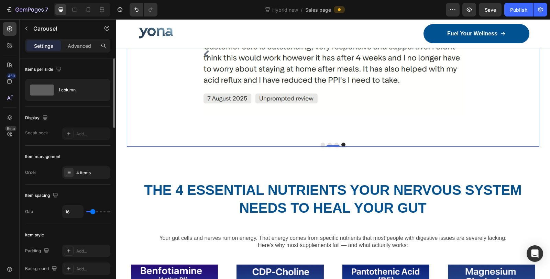
click at [282, 134] on div "Image" at bounding box center [333, 54] width 275 height 166
click at [76, 44] on p "Advanced" at bounding box center [79, 45] width 23 height 7
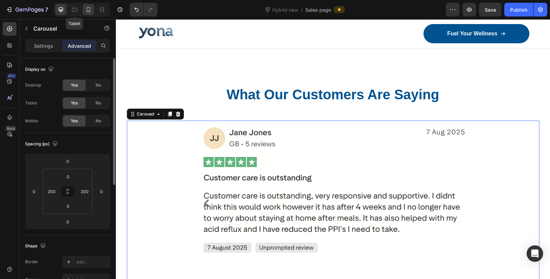
click at [86, 10] on icon at bounding box center [88, 9] width 7 height 7
type input "0"
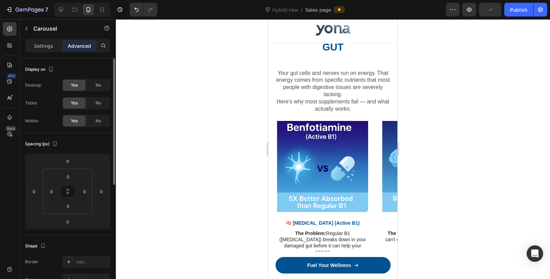
scroll to position [1524, 0]
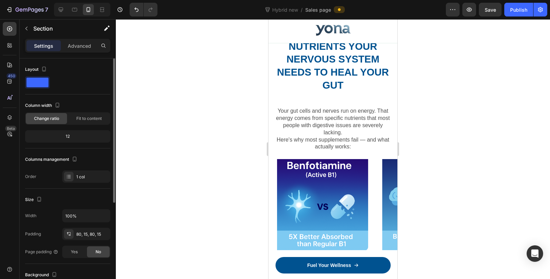
click at [78, 48] on p "Advanced" at bounding box center [79, 45] width 23 height 7
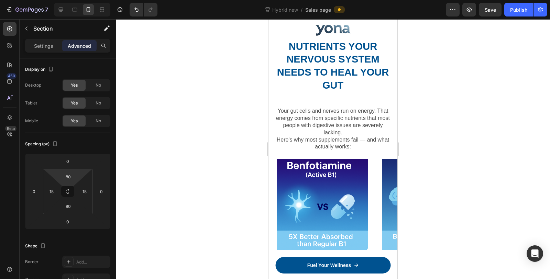
type input "0"
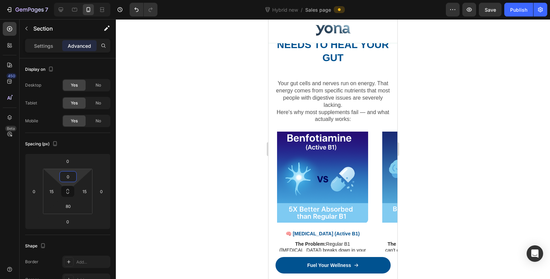
drag, startPoint x: 63, startPoint y: 184, endPoint x: 64, endPoint y: 193, distance: 9.4
click at [64, 0] on html "7 Version history Hybrid new / Sales page Preview Save Publish 450 Beta Section…" at bounding box center [275, 0] width 550 height 0
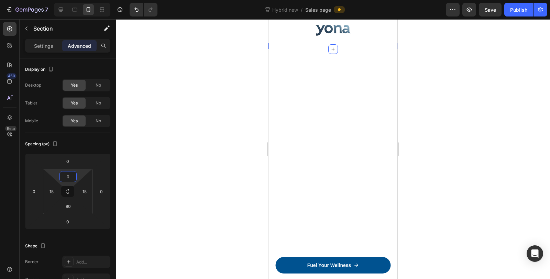
scroll to position [1486, 0]
click at [220, 176] on div at bounding box center [333, 149] width 434 height 260
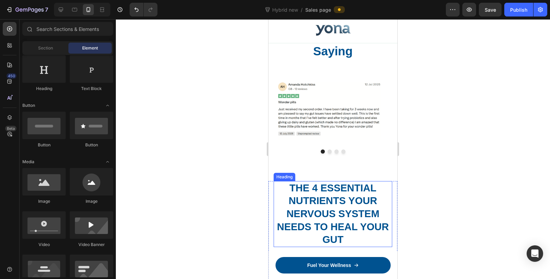
scroll to position [1601, 0]
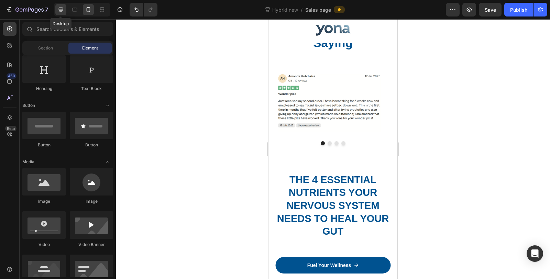
click at [62, 12] on icon at bounding box center [60, 9] width 7 height 7
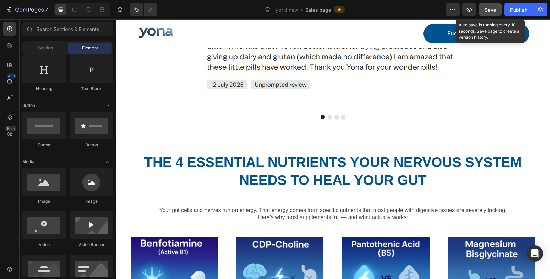
drag, startPoint x: 496, startPoint y: 9, endPoint x: 502, endPoint y: 9, distance: 6.2
click at [496, 9] on span "Save" at bounding box center [490, 10] width 11 height 6
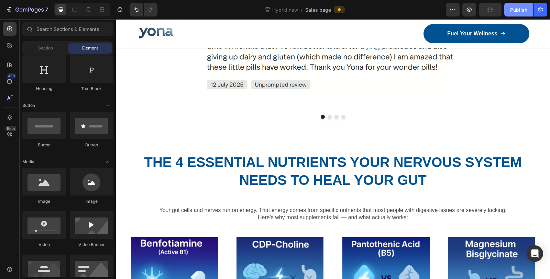
click at [513, 9] on div "Publish" at bounding box center [518, 9] width 17 height 7
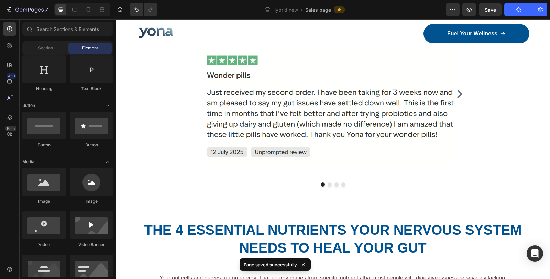
scroll to position [1095, 0]
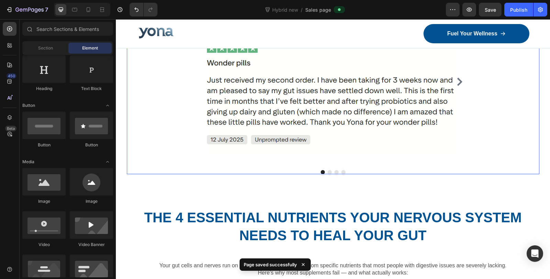
click at [458, 83] on icon "Carousel Next Arrow" at bounding box center [459, 82] width 5 height 8
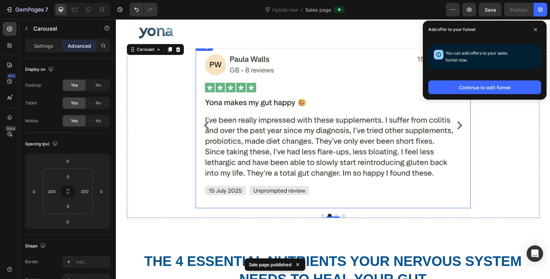
scroll to position [1019, 0]
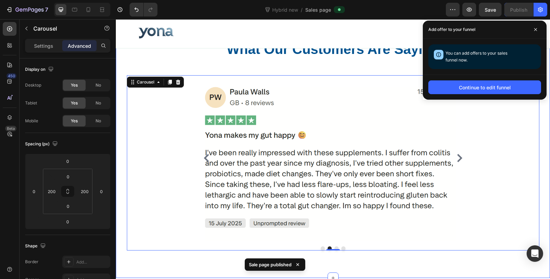
click at [541, 135] on div "What Our Customers Are Saying Heading Row Image Image Image Image Carousel 0 Ro…" at bounding box center [333, 145] width 434 height 266
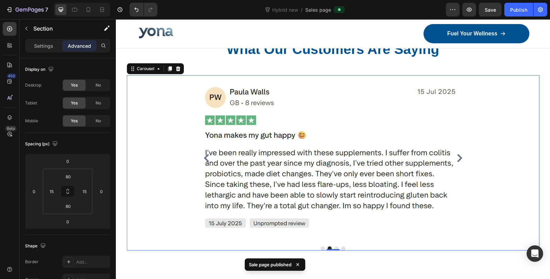
click at [459, 158] on icon "Carousel Next Arrow" at bounding box center [459, 158] width 5 height 8
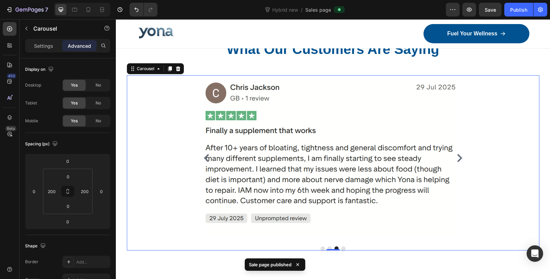
click at [459, 158] on icon "Carousel Next Arrow" at bounding box center [459, 158] width 5 height 8
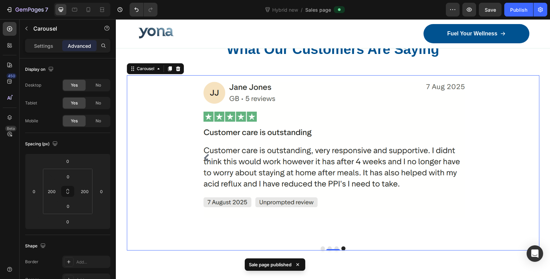
click at [458, 158] on img at bounding box center [333, 146] width 275 height 142
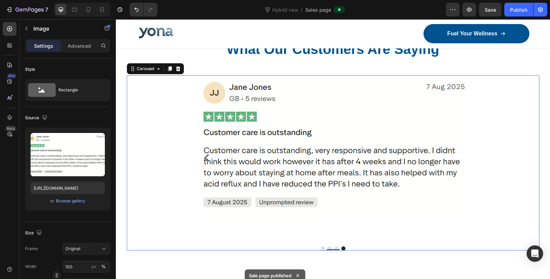
click at [517, 129] on div "Image Image Image Image Carousel 0" at bounding box center [333, 162] width 413 height 175
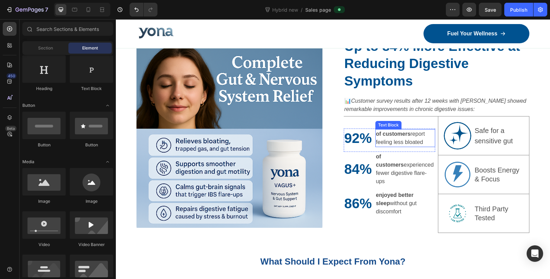
scroll to position [1595, 0]
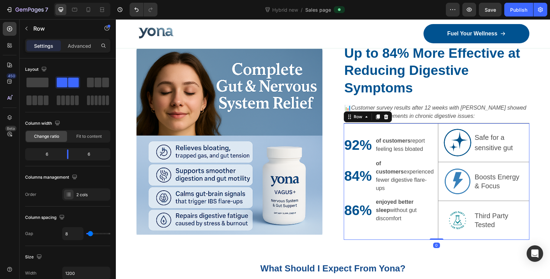
click at [396, 227] on div "92% Heading of customers report feeling less bloated Text Block Row 84% Heading…" at bounding box center [389, 181] width 91 height 117
click at [432, 198] on div "92% Heading of customers report feeling less bloated Text Block Row 84% Heading…" at bounding box center [437, 181] width 186 height 117
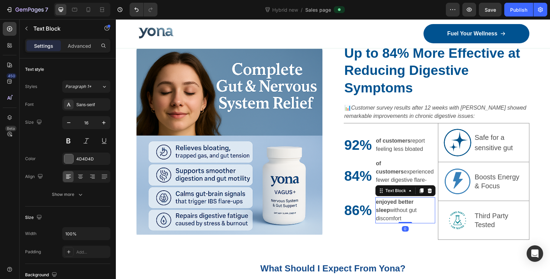
click at [430, 199] on p "enjoyed better sleep without gut discomfort" at bounding box center [405, 210] width 58 height 25
click at [419, 191] on icon at bounding box center [422, 191] width 6 height 6
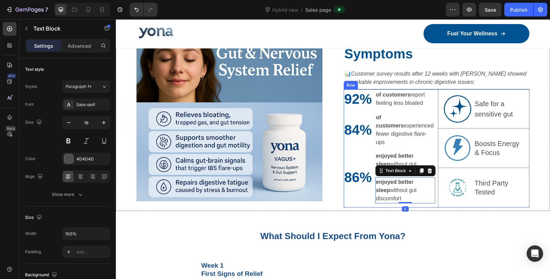
scroll to position [1633, 0]
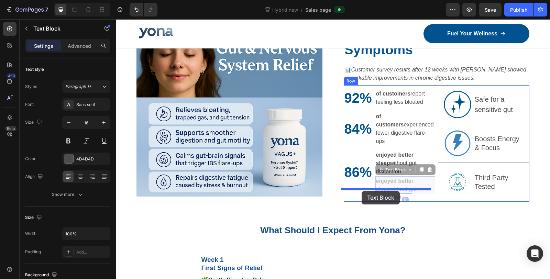
drag, startPoint x: 381, startPoint y: 159, endPoint x: 362, endPoint y: 191, distance: 37.9
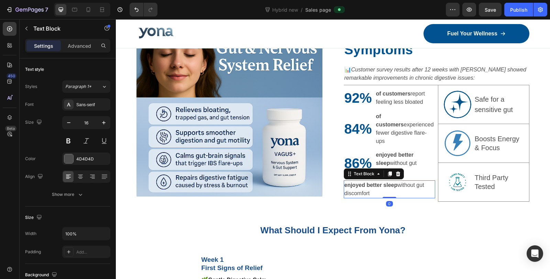
click at [374, 185] on p "enjoyed better sleep without gut discomfort" at bounding box center [390, 189] width 90 height 17
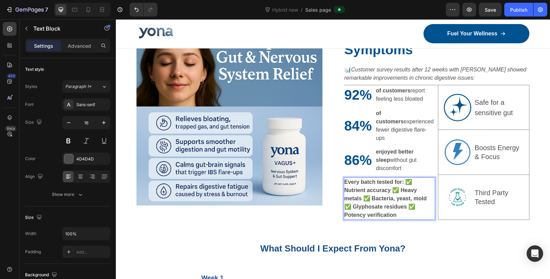
scroll to position [1622, 0]
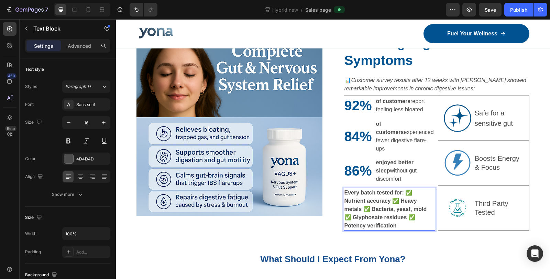
click at [403, 190] on strong "Every batch tested for: ✅ Nutrient accuracy ✅ Heavy metals ✅ Bacteria, yeast, m…" at bounding box center [386, 209] width 83 height 39
click at [400, 198] on strong "✅ Nutrient accuracy ✅ Heavy metals ✅ Bacteria, yeast, mold ✅ Glyphosate residue…" at bounding box center [386, 213] width 83 height 31
click at [388, 206] on strong "✅ Heavy metals ✅ Bacteria, yeast, mold ✅ Glyphosate residues ✅ Potency verifica…" at bounding box center [387, 217] width 85 height 22
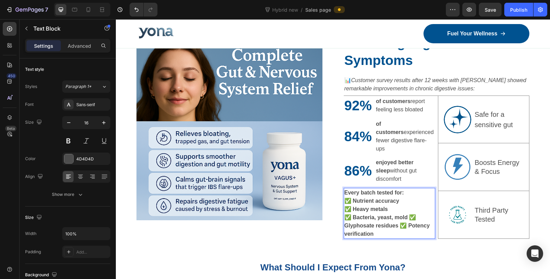
click at [408, 215] on strong "✅ Bacteria, yeast, mold ✅ Glyphosate residues ✅ Potency verification" at bounding box center [388, 226] width 86 height 22
click at [408, 223] on strong "✅ Glyphosate residues ✅ Potency verification" at bounding box center [380, 230] width 71 height 14
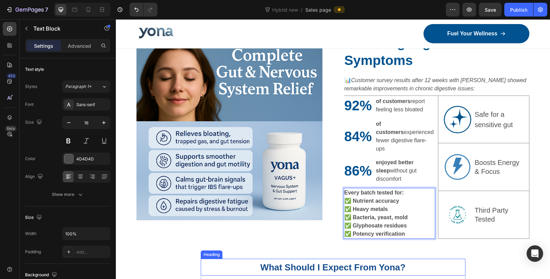
click at [445, 259] on h2 "What Should I Expect From Yona?" at bounding box center [333, 267] width 265 height 17
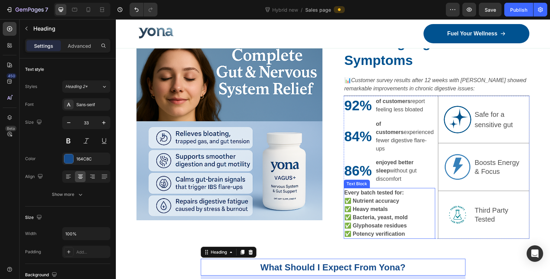
click at [380, 215] on strong "✅ Bacteria, yeast, mold" at bounding box center [377, 218] width 64 height 6
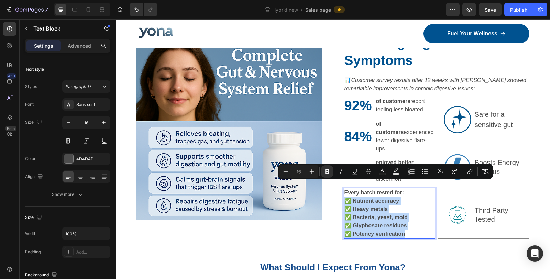
drag, startPoint x: 402, startPoint y: 217, endPoint x: 343, endPoint y: 187, distance: 66.3
click at [344, 188] on div "Every batch tested for: ✅ Nutrient accuracy ✅ Heavy metals ✅ Bacteria, yeast, m…" at bounding box center [389, 213] width 91 height 51
click at [328, 172] on icon "Editor contextual toolbar" at bounding box center [327, 171] width 4 height 5
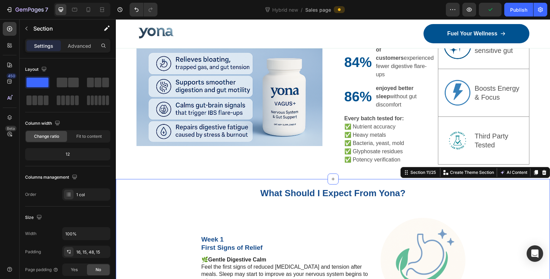
scroll to position [1699, 0]
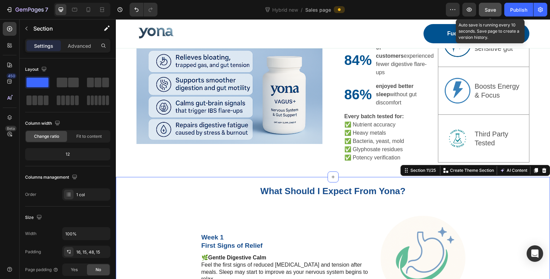
click at [486, 7] on span "Save" at bounding box center [490, 10] width 11 height 6
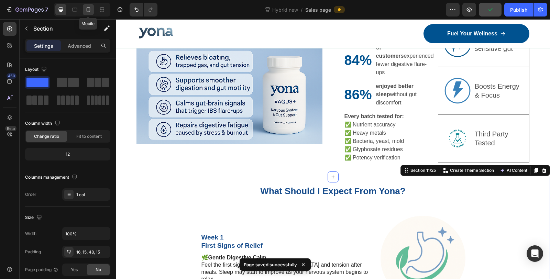
click at [91, 10] on icon at bounding box center [88, 9] width 7 height 7
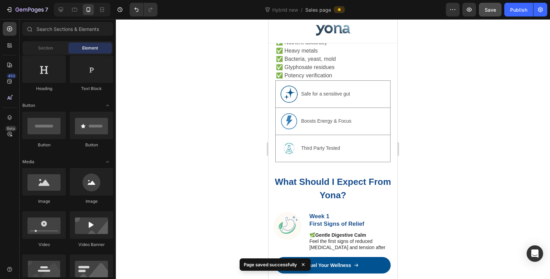
scroll to position [1904, 0]
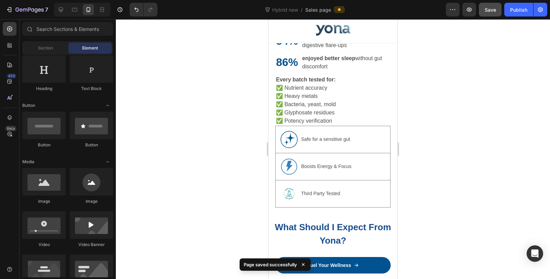
drag, startPoint x: 395, startPoint y: 120, endPoint x: 668, endPoint y: 139, distance: 272.7
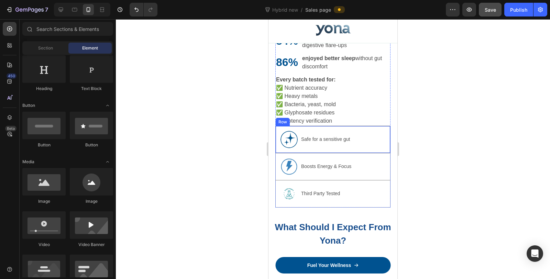
click at [367, 138] on div "Image Safe for a sensitive gut Text Block Row" at bounding box center [332, 140] width 115 height 28
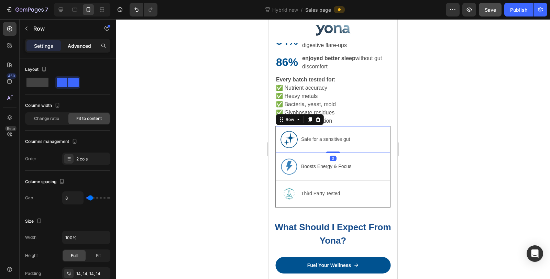
click at [86, 46] on p "Advanced" at bounding box center [79, 45] width 23 height 7
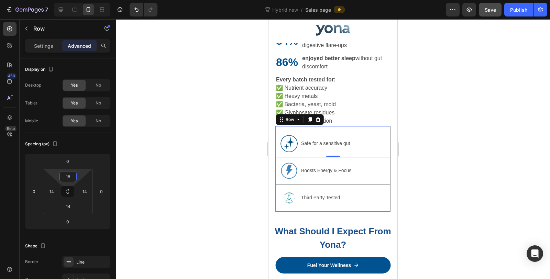
type input "16"
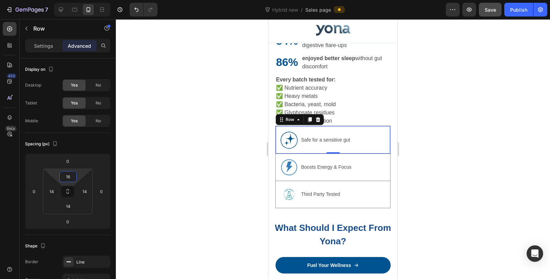
click at [67, 0] on html "7 Version history Hybrid new / Sales page Preview Save Publish 450 Beta Section…" at bounding box center [275, 0] width 550 height 0
click at [169, 164] on div at bounding box center [333, 149] width 434 height 260
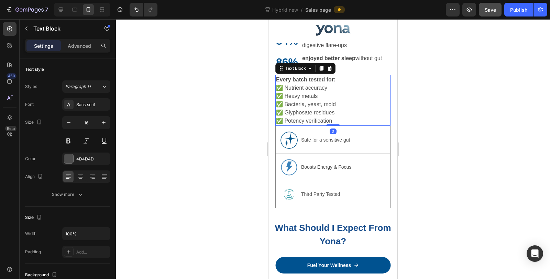
drag, startPoint x: 353, startPoint y: 116, endPoint x: 491, endPoint y: 157, distance: 143.9
click at [353, 109] on p "✅ Bacteria, yeast, mold" at bounding box center [333, 104] width 114 height 8
click at [69, 44] on p "Advanced" at bounding box center [79, 45] width 23 height 7
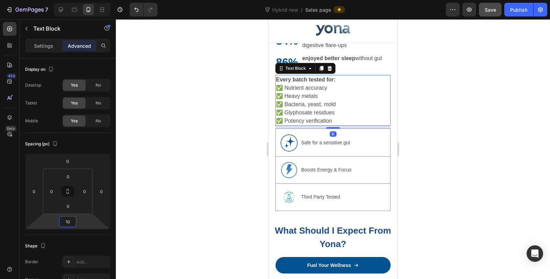
type input "12"
click at [68, 0] on html "7 Version history Hybrid new / Sales page Preview Save Publish 450 Beta Section…" at bounding box center [275, 0] width 550 height 0
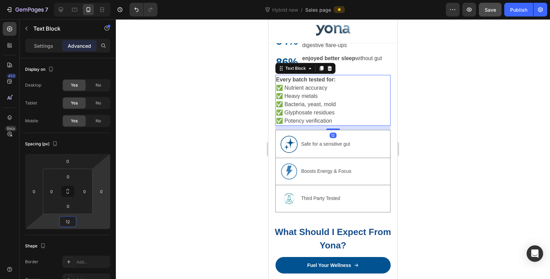
click at [170, 150] on div at bounding box center [333, 149] width 434 height 260
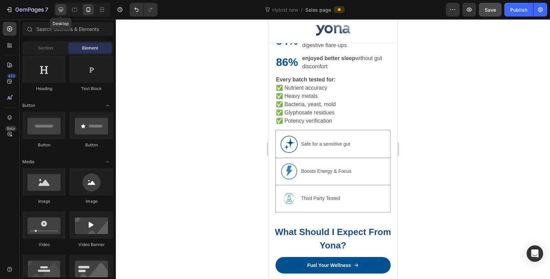
click at [56, 6] on div at bounding box center [60, 9] width 11 height 11
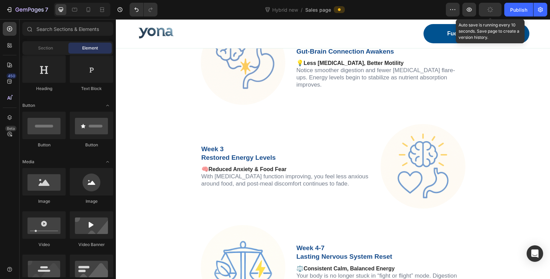
click at [492, 8] on icon "button" at bounding box center [490, 10] width 6 height 6
click at [511, 13] on div "Publish" at bounding box center [518, 9] width 17 height 7
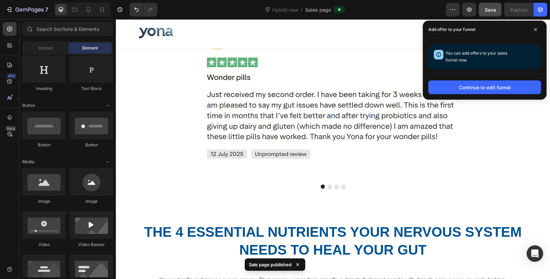
scroll to position [1101, 0]
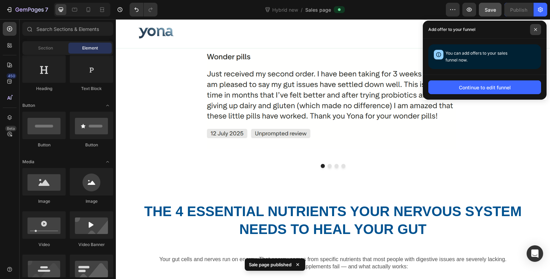
click at [536, 29] on icon at bounding box center [535, 29] width 3 height 3
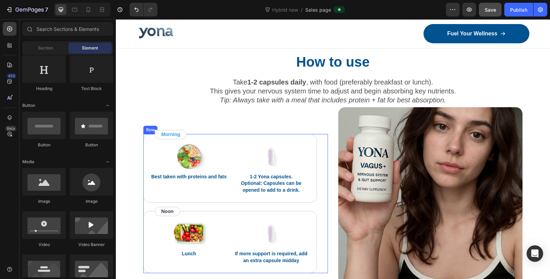
scroll to position [3186, 0]
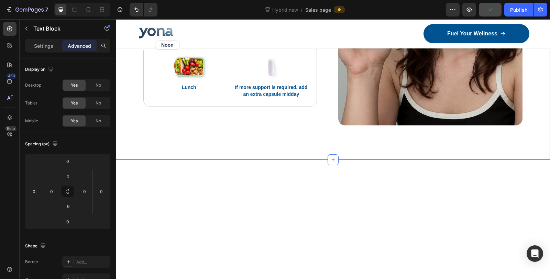
click at [530, 152] on div "How to use Heading Take 1-2 capsules daily , with food (preferably breakfast or…" at bounding box center [333, 18] width 434 height 283
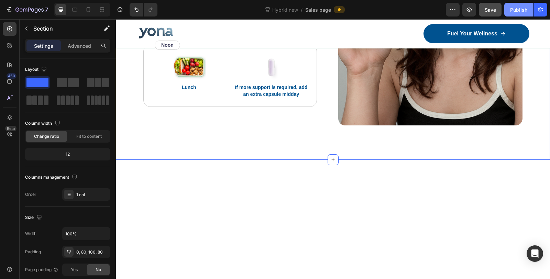
click at [512, 9] on div "Publish" at bounding box center [518, 9] width 17 height 7
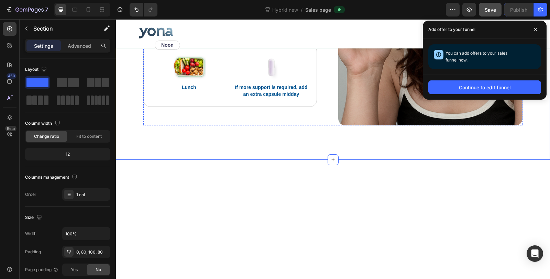
scroll to position [3377, 0]
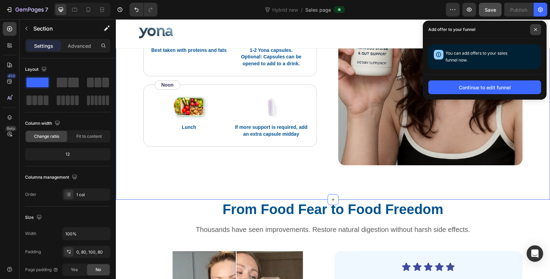
click at [535, 27] on span at bounding box center [535, 29] width 11 height 11
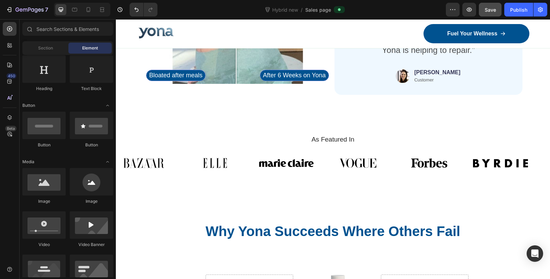
scroll to position [3726, 0]
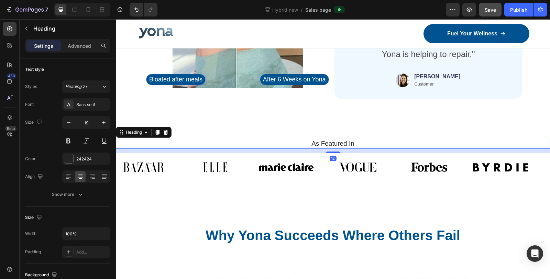
click at [324, 143] on h2 "As Featured In" at bounding box center [333, 144] width 424 height 10
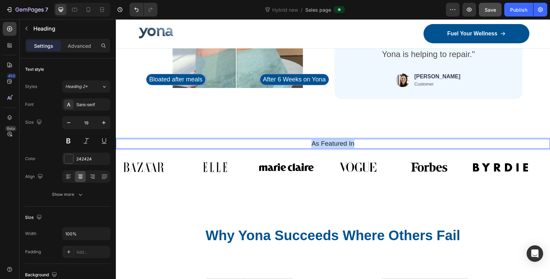
click at [324, 143] on p "As Featured In" at bounding box center [333, 144] width 423 height 9
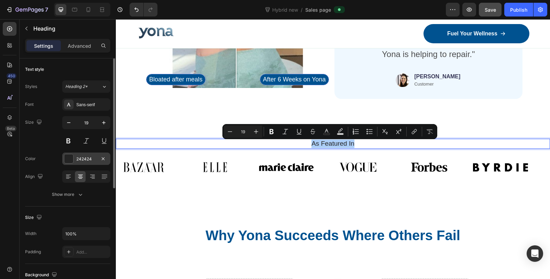
click at [74, 159] on div "242424" at bounding box center [86, 159] width 48 height 12
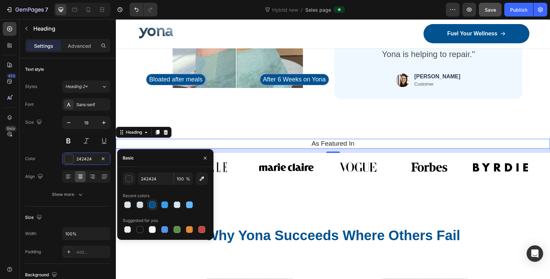
click at [154, 206] on div at bounding box center [152, 205] width 7 height 7
type input "005290"
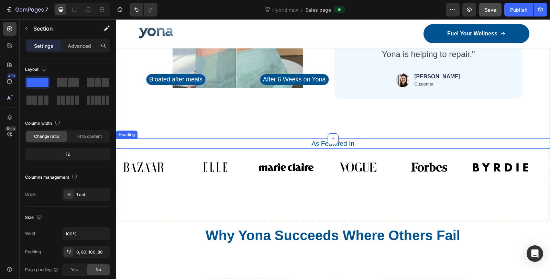
click at [344, 144] on p "As Featured In" at bounding box center [333, 144] width 423 height 9
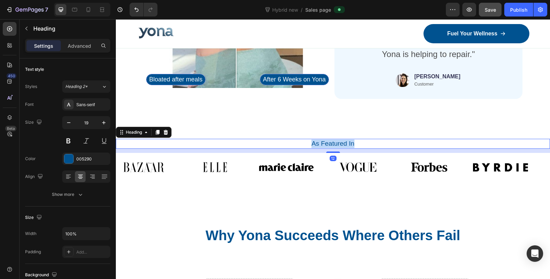
click at [344, 144] on p "As Featured In" at bounding box center [333, 144] width 423 height 9
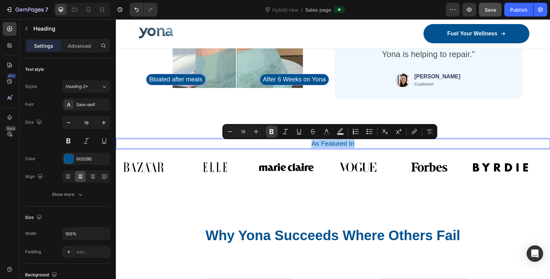
click at [271, 131] on icon "Editor contextual toolbar" at bounding box center [272, 131] width 4 height 5
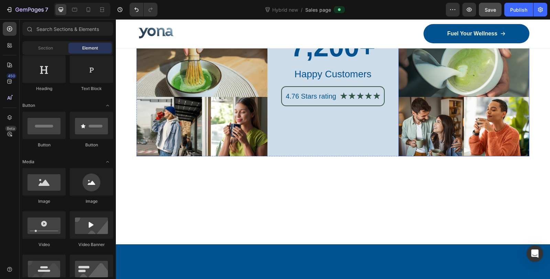
scroll to position [4836, 0]
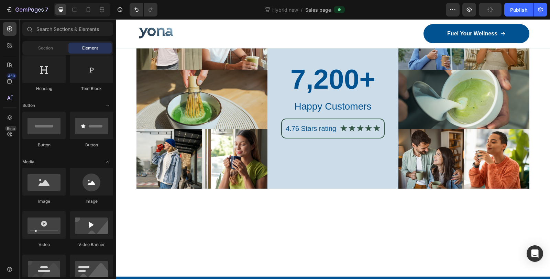
click at [331, 13] on icon at bounding box center [333, 11] width 6 height 6
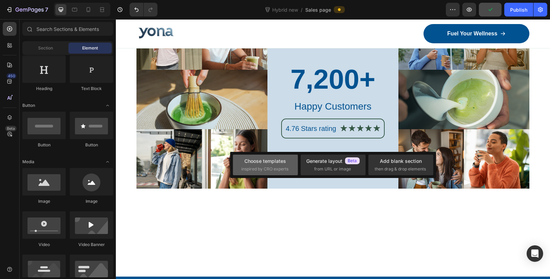
click at [268, 164] on div "Choose templates" at bounding box center [266, 161] width 42 height 7
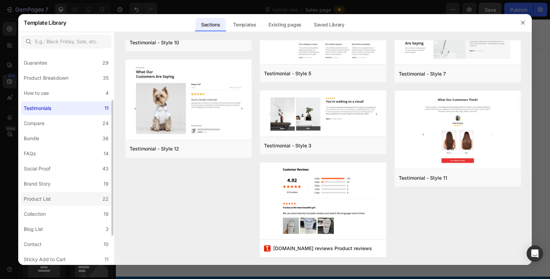
scroll to position [122, 0]
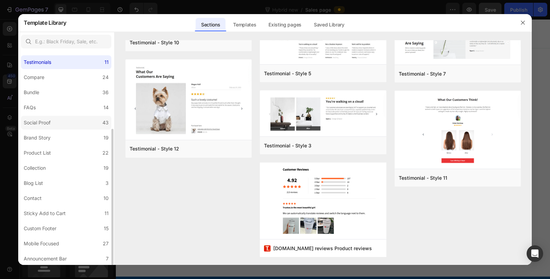
click at [60, 128] on label "Social Proof 43" at bounding box center [66, 123] width 90 height 14
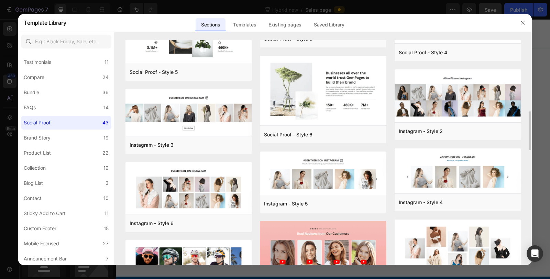
scroll to position [229, 0]
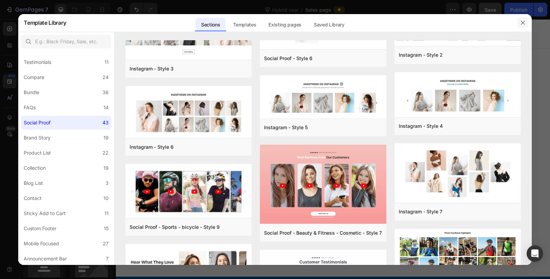
click at [521, 24] on icon "button" at bounding box center [523, 23] width 6 height 6
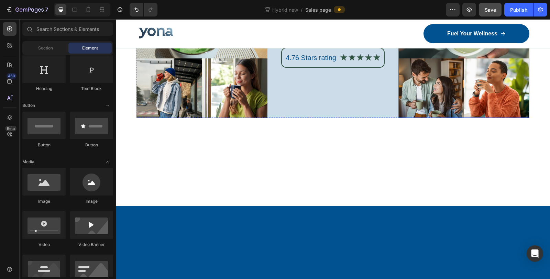
scroll to position [4868, 0]
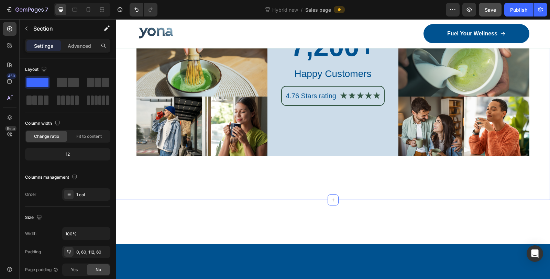
click at [534, 126] on div "Image 7,200+ Heading Happy Customers Text Block 4.76 Stars rating Text Block Ic…" at bounding box center [333, 89] width 434 height 223
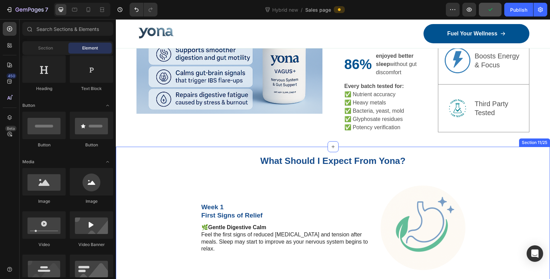
scroll to position [1681, 0]
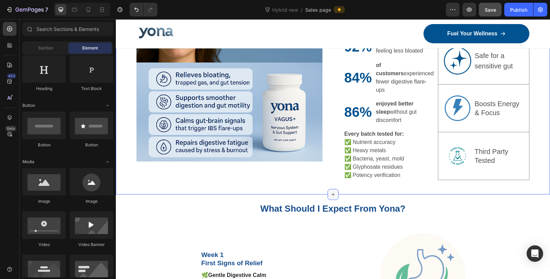
click at [330, 192] on icon at bounding box center [333, 195] width 6 height 6
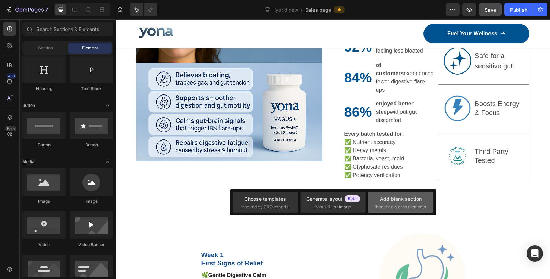
click at [391, 200] on div "Add blank section" at bounding box center [401, 198] width 42 height 7
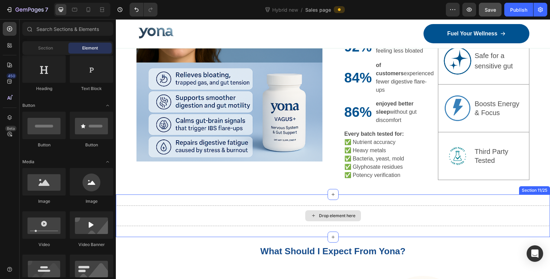
click at [323, 213] on div "Drop element here" at bounding box center [337, 216] width 36 height 6
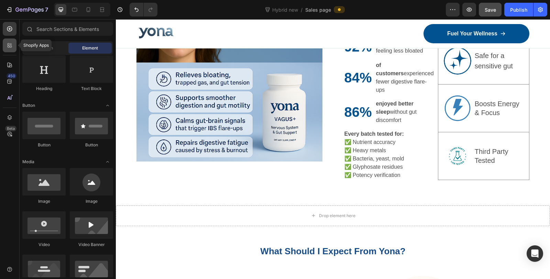
click at [12, 48] on icon at bounding box center [9, 45] width 7 height 7
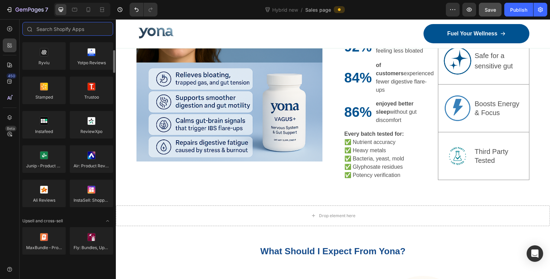
scroll to position [0, 0]
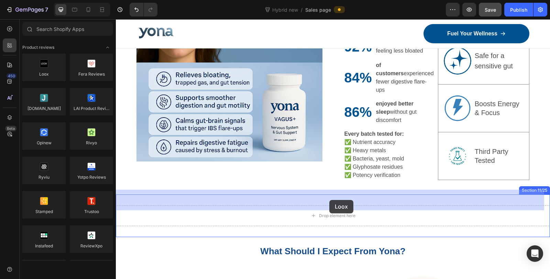
drag, startPoint x: 167, startPoint y: 92, endPoint x: 329, endPoint y: 200, distance: 195.4
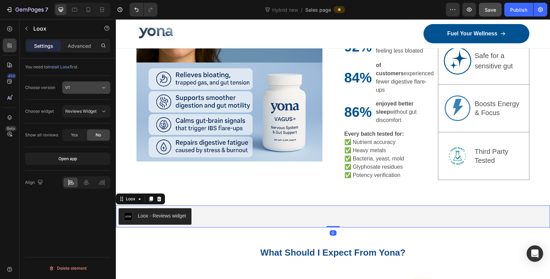
click at [88, 91] on button "V1" at bounding box center [86, 88] width 48 height 12
click at [94, 108] on span "Reviews Widget" at bounding box center [80, 111] width 31 height 6
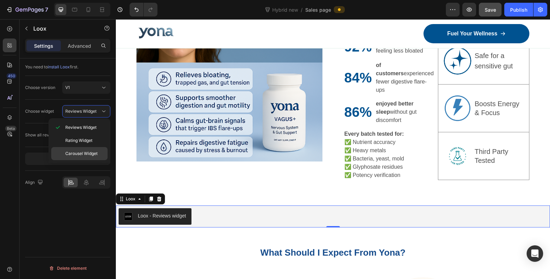
click at [90, 152] on span "Carousel Widget" at bounding box center [81, 154] width 32 height 6
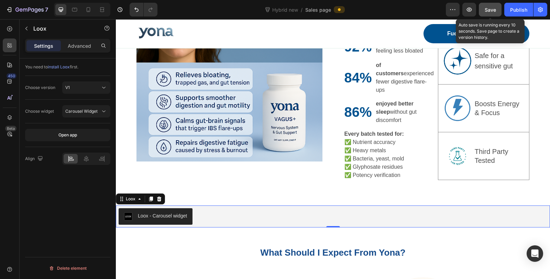
click at [487, 9] on span "Save" at bounding box center [490, 10] width 11 height 6
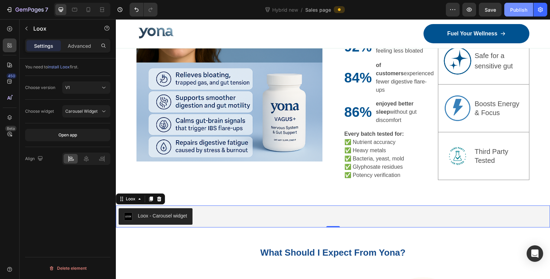
click at [519, 9] on div "Publish" at bounding box center [518, 9] width 17 height 7
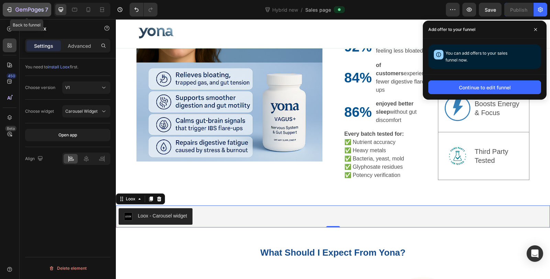
click at [23, 12] on icon "button" at bounding box center [29, 10] width 28 height 6
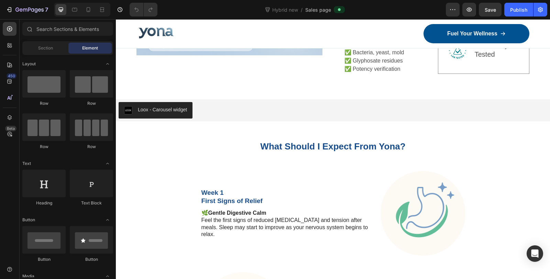
scroll to position [1766, 0]
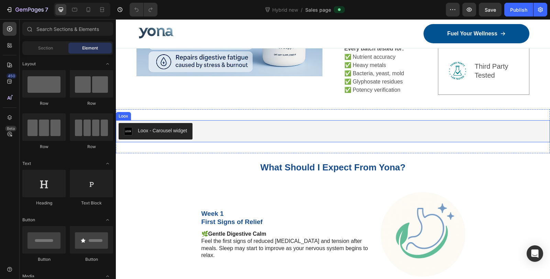
click at [261, 123] on div "Loox - Carousel widget" at bounding box center [333, 131] width 429 height 17
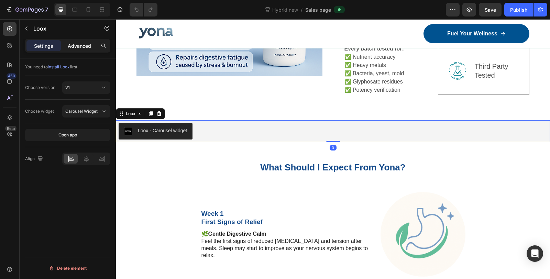
click at [88, 47] on p "Advanced" at bounding box center [79, 45] width 23 height 7
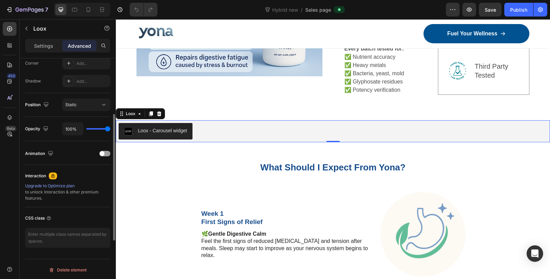
scroll to position [0, 0]
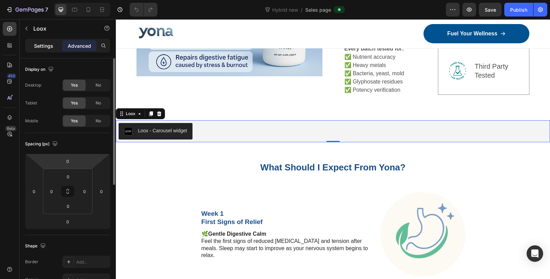
click at [47, 45] on p "Settings" at bounding box center [43, 45] width 19 height 7
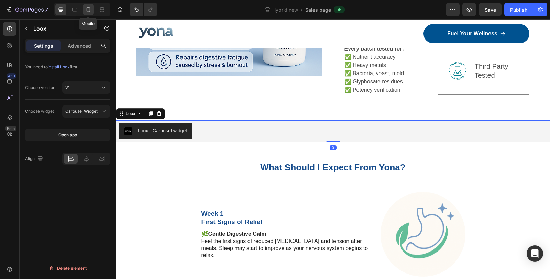
click at [89, 12] on icon at bounding box center [89, 9] width 4 height 5
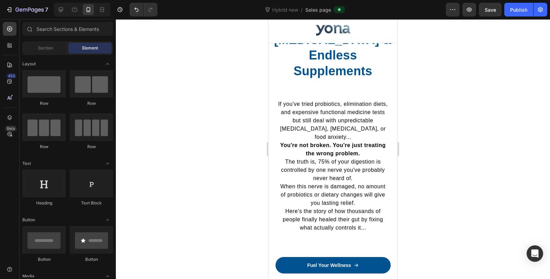
scroll to position [329, 0]
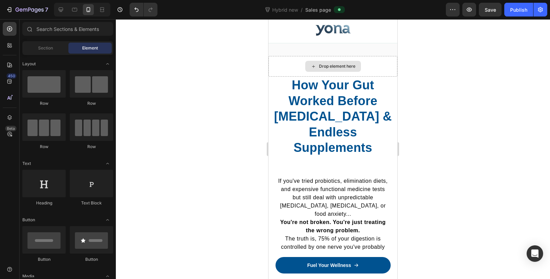
click at [354, 90] on strong "How Your Gut Worked Before [MEDICAL_DATA] & Endless Supplements" at bounding box center [333, 116] width 118 height 77
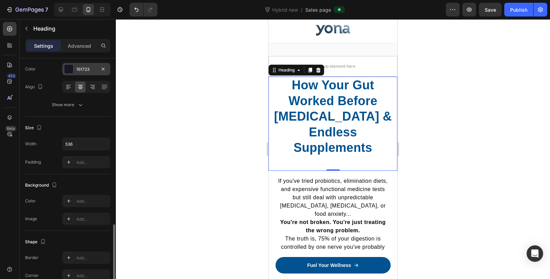
scroll to position [0, 0]
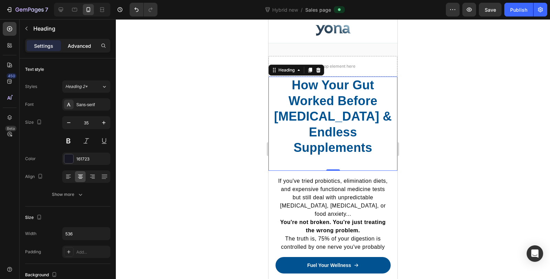
click at [78, 46] on p "Advanced" at bounding box center [79, 45] width 23 height 7
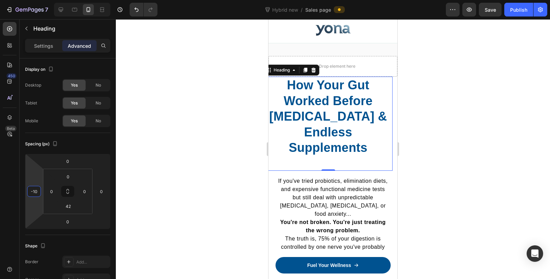
type input "-8"
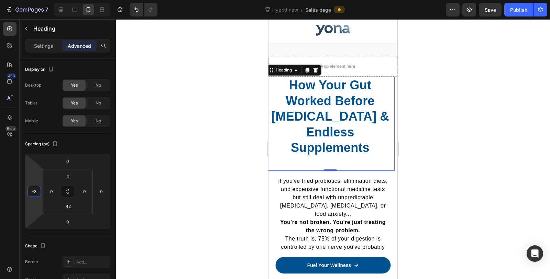
click at [42, 0] on html "7 Version history Hybrid new / Sales page Preview Save Publish 450 Beta Section…" at bounding box center [275, 0] width 550 height 0
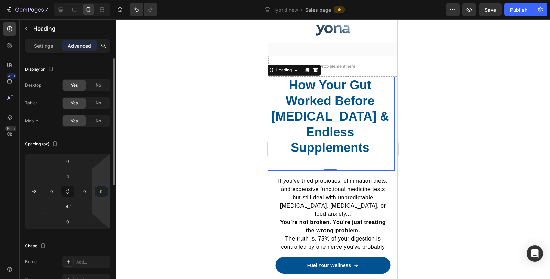
click at [98, 192] on input "0" at bounding box center [101, 191] width 10 height 10
click at [95, 194] on div "0" at bounding box center [102, 191] width 14 height 11
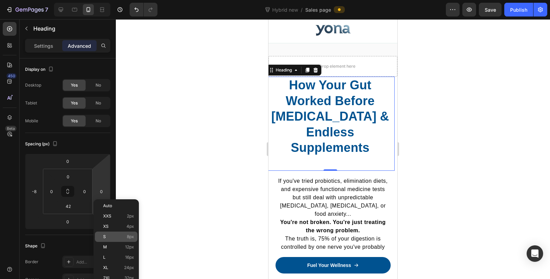
click at [113, 237] on p "S 8px" at bounding box center [118, 237] width 31 height 5
type input "8"
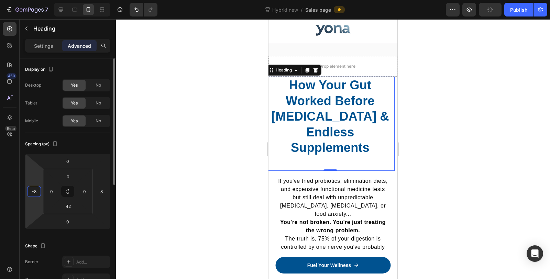
click at [35, 193] on input "-8" at bounding box center [34, 191] width 10 height 10
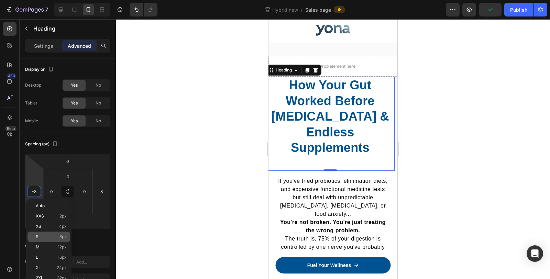
click at [46, 234] on div "S 8px" at bounding box center [49, 237] width 43 height 10
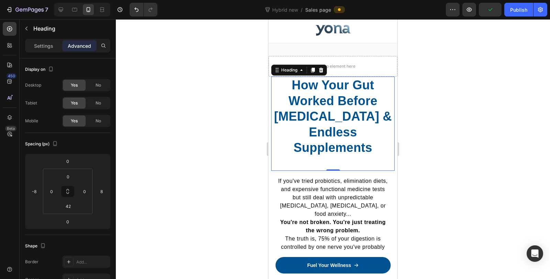
type input "8"
click at [183, 183] on div at bounding box center [333, 149] width 434 height 260
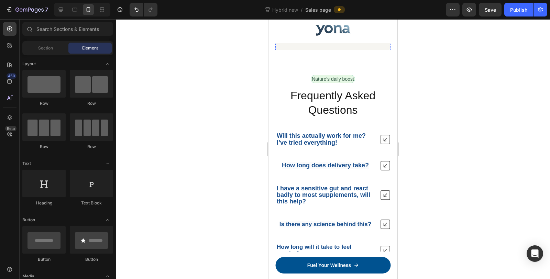
scroll to position [5626, 0]
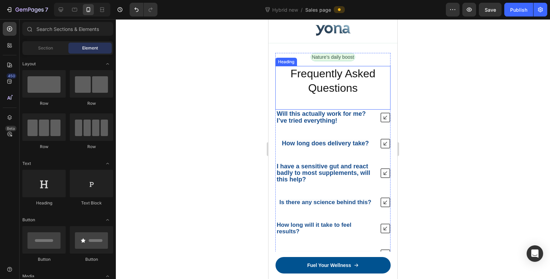
click at [338, 96] on h2 "Frequently Asked Questions" at bounding box center [332, 81] width 115 height 30
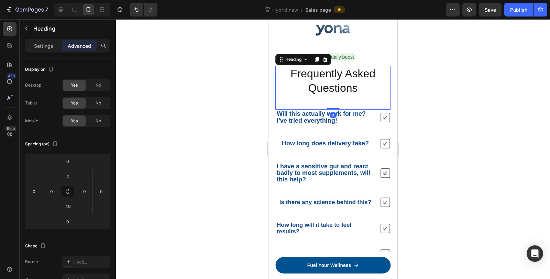
click at [338, 96] on h2 "Frequently Asked Questions" at bounding box center [332, 81] width 115 height 30
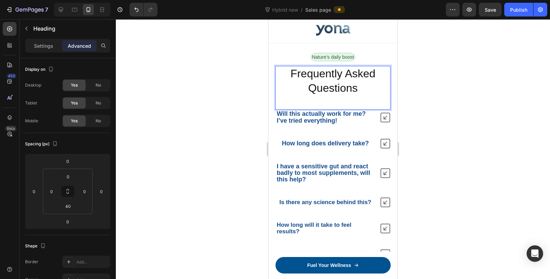
click at [338, 95] on p "Frequently Asked Questions" at bounding box center [333, 81] width 114 height 29
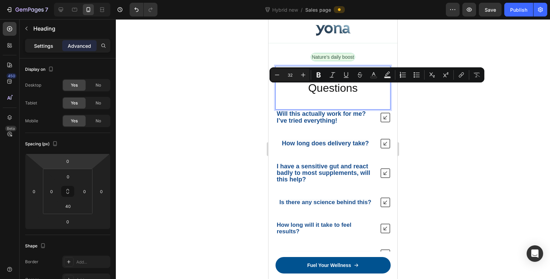
click at [46, 48] on p "Settings" at bounding box center [43, 45] width 19 height 7
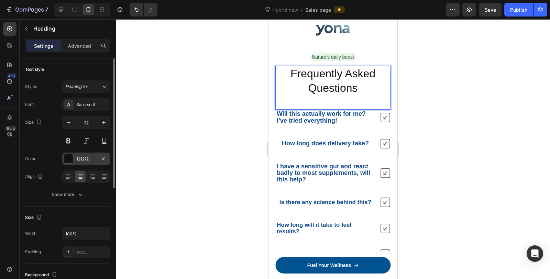
click at [85, 159] on div "121212" at bounding box center [86, 159] width 20 height 6
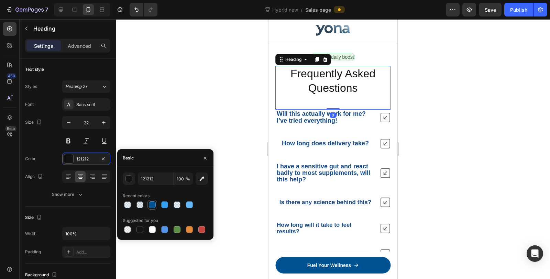
click at [153, 205] on div at bounding box center [152, 205] width 7 height 7
type input "005290"
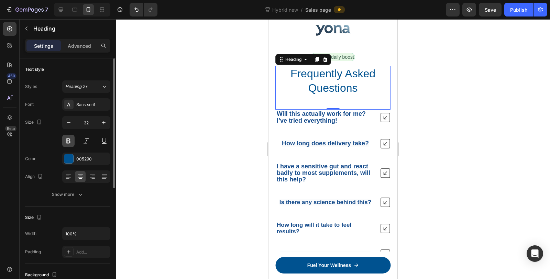
click at [66, 138] on button at bounding box center [68, 141] width 12 height 12
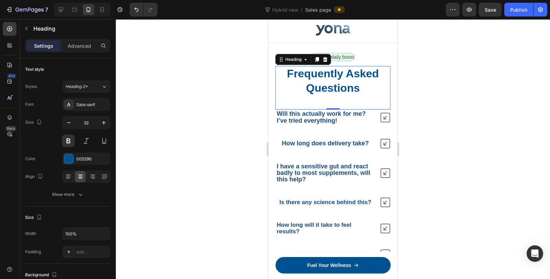
click at [239, 122] on div at bounding box center [333, 149] width 434 height 260
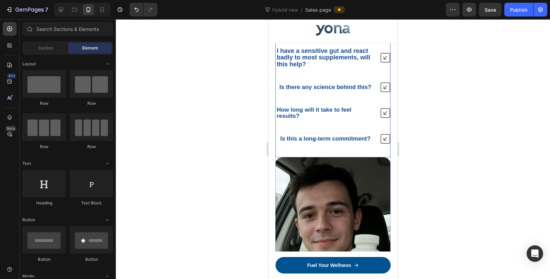
scroll to position [5664, 0]
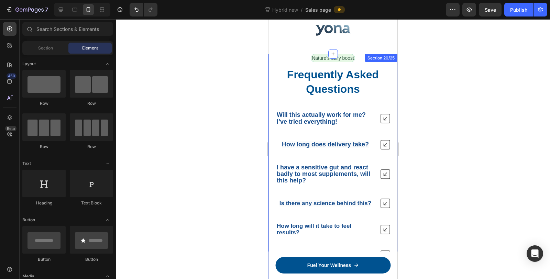
click at [390, 74] on div "Nature’s daily boost Text Block Row Frequently Asked Questions Heading Will thi…" at bounding box center [333, 278] width 129 height 449
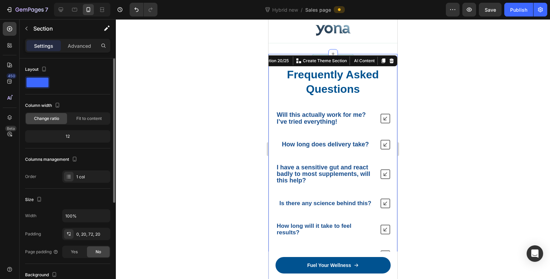
scroll to position [115, 0]
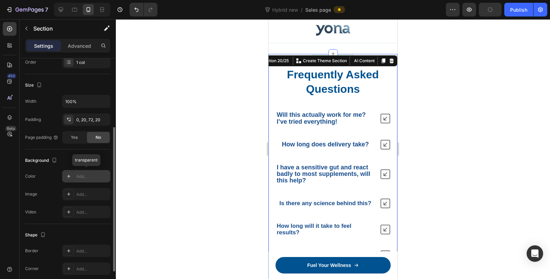
click at [74, 174] on div "Add..." at bounding box center [86, 176] width 48 height 12
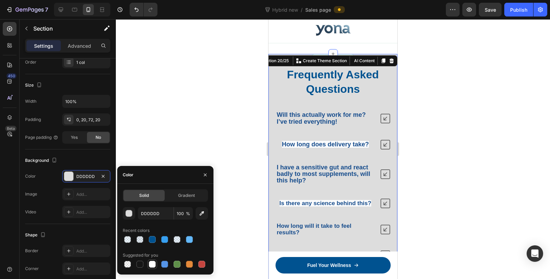
click at [151, 263] on div at bounding box center [152, 264] width 7 height 7
type input "FFFFFF"
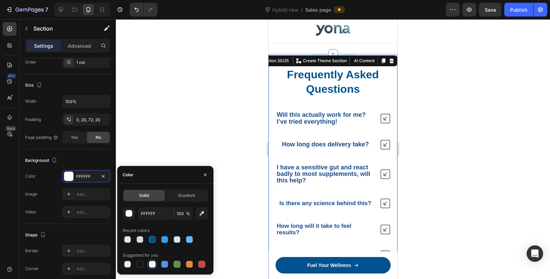
click at [210, 114] on div at bounding box center [333, 149] width 434 height 260
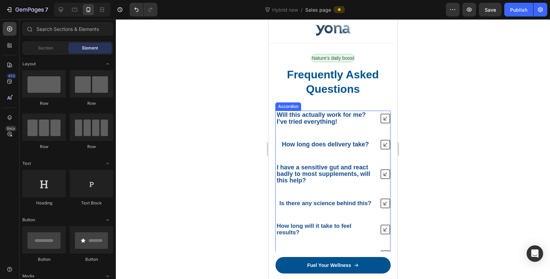
click at [330, 111] on strong "Will this actually work for me? I’ve tried everything!" at bounding box center [321, 117] width 89 height 13
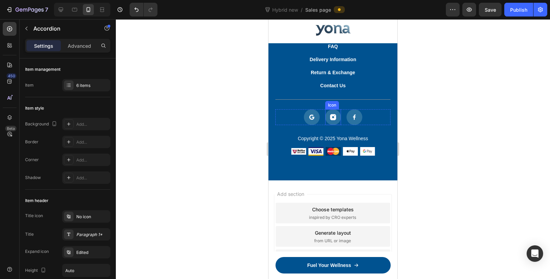
scroll to position [6183, 0]
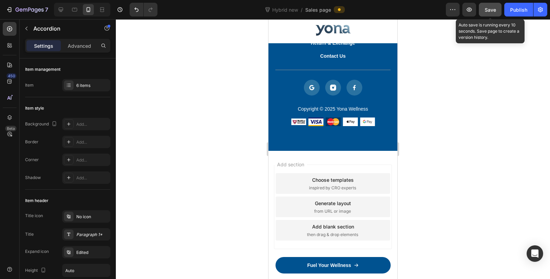
click at [489, 14] on button "Save" at bounding box center [490, 10] width 23 height 14
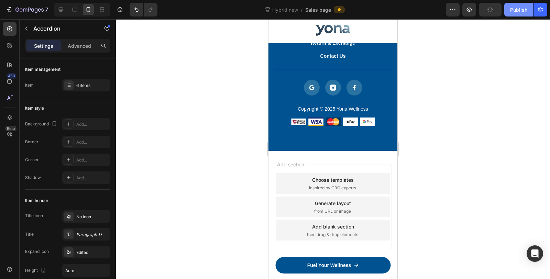
click at [514, 13] on div "Publish" at bounding box center [518, 9] width 17 height 7
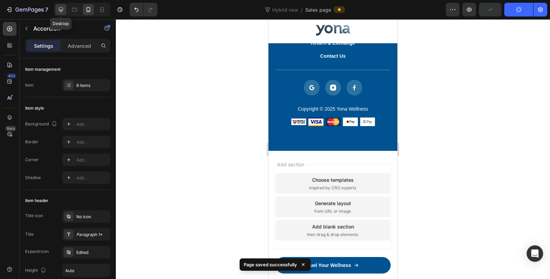
click at [63, 9] on icon at bounding box center [60, 9] width 7 height 7
type input "48"
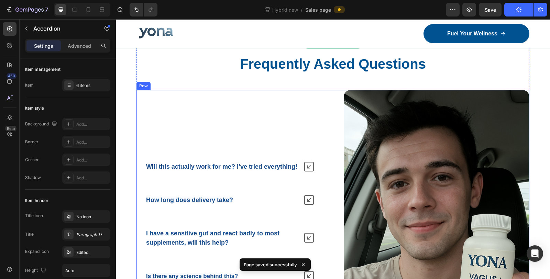
scroll to position [5471, 0]
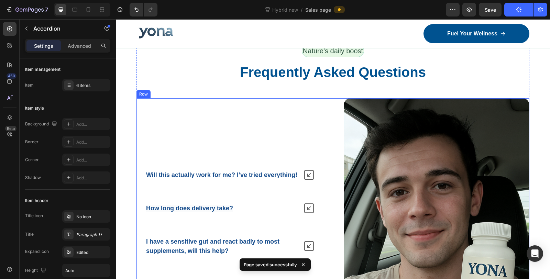
click at [234, 111] on div "Will this actually work for me? I’ve tried everything! How long does delivery t…" at bounding box center [230, 263] width 186 height 330
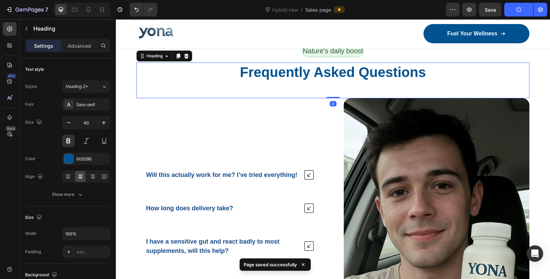
click at [212, 76] on h2 "Frequently Asked Questions" at bounding box center [333, 72] width 393 height 19
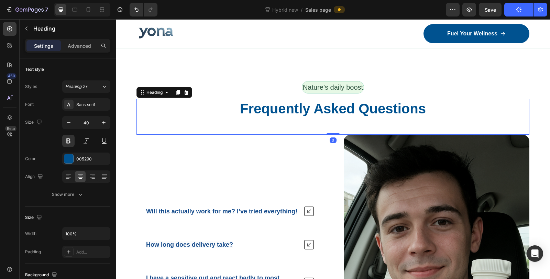
scroll to position [5433, 0]
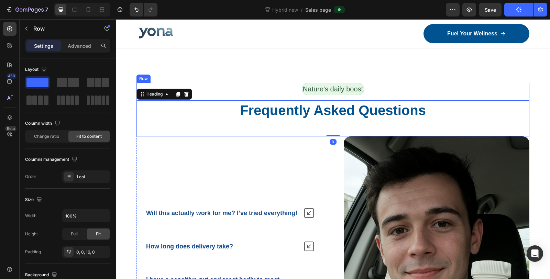
click at [480, 86] on div "Nature’s daily boost Text Block Row" at bounding box center [333, 92] width 393 height 18
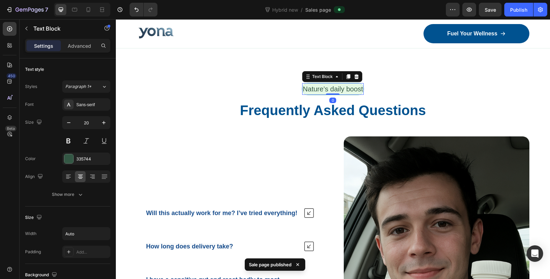
click at [349, 88] on p "Nature’s daily boost" at bounding box center [333, 89] width 60 height 10
click at [353, 74] on div at bounding box center [357, 77] width 8 height 8
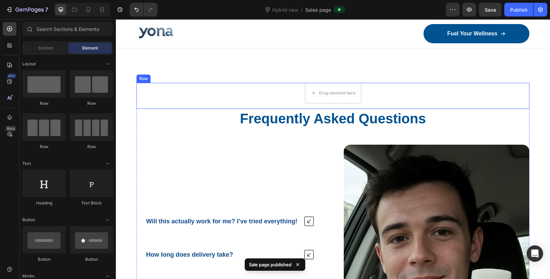
click at [370, 87] on div "Drop element here Row" at bounding box center [333, 96] width 393 height 26
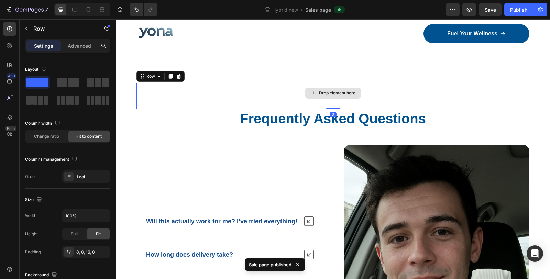
click at [346, 88] on div "Drop element here" at bounding box center [333, 93] width 56 height 11
click at [351, 83] on div "Drop element here" at bounding box center [333, 93] width 56 height 21
click at [181, 73] on div at bounding box center [179, 76] width 8 height 8
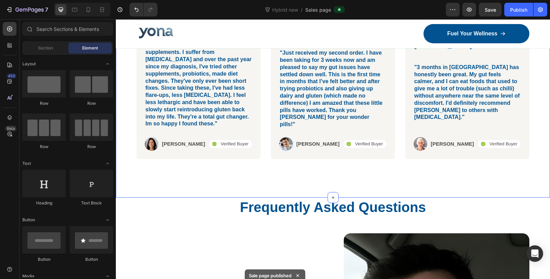
scroll to position [5394, 0]
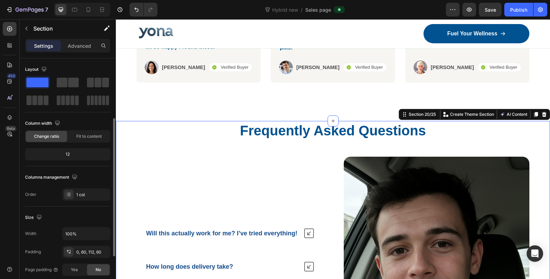
scroll to position [115, 0]
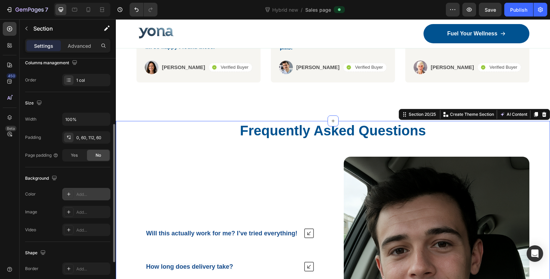
click at [81, 192] on div "Add..." at bounding box center [92, 195] width 32 height 6
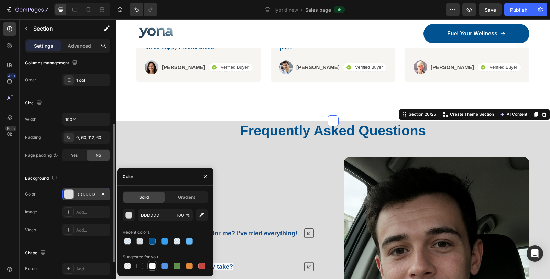
click at [151, 267] on div at bounding box center [152, 266] width 7 height 7
type input "FFFFFF"
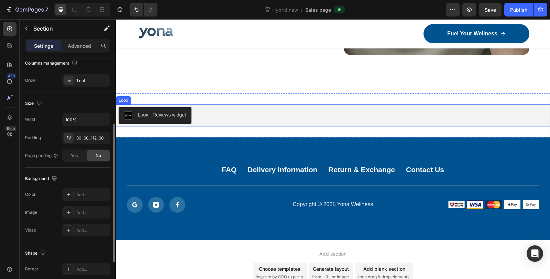
scroll to position [5862, 0]
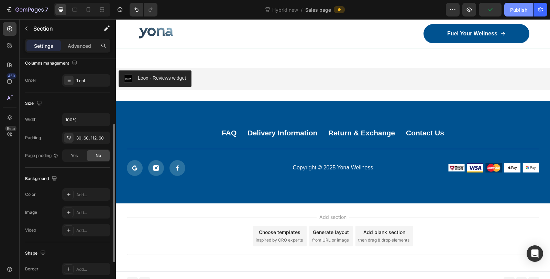
click at [517, 11] on div "Publish" at bounding box center [518, 9] width 17 height 7
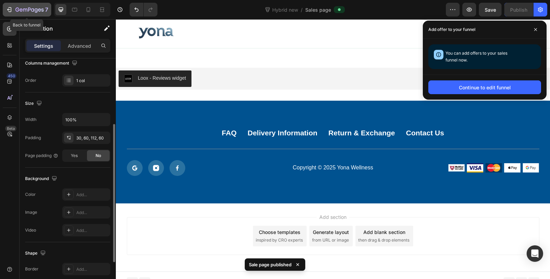
click at [26, 9] on icon "button" at bounding box center [29, 10] width 28 height 6
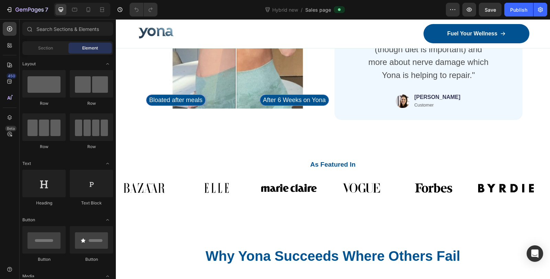
scroll to position [3728, 0]
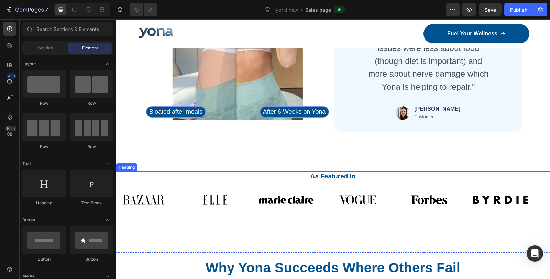
click at [337, 180] on strong "As Featured In" at bounding box center [333, 176] width 45 height 7
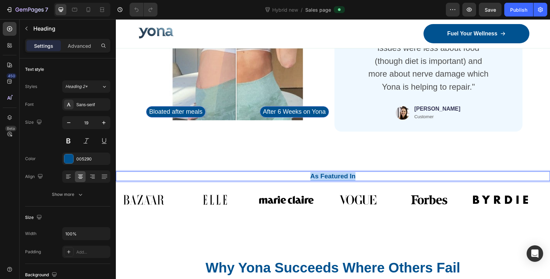
click at [337, 180] on strong "As Featured In" at bounding box center [333, 176] width 45 height 7
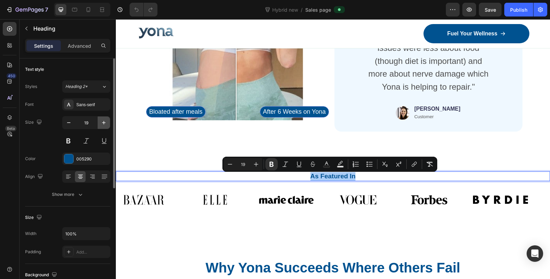
click at [104, 124] on icon "button" at bounding box center [103, 122] width 7 height 7
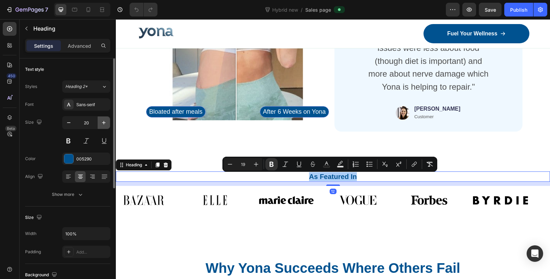
click at [104, 124] on icon "button" at bounding box center [103, 122] width 7 height 7
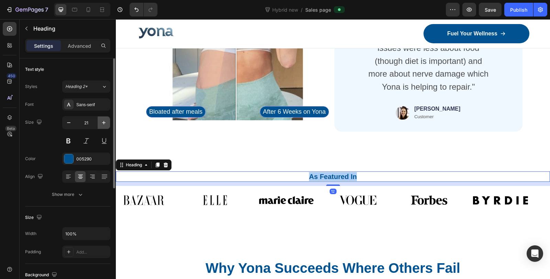
click at [104, 124] on icon "button" at bounding box center [103, 122] width 7 height 7
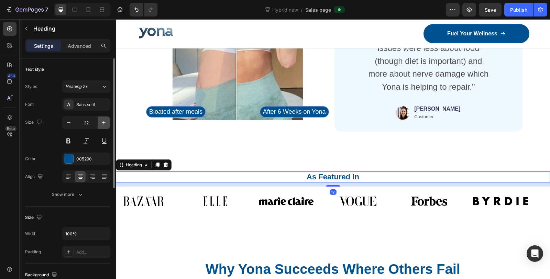
click at [104, 124] on icon "button" at bounding box center [103, 122] width 7 height 7
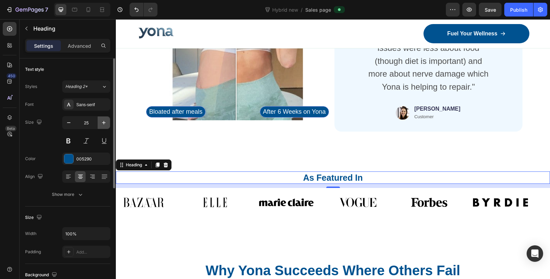
click at [104, 124] on icon "button" at bounding box center [103, 122] width 7 height 7
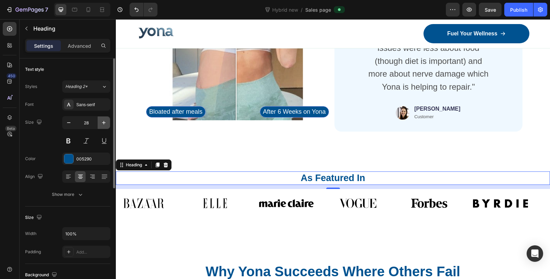
click at [104, 124] on icon "button" at bounding box center [103, 122] width 7 height 7
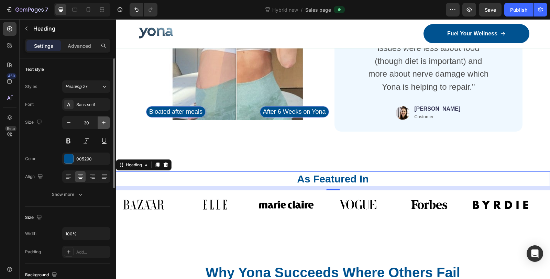
click at [104, 124] on icon "button" at bounding box center [103, 122] width 7 height 7
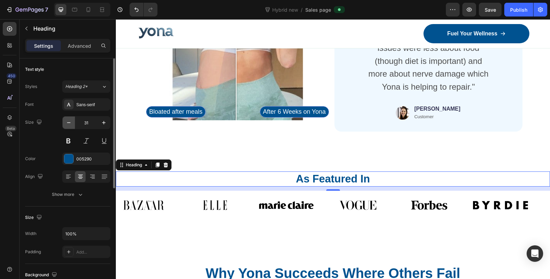
click at [67, 124] on icon "button" at bounding box center [68, 122] width 7 height 7
type input "30"
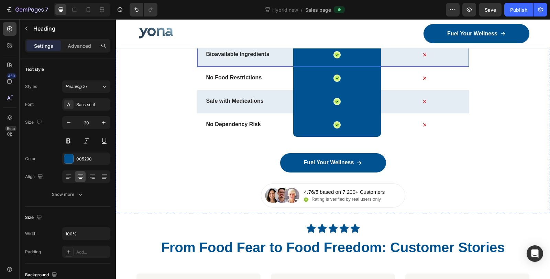
scroll to position [4225, 0]
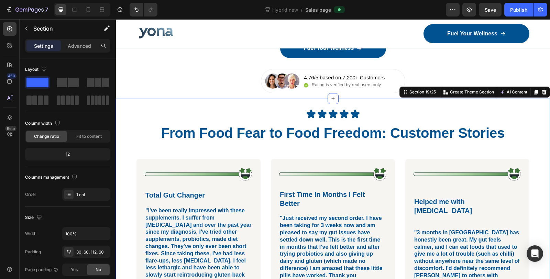
click at [126, 128] on div "Icon Icon Icon Icon Icon Icon List Row From Food Fear to Food Freedom: Customer…" at bounding box center [333, 231] width 434 height 264
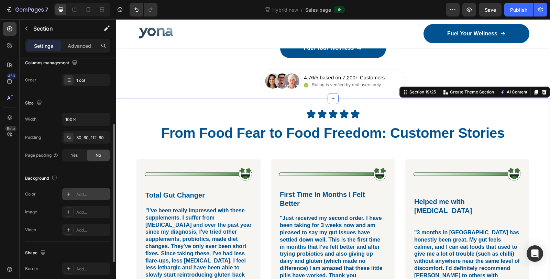
click at [75, 194] on div "Add..." at bounding box center [86, 194] width 48 height 12
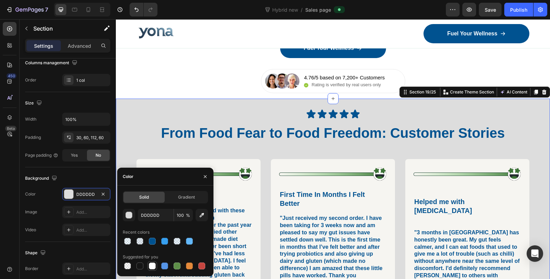
click at [153, 264] on div at bounding box center [152, 266] width 7 height 7
type input "FFFFFF"
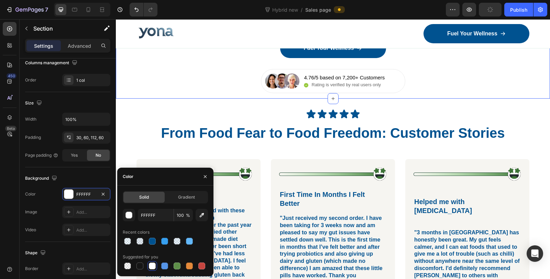
scroll to position [114, 0]
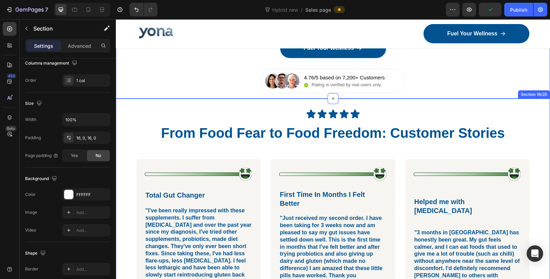
click at [286, 118] on div "Icon Icon Icon Icon Icon Icon List Row From Food Fear to Food Freedom: Customer…" at bounding box center [333, 231] width 434 height 264
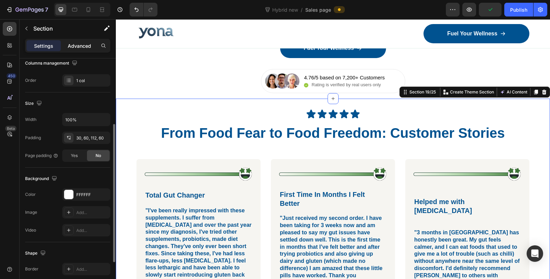
click at [79, 44] on p "Advanced" at bounding box center [79, 45] width 23 height 7
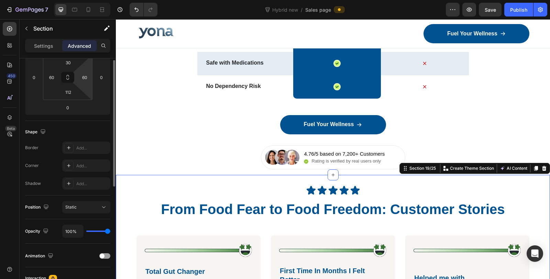
scroll to position [0, 0]
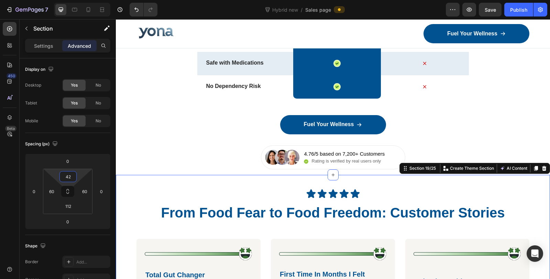
type input "44"
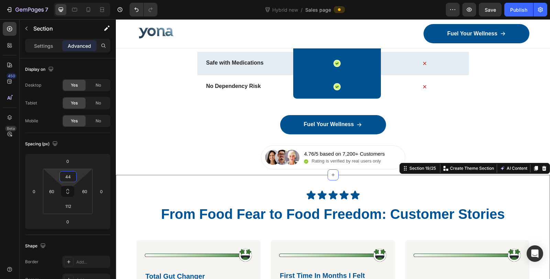
click at [67, 0] on html "7 Version history Hybrid new / Sales page Preview Save Publish 450 Beta Section…" at bounding box center [275, 0] width 550 height 0
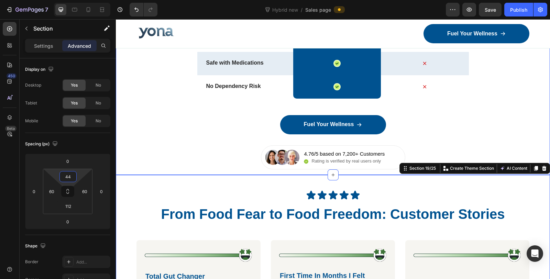
click at [210, 145] on div "Fuel Your Wellness Button" at bounding box center [333, 130] width 434 height 30
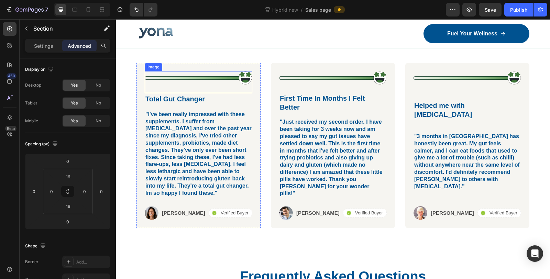
scroll to position [4301, 0]
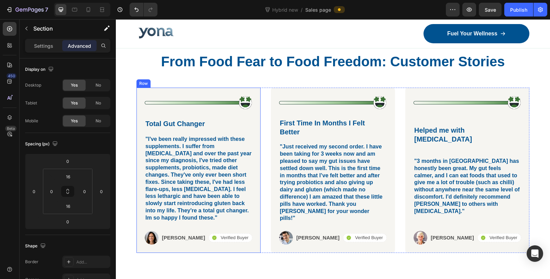
click at [138, 108] on div "Image Total Gut Changer Text Block "I've been really impressed with these suppl…" at bounding box center [199, 170] width 124 height 165
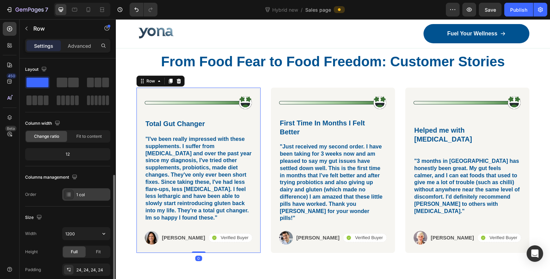
scroll to position [115, 0]
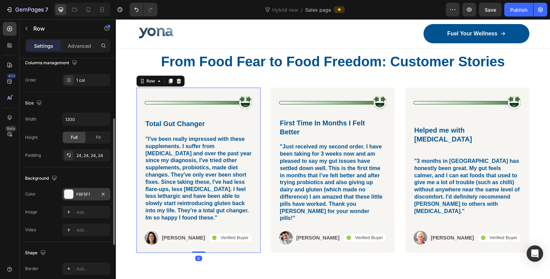
click at [69, 196] on div at bounding box center [68, 194] width 9 height 9
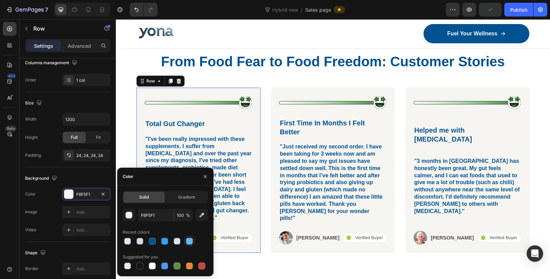
click at [190, 243] on div at bounding box center [189, 241] width 7 height 7
type input "63B8F9"
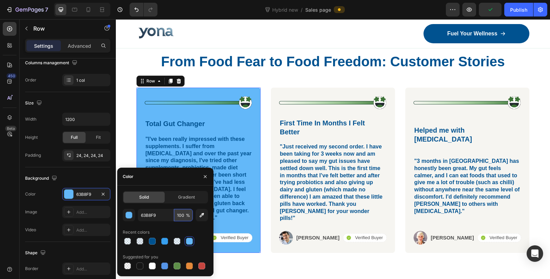
click at [180, 215] on input "100" at bounding box center [183, 215] width 19 height 12
type input "10"
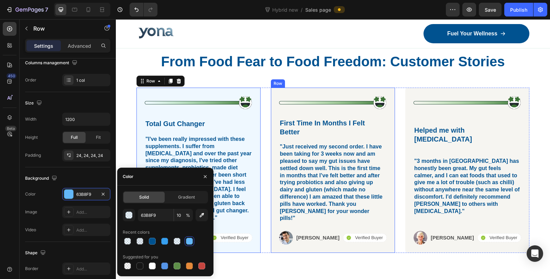
click at [328, 105] on div "Image First Time In Months I Felt Better Text Block "Just received my second or…" at bounding box center [333, 170] width 124 height 165
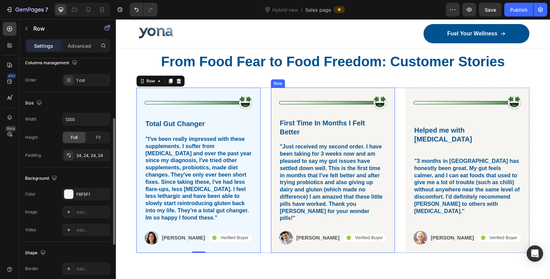
scroll to position [114, 0]
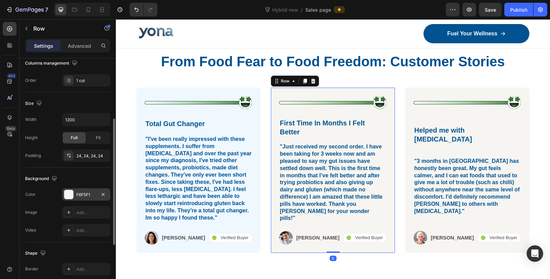
click at [88, 192] on div "F6F5F1" at bounding box center [86, 195] width 20 height 6
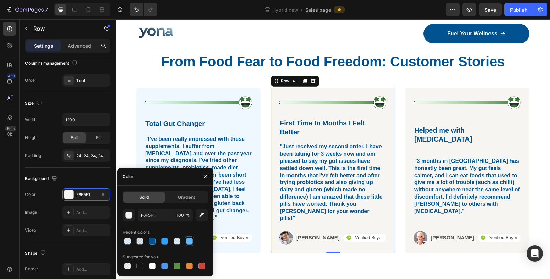
click at [188, 241] on div at bounding box center [189, 241] width 7 height 7
type input "63B8F9"
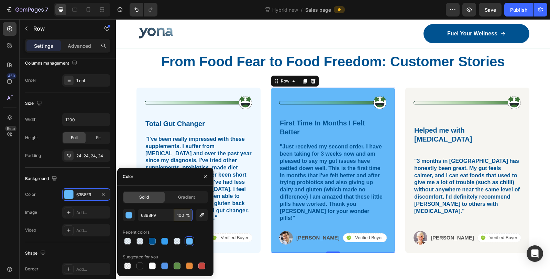
click at [181, 217] on input "100" at bounding box center [183, 215] width 19 height 12
type input "10"
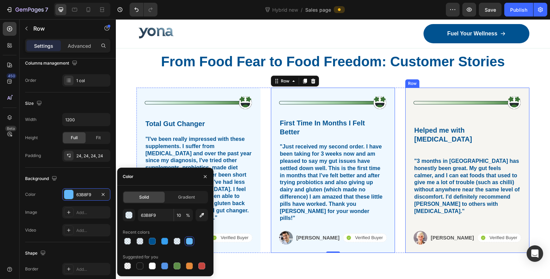
click at [445, 105] on div "Image Helped me with [MEDICAL_DATA] Text Block "3 months in [GEOGRAPHIC_DATA] h…" at bounding box center [467, 170] width 124 height 165
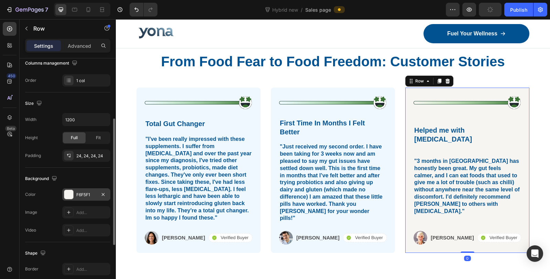
click at [80, 194] on div "F6F5F1" at bounding box center [86, 195] width 20 height 6
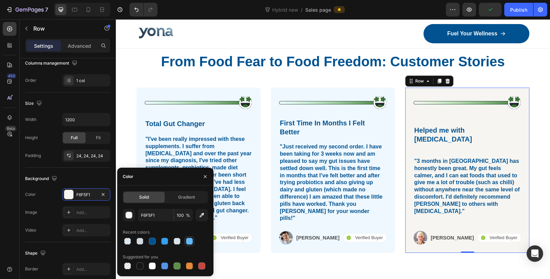
click at [187, 243] on div at bounding box center [189, 241] width 7 height 7
type input "63B8F9"
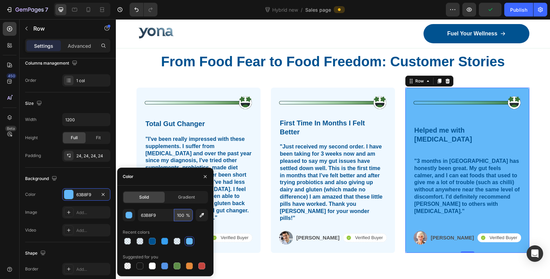
click at [180, 215] on input "100" at bounding box center [183, 215] width 19 height 12
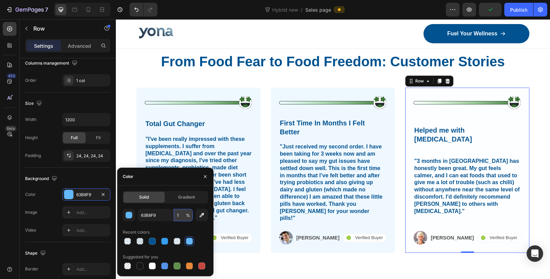
type input "10"
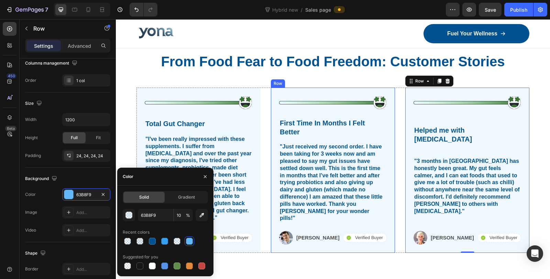
click at [388, 150] on div "Image First Time In Months I Felt Better Text Block "Just received my second or…" at bounding box center [333, 170] width 124 height 165
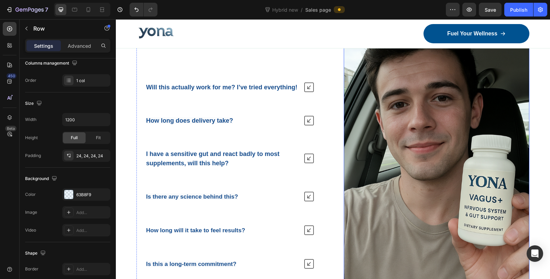
scroll to position [4607, 0]
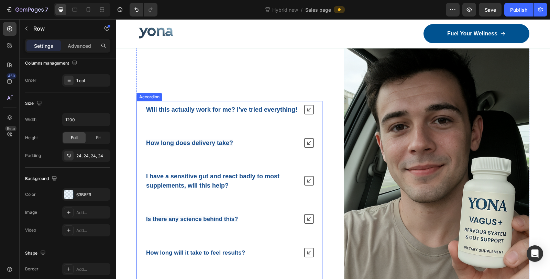
click at [191, 106] on strong "Will this actually work for me? I’ve tried everything!" at bounding box center [221, 109] width 151 height 7
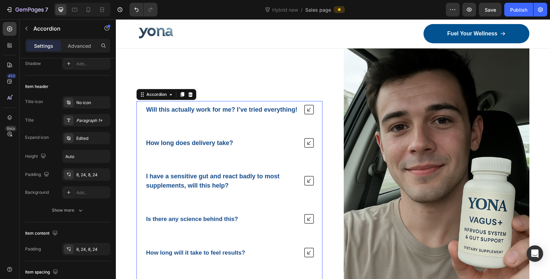
click at [191, 106] on strong "Will this actually work for me? I’ve tried everything!" at bounding box center [221, 109] width 151 height 7
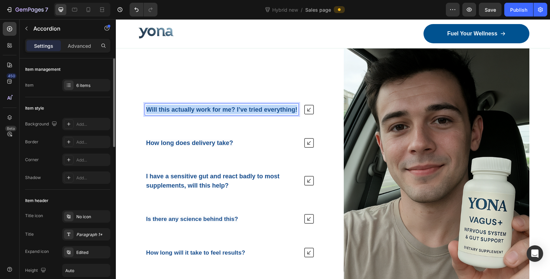
click at [191, 106] on strong "Will this actually work for me? I’ve tried everything!" at bounding box center [221, 109] width 151 height 7
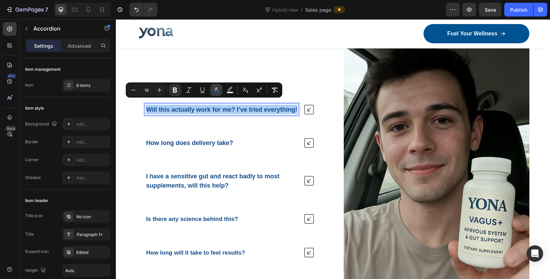
click at [214, 91] on icon "Editor contextual toolbar" at bounding box center [216, 90] width 7 height 7
type input "164C8C"
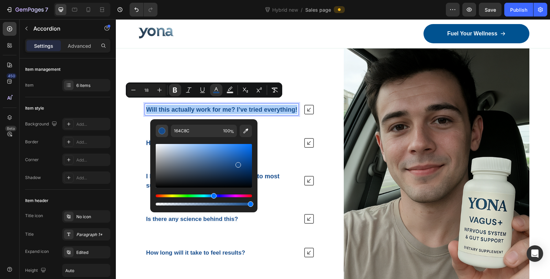
click at [163, 133] on div "Editor contextual toolbar" at bounding box center [162, 131] width 7 height 7
click at [239, 106] on strong "Will this actually work for me? I’ve tried everything!" at bounding box center [221, 109] width 151 height 7
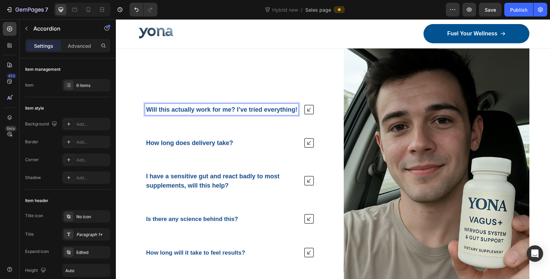
click at [174, 144] on strong "How long does delivery take?" at bounding box center [189, 143] width 87 height 7
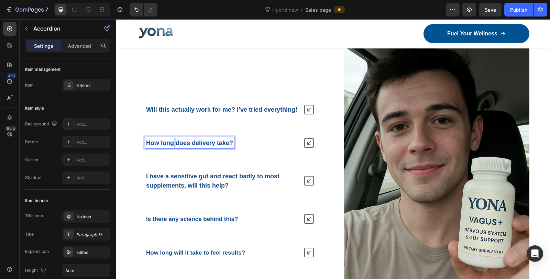
click at [174, 144] on strong "How long does delivery take?" at bounding box center [189, 143] width 87 height 7
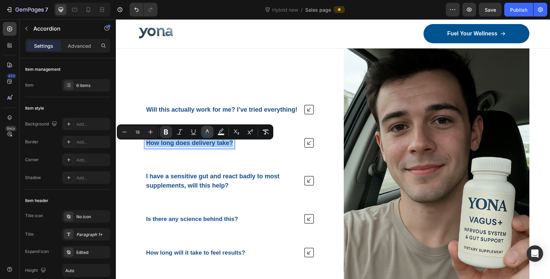
click at [205, 135] on rect "Editor contextual toolbar" at bounding box center [207, 135] width 7 height 2
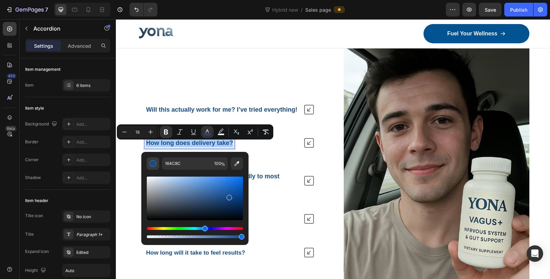
click at [152, 163] on div "Editor contextual toolbar" at bounding box center [153, 163] width 7 height 7
click at [303, 151] on div "How long does delivery take?" at bounding box center [229, 142] width 185 height 17
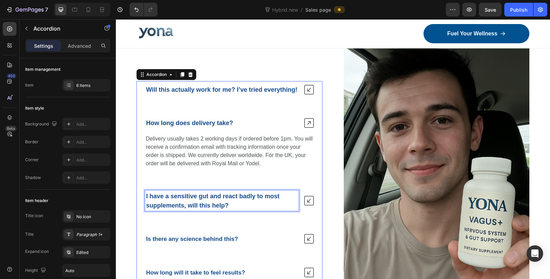
click at [197, 199] on strong "I have a sensitive gut and react badly to most supplements, will this help?" at bounding box center [212, 201] width 133 height 16
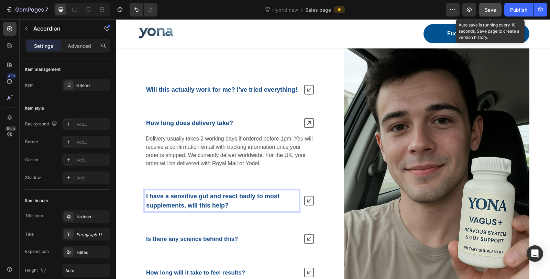
drag, startPoint x: 490, startPoint y: 12, endPoint x: 494, endPoint y: 12, distance: 3.5
click at [490, 12] on span "Save" at bounding box center [490, 10] width 11 height 6
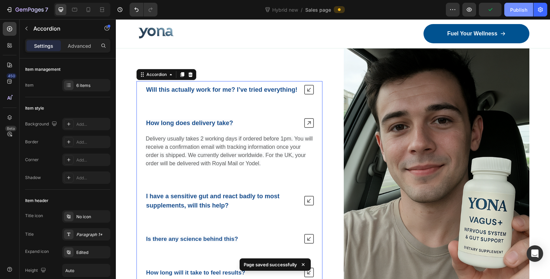
drag, startPoint x: 516, startPoint y: 11, endPoint x: 276, endPoint y: 49, distance: 242.7
click at [516, 11] on div "Publish" at bounding box center [518, 9] width 17 height 7
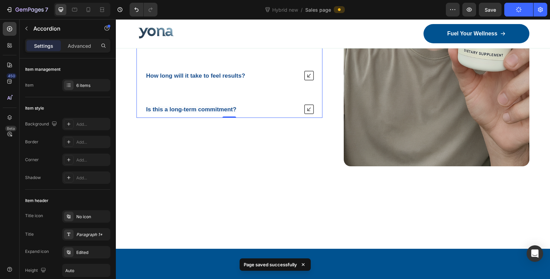
scroll to position [4723, 0]
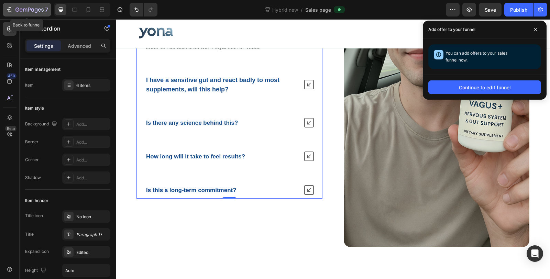
click at [30, 6] on div "7" at bounding box center [31, 10] width 33 height 8
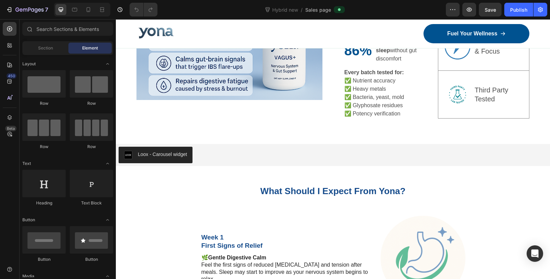
scroll to position [1739, 0]
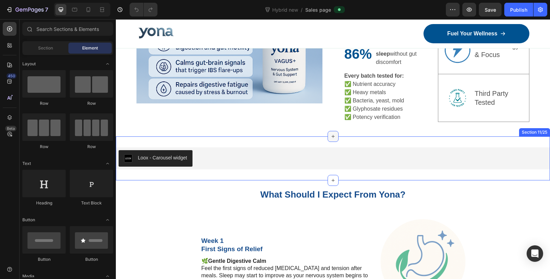
click at [330, 131] on div at bounding box center [333, 136] width 11 height 11
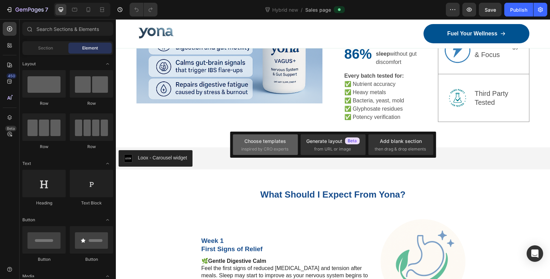
click at [271, 151] on span "inspired by CRO experts" at bounding box center [264, 149] width 47 height 6
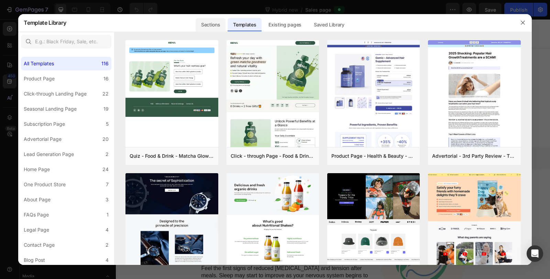
click at [206, 26] on div "Sections" at bounding box center [211, 25] width 30 height 14
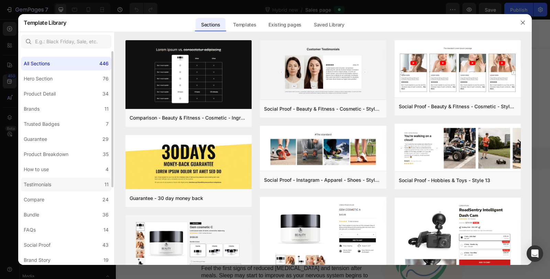
scroll to position [38, 0]
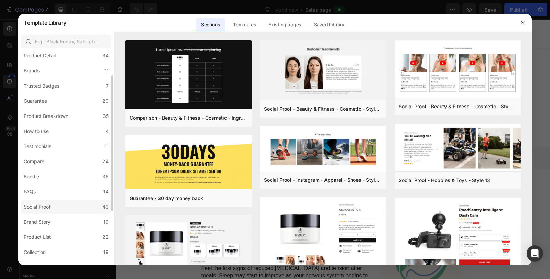
click at [50, 207] on div "Social Proof" at bounding box center [37, 207] width 27 height 8
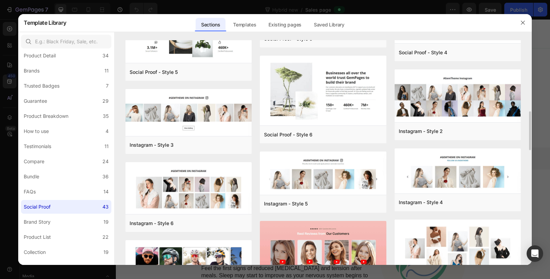
scroll to position [267, 0]
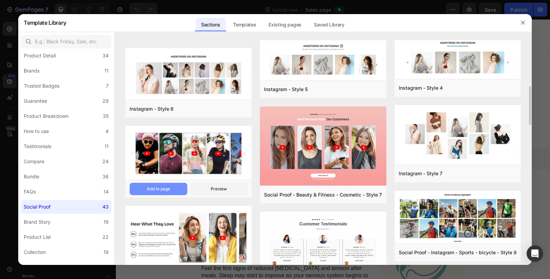
click at [162, 188] on div "Add to page" at bounding box center [158, 189] width 23 height 6
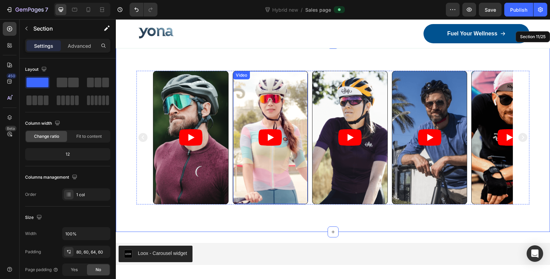
scroll to position [1841, 0]
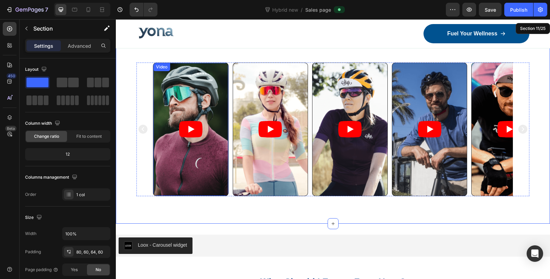
click at [202, 124] on article at bounding box center [190, 129] width 75 height 133
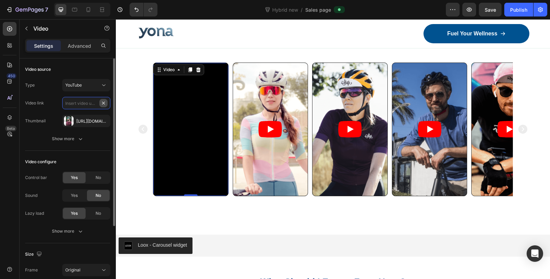
scroll to position [0, 0]
click at [87, 103] on input "text" at bounding box center [86, 103] width 48 height 12
click at [98, 85] on div "YouTube" at bounding box center [82, 85] width 35 height 6
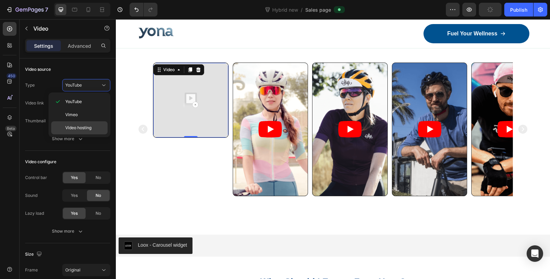
click at [91, 128] on span "Video hosting" at bounding box center [78, 128] width 26 height 6
type input "https://media.w3.org/2010/05/sintel/trailer.mp4"
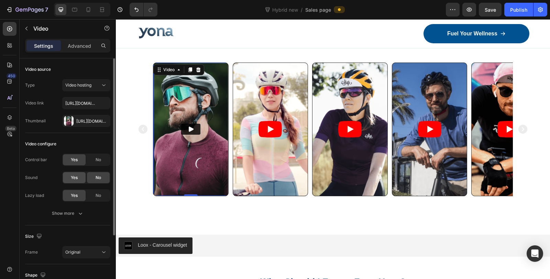
click at [79, 175] on div "Yes" at bounding box center [74, 177] width 23 height 11
click at [71, 215] on div "Show more" at bounding box center [68, 213] width 32 height 7
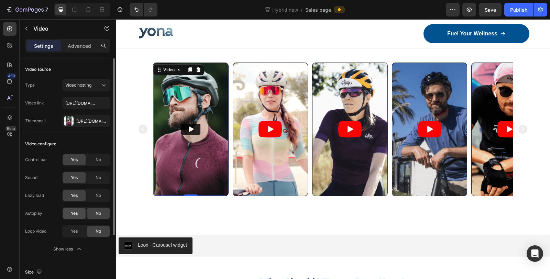
click at [80, 214] on div "Yes" at bounding box center [74, 213] width 23 height 11
click at [99, 217] on div "No" at bounding box center [98, 213] width 23 height 11
click at [80, 232] on div "Yes" at bounding box center [74, 231] width 23 height 11
click at [79, 123] on div "Https://cdn.Shopify.Com/s/files/1/0836/4271/2406/files/gempages_573703203716072…" at bounding box center [86, 121] width 20 height 6
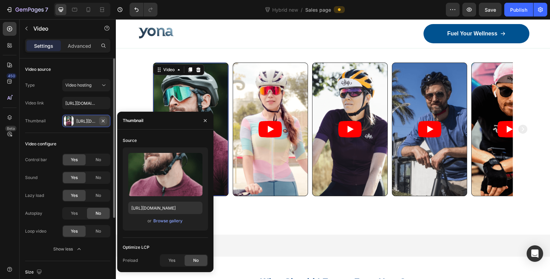
click at [102, 120] on icon "button" at bounding box center [103, 121] width 6 height 6
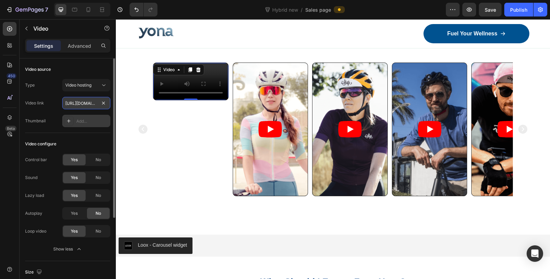
click at [93, 105] on input "https://media.w3.org/2010/05/sintel/trailer.mp4" at bounding box center [86, 103] width 48 height 12
click at [91, 104] on input "text" at bounding box center [86, 103] width 48 height 12
paste input "[URL][DOMAIN_NAME]"
type input "[URL][DOMAIN_NAME]"
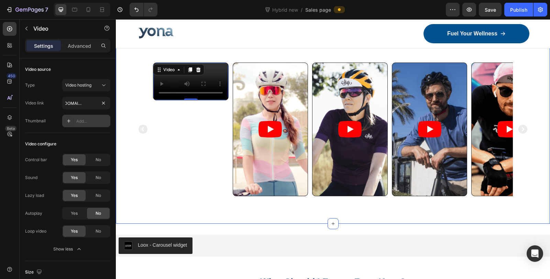
click at [129, 137] on div "Video 0 Video Video Video Video Carousel Section 11/25" at bounding box center [333, 129] width 434 height 189
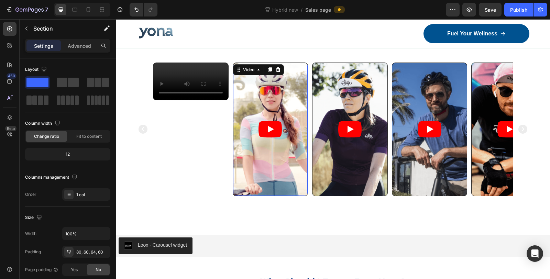
click at [276, 99] on article at bounding box center [270, 129] width 75 height 133
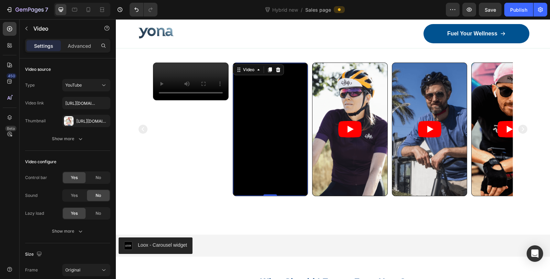
scroll to position [1802, 0]
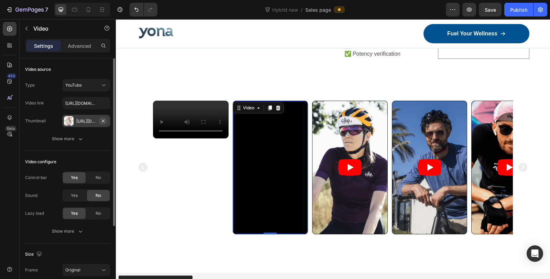
click at [104, 119] on icon "button" at bounding box center [103, 121] width 6 height 6
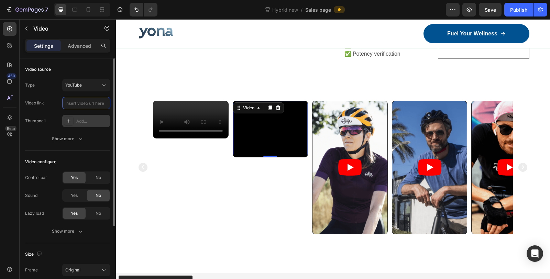
scroll to position [0, 0]
click at [101, 87] on icon at bounding box center [103, 85] width 7 height 7
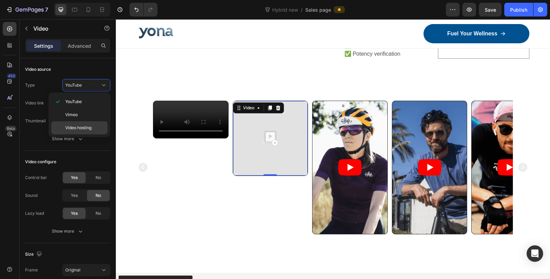
click at [83, 128] on span "Video hosting" at bounding box center [78, 128] width 26 height 6
type input "https://media.w3.org/2010/05/sintel/trailer.mp4"
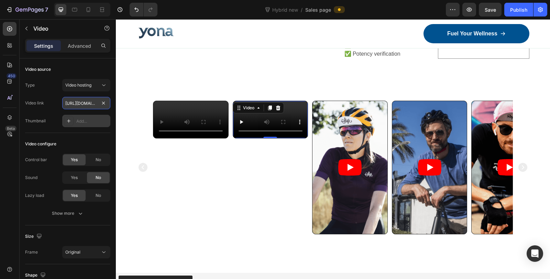
click at [90, 106] on input "https://media.w3.org/2010/05/sintel/trailer.mp4" at bounding box center [86, 103] width 48 height 12
click at [89, 106] on input "text" at bounding box center [86, 103] width 48 height 12
paste input "[URL][DOMAIN_NAME]"
type input "[URL][DOMAIN_NAME]"
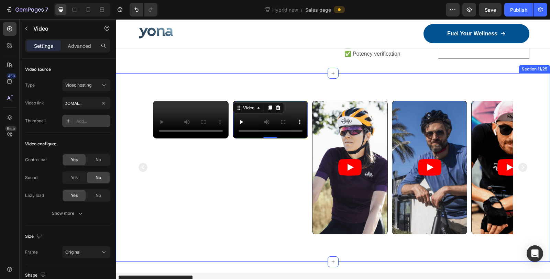
click at [290, 73] on div "Video Video 0 Video Video Video Carousel Section 11/25" at bounding box center [333, 167] width 434 height 189
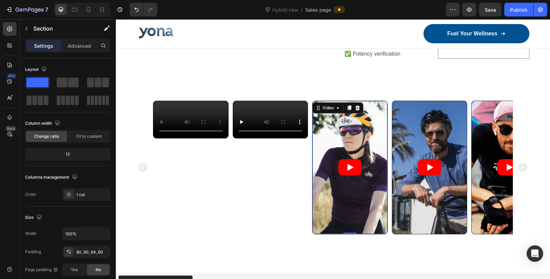
click at [364, 134] on article at bounding box center [350, 167] width 75 height 133
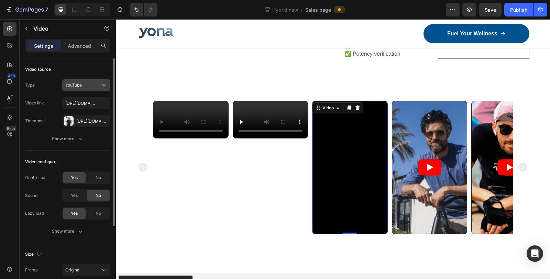
click at [102, 88] on button "YouTube" at bounding box center [86, 85] width 48 height 12
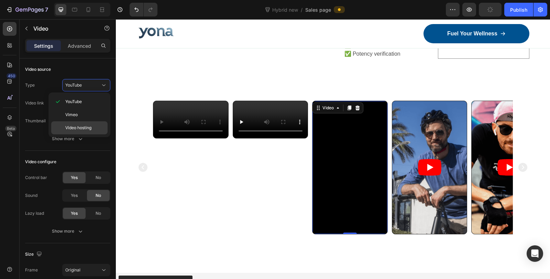
click at [80, 125] on span "Video hosting" at bounding box center [78, 128] width 26 height 6
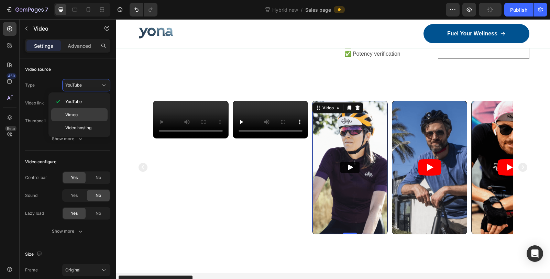
type input "https://media.w3.org/2010/05/sintel/trailer.mp4"
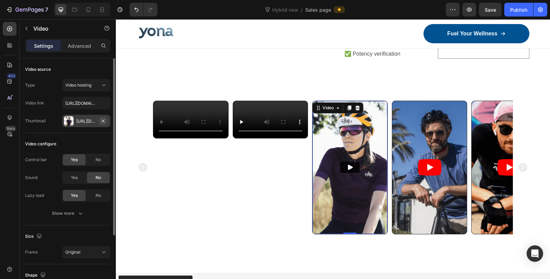
click at [105, 121] on icon "button" at bounding box center [103, 121] width 6 height 6
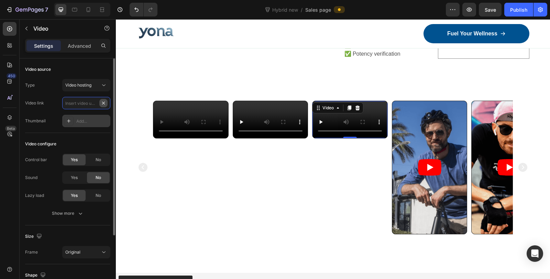
scroll to position [0, 0]
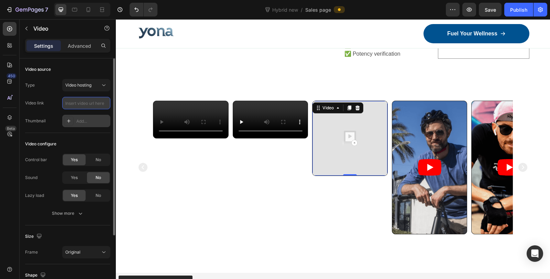
paste input "[URL][DOMAIN_NAME]"
type input "[URL][DOMAIN_NAME]"
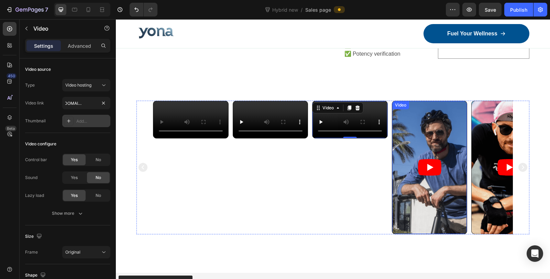
click at [424, 135] on article at bounding box center [429, 167] width 75 height 133
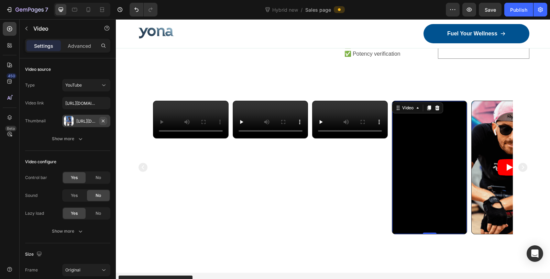
click at [104, 121] on icon "button" at bounding box center [103, 121] width 6 height 6
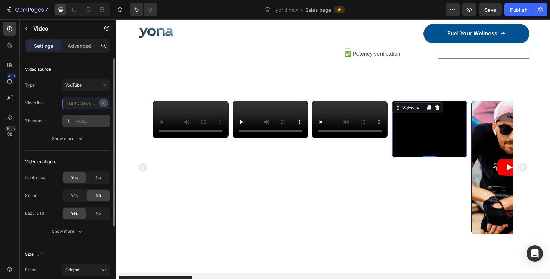
scroll to position [0, 0]
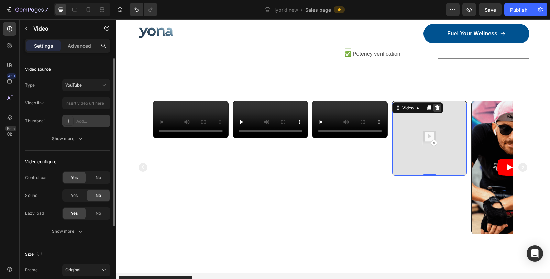
click at [437, 105] on icon at bounding box center [438, 108] width 6 height 6
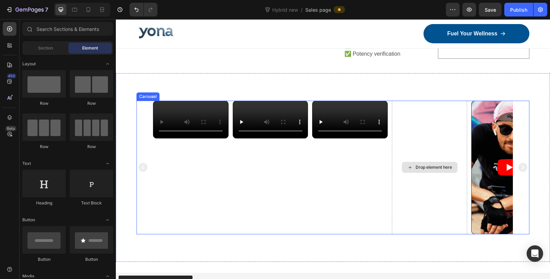
click at [440, 121] on div "Drop element here" at bounding box center [430, 168] width 76 height 134
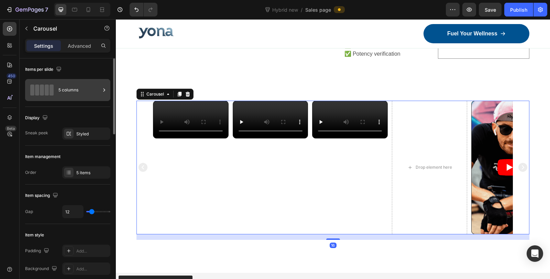
click at [60, 85] on div "5 columns" at bounding box center [79, 90] width 42 height 16
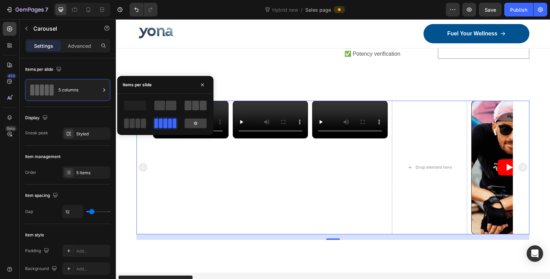
click at [190, 107] on span at bounding box center [188, 106] width 7 height 10
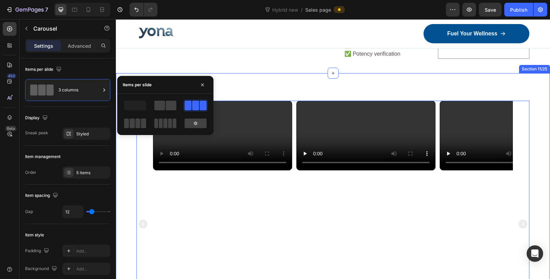
click at [298, 73] on div "Video Video Video Drop element here Video Carousel 16 Section 11/25" at bounding box center [333, 224] width 434 height 302
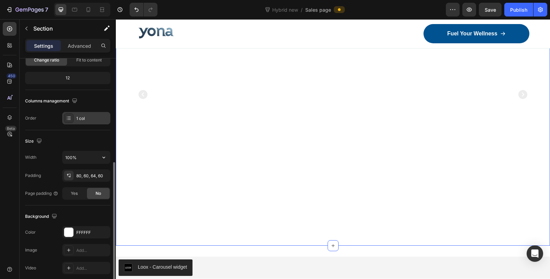
scroll to position [115, 0]
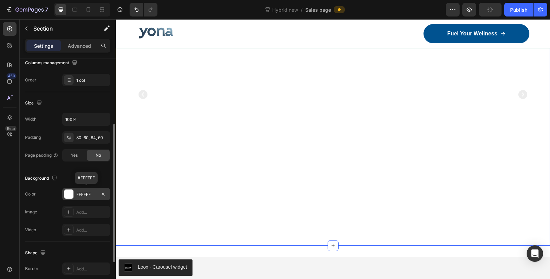
click at [69, 194] on div at bounding box center [68, 194] width 9 height 9
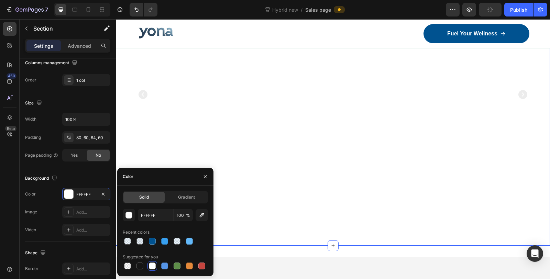
click at [151, 264] on div at bounding box center [152, 266] width 7 height 7
click at [128, 72] on div "Video Video Video Drop element here Video Carousel Section 11/25 Create Theme S…" at bounding box center [333, 95] width 434 height 302
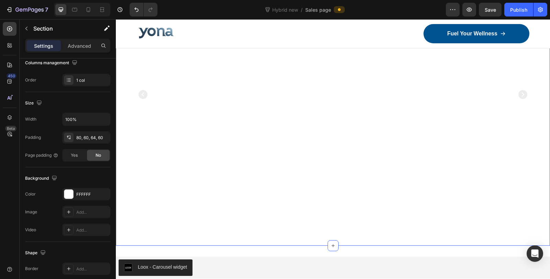
scroll to position [2070, 0]
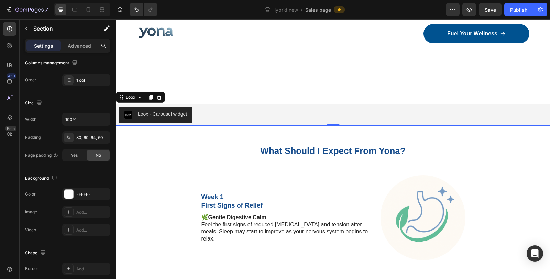
click at [341, 119] on div "Loox - Carousel widget" at bounding box center [333, 115] width 429 height 17
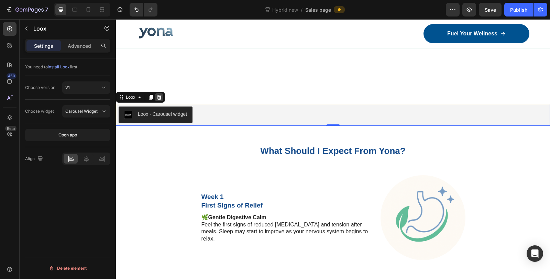
click at [160, 97] on icon at bounding box center [159, 97] width 4 height 5
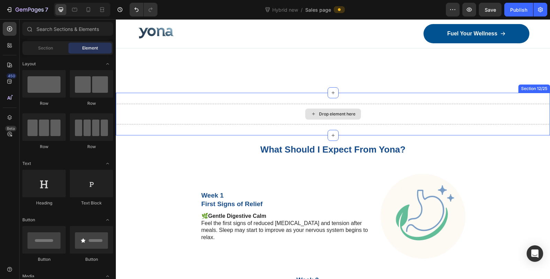
click at [251, 110] on div "Drop element here" at bounding box center [333, 114] width 434 height 21
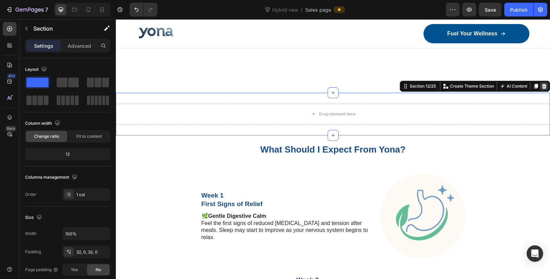
click at [542, 86] on icon at bounding box center [544, 86] width 4 height 5
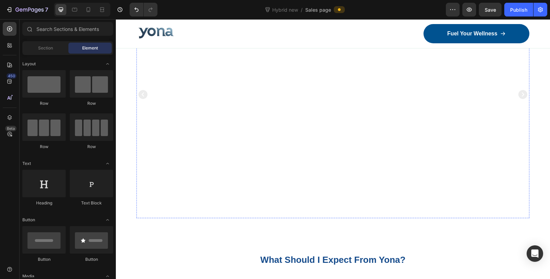
scroll to position [1764, 0]
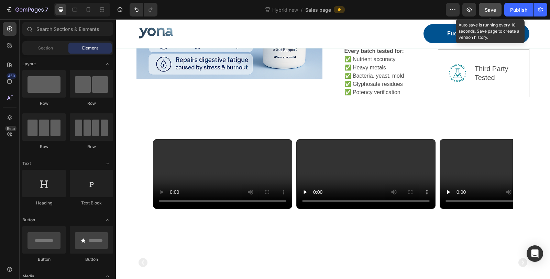
click at [500, 10] on button "Save" at bounding box center [490, 10] width 23 height 14
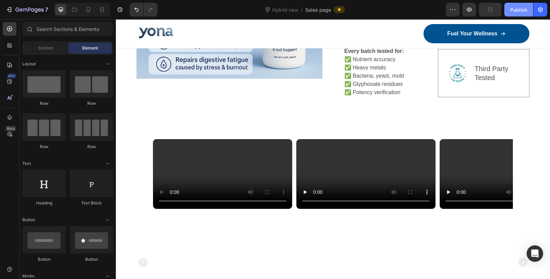
click at [511, 9] on div "Publish" at bounding box center [518, 9] width 17 height 7
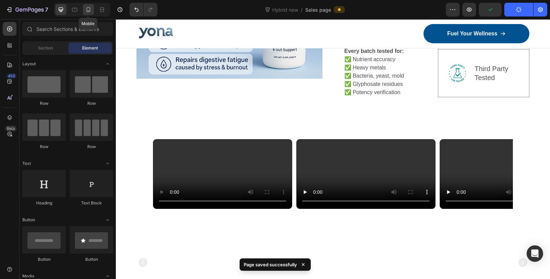
click at [86, 11] on icon at bounding box center [88, 9] width 7 height 7
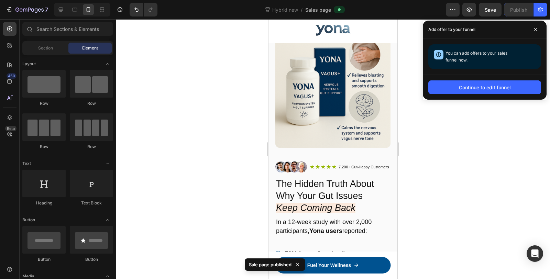
scroll to position [8, 0]
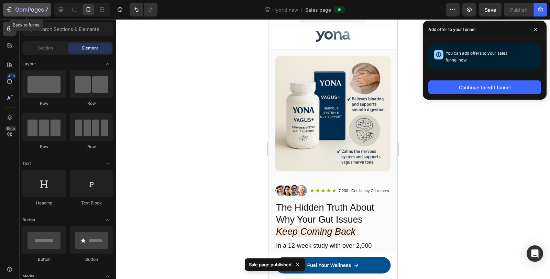
click at [24, 8] on icon "button" at bounding box center [29, 10] width 28 height 6
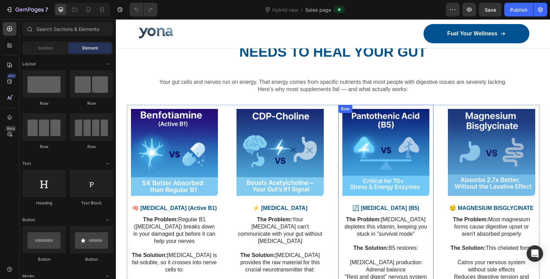
scroll to position [1070, 0]
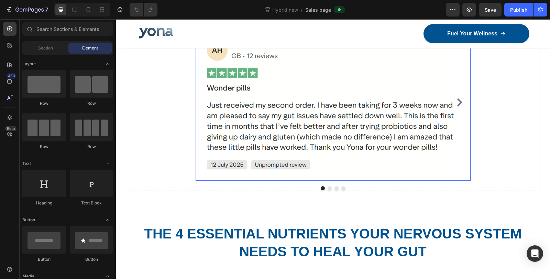
click at [334, 112] on img at bounding box center [333, 102] width 275 height 157
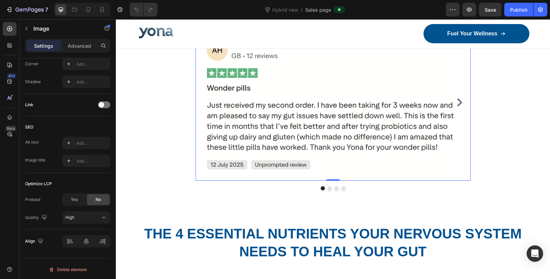
scroll to position [0, 0]
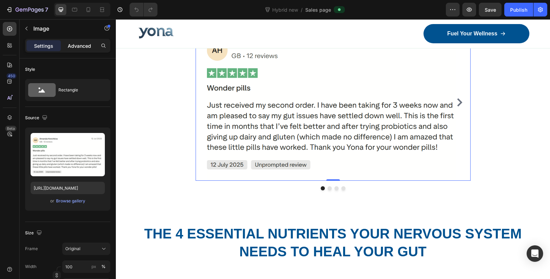
click at [88, 42] on p "Advanced" at bounding box center [79, 45] width 23 height 7
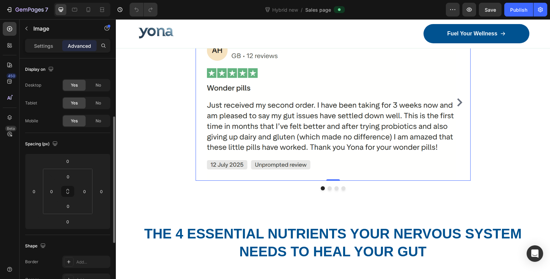
scroll to position [76, 0]
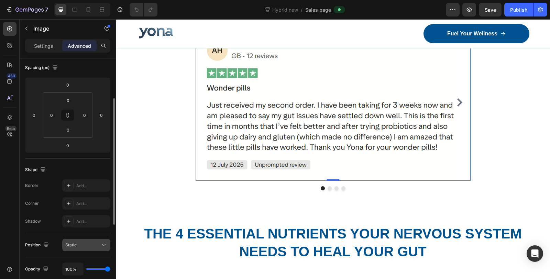
click at [82, 246] on div "Static" at bounding box center [82, 245] width 35 height 6
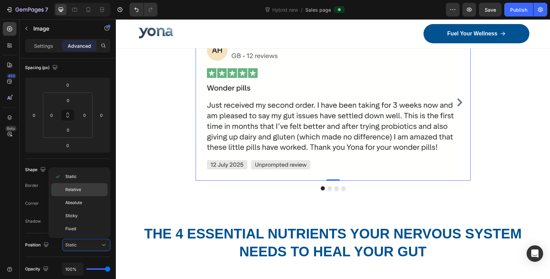
click at [85, 196] on div "Relative" at bounding box center [79, 202] width 56 height 13
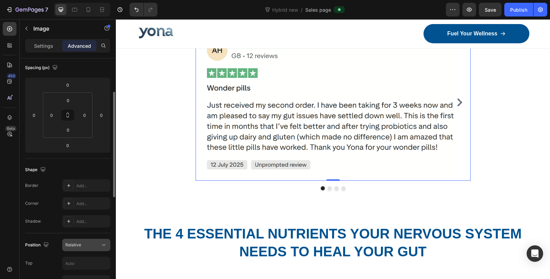
click at [92, 246] on div "Relative" at bounding box center [82, 245] width 35 height 6
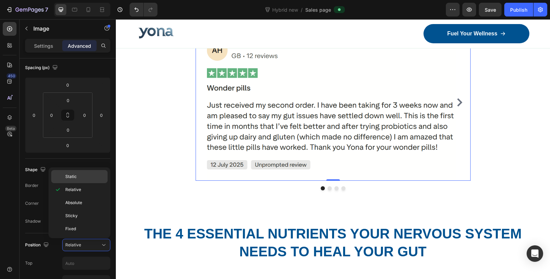
click at [88, 178] on p "Static" at bounding box center [84, 177] width 39 height 6
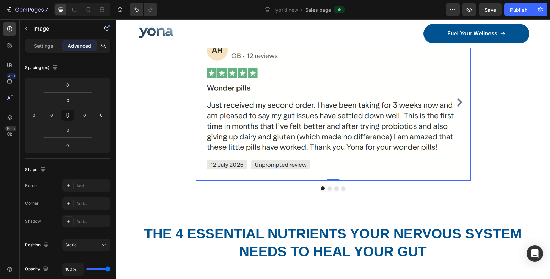
click at [148, 148] on div "Image 0 Image Image Image [GEOGRAPHIC_DATA]" at bounding box center [333, 107] width 413 height 166
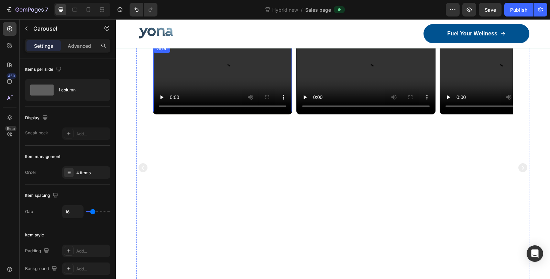
scroll to position [1834, 0]
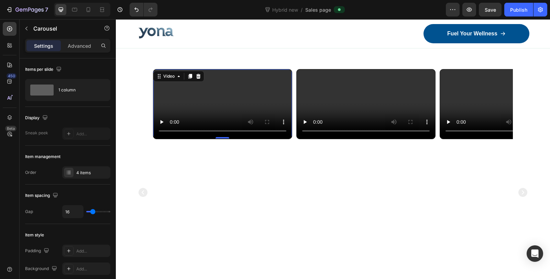
click at [240, 138] on video at bounding box center [222, 103] width 139 height 69
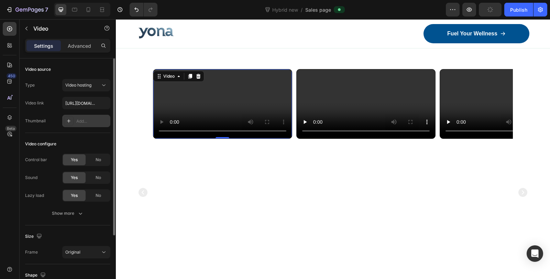
click at [76, 120] on div "Add..." at bounding box center [86, 121] width 48 height 12
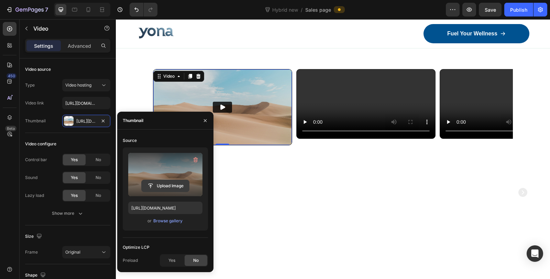
click at [164, 182] on input "file" at bounding box center [165, 186] width 47 height 12
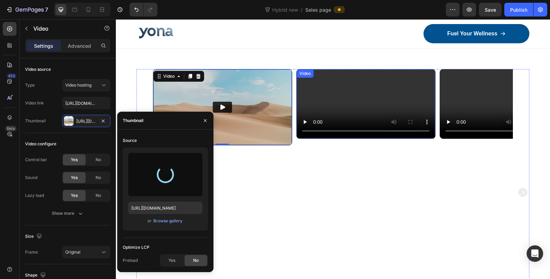
type input "[URL][DOMAIN_NAME]"
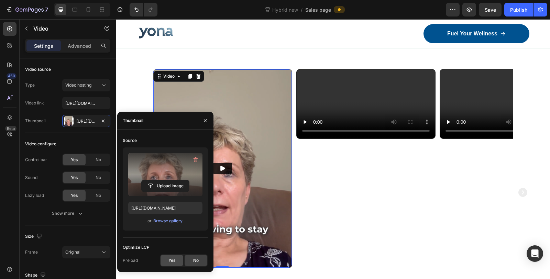
click at [169, 258] on span "Yes" at bounding box center [172, 261] width 7 height 6
click at [206, 121] on icon "button" at bounding box center [205, 120] width 3 height 3
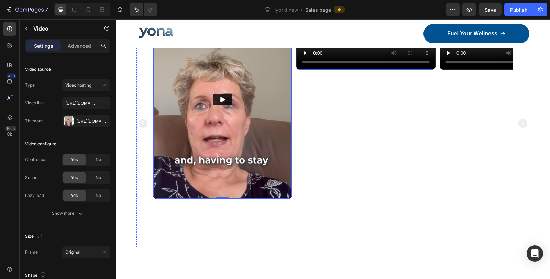
scroll to position [1910, 0]
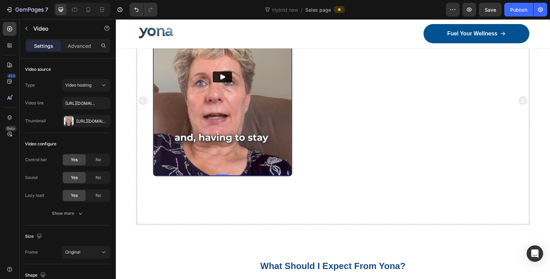
click at [391, 47] on video at bounding box center [366, 12] width 139 height 69
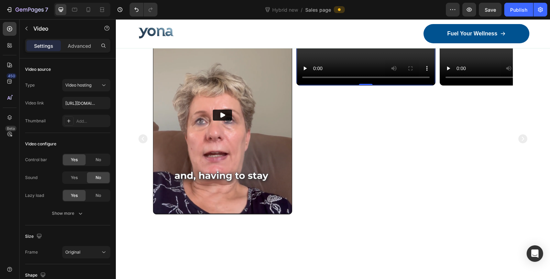
click at [364, 85] on video at bounding box center [366, 50] width 139 height 69
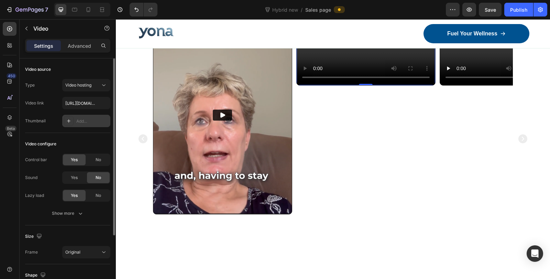
click at [77, 122] on div "Add..." at bounding box center [92, 121] width 32 height 6
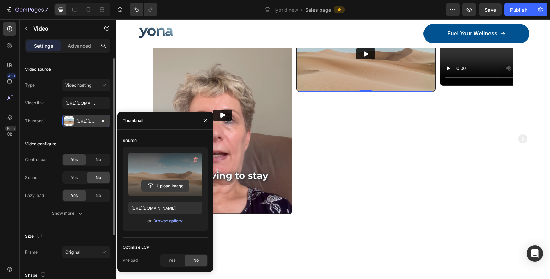
click at [168, 186] on input "file" at bounding box center [165, 186] width 47 height 12
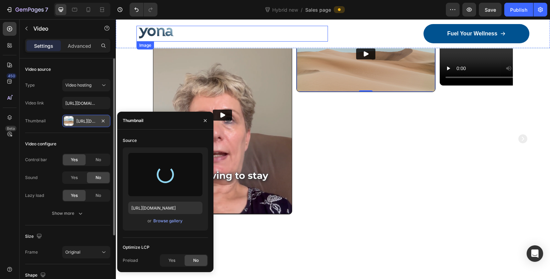
type input "[URL][DOMAIN_NAME]"
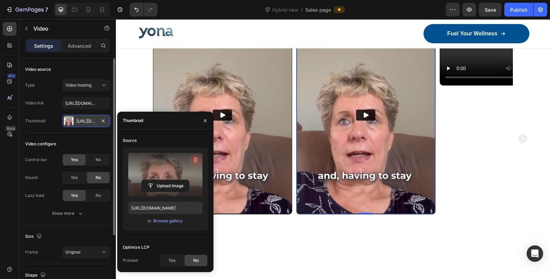
click at [196, 160] on icon "button" at bounding box center [195, 159] width 7 height 7
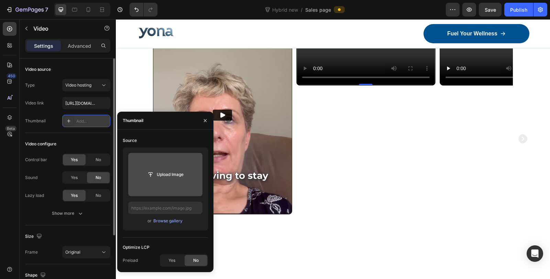
click at [167, 178] on input "file" at bounding box center [165, 175] width 47 height 12
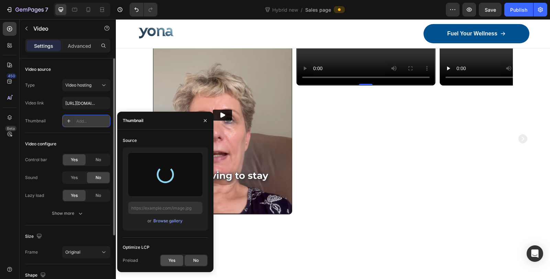
type input "[URL][DOMAIN_NAME]"
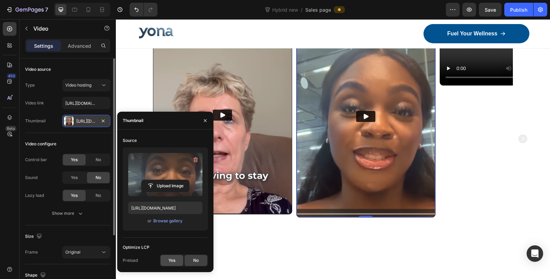
click at [172, 261] on span "Yes" at bounding box center [172, 261] width 7 height 6
click at [205, 120] on icon "button" at bounding box center [206, 121] width 6 height 6
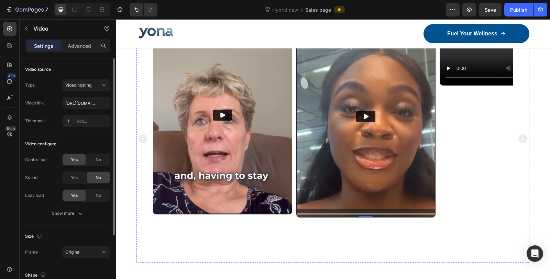
click at [485, 85] on video at bounding box center [509, 50] width 139 height 69
click at [479, 85] on video at bounding box center [509, 50] width 139 height 69
click at [519, 139] on icon "Carousel Next Arrow" at bounding box center [523, 138] width 9 height 9
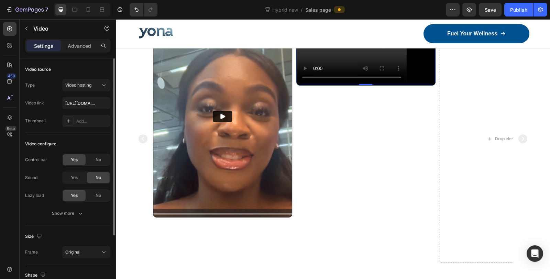
click at [366, 85] on video at bounding box center [366, 50] width 139 height 69
click at [78, 122] on div "Add..." at bounding box center [92, 121] width 32 height 6
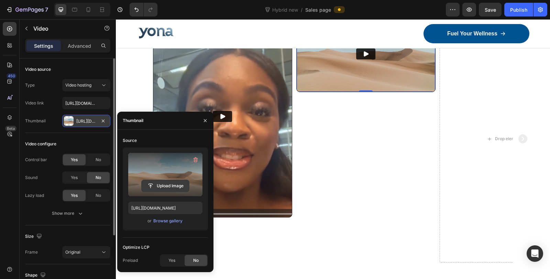
click at [171, 183] on input "file" at bounding box center [165, 186] width 47 height 12
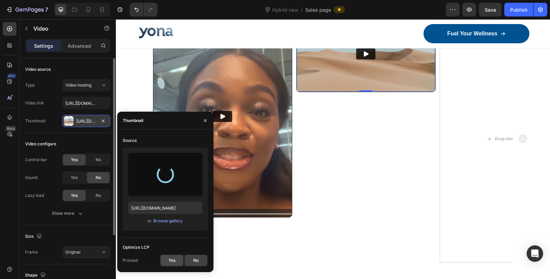
type input "[URL][DOMAIN_NAME]"
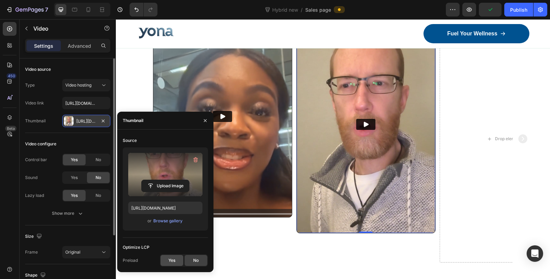
click at [171, 263] on span "Yes" at bounding box center [172, 261] width 7 height 6
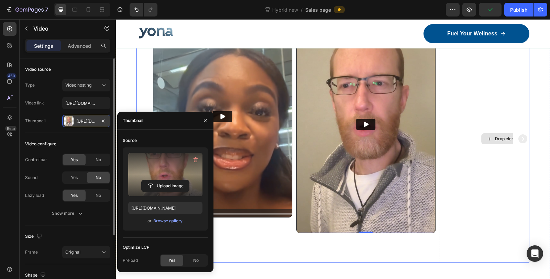
click at [459, 183] on div "Drop element here" at bounding box center [509, 138] width 139 height 247
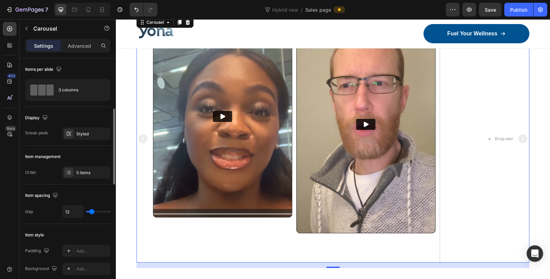
scroll to position [38, 0]
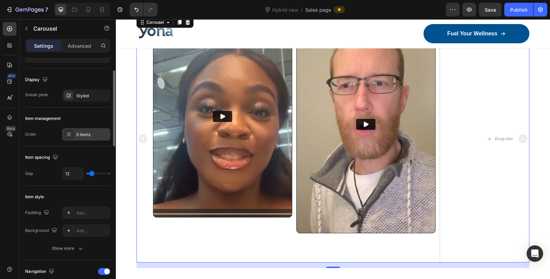
click at [80, 137] on div "5 items" at bounding box center [92, 135] width 32 height 6
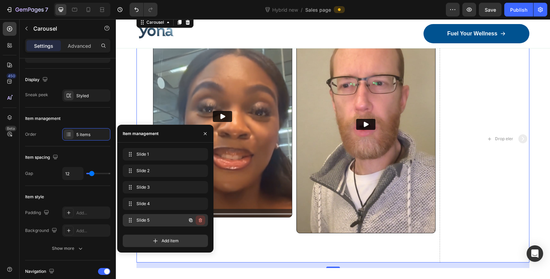
click at [201, 221] on icon "button" at bounding box center [201, 221] width 6 height 6
click at [196, 219] on div "Delete" at bounding box center [195, 220] width 13 height 6
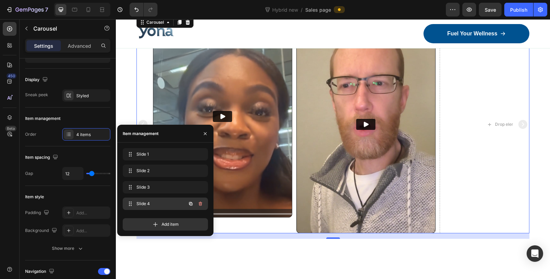
click at [198, 204] on icon "button" at bounding box center [201, 204] width 6 height 6
click at [197, 203] on div "Delete" at bounding box center [195, 204] width 13 height 6
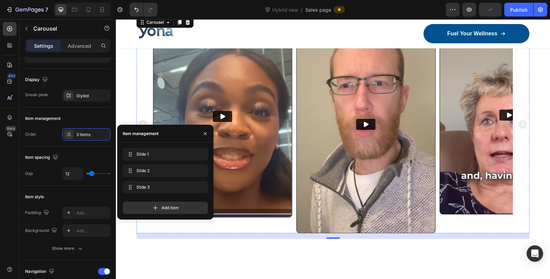
click at [262, 113] on img at bounding box center [222, 117] width 139 height 202
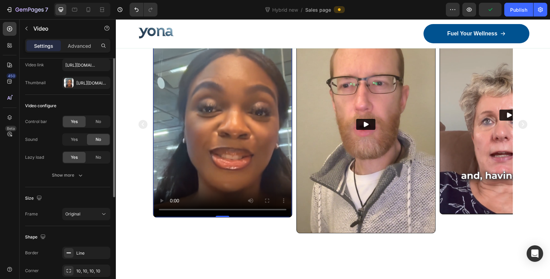
scroll to position [0, 0]
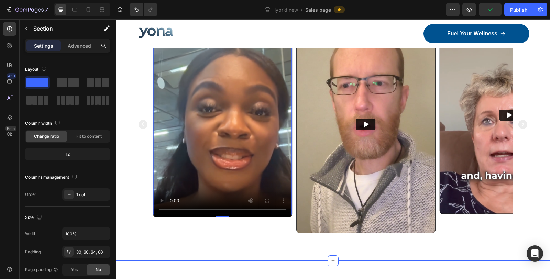
click at [135, 49] on div "Video Video 0 Video Carousel Section 11/25" at bounding box center [333, 124] width 434 height 273
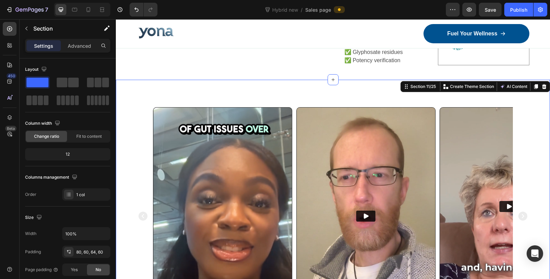
click at [150, 80] on div "Video Video Video Carousel Section 11/25 Create Theme Section AI Content Write …" at bounding box center [333, 216] width 434 height 273
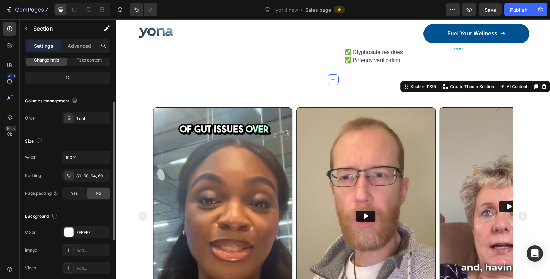
scroll to position [0, 0]
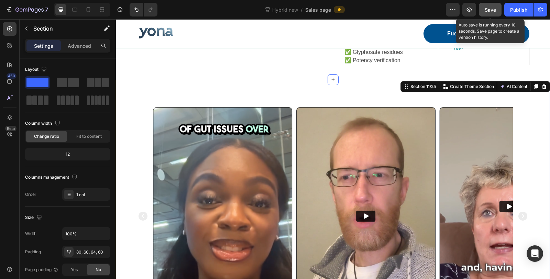
click at [492, 9] on span "Save" at bounding box center [490, 10] width 11 height 6
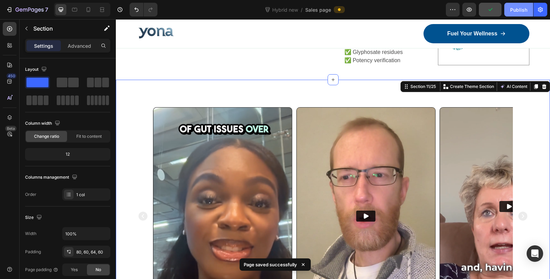
click at [516, 10] on div "Publish" at bounding box center [518, 9] width 17 height 7
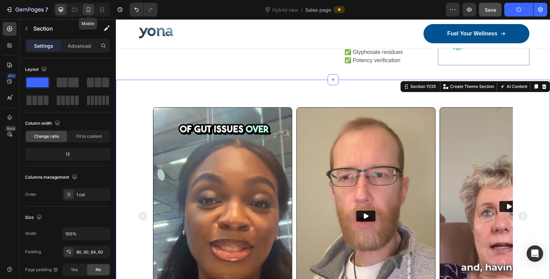
click at [89, 11] on icon at bounding box center [89, 9] width 4 height 5
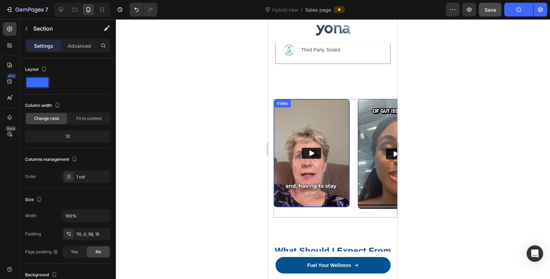
scroll to position [2147, 0]
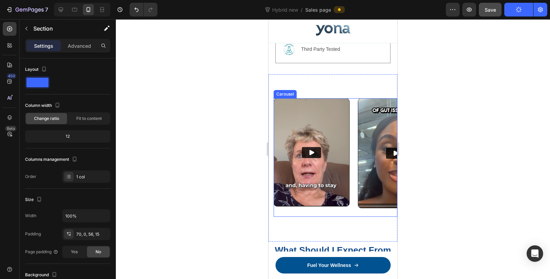
click at [354, 111] on div "Video Video Video" at bounding box center [336, 157] width 124 height 119
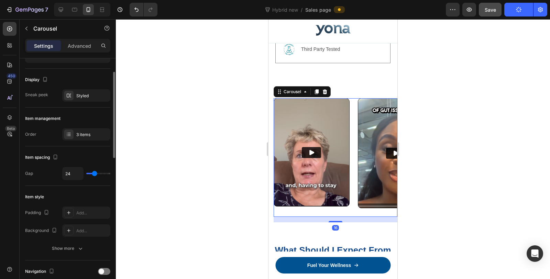
scroll to position [76, 0]
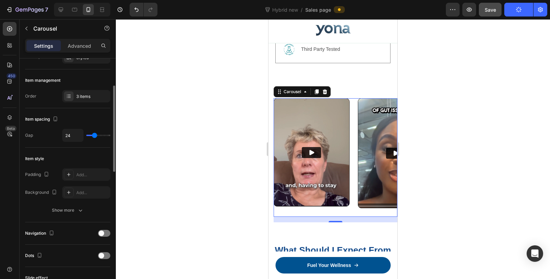
type input "25"
type input "24"
type input "23"
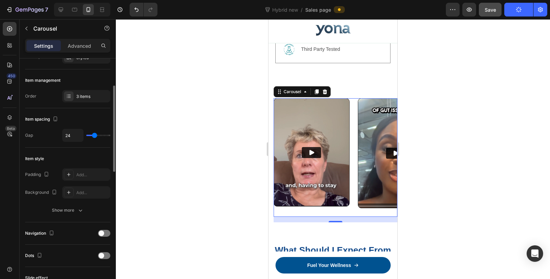
type input "23"
type input "22"
type input "20"
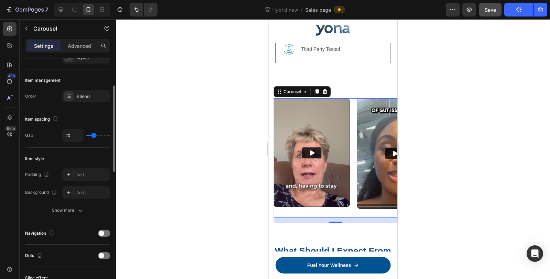
type input "18"
type input "17"
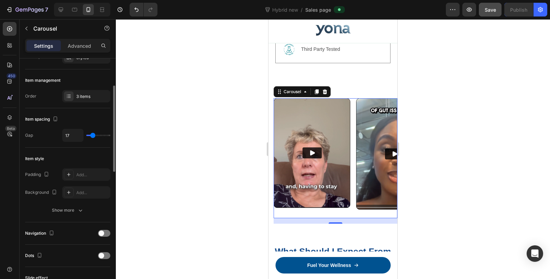
type input "16"
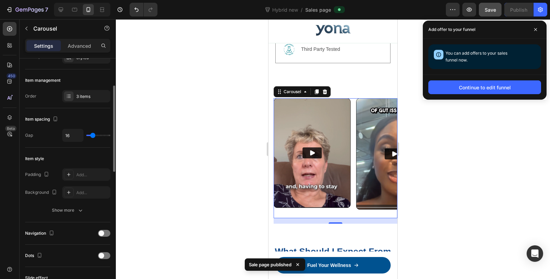
type input "13"
type input "11"
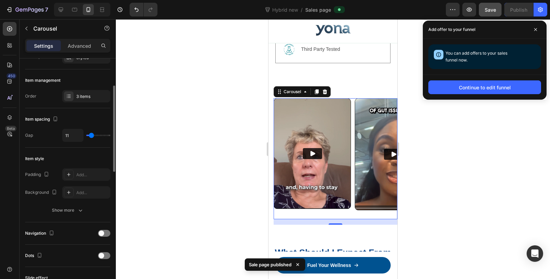
type input "10"
type input "9"
drag, startPoint x: 95, startPoint y: 136, endPoint x: 91, endPoint y: 137, distance: 3.8
type input "9"
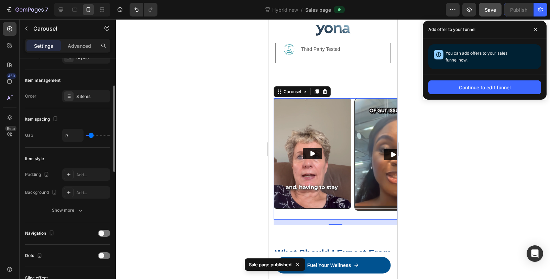
click at [91, 136] on input "range" at bounding box center [98, 135] width 24 height 1
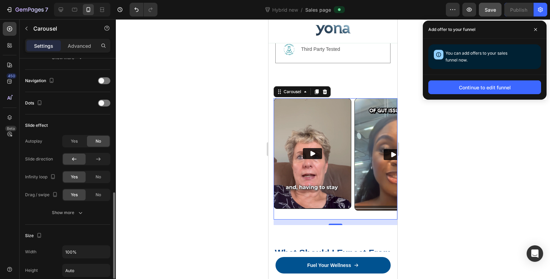
scroll to position [267, 0]
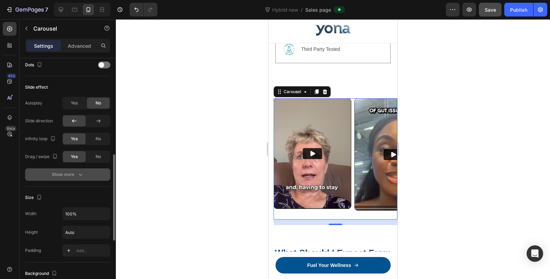
click at [72, 172] on div "Show more" at bounding box center [68, 174] width 32 height 7
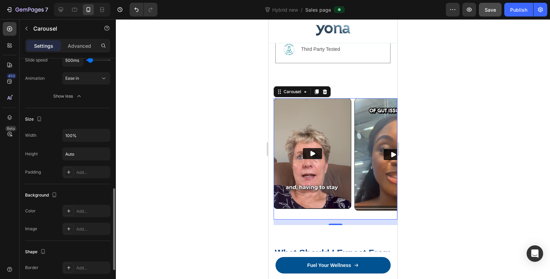
scroll to position [466, 0]
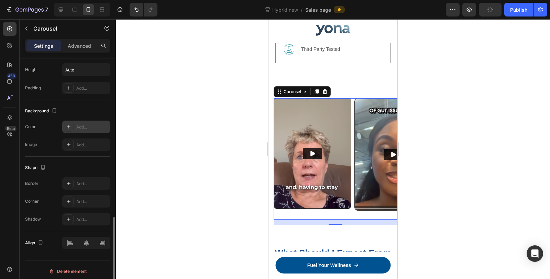
click at [86, 128] on div "Add..." at bounding box center [86, 127] width 48 height 12
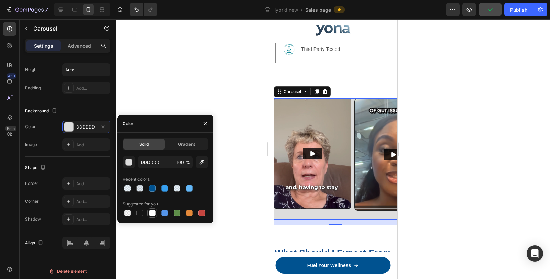
click at [152, 214] on div at bounding box center [152, 213] width 7 height 7
type input "FFFFFF"
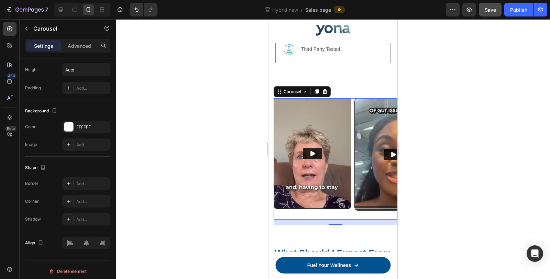
click at [212, 94] on div at bounding box center [333, 149] width 434 height 260
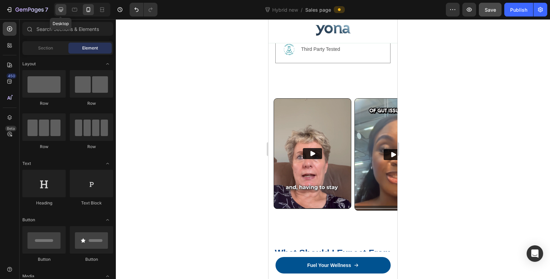
click at [64, 10] on icon at bounding box center [60, 9] width 7 height 7
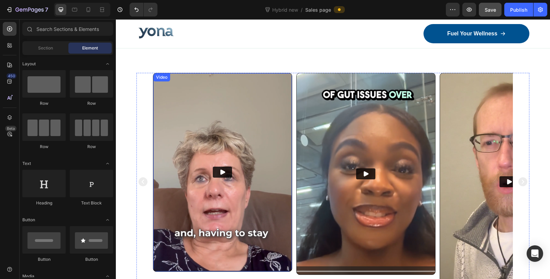
scroll to position [1793, 0]
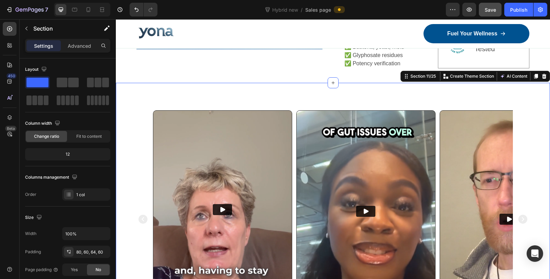
click at [317, 89] on div "Video Video Video Carousel Section 11/25 Create Theme Section AI Content Write …" at bounding box center [333, 219] width 434 height 273
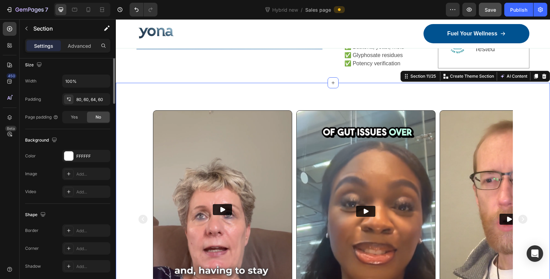
scroll to position [178, 0]
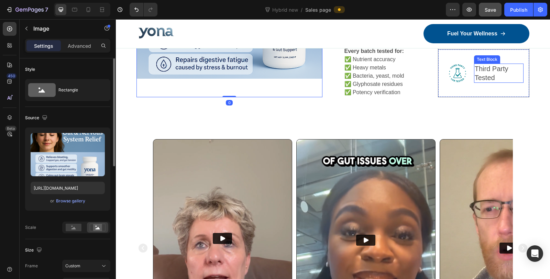
scroll to position [1755, 0]
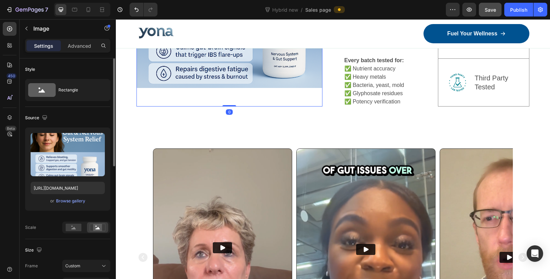
click at [491, 9] on span "Save" at bounding box center [490, 10] width 11 height 6
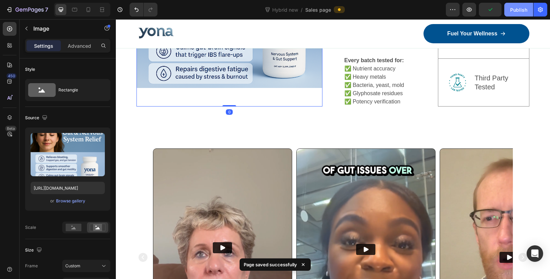
click at [512, 9] on div "Publish" at bounding box center [518, 9] width 17 height 7
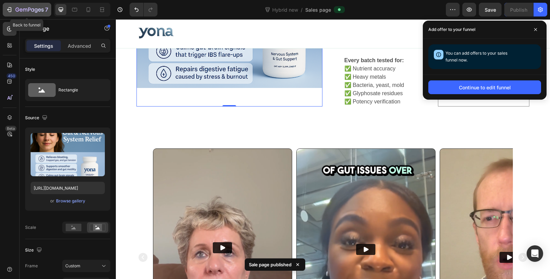
click at [26, 6] on div "7" at bounding box center [31, 10] width 33 height 8
